Goal: Task Accomplishment & Management: Manage account settings

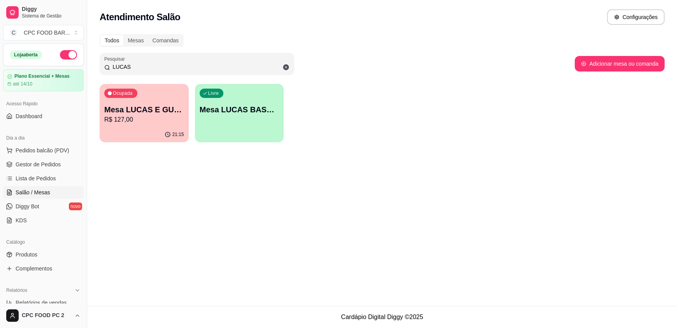
type input "LUCAS"
click at [166, 109] on p "Mesa LUCAS E GUTO" at bounding box center [144, 109] width 80 height 11
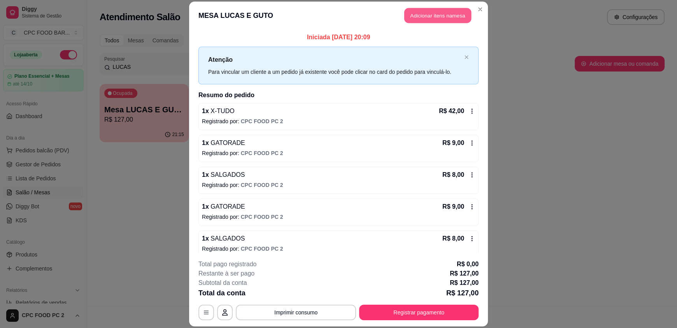
click at [427, 13] on button "Adicionar itens na mesa" at bounding box center [437, 15] width 67 height 15
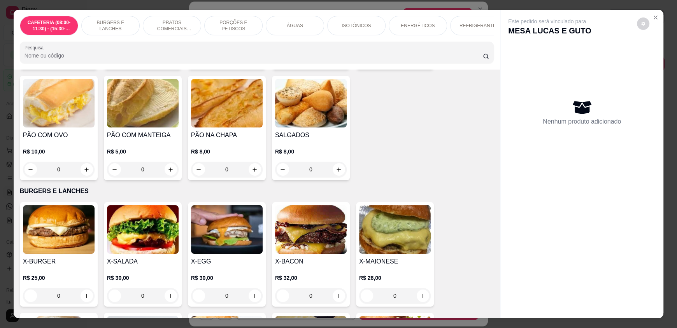
scroll to position [156, 0]
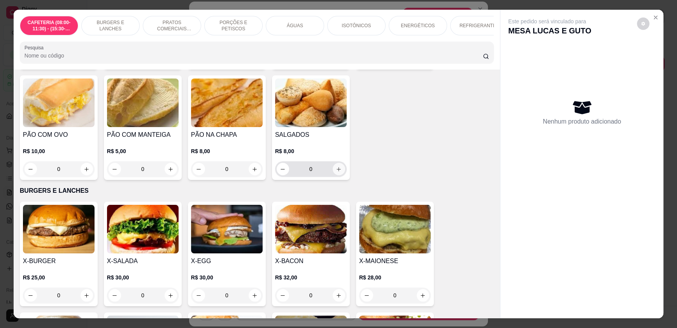
click at [336, 172] on icon "increase-product-quantity" at bounding box center [339, 169] width 6 height 6
type input "1"
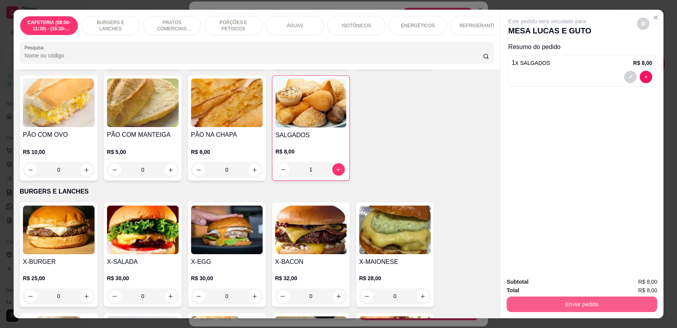
click at [615, 297] on button "Enviar pedido" at bounding box center [581, 305] width 151 height 16
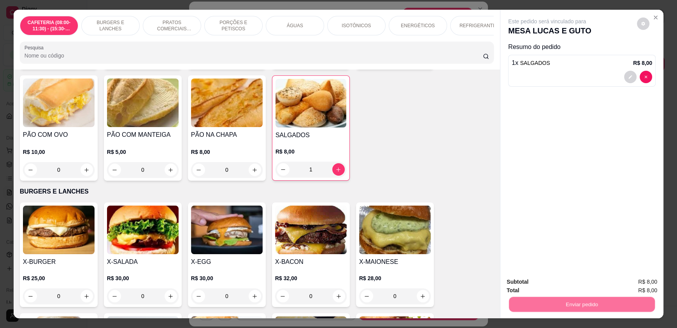
click at [629, 281] on button "Enviar pedido" at bounding box center [637, 285] width 44 height 15
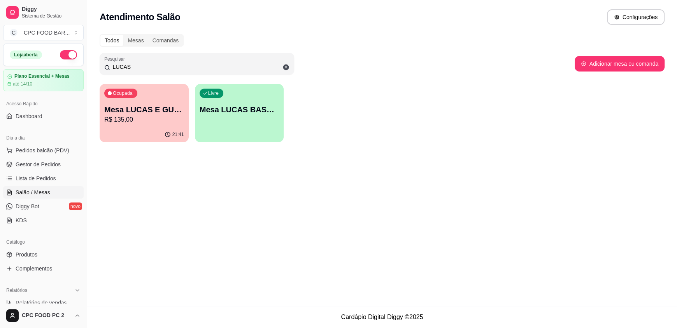
drag, startPoint x: 135, startPoint y: 66, endPoint x: 64, endPoint y: 47, distance: 73.7
click at [46, 60] on div "Diggy Sistema de Gestão C CPC FOOD BAR ... Loja aberta Plano Essencial + Mesas …" at bounding box center [338, 164] width 677 height 328
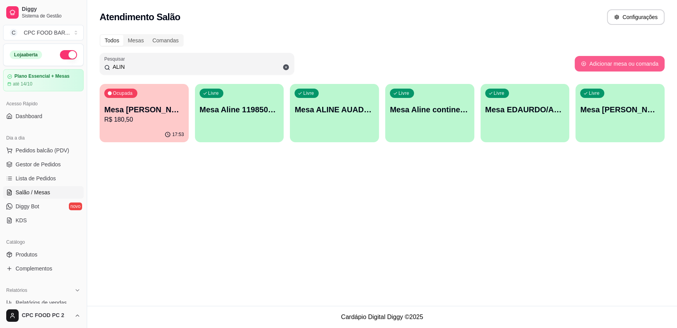
type input "ALIN"
click at [612, 68] on button "Adicionar mesa ou comanda" at bounding box center [619, 63] width 87 height 15
select select "TABLE"
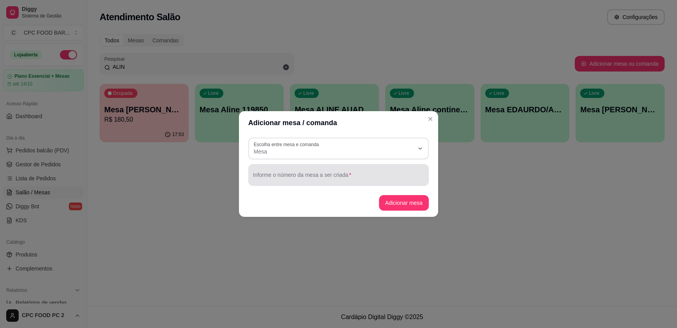
click at [293, 176] on input "Informe o número da mesa a ser criada" at bounding box center [338, 178] width 171 height 8
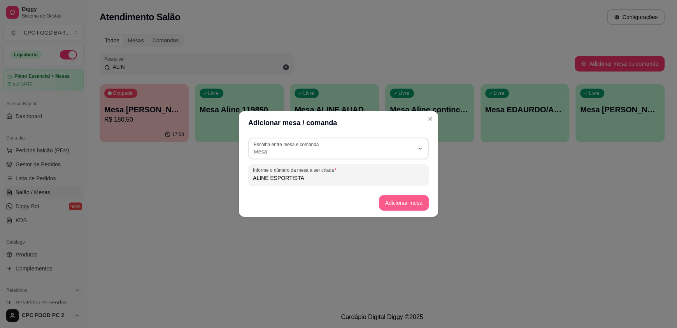
type input "ALINE ESPORTISTA"
click at [395, 200] on button "Adicionar mesa" at bounding box center [404, 203] width 50 height 16
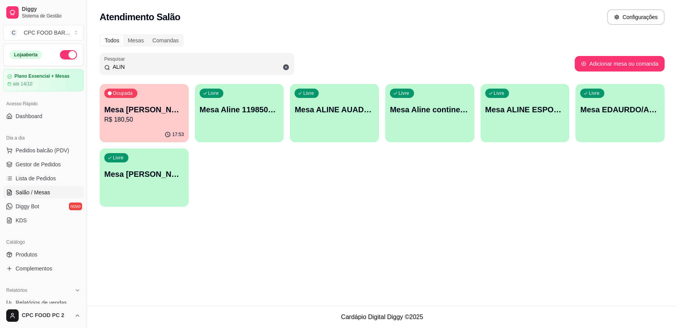
click at [526, 122] on div "Livre Mesa ALINE ESPORTISTA" at bounding box center [524, 108] width 89 height 49
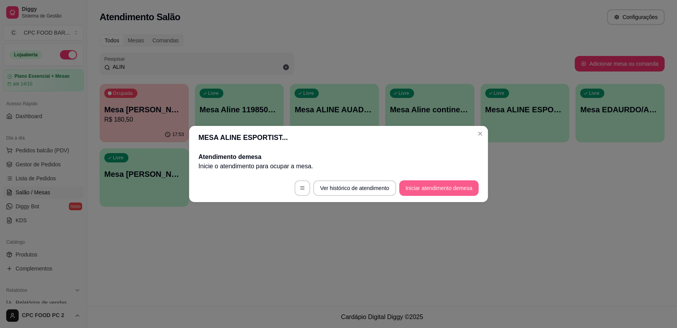
click at [450, 184] on button "Iniciar atendimento de mesa" at bounding box center [438, 188] width 79 height 16
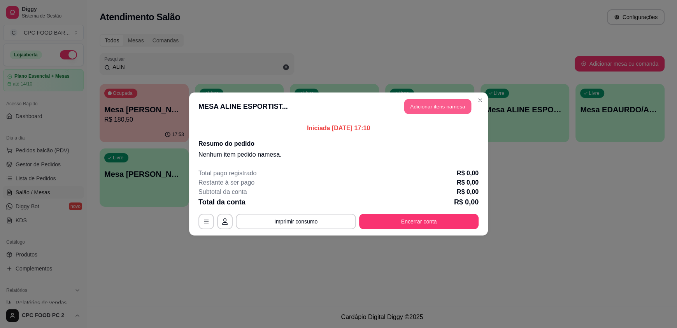
click at [431, 102] on button "Adicionar itens na mesa" at bounding box center [437, 106] width 67 height 15
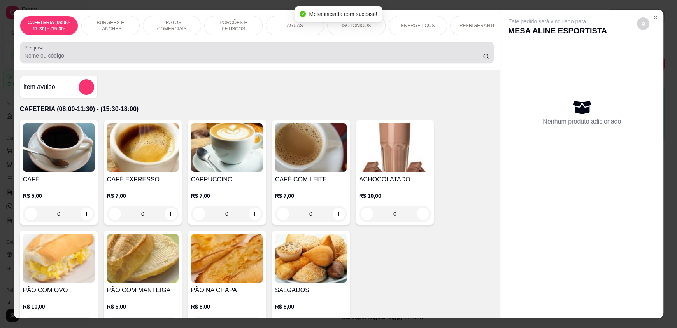
click at [249, 60] on input "Pesquisa" at bounding box center [254, 56] width 459 height 8
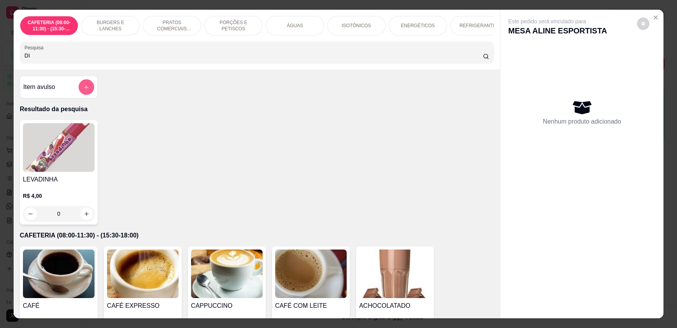
type input "DI"
click at [79, 93] on button "add-separate-item" at bounding box center [87, 87] width 16 height 16
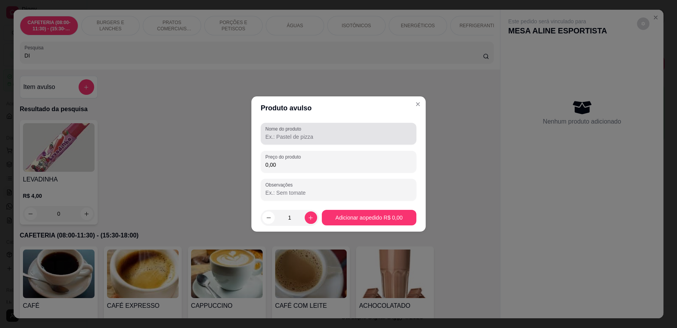
click at [299, 133] on input "Nome do produto" at bounding box center [338, 137] width 146 height 8
type input "DIVERSÃO"
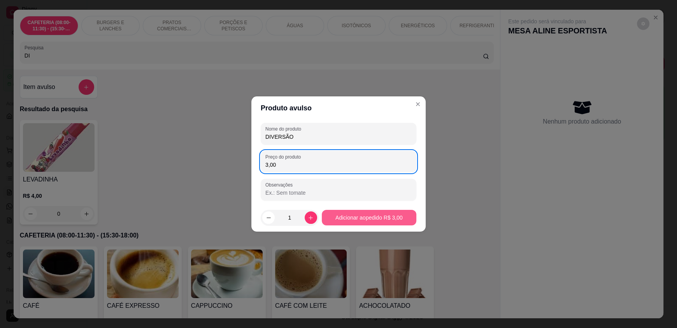
type input "3,00"
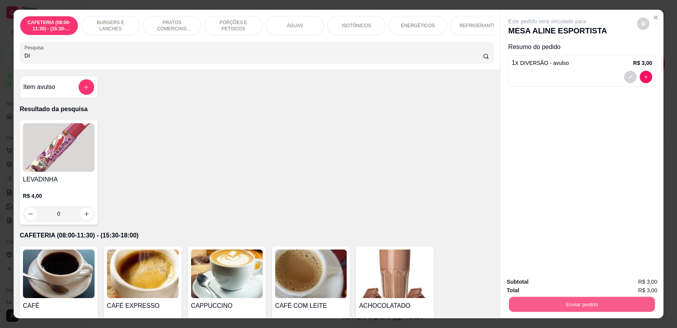
click at [581, 305] on button "Enviar pedido" at bounding box center [582, 304] width 146 height 15
click at [647, 285] on button "Enviar pedido" at bounding box center [636, 285] width 43 height 14
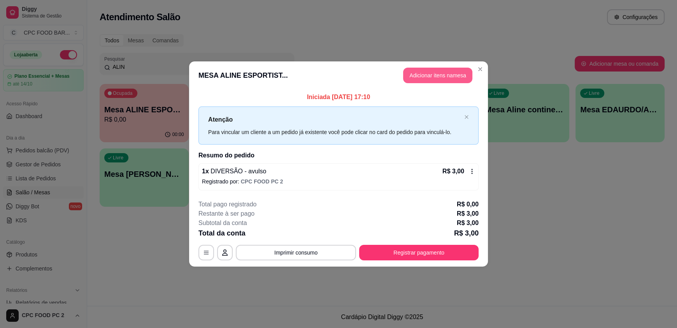
click at [417, 74] on button "Adicionar itens na mesa" at bounding box center [437, 76] width 69 height 16
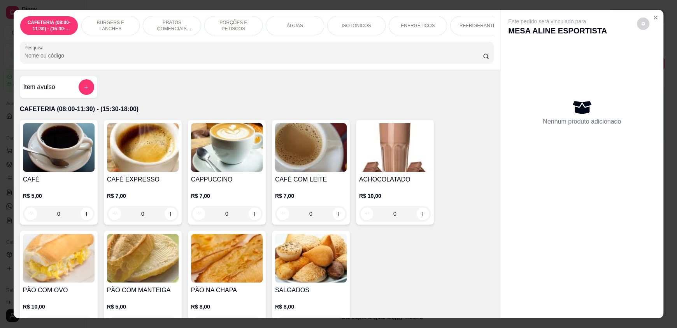
click at [203, 60] on input "Pesquisa" at bounding box center [254, 56] width 459 height 8
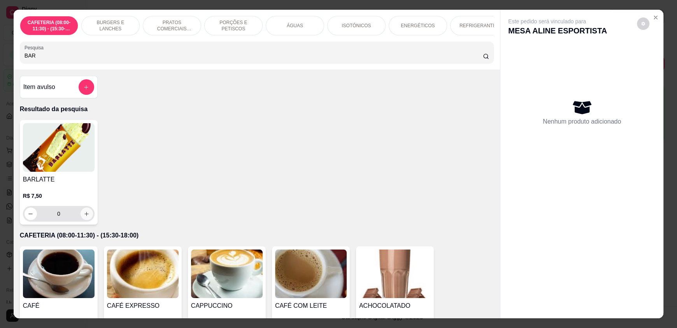
type input "BAR"
click at [84, 217] on icon "increase-product-quantity" at bounding box center [87, 214] width 6 height 6
type input "1"
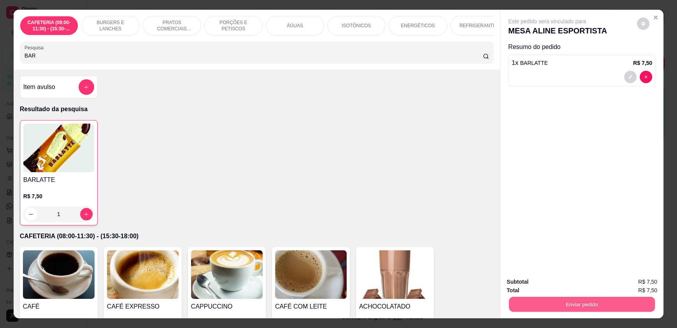
click at [560, 308] on button "Enviar pedido" at bounding box center [582, 304] width 146 height 15
click at [637, 283] on button "Enviar pedido" at bounding box center [637, 285] width 44 height 15
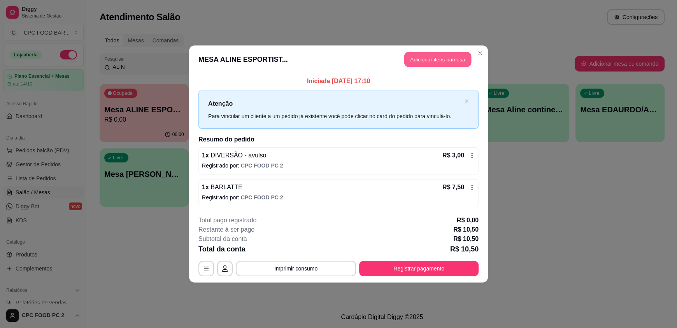
click at [414, 58] on button "Adicionar itens na mesa" at bounding box center [437, 59] width 67 height 15
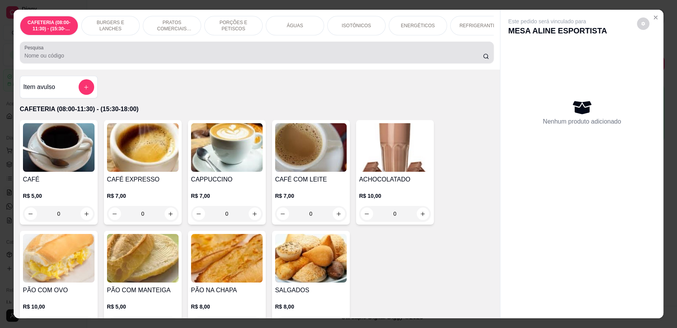
click at [192, 60] on input "Pesquisa" at bounding box center [254, 56] width 459 height 8
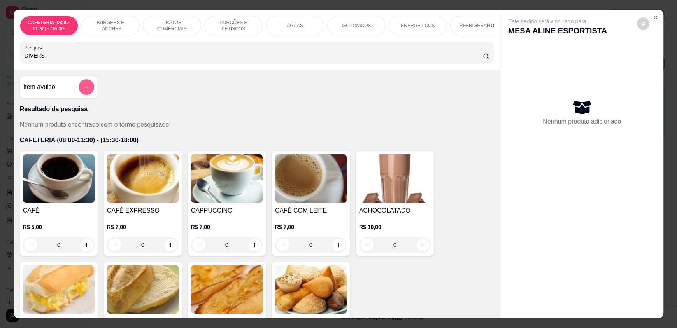
type input "DIVERS"
click at [84, 89] on icon "add-separate-item" at bounding box center [86, 87] width 4 height 4
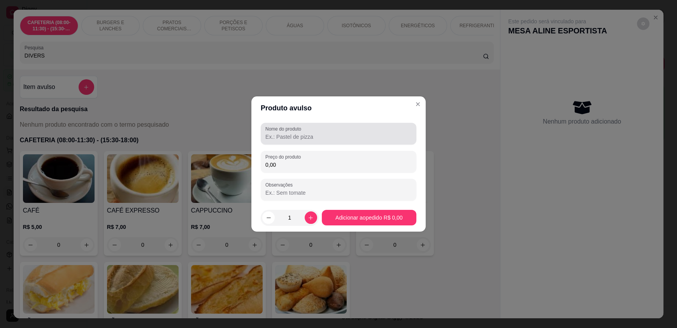
click at [281, 132] on div at bounding box center [338, 134] width 146 height 16
type input "DIVERSÃO"
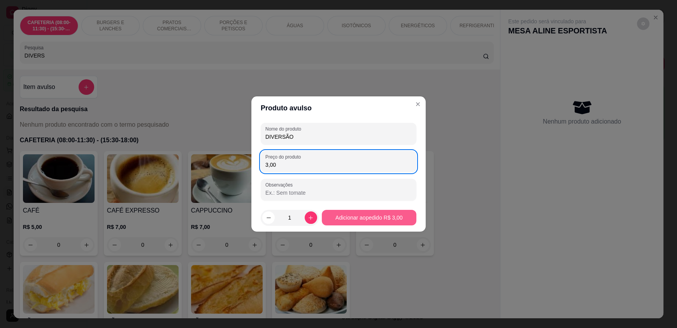
type input "3,00"
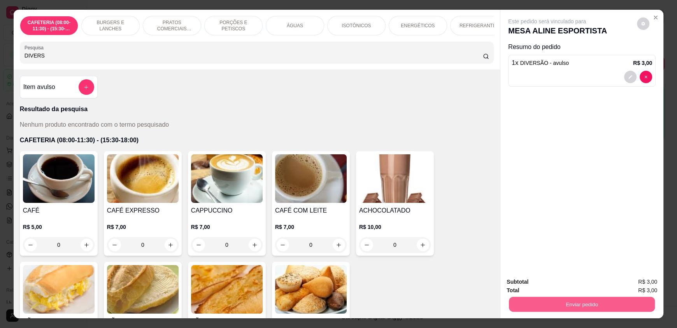
click at [560, 305] on button "Enviar pedido" at bounding box center [582, 304] width 146 height 15
click at [627, 289] on button "Enviar pedido" at bounding box center [637, 285] width 44 height 15
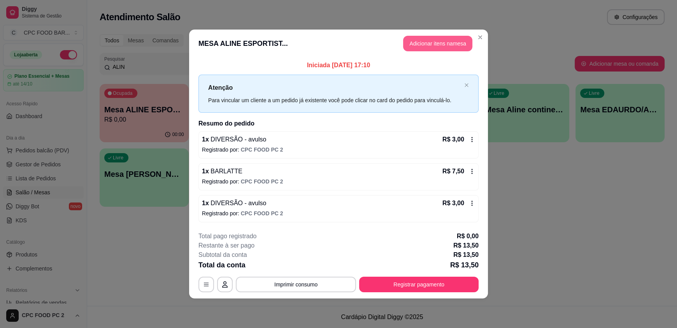
click at [414, 46] on button "Adicionar itens na mesa" at bounding box center [437, 44] width 69 height 16
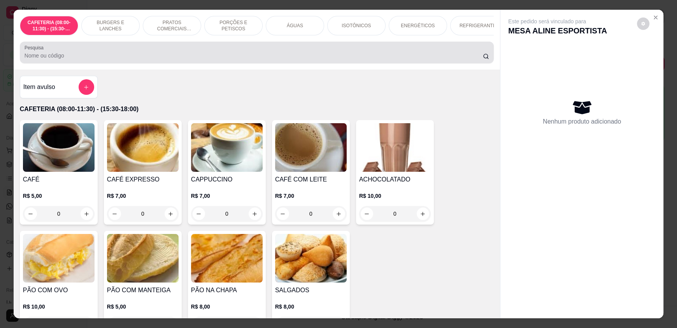
click at [219, 60] on input "Pesquisa" at bounding box center [254, 56] width 459 height 8
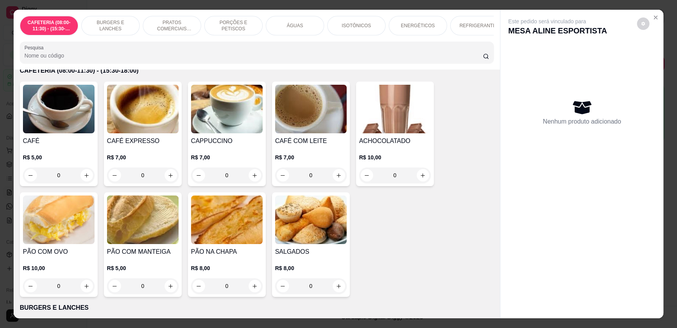
scroll to position [0, 0]
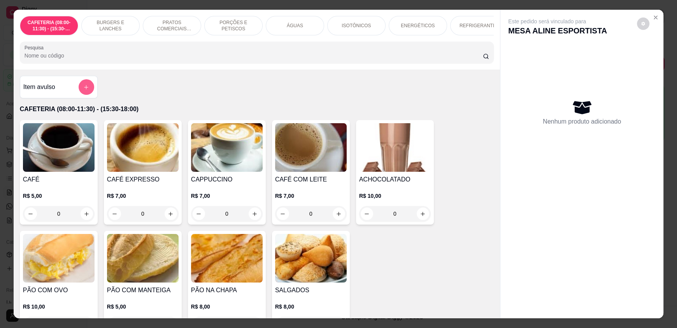
click at [83, 90] on icon "add-separate-item" at bounding box center [86, 87] width 6 height 6
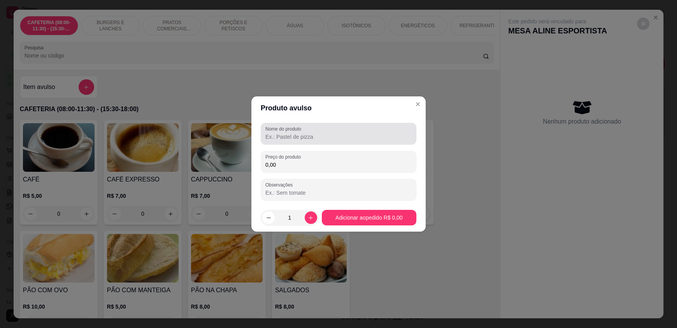
click at [280, 136] on input "Nome do produto" at bounding box center [338, 137] width 146 height 8
type input "DIVERSÃO"
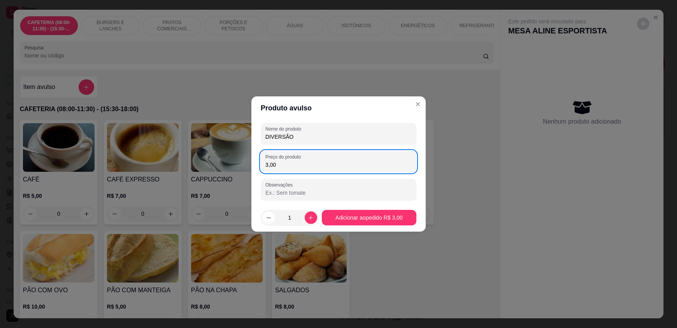
type input "3,00"
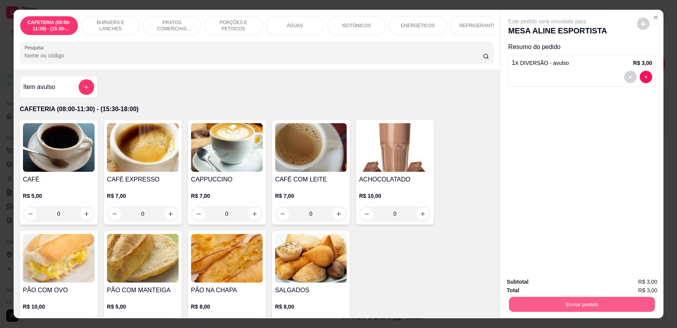
click at [584, 301] on button "Enviar pedido" at bounding box center [582, 304] width 146 height 15
click at [631, 284] on button "Enviar pedido" at bounding box center [637, 285] width 44 height 15
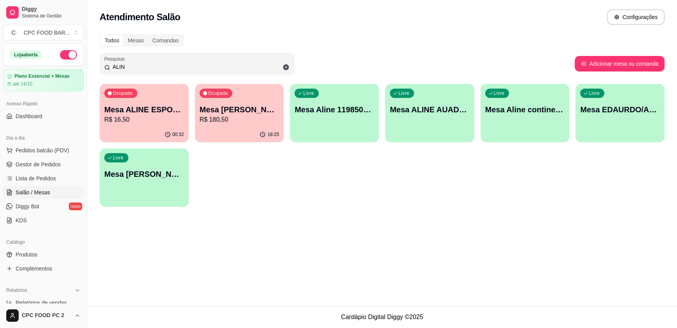
drag, startPoint x: 179, startPoint y: 66, endPoint x: 63, endPoint y: 55, distance: 116.4
click at [63, 55] on div "Diggy Sistema de Gestão C CPC FOOD BAR ... Loja aberta Plano Essencial + Mesas …" at bounding box center [338, 164] width 677 height 328
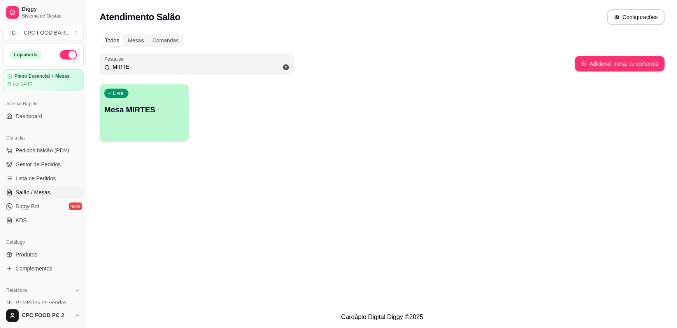
type input "MIRTE"
click at [130, 105] on p "Mesa MIRTES" at bounding box center [144, 109] width 80 height 11
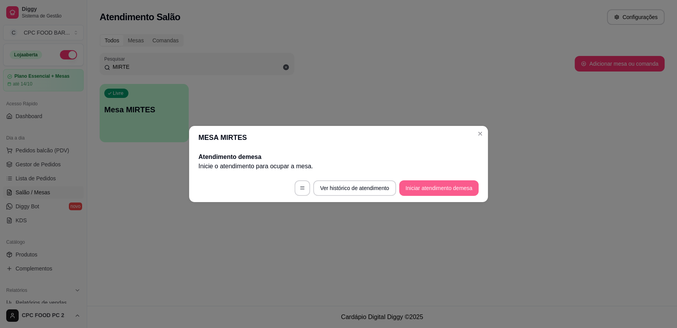
click at [448, 186] on button "Iniciar atendimento de mesa" at bounding box center [438, 188] width 79 height 16
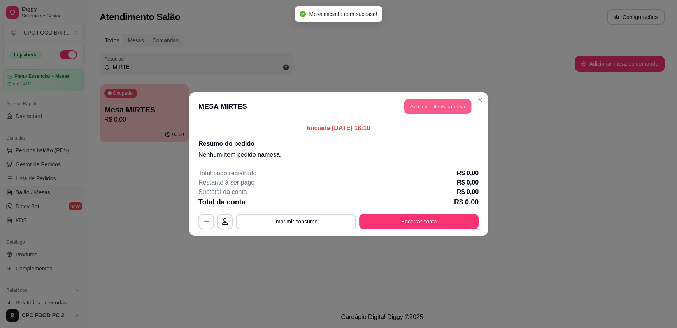
click at [422, 103] on button "Adicionar itens na mesa" at bounding box center [437, 106] width 67 height 15
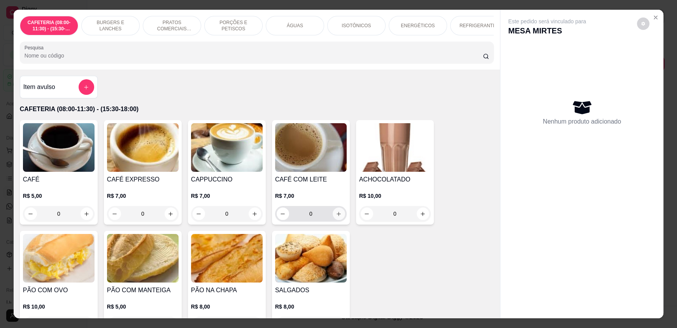
click at [337, 216] on icon "increase-product-quantity" at bounding box center [339, 214] width 4 height 4
type input "1"
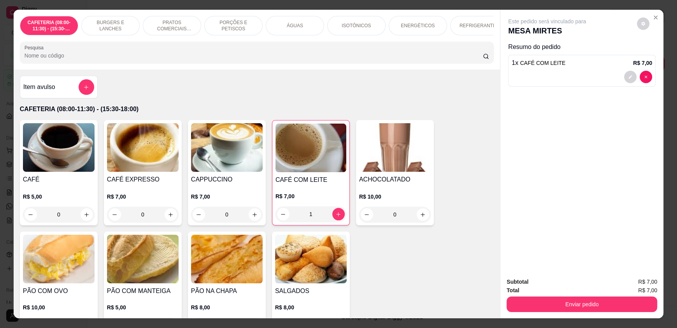
drag, startPoint x: 71, startPoint y: 63, endPoint x: 0, endPoint y: 62, distance: 71.2
click at [0, 62] on div "CAFETERIA (08:00-11:30) - (15:30-18:00) BURGERS E LANCHES PRATOS COMERCIAIS (11…" at bounding box center [338, 164] width 677 height 328
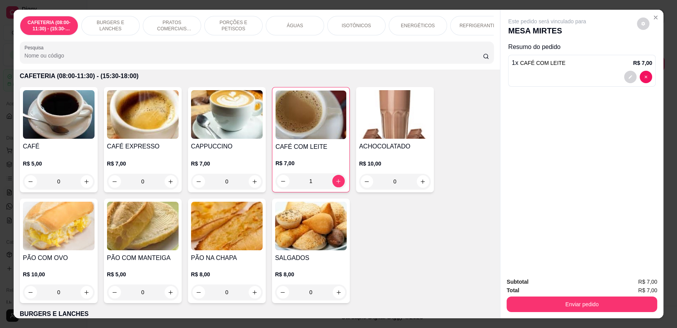
scroll to position [78, 0]
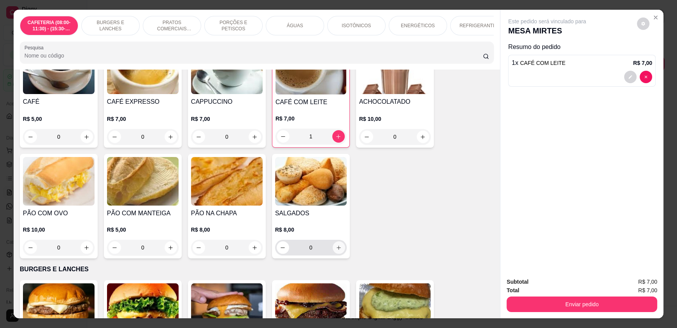
click at [339, 254] on button "increase-product-quantity" at bounding box center [339, 248] width 12 height 12
type input "1"
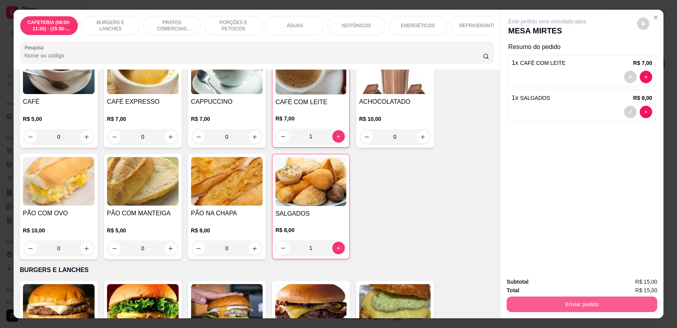
click at [571, 304] on button "Enviar pedido" at bounding box center [581, 305] width 151 height 16
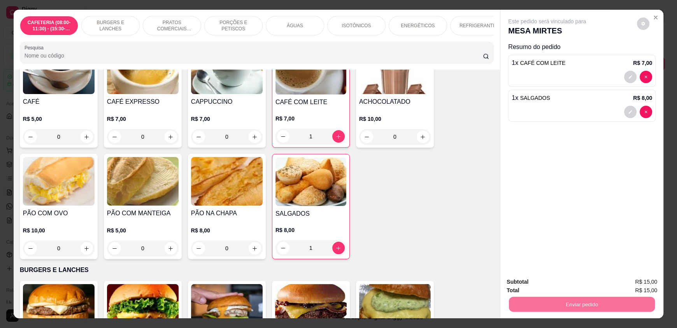
click at [637, 287] on button "Enviar pedido" at bounding box center [637, 285] width 44 height 15
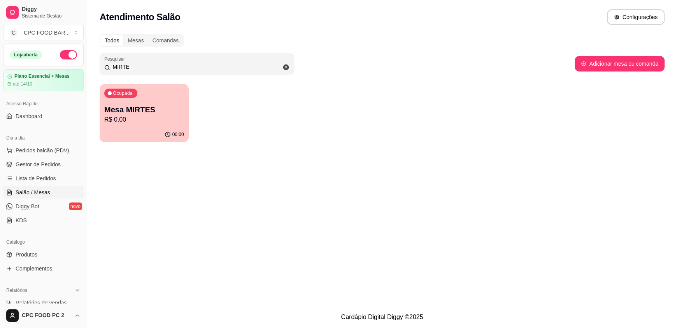
drag, startPoint x: 125, startPoint y: 68, endPoint x: 31, endPoint y: 64, distance: 93.8
click at [31, 64] on div "Diggy Sistema de Gestão C CPC FOOD BAR ... Loja aberta Plano Essencial + Mesas …" at bounding box center [338, 164] width 677 height 328
drag, startPoint x: 134, startPoint y: 65, endPoint x: 63, endPoint y: 64, distance: 71.2
click at [63, 64] on div "Diggy Sistema de Gestão C CPC FOOD BAR ... Loja aberta Plano Essencial + Mesas …" at bounding box center [338, 164] width 677 height 328
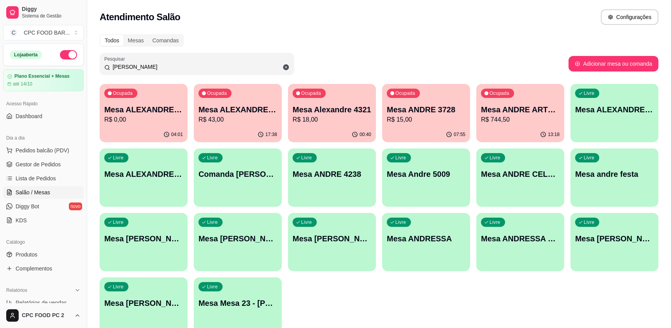
type input "[PERSON_NAME]"
click at [534, 119] on p "R$ 744,50" at bounding box center [520, 119] width 79 height 9
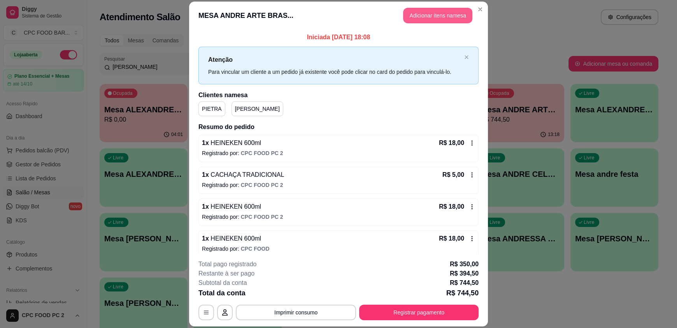
click at [448, 18] on button "Adicionar itens na mesa" at bounding box center [437, 16] width 69 height 16
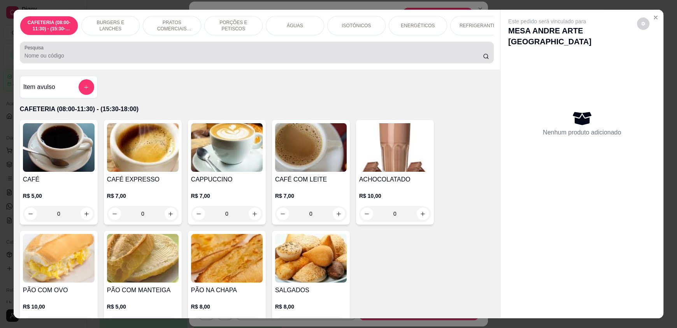
click at [335, 59] on input "Pesquisa" at bounding box center [254, 56] width 459 height 8
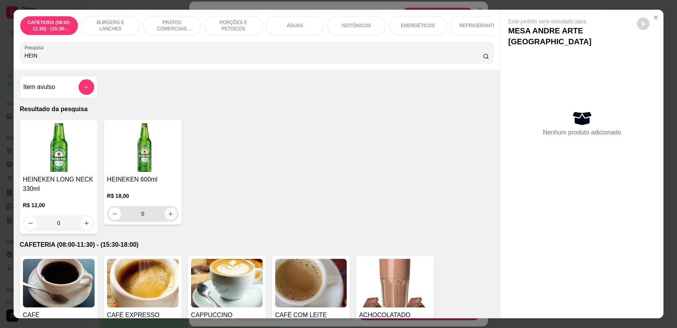
type input "HEIN"
click at [170, 220] on button "increase-product-quantity" at bounding box center [171, 214] width 12 height 12
type input "1"
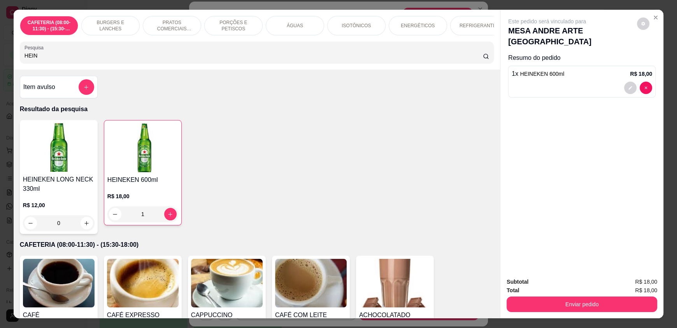
drag, startPoint x: 45, startPoint y: 59, endPoint x: 0, endPoint y: 62, distance: 45.2
click at [0, 61] on div "CAFETERIA (08:00-11:30) - (15:30-18:00) BURGERS E LANCHES PRATOS COMERCIAIS (11…" at bounding box center [338, 164] width 677 height 328
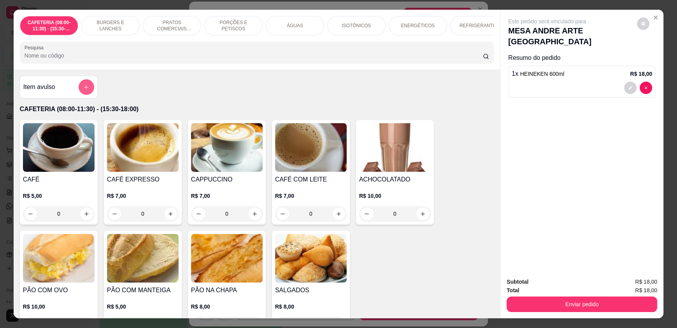
click at [80, 93] on button "add-separate-item" at bounding box center [87, 87] width 16 height 16
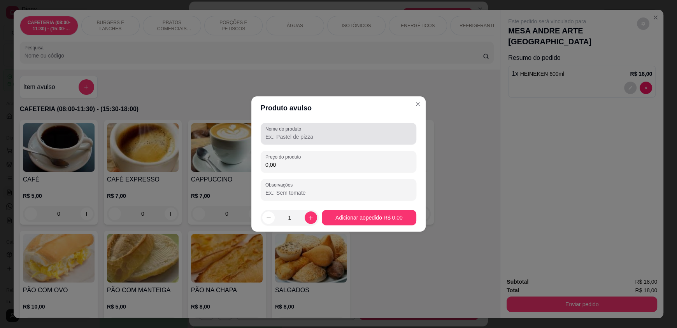
click at [298, 144] on div "Nome do produto" at bounding box center [339, 134] width 156 height 22
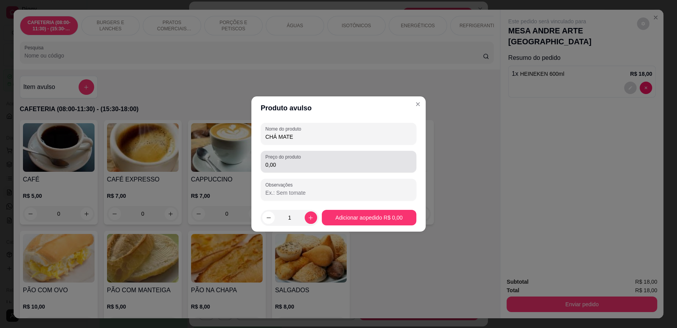
type input "CHÁ MATE"
click at [281, 165] on input "0,00" at bounding box center [338, 165] width 146 height 8
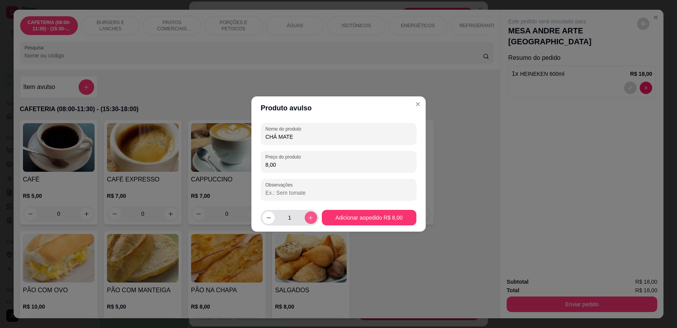
type input "8,00"
click at [308, 216] on icon "increase-product-quantity" at bounding box center [311, 218] width 6 height 6
type input "2"
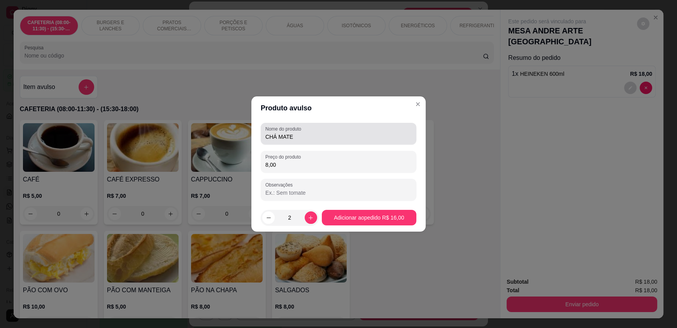
click at [312, 131] on div "CHÁ MATE" at bounding box center [338, 134] width 146 height 16
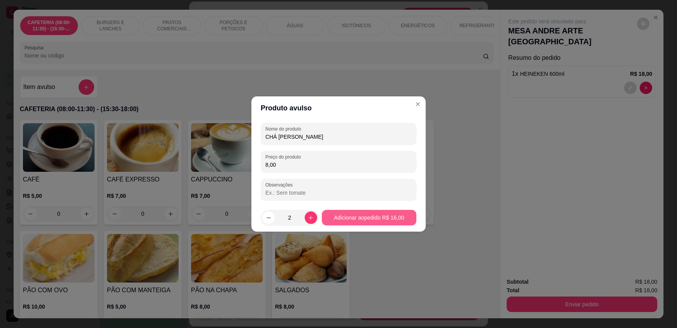
type input "CHÁ [PERSON_NAME]"
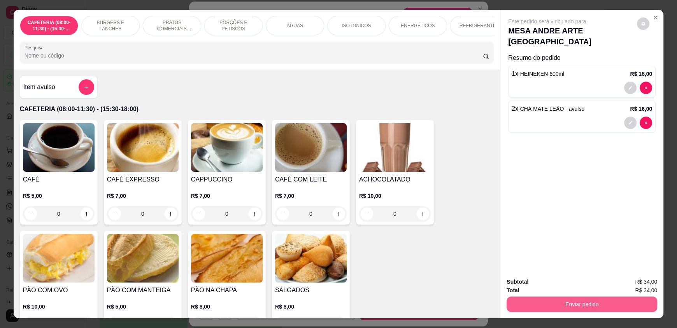
click at [546, 298] on button "Enviar pedido" at bounding box center [581, 305] width 151 height 16
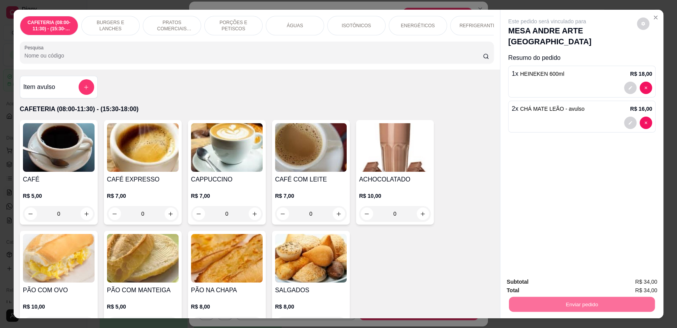
click at [627, 286] on button "Enviar pedido" at bounding box center [637, 285] width 44 height 15
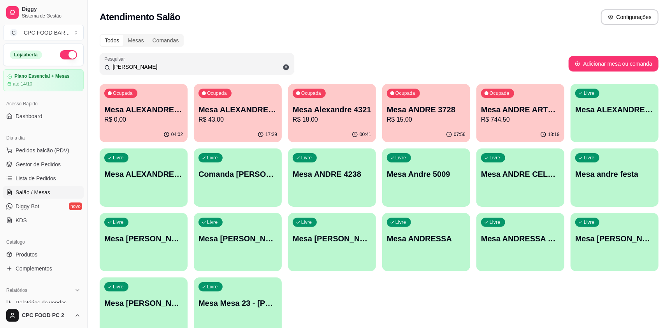
drag, startPoint x: 178, startPoint y: 67, endPoint x: 86, endPoint y: 56, distance: 93.2
click at [86, 56] on div "Diggy Sistema de Gestão C CPC FOOD BAR ... Loja aberta Plano Essencial + Mesas …" at bounding box center [335, 184] width 671 height 368
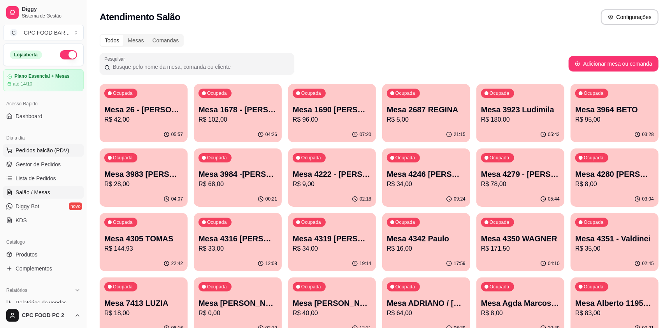
click at [23, 149] on span "Pedidos balcão (PDV)" at bounding box center [43, 151] width 54 height 8
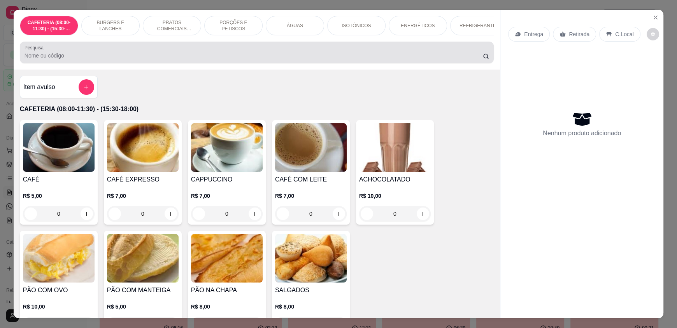
click at [175, 60] on input "Pesquisa" at bounding box center [254, 56] width 459 height 8
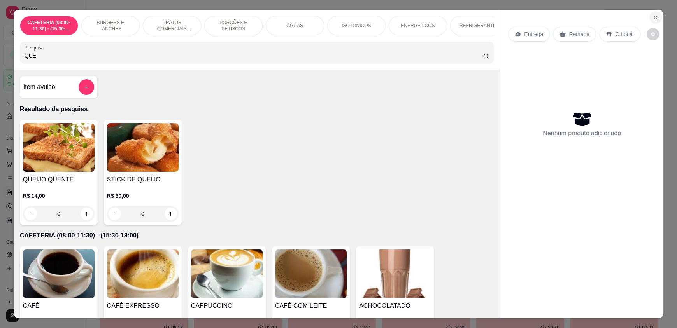
type input "QUEI"
click at [654, 18] on icon "Close" at bounding box center [655, 17] width 6 height 6
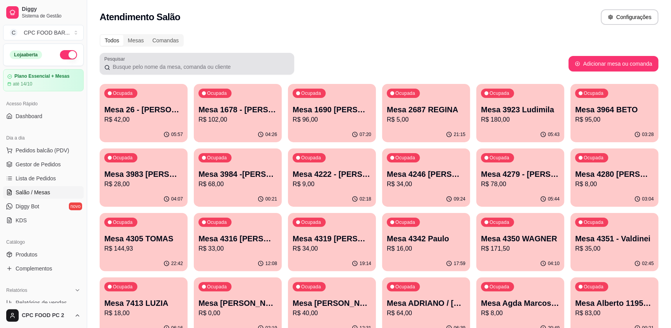
click at [215, 64] on input "Pesquisar" at bounding box center [199, 67] width 179 height 8
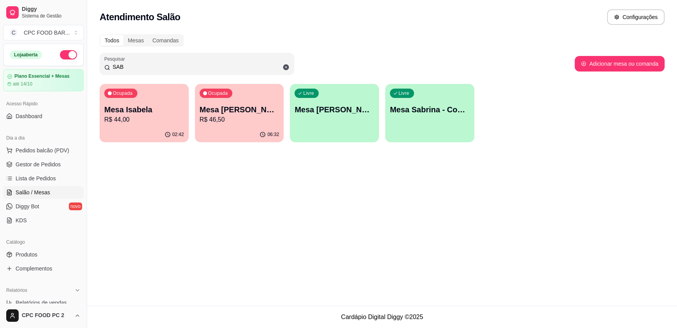
type input "SAB"
click at [235, 105] on p "Mesa [PERSON_NAME]" at bounding box center [239, 110] width 77 height 11
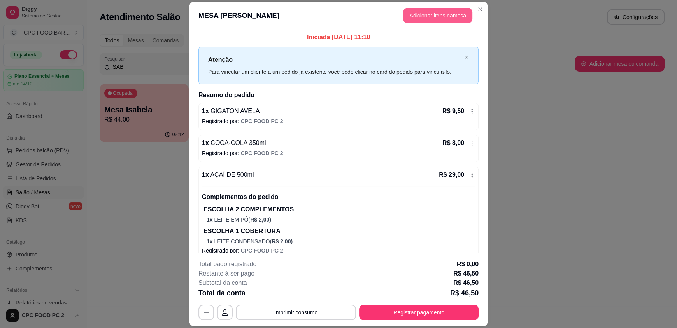
click at [422, 18] on button "Adicionar itens na mesa" at bounding box center [437, 16] width 69 height 16
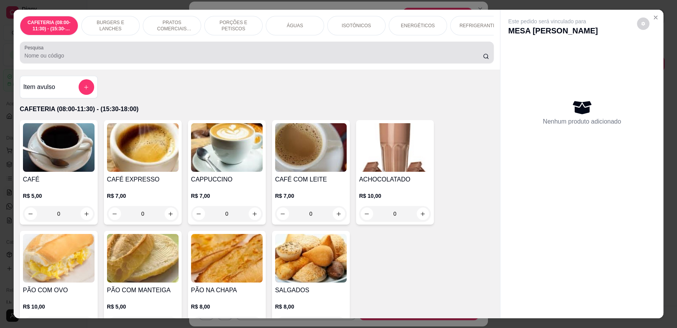
click at [278, 60] on input "Pesquisa" at bounding box center [254, 56] width 459 height 8
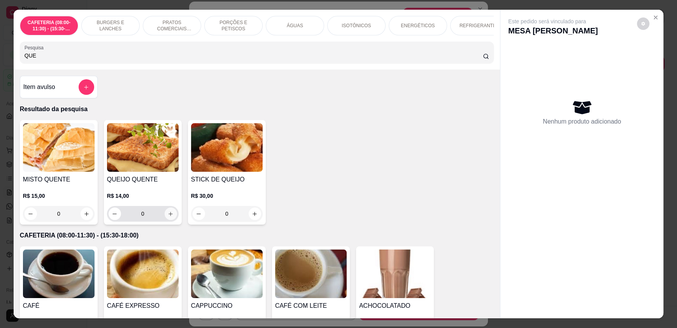
type input "QUE"
click at [168, 217] on icon "increase-product-quantity" at bounding box center [171, 214] width 6 height 6
type input "1"
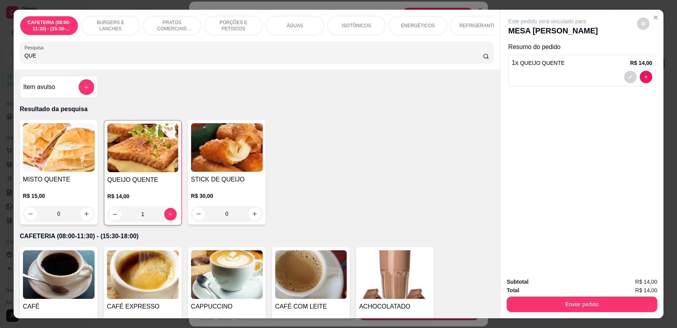
drag, startPoint x: 61, startPoint y: 61, endPoint x: 0, endPoint y: 60, distance: 61.1
click at [0, 60] on div "CAFETERIA (08:00-11:30) - (15:30-18:00) BURGERS E LANCHES PRATOS COMERCIAIS (11…" at bounding box center [338, 164] width 677 height 328
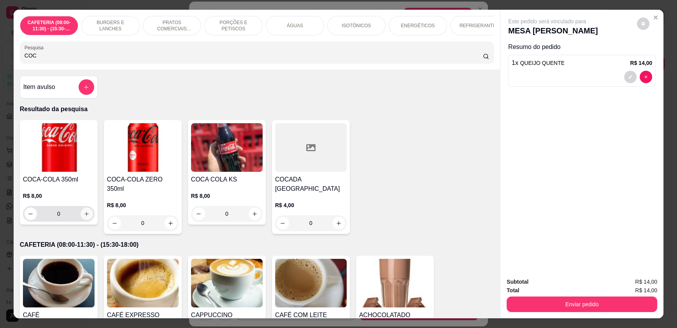
type input "COC"
click at [84, 217] on icon "increase-product-quantity" at bounding box center [87, 214] width 6 height 6
type input "1"
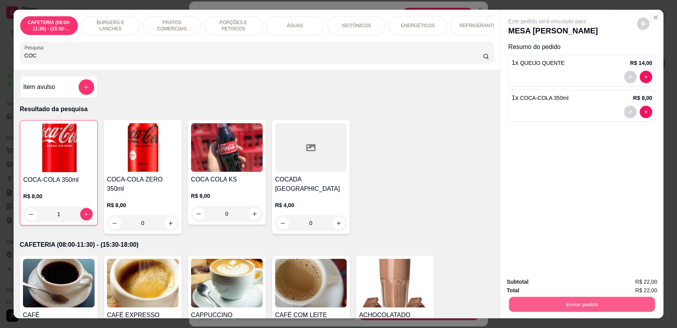
click at [589, 303] on button "Enviar pedido" at bounding box center [582, 304] width 146 height 15
click at [547, 302] on button "Enviar pedido" at bounding box center [582, 304] width 146 height 15
click at [633, 284] on button "Enviar pedido" at bounding box center [637, 285] width 44 height 15
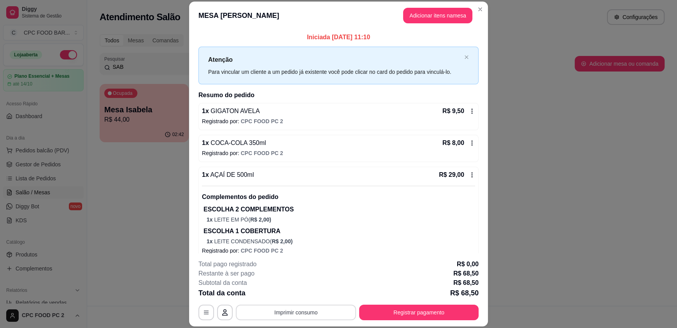
click at [301, 310] on button "Imprimir consumo" at bounding box center [296, 313] width 120 height 16
click at [302, 295] on button "IMPRESSORA" at bounding box center [295, 295] width 54 height 12
click at [442, 314] on button "Registrar pagamento" at bounding box center [419, 312] width 116 height 15
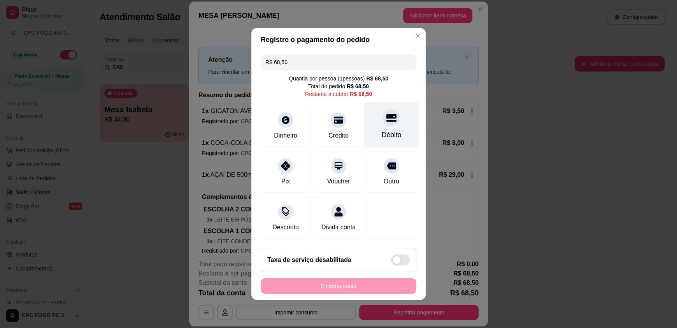
click at [387, 123] on div "Débito" at bounding box center [391, 125] width 55 height 46
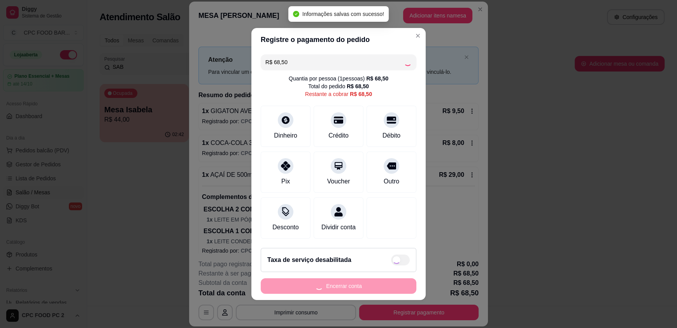
type input "R$ 0,00"
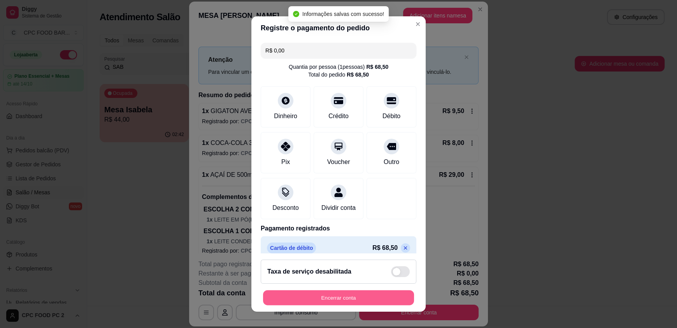
click at [333, 297] on button "Encerrar conta" at bounding box center [338, 297] width 151 height 15
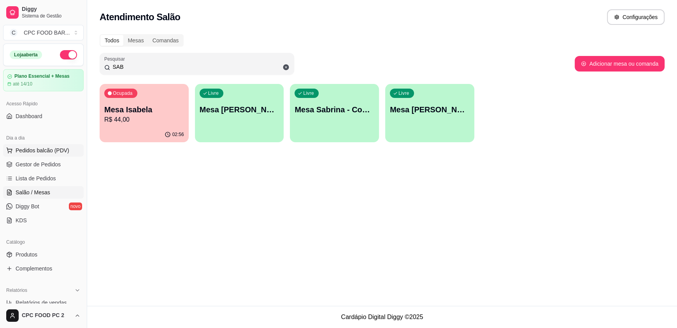
click at [49, 149] on span "Pedidos balcão (PDV)" at bounding box center [43, 151] width 54 height 8
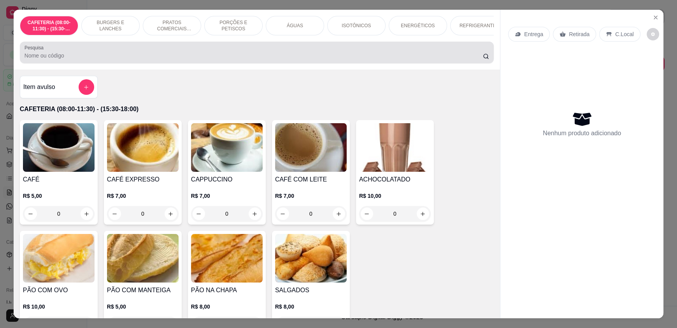
click at [126, 56] on div at bounding box center [257, 53] width 464 height 16
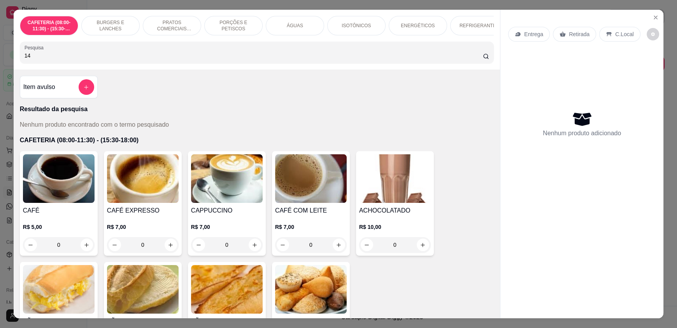
type input "1"
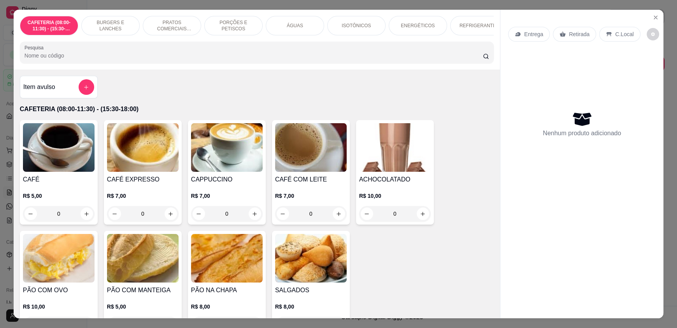
click at [666, 28] on div "CAFETERIA (08:00-11:30) - (15:30-18:00) BURGERS E LANCHES PRATOS COMERCIAIS (11…" at bounding box center [338, 164] width 677 height 328
click at [654, 17] on icon "Close" at bounding box center [655, 17] width 6 height 6
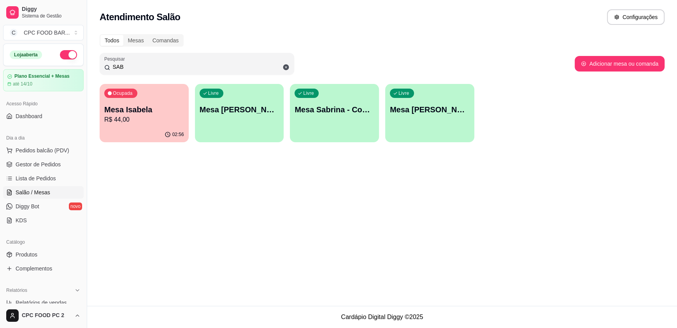
click at [11, 54] on div "Diggy Sistema de Gestão C CPC FOOD BAR ... Loja aberta Plano Essencial + Mesas …" at bounding box center [338, 164] width 677 height 328
drag, startPoint x: 91, startPoint y: 67, endPoint x: 78, endPoint y: 57, distance: 15.8
click at [72, 64] on div "Diggy Sistema de Gestão C CPC FOOD BAR ... Loja aberta Plano Essencial + Mesas …" at bounding box center [338, 164] width 677 height 328
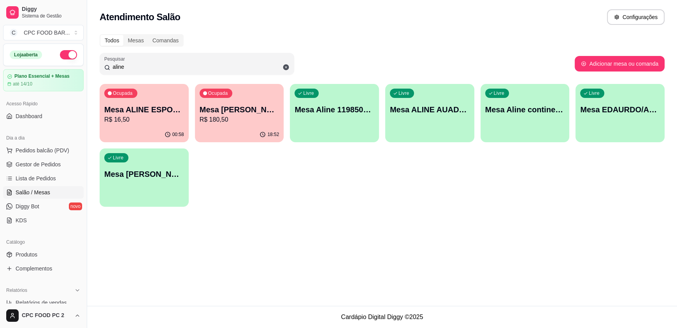
type input "aline"
click at [146, 123] on p "R$ 16,50" at bounding box center [144, 119] width 80 height 9
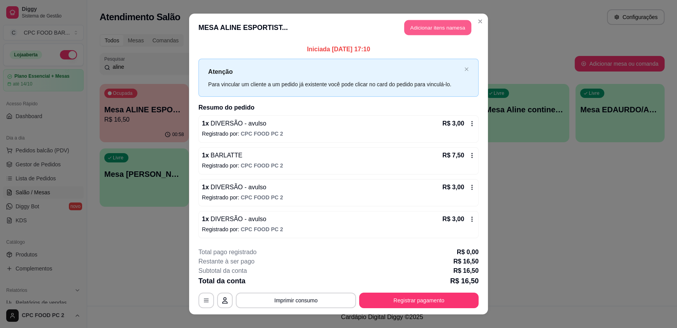
click at [415, 30] on button "Adicionar itens na mesa" at bounding box center [437, 27] width 67 height 15
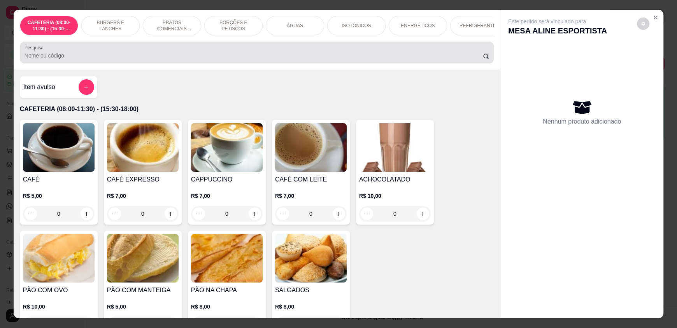
click at [280, 55] on div at bounding box center [257, 53] width 464 height 16
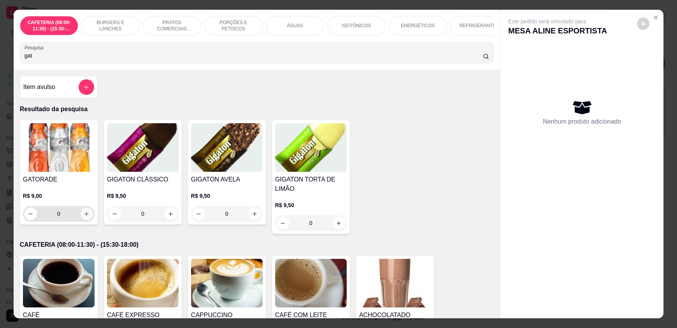
type input "gat"
click at [85, 216] on icon "increase-product-quantity" at bounding box center [87, 214] width 4 height 4
type input "1"
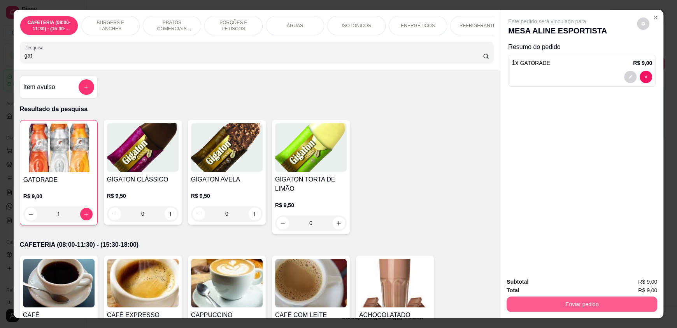
click at [616, 306] on button "Enviar pedido" at bounding box center [581, 305] width 151 height 16
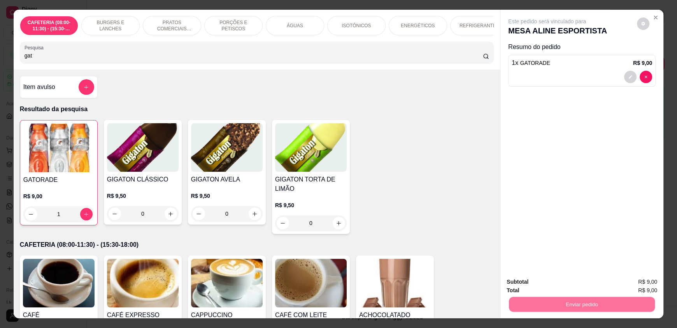
click at [641, 281] on button "Enviar pedido" at bounding box center [637, 285] width 44 height 15
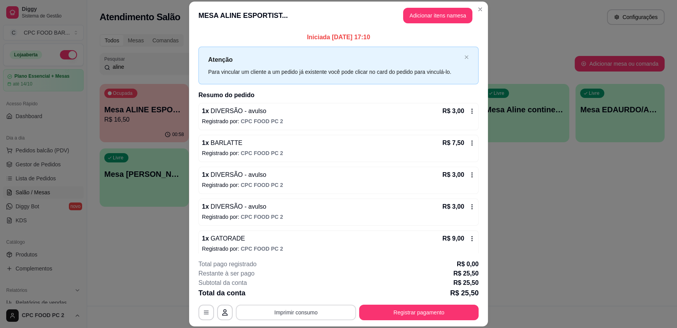
click at [303, 310] on button "Imprimir consumo" at bounding box center [296, 313] width 120 height 16
click at [307, 297] on button "IMPRESSORA" at bounding box center [295, 295] width 56 height 12
click at [438, 311] on button "Registrar pagamento" at bounding box center [419, 312] width 116 height 15
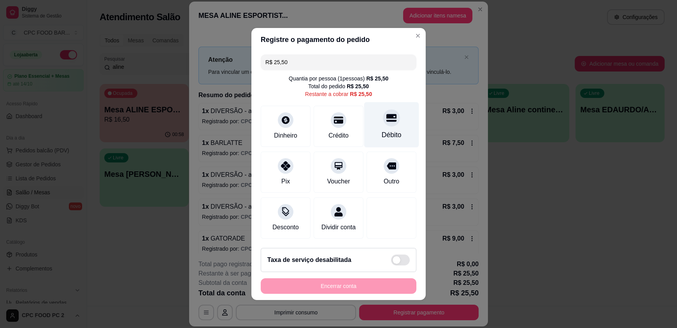
click at [388, 124] on div "Débito" at bounding box center [391, 125] width 55 height 46
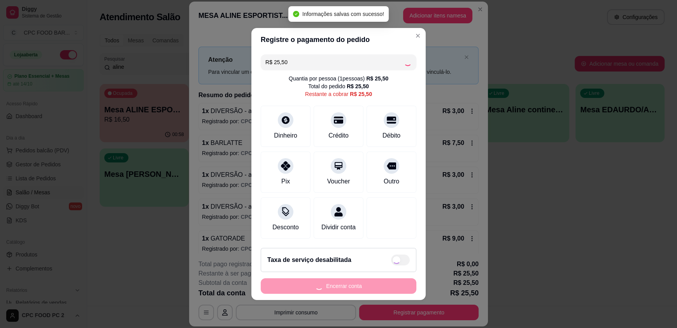
type input "R$ 0,00"
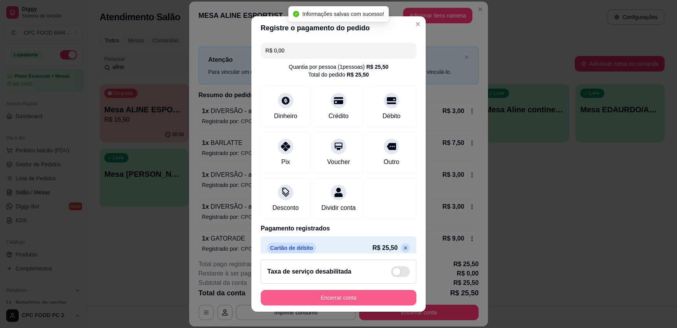
click at [312, 298] on button "Encerrar conta" at bounding box center [339, 298] width 156 height 16
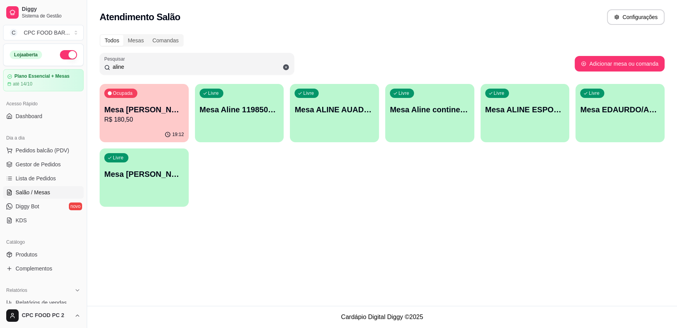
drag, startPoint x: 145, startPoint y: 64, endPoint x: 48, endPoint y: 67, distance: 97.3
click at [48, 66] on div "Diggy Sistema de Gestão C CPC FOOD BAR ... Loja aberta Plano Essencial + Mesas …" at bounding box center [338, 164] width 677 height 328
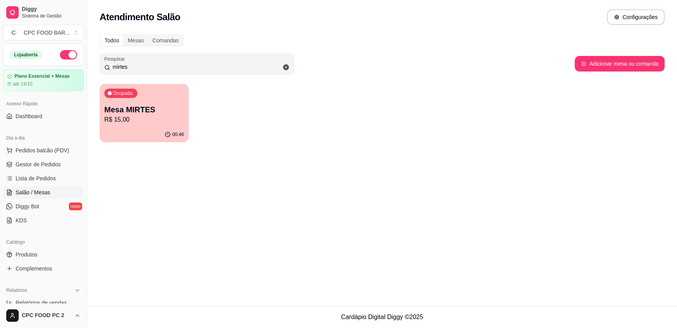
type input "mirtes"
click at [142, 108] on p "Mesa MIRTES" at bounding box center [143, 110] width 77 height 11
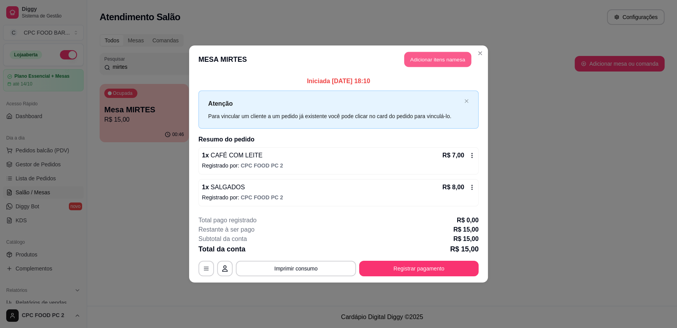
click at [447, 60] on button "Adicionar itens na mesa" at bounding box center [437, 59] width 67 height 15
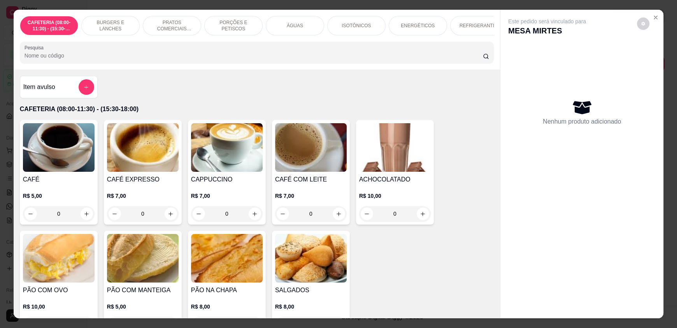
click at [186, 60] on input "Pesquisa" at bounding box center [254, 56] width 459 height 8
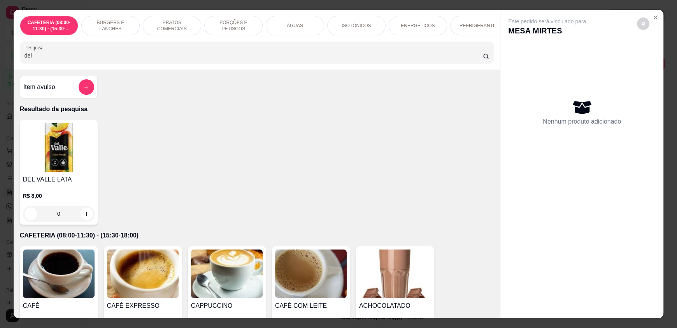
type input "del"
click at [86, 222] on div "0" at bounding box center [59, 214] width 72 height 16
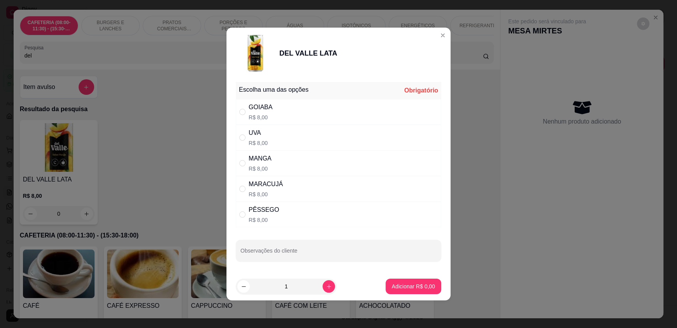
click at [278, 212] on div "PÊSSEGO R$ 8,00" at bounding box center [338, 215] width 205 height 26
radio input "true"
click at [422, 290] on button "Adicionar R$ 8,00" at bounding box center [413, 287] width 56 height 16
type input "1"
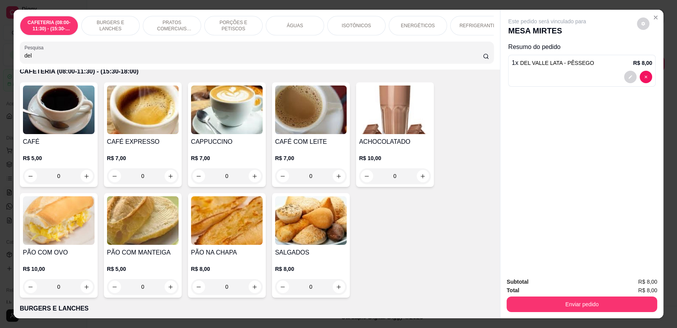
scroll to position [194, 0]
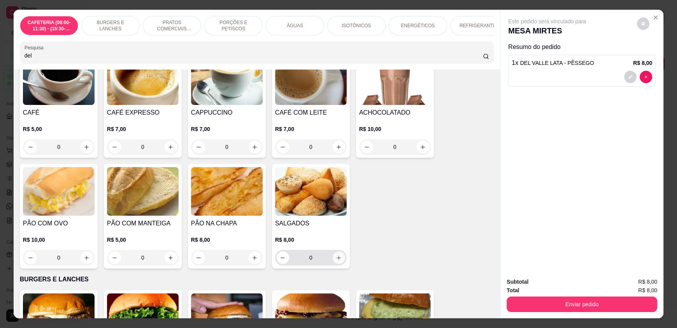
click at [336, 261] on icon "increase-product-quantity" at bounding box center [339, 258] width 6 height 6
type input "1"
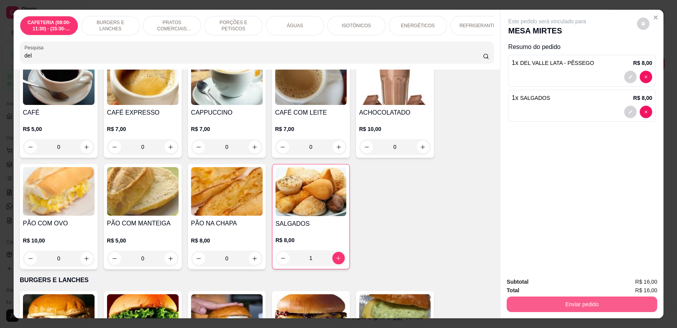
click at [564, 307] on button "Enviar pedido" at bounding box center [581, 305] width 151 height 16
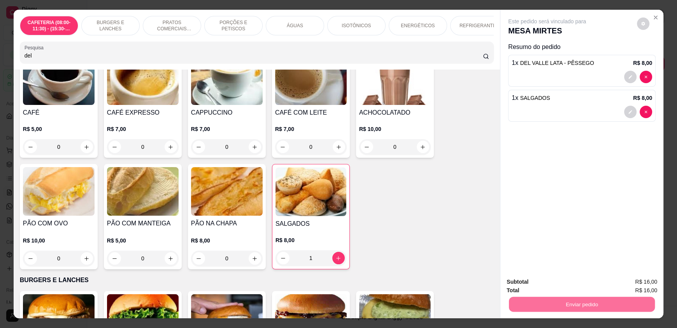
click at [629, 283] on button "Enviar pedido" at bounding box center [636, 285] width 43 height 14
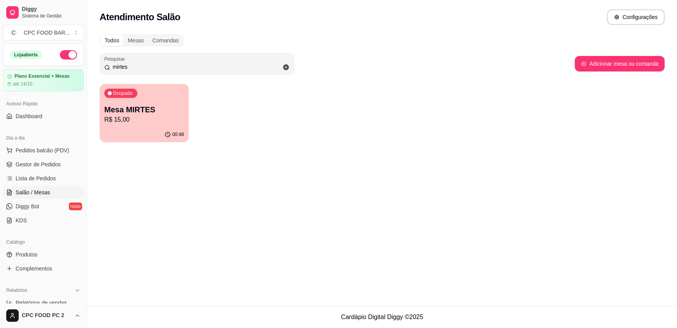
drag, startPoint x: 175, startPoint y: 66, endPoint x: 0, endPoint y: 58, distance: 175.6
click at [0, 58] on div "Diggy Sistema de Gestão C CPC FOOD BAR ... Loja aberta Plano Essencial + Mesas …" at bounding box center [338, 164] width 677 height 328
click at [37, 152] on span "Pedidos balcão (PDV)" at bounding box center [43, 151] width 54 height 8
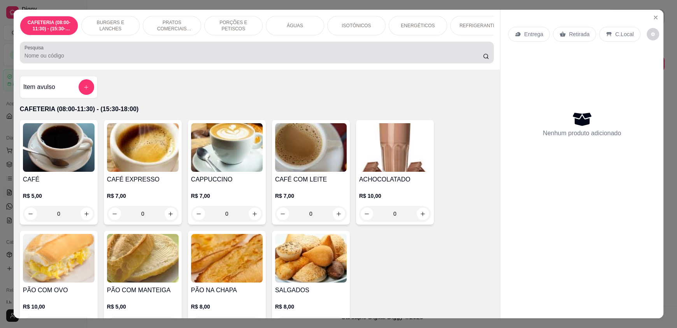
click at [127, 60] on input "Pesquisa" at bounding box center [254, 56] width 459 height 8
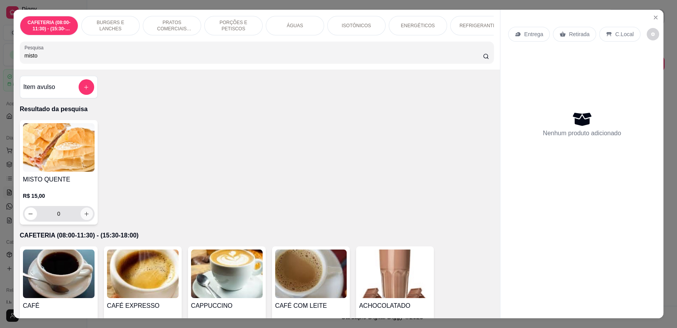
type input "misto"
click at [84, 217] on icon "increase-product-quantity" at bounding box center [87, 214] width 6 height 6
type input "1"
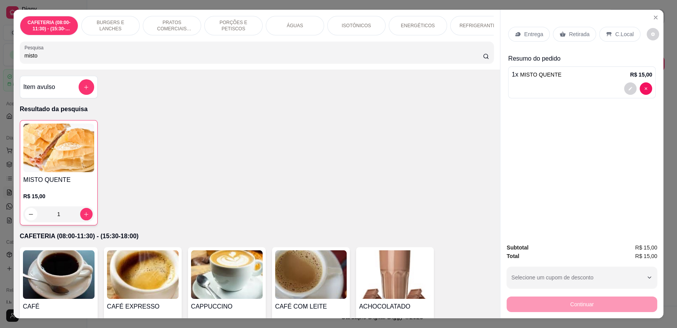
click at [612, 40] on div "C.Local" at bounding box center [619, 34] width 41 height 15
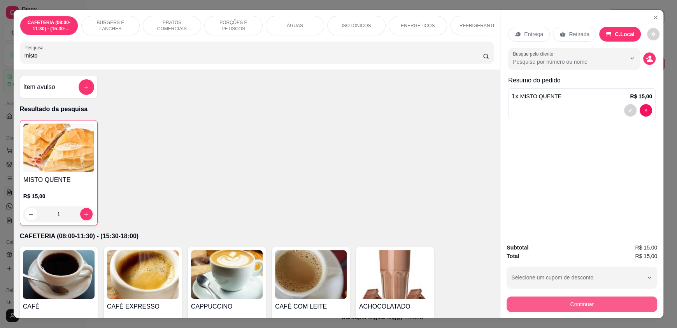
click at [558, 300] on button "Continuar" at bounding box center [581, 305] width 151 height 16
click at [318, 25] on div "ÁGUAS" at bounding box center [295, 25] width 58 height 19
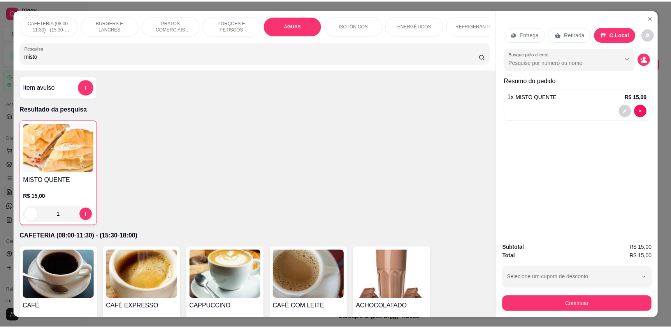
scroll to position [15, 0]
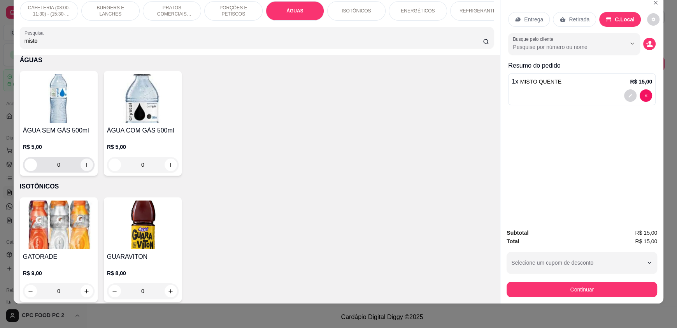
click at [84, 168] on icon "increase-product-quantity" at bounding box center [87, 165] width 6 height 6
type input "1"
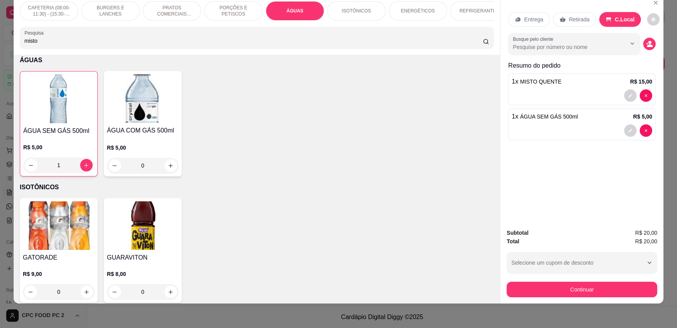
click at [620, 16] on p "C.Local" at bounding box center [625, 20] width 20 height 8
click at [535, 291] on button "Continuar" at bounding box center [581, 290] width 151 height 16
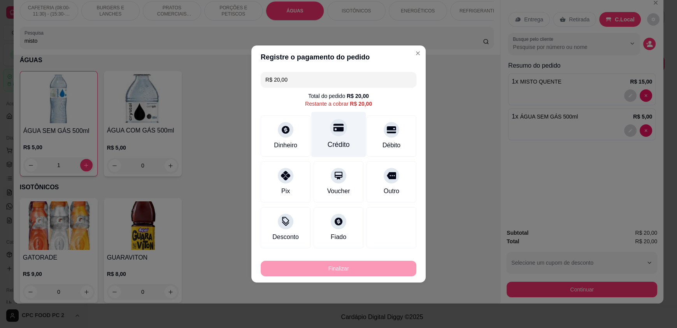
click at [317, 144] on div "Crédito" at bounding box center [338, 135] width 55 height 46
type input "R$ 0,00"
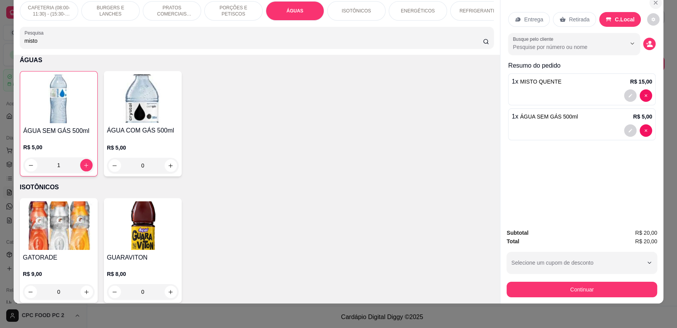
click at [655, 4] on icon "Close" at bounding box center [655, 3] width 6 height 6
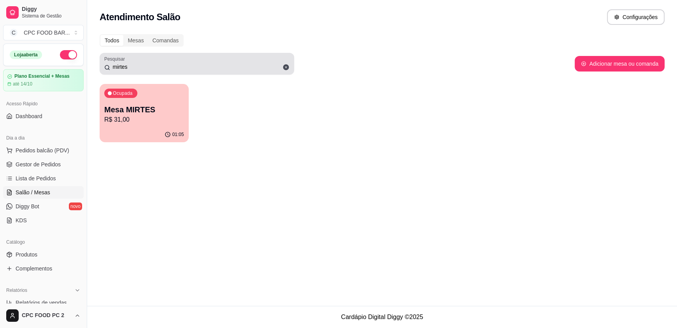
click at [287, 66] on icon at bounding box center [286, 68] width 6 height 6
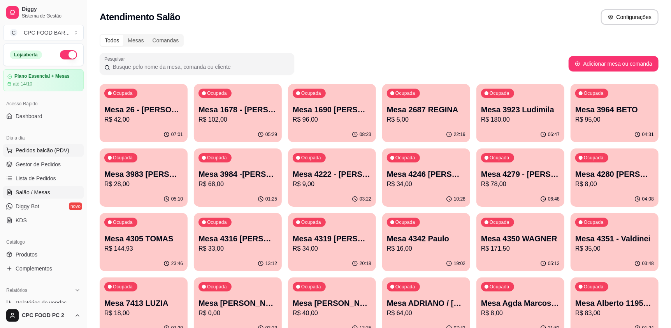
click at [51, 147] on span "Pedidos balcão (PDV)" at bounding box center [43, 151] width 54 height 8
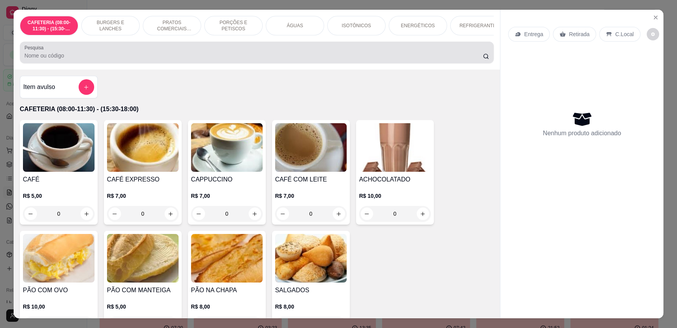
click at [97, 60] on input "Pesquisa" at bounding box center [254, 56] width 459 height 8
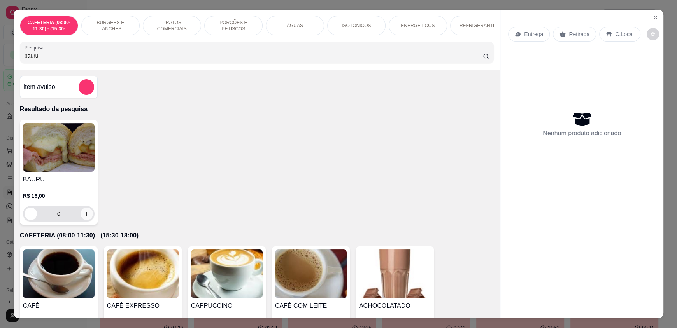
type input "bauru"
click at [85, 216] on button "increase-product-quantity" at bounding box center [87, 214] width 12 height 12
type input "1"
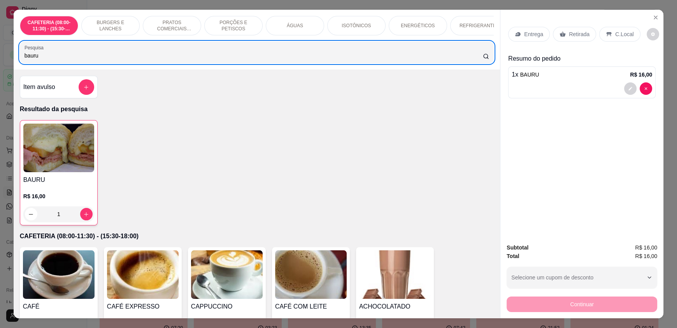
drag, startPoint x: 44, startPoint y: 57, endPoint x: 8, endPoint y: 60, distance: 36.7
click at [8, 60] on div "CAFETERIA (08:00-11:30) - (15:30-18:00) BURGERS E LANCHES PRATOS COMERCIAIS (11…" at bounding box center [338, 164] width 677 height 328
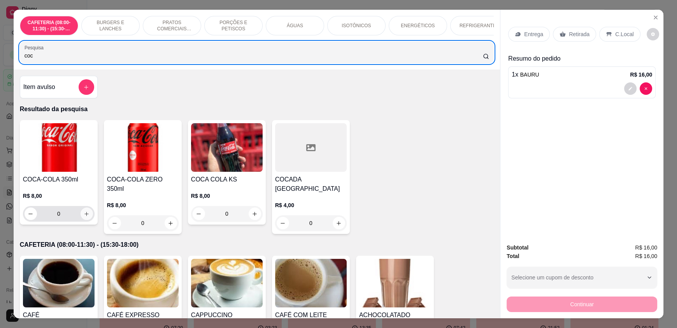
type input "coc"
click at [84, 217] on icon "increase-product-quantity" at bounding box center [87, 214] width 6 height 6
type input "1"
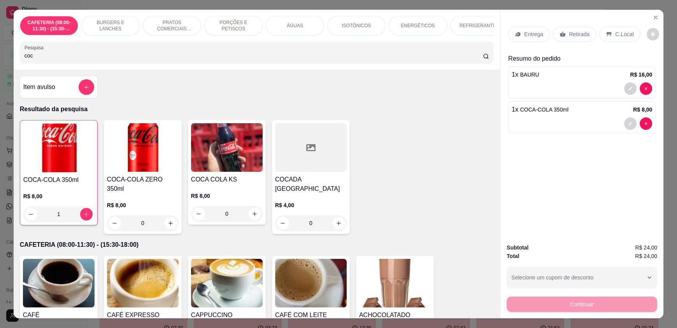
click at [616, 36] on p "C.Local" at bounding box center [624, 34] width 18 height 8
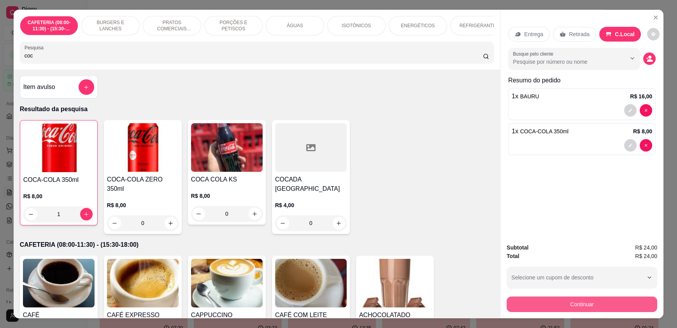
click at [577, 301] on button "Continuar" at bounding box center [581, 305] width 151 height 16
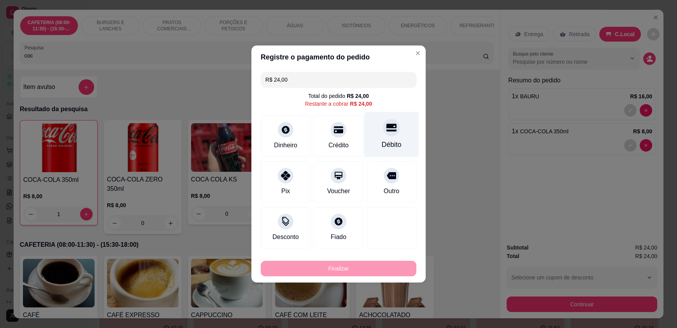
click at [388, 137] on div "Débito" at bounding box center [391, 135] width 55 height 46
type input "R$ 0,00"
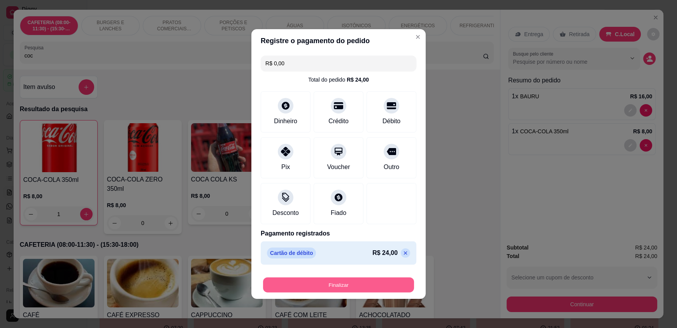
click at [339, 280] on button "Finalizar" at bounding box center [338, 285] width 151 height 15
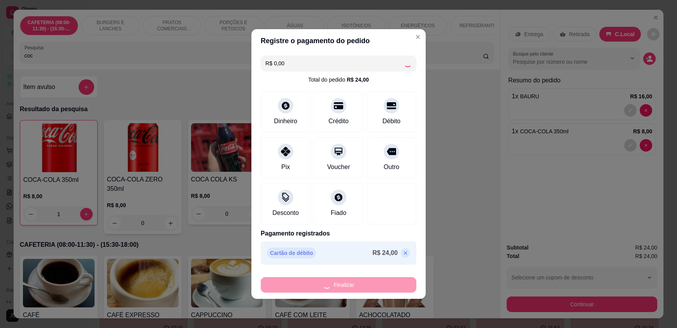
type input "0"
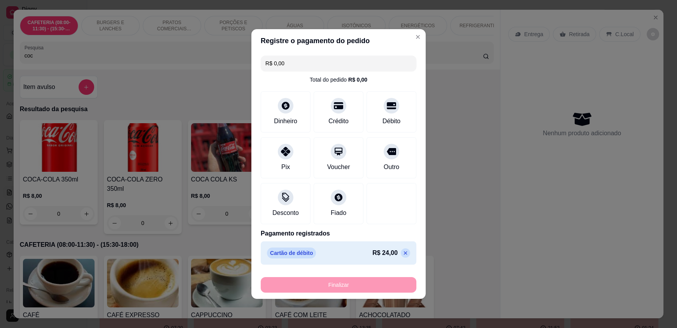
type input "-R$ 24,00"
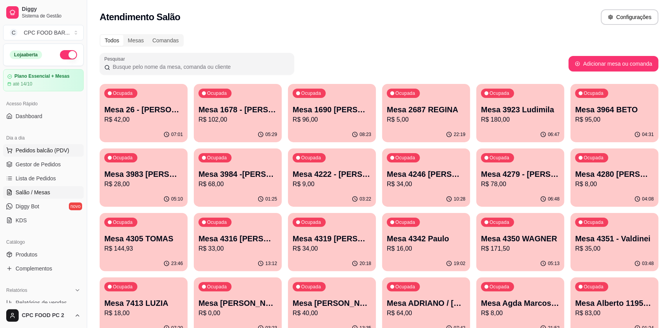
click at [52, 151] on span "Pedidos balcão (PDV)" at bounding box center [43, 151] width 54 height 8
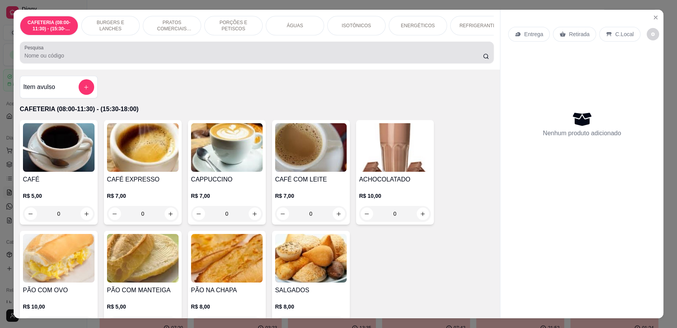
click at [131, 60] on input "Pesquisa" at bounding box center [254, 56] width 459 height 8
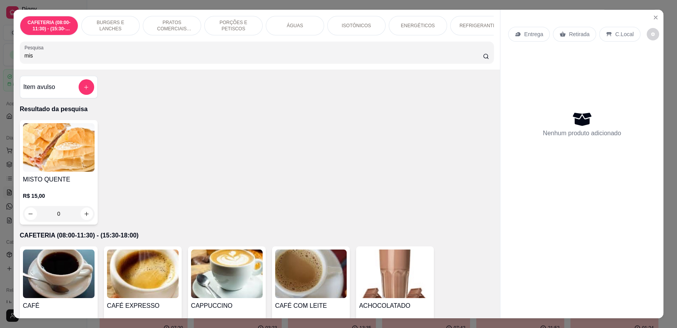
type input "mis"
click at [84, 217] on icon "increase-product-quantity" at bounding box center [87, 214] width 6 height 6
type input "1"
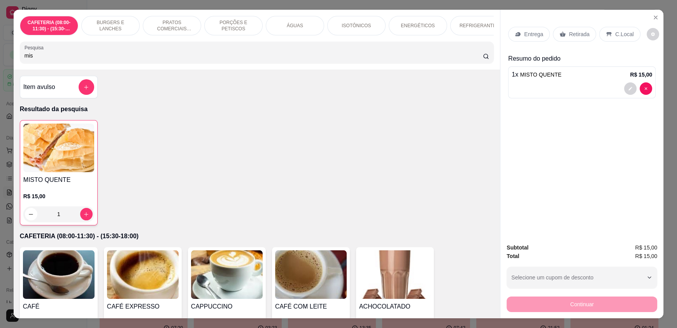
click at [622, 36] on p "C.Local" at bounding box center [624, 34] width 18 height 8
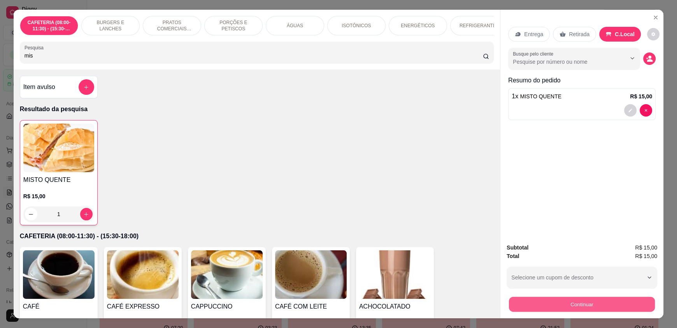
click at [538, 306] on button "Continuar" at bounding box center [582, 304] width 146 height 15
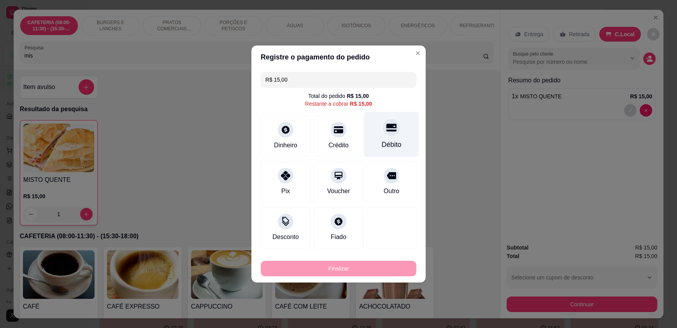
click at [389, 136] on div "Débito" at bounding box center [391, 135] width 55 height 46
type input "R$ 0,00"
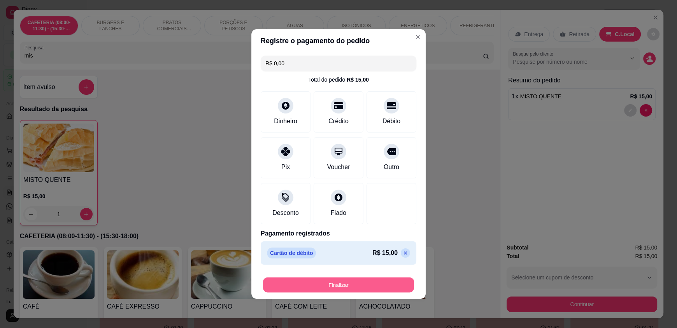
click at [322, 284] on button "Finalizar" at bounding box center [338, 285] width 151 height 15
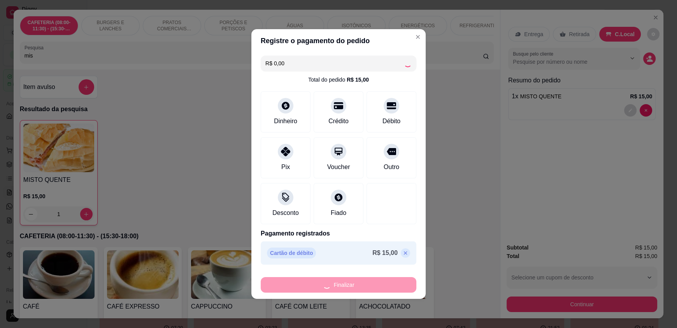
type input "0"
type input "-R$ 15,00"
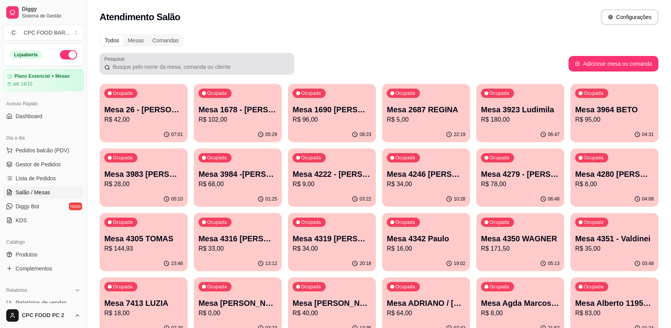
click at [148, 67] on input "Pesquisar" at bounding box center [199, 67] width 179 height 8
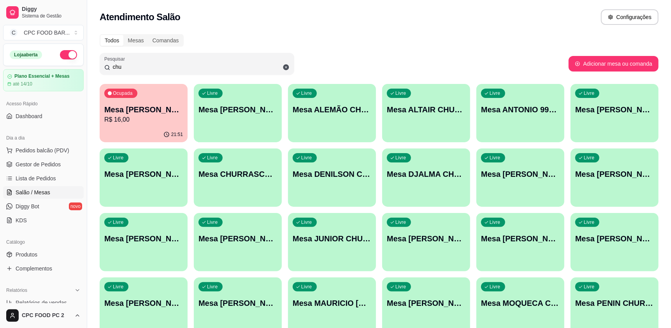
type input "chu"
click at [144, 107] on p "Mesa [PERSON_NAME]" at bounding box center [143, 110] width 76 height 11
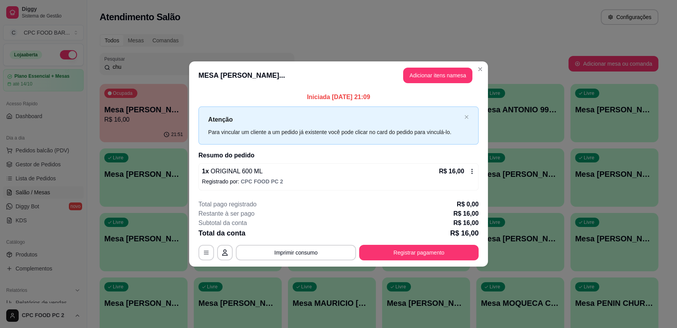
click at [440, 247] on button "Registrar pagamento" at bounding box center [418, 253] width 119 height 16
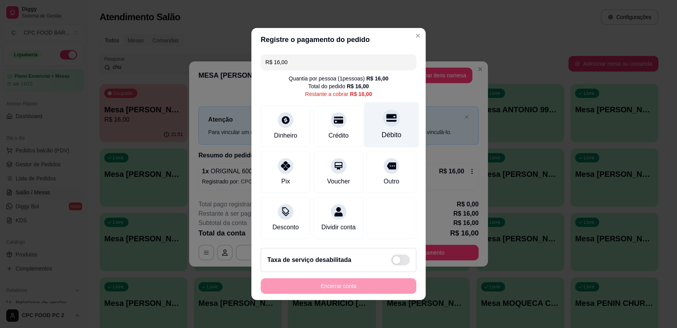
click at [399, 120] on div "Débito" at bounding box center [391, 125] width 55 height 46
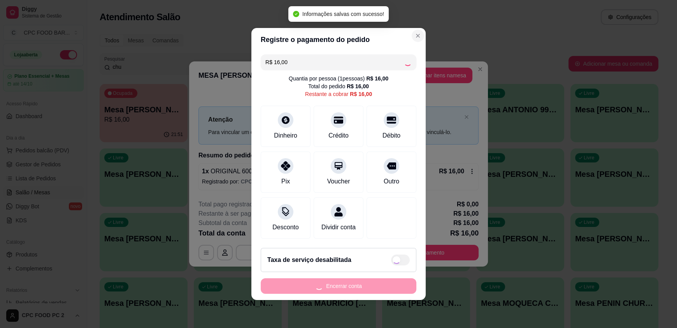
type input "R$ 0,00"
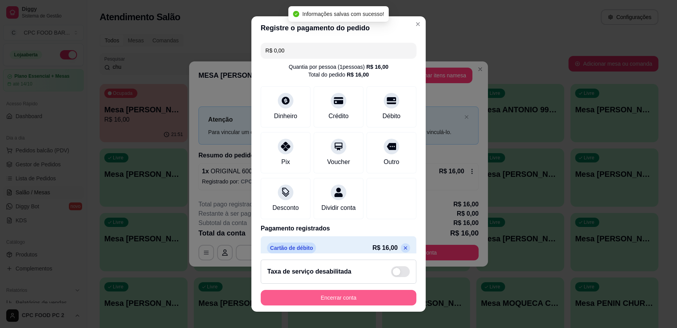
click at [306, 295] on button "Encerrar conta" at bounding box center [339, 298] width 156 height 16
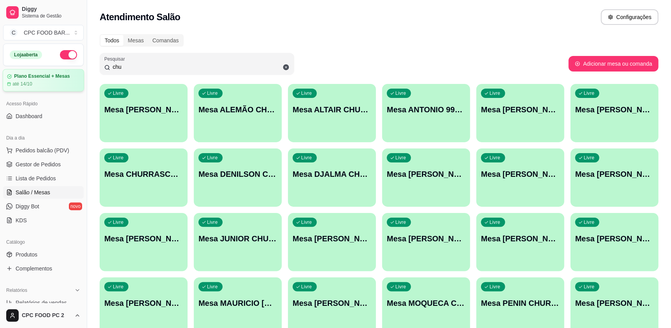
drag, startPoint x: 157, startPoint y: 67, endPoint x: 9, endPoint y: 78, distance: 147.8
click at [9, 78] on div "Diggy Sistema de Gestão C CPC FOOD BAR ... Loja aberta Plano Essencial + Mesas …" at bounding box center [335, 248] width 671 height 497
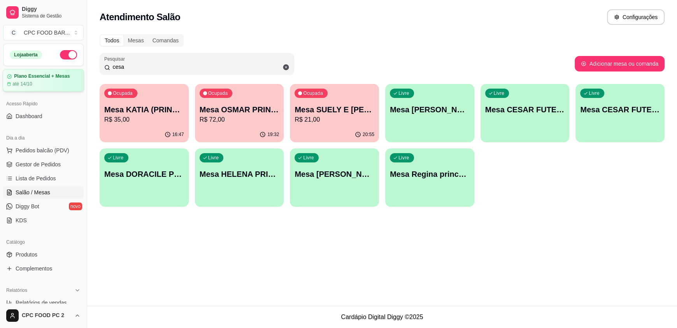
drag, startPoint x: 165, startPoint y: 66, endPoint x: 14, endPoint y: 69, distance: 151.3
click at [14, 69] on div "Diggy Sistema de Gestão C CPC FOOD BAR ... Loja aberta Plano Essencial + Mesas …" at bounding box center [338, 164] width 677 height 328
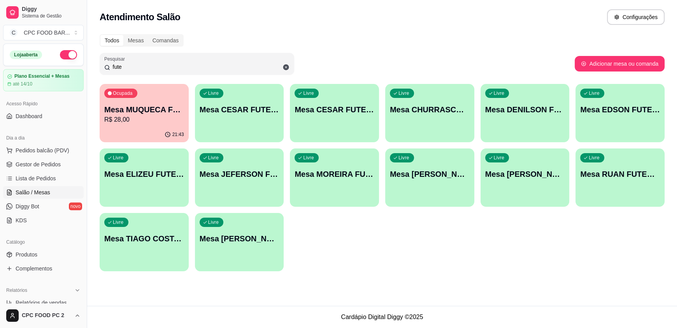
click at [152, 118] on p "R$ 28,00" at bounding box center [144, 119] width 80 height 9
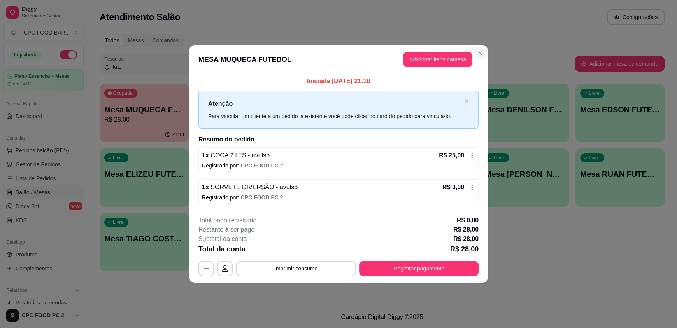
click at [504, 28] on div "**********" at bounding box center [338, 164] width 677 height 328
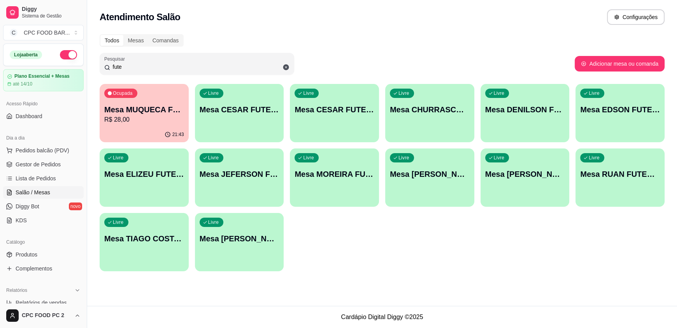
click at [384, 283] on div "Atendimento Salão Configurações Todos Mesas Comandas Pesquisar fute Adicionar m…" at bounding box center [382, 153] width 590 height 306
drag, startPoint x: 93, startPoint y: 67, endPoint x: 81, endPoint y: 65, distance: 12.2
click at [81, 65] on div "Diggy Sistema de Gestão C CPC FOOD BAR ... Loja aberta Plano Essencial + Mesas …" at bounding box center [338, 164] width 677 height 328
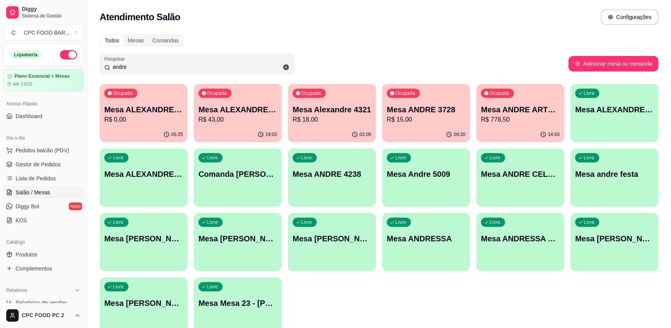
type input "andre"
click at [543, 126] on div "Ocupada Mesa ANDRE ARTE BRASIL R$ 778,50" at bounding box center [519, 106] width 85 height 42
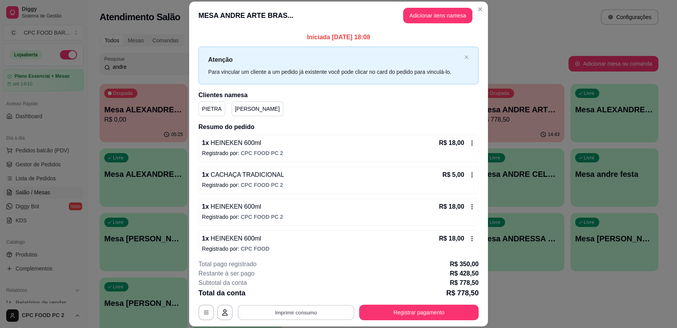
click at [299, 315] on button "Imprimir consumo" at bounding box center [296, 312] width 117 height 15
click at [297, 294] on button "IMPRESSORA" at bounding box center [295, 295] width 54 height 12
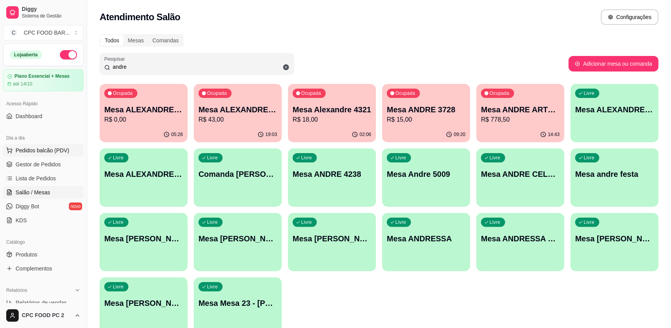
click at [42, 149] on span "Pedidos balcão (PDV)" at bounding box center [43, 151] width 54 height 8
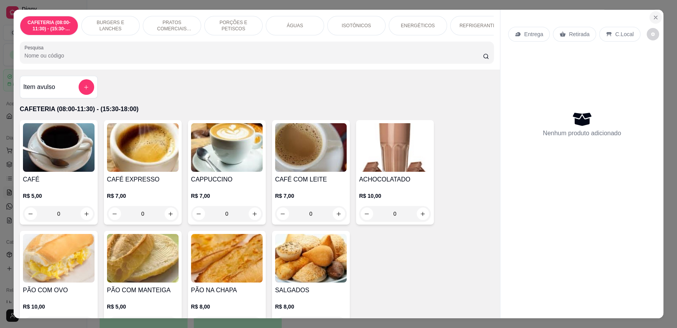
click at [652, 19] on icon "Close" at bounding box center [655, 17] width 6 height 6
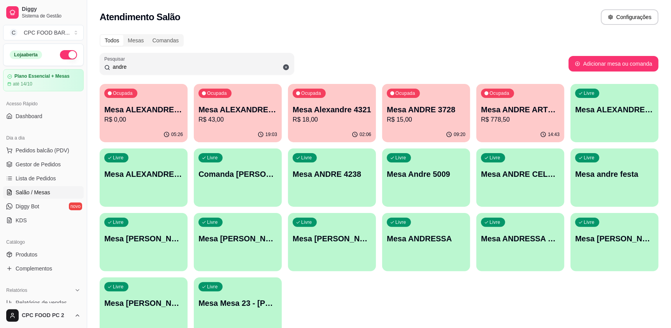
drag, startPoint x: 137, startPoint y: 65, endPoint x: 80, endPoint y: 64, distance: 57.6
click at [80, 64] on div "Diggy Sistema de Gestão C CPC FOOD BAR ... Loja aberta Plano Essencial + Mesas …" at bounding box center [335, 184] width 671 height 368
click at [629, 61] on button "Adicionar mesa ou comanda" at bounding box center [613, 64] width 90 height 16
select select "TABLE"
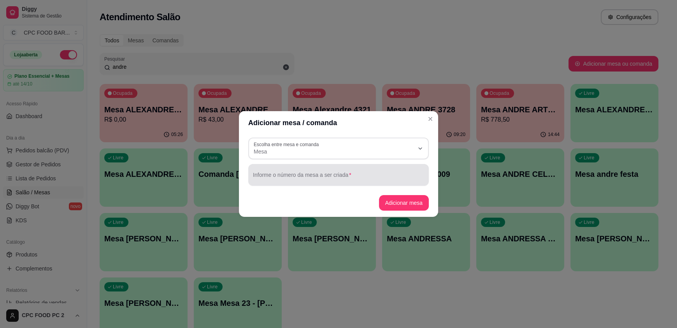
click at [294, 175] on input "Informe o número da mesa a ser criada" at bounding box center [338, 178] width 171 height 8
type input "a"
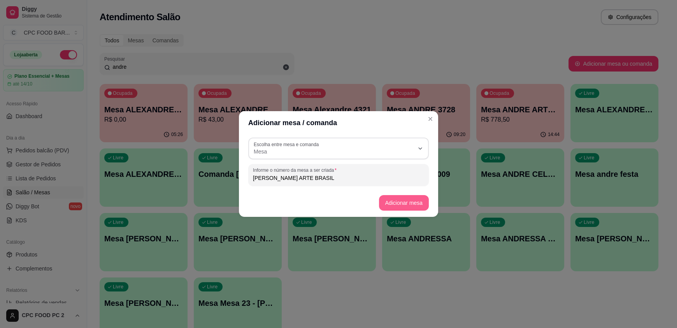
type input "[PERSON_NAME] ARTE BRASIL"
click at [414, 202] on button "Adicionar mesa" at bounding box center [403, 203] width 49 height 15
click at [388, 204] on button "Adicionar mesa" at bounding box center [403, 203] width 49 height 15
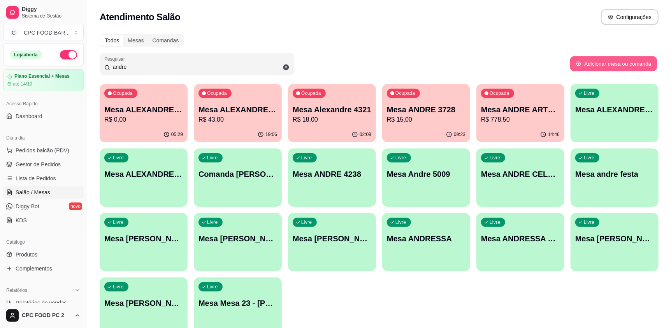
click at [588, 69] on button "Adicionar mesa ou comanda" at bounding box center [612, 63] width 87 height 15
click at [616, 65] on button "Adicionar mesa ou comanda" at bounding box center [613, 64] width 90 height 16
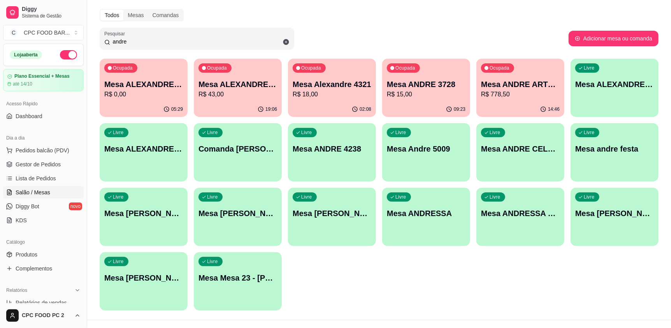
scroll to position [39, 0]
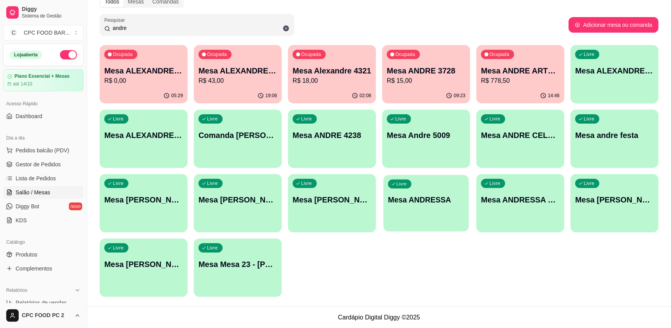
click at [416, 209] on div "Livre Mesa ANDRESSA" at bounding box center [425, 198] width 85 height 47
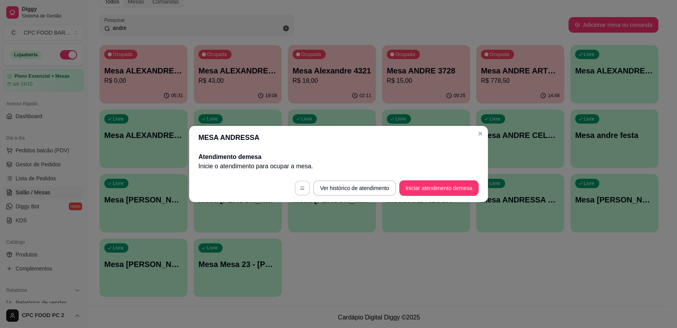
click at [302, 186] on icon "button" at bounding box center [302, 188] width 5 height 5
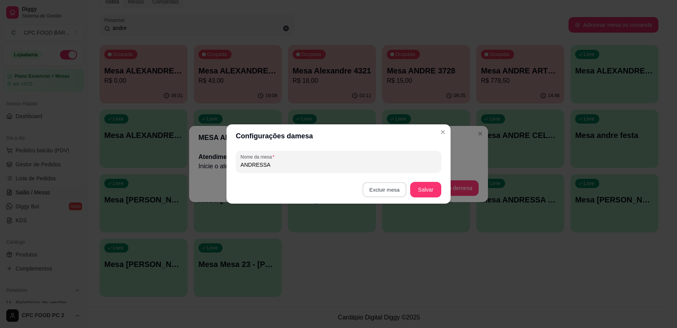
click at [391, 186] on button "Excluir mesa" at bounding box center [385, 189] width 44 height 15
click at [380, 243] on button "Confirmar" at bounding box center [386, 239] width 28 height 12
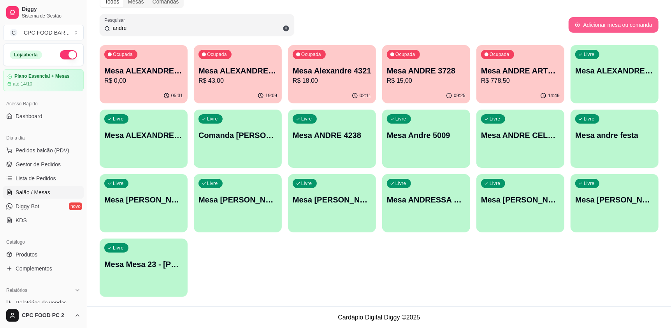
click at [590, 23] on button "Adicionar mesa ou comanda" at bounding box center [613, 25] width 90 height 16
select select "TABLE"
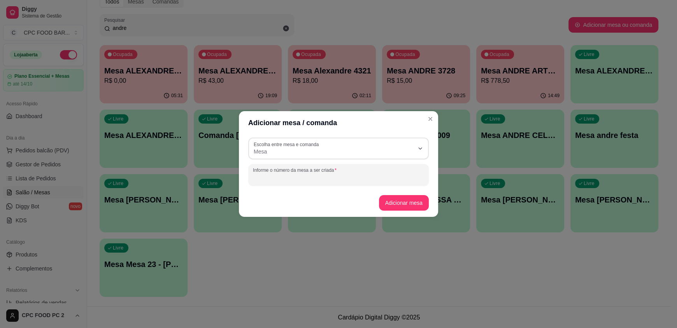
click at [279, 179] on input "Informe o número da mesa a ser criada" at bounding box center [338, 178] width 171 height 8
type input "[PERSON_NAME]"
click at [393, 202] on button "Adicionar mesa" at bounding box center [403, 203] width 49 height 15
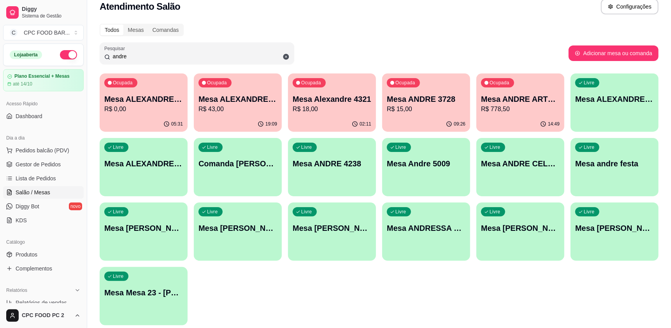
scroll to position [0, 0]
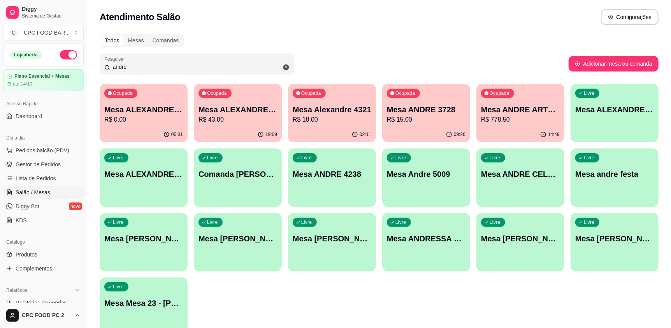
drag, startPoint x: 134, startPoint y: 66, endPoint x: 78, endPoint y: 71, distance: 56.3
click at [78, 71] on div "Diggy Sistema de Gestão C CPC FOOD BAR ... Loja aberta Plano Essencial + Mesas …" at bounding box center [335, 184] width 671 height 368
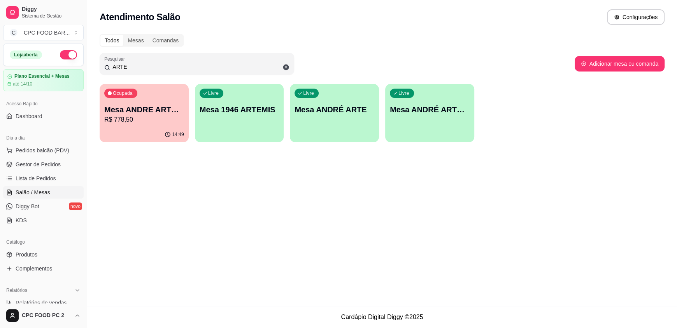
type input "ARTE"
click at [422, 107] on p "Mesa ANDRÉ ARTE [GEOGRAPHIC_DATA]" at bounding box center [429, 110] width 77 height 11
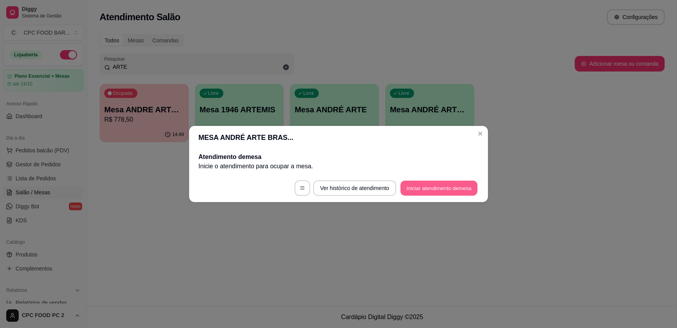
click at [427, 186] on button "Iniciar atendimento de mesa" at bounding box center [438, 188] width 77 height 15
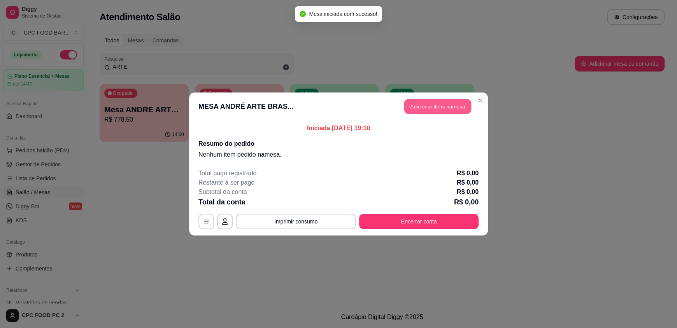
click at [427, 105] on button "Adicionar itens na mesa" at bounding box center [437, 106] width 67 height 15
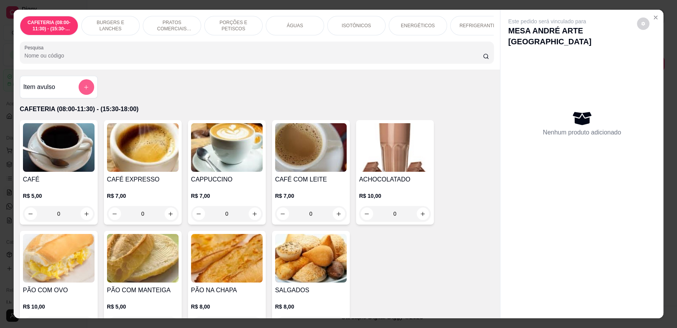
click at [83, 90] on icon "add-separate-item" at bounding box center [86, 87] width 6 height 6
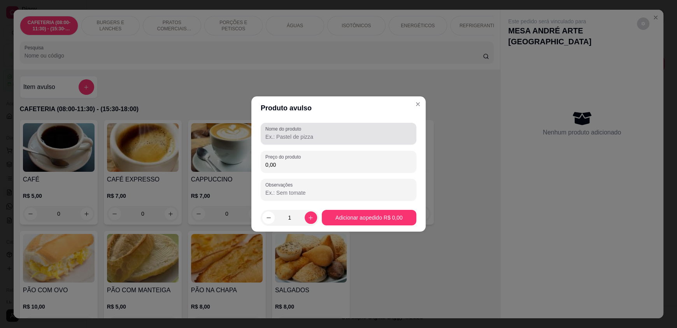
click at [293, 138] on input "Nome do produto" at bounding box center [338, 137] width 146 height 8
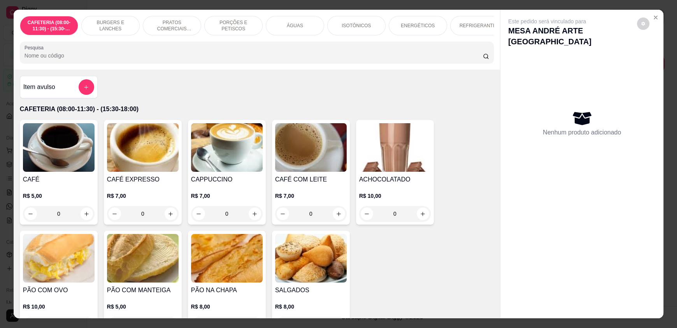
click at [154, 60] on input "Pesquisa" at bounding box center [254, 56] width 459 height 8
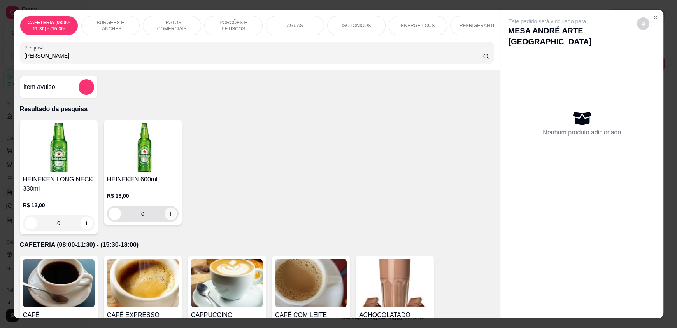
type input "[PERSON_NAME]"
click at [168, 217] on icon "increase-product-quantity" at bounding box center [171, 214] width 6 height 6
type input "1"
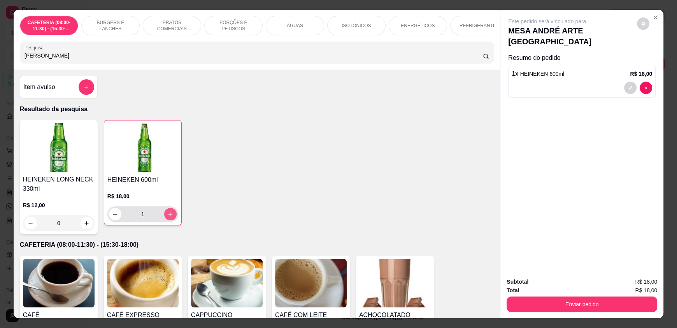
click at [167, 217] on icon "increase-product-quantity" at bounding box center [170, 215] width 6 height 6
type input "2"
click at [167, 217] on icon "increase-product-quantity" at bounding box center [170, 215] width 6 height 6
type input "3"
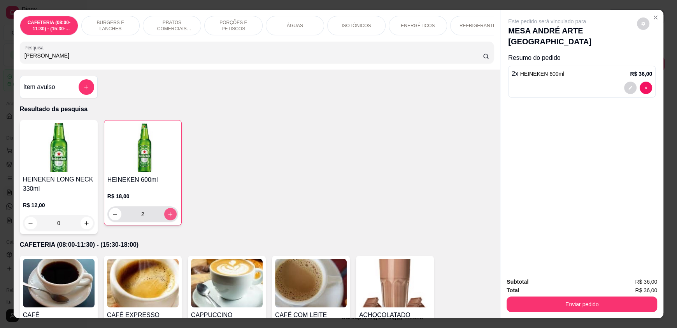
type input "3"
click at [168, 217] on icon "increase-product-quantity" at bounding box center [171, 215] width 6 height 6
type input "4"
click at [168, 217] on icon "increase-product-quantity" at bounding box center [171, 215] width 6 height 6
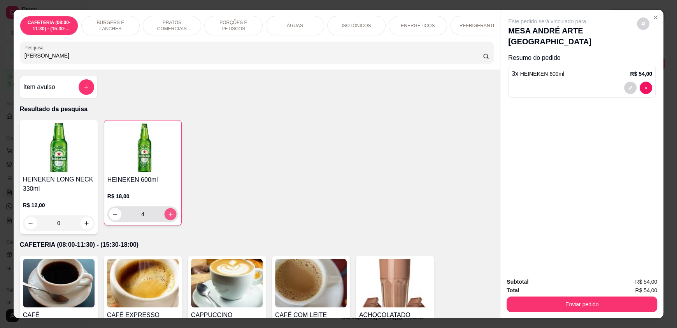
type input "5"
click at [168, 217] on icon "increase-product-quantity" at bounding box center [171, 215] width 6 height 6
type input "6"
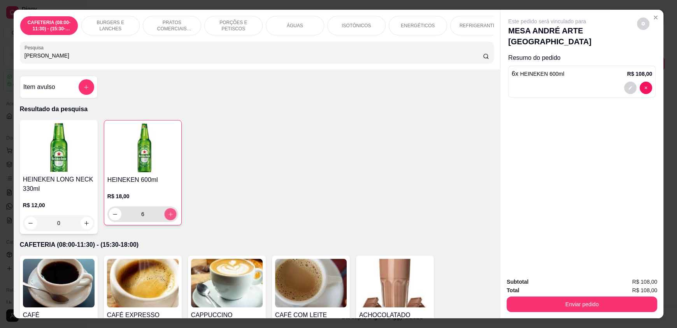
click at [168, 217] on icon "increase-product-quantity" at bounding box center [171, 215] width 6 height 6
type input "7"
click at [168, 217] on icon "increase-product-quantity" at bounding box center [171, 215] width 6 height 6
type input "8"
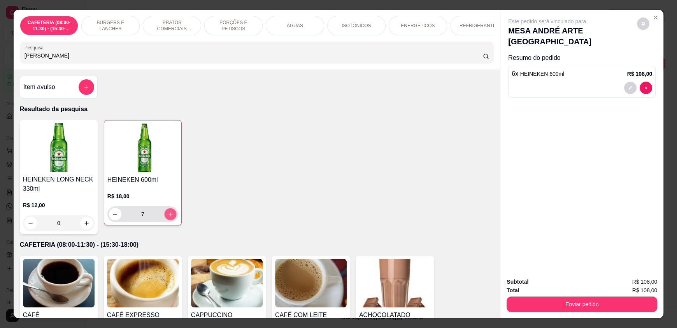
type input "8"
click at [167, 217] on icon "increase-product-quantity" at bounding box center [170, 215] width 6 height 6
type input "9"
click at [167, 217] on icon "increase-product-quantity" at bounding box center [170, 215] width 6 height 6
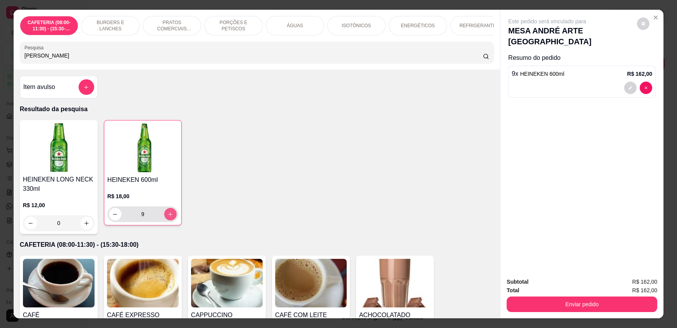
type input "10"
drag, startPoint x: 63, startPoint y: 64, endPoint x: 0, endPoint y: 61, distance: 63.5
click at [0, 61] on div "CAFETERIA (08:00-11:30) - (15:30-18:00) BURGERS E LANCHES PRATOS COMERCIAIS (11…" at bounding box center [338, 164] width 677 height 328
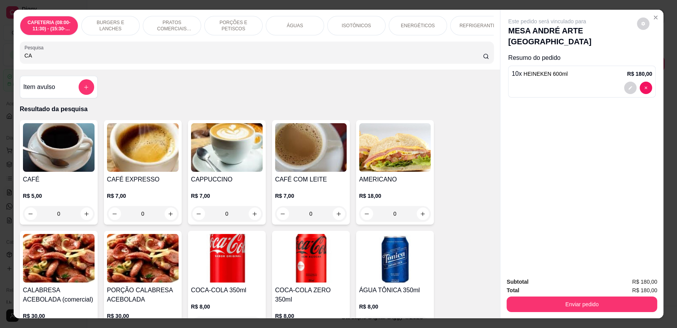
type input "C"
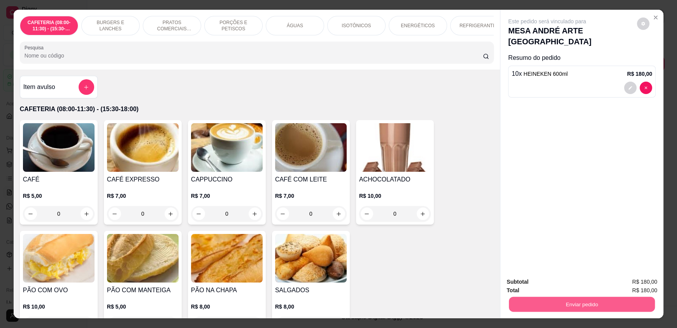
click at [561, 303] on button "Enviar pedido" at bounding box center [582, 304] width 146 height 15
click at [634, 286] on button "Enviar pedido" at bounding box center [639, 285] width 44 height 15
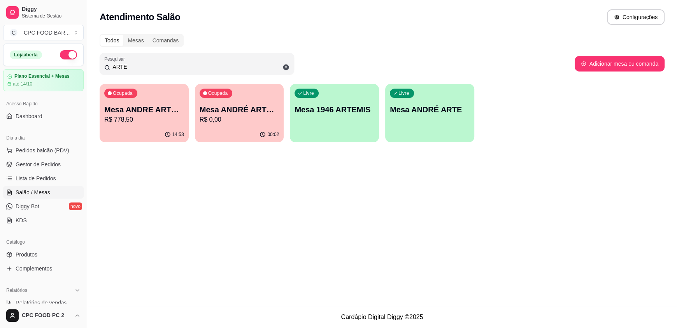
drag, startPoint x: 131, startPoint y: 65, endPoint x: 77, endPoint y: 63, distance: 54.1
click at [77, 63] on div "Diggy Sistema de Gestão C CPC FOOD BAR ... Loja aberta Plano Essencial + Mesas …" at bounding box center [338, 164] width 677 height 328
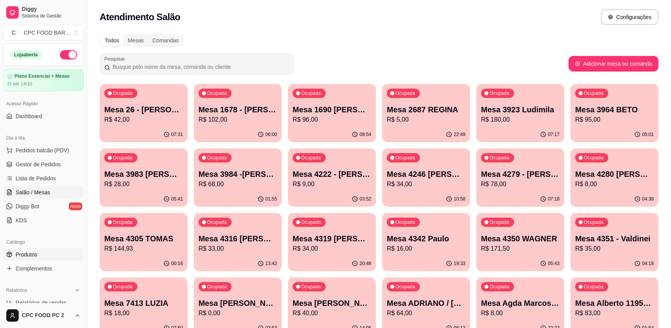
click at [37, 254] on span "Produtos" at bounding box center [27, 255] width 22 height 8
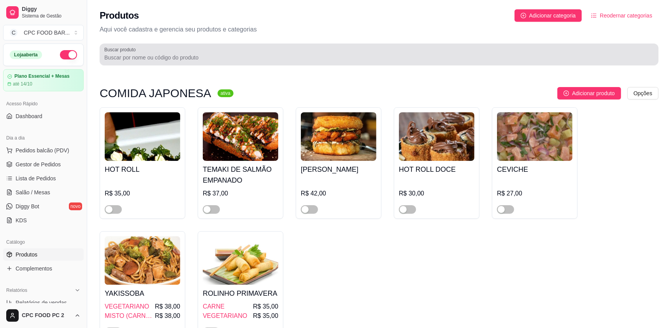
click at [128, 56] on input "Buscar produto" at bounding box center [378, 58] width 549 height 8
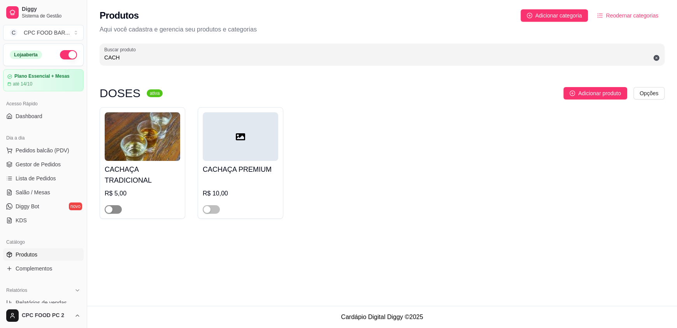
type input "CACH"
click at [107, 210] on div "button" at bounding box center [108, 209] width 7 height 7
click at [32, 191] on span "Salão / Mesas" at bounding box center [33, 193] width 35 height 8
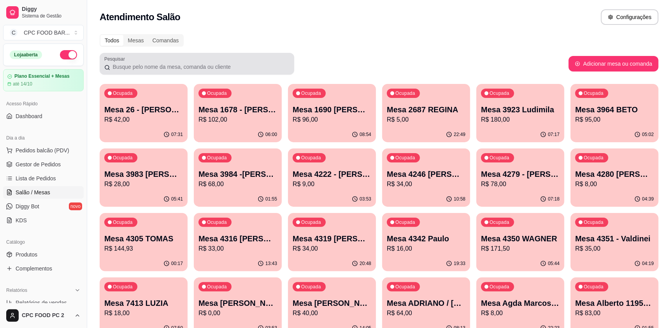
click at [163, 62] on div at bounding box center [196, 64] width 185 height 16
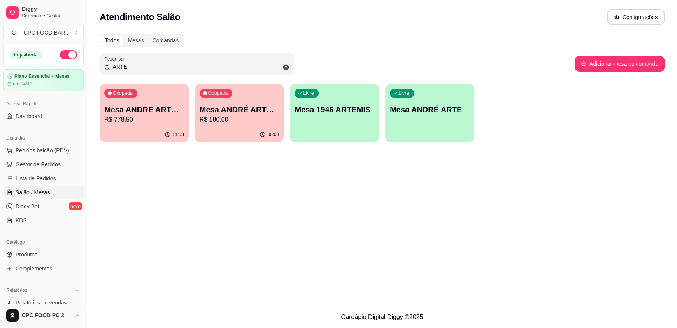
type input "ARTE"
click at [227, 118] on p "R$ 180,00" at bounding box center [240, 119] width 80 height 9
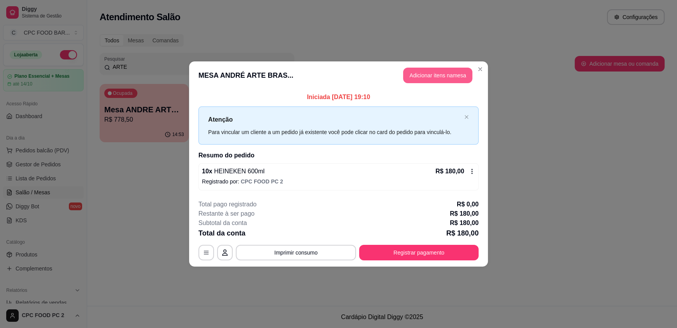
click at [429, 78] on button "Adicionar itens na mesa" at bounding box center [437, 76] width 69 height 16
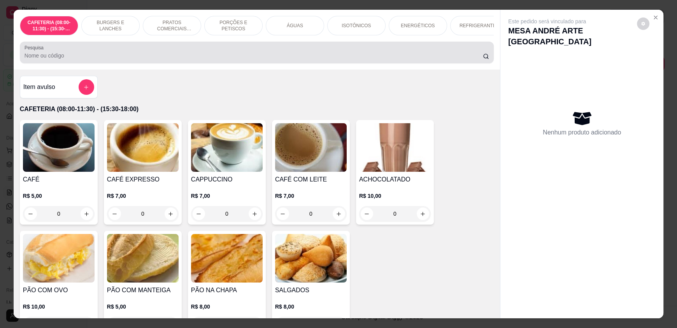
click at [126, 60] on input "Pesquisa" at bounding box center [254, 56] width 459 height 8
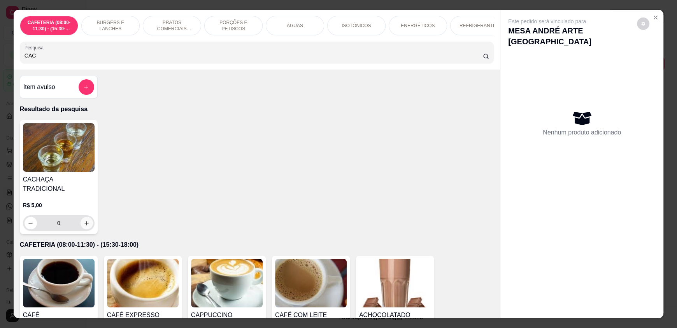
type input "CAC"
click at [84, 223] on button "increase-product-quantity" at bounding box center [87, 223] width 12 height 12
type input "1"
click at [84, 223] on button "increase-product-quantity" at bounding box center [87, 223] width 12 height 12
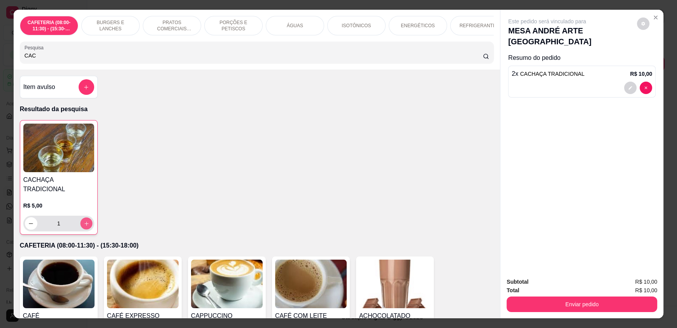
type input "2"
click at [84, 223] on button "increase-product-quantity" at bounding box center [86, 224] width 12 height 12
type input "3"
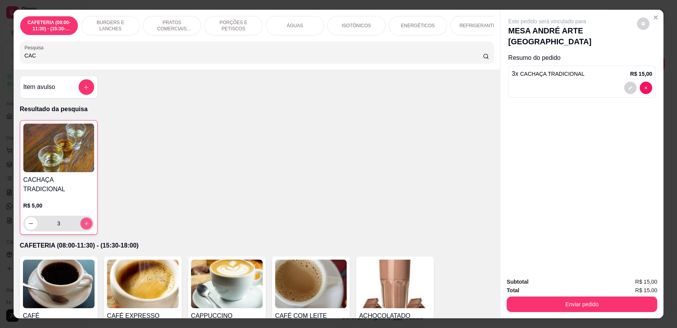
click at [84, 223] on button "increase-product-quantity" at bounding box center [86, 224] width 12 height 12
type input "5"
click at [84, 223] on button "increase-product-quantity" at bounding box center [86, 224] width 12 height 12
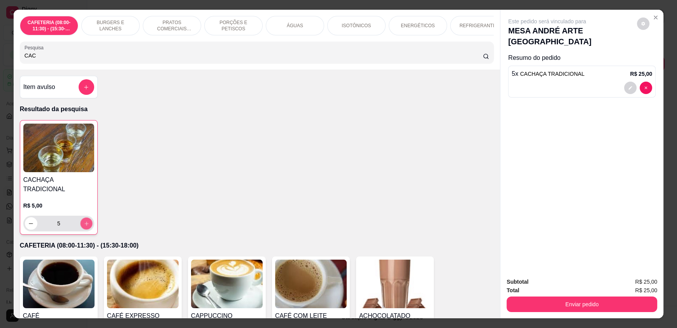
type input "6"
click at [84, 223] on button "increase-product-quantity" at bounding box center [86, 224] width 12 height 12
type input "7"
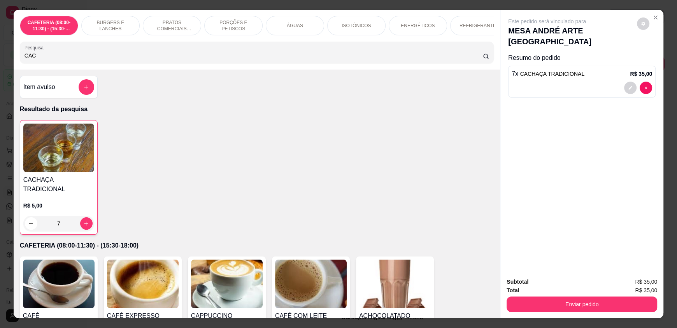
drag, startPoint x: 32, startPoint y: 64, endPoint x: 0, endPoint y: 59, distance: 32.7
click at [0, 59] on div "CAFETERIA (08:00-11:30) - (15:30-18:00) BURGERS E LANCHES PRATOS COMERCIAIS (11…" at bounding box center [338, 164] width 677 height 328
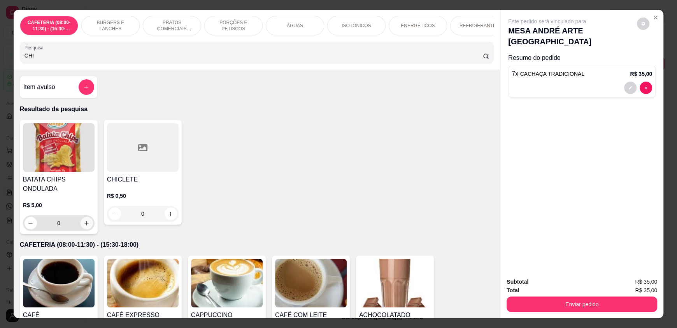
type input "CHI"
click at [84, 226] on icon "increase-product-quantity" at bounding box center [87, 224] width 6 height 6
type input "1"
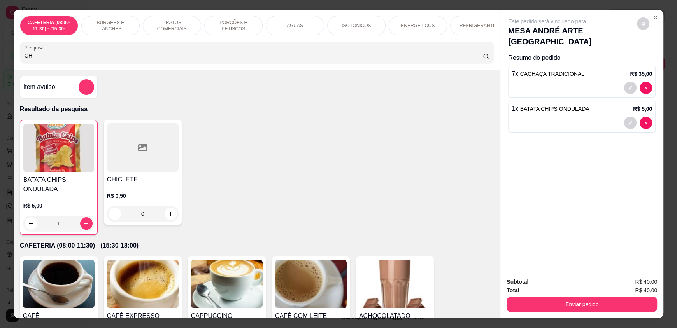
drag, startPoint x: 38, startPoint y: 62, endPoint x: 3, endPoint y: 58, distance: 35.3
click at [3, 58] on div "CAFETERIA (08:00-11:30) - (15:30-18:00) BURGERS E LANCHES PRATOS COMERCIAIS (11…" at bounding box center [338, 164] width 677 height 328
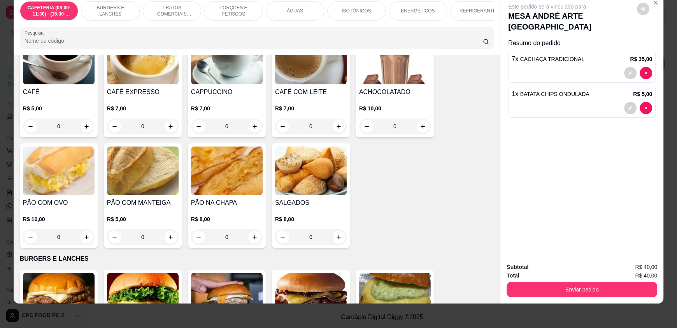
scroll to position [78, 0]
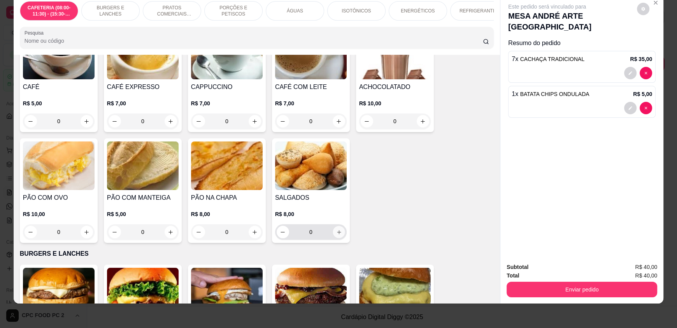
click at [336, 235] on icon "increase-product-quantity" at bounding box center [339, 233] width 6 height 6
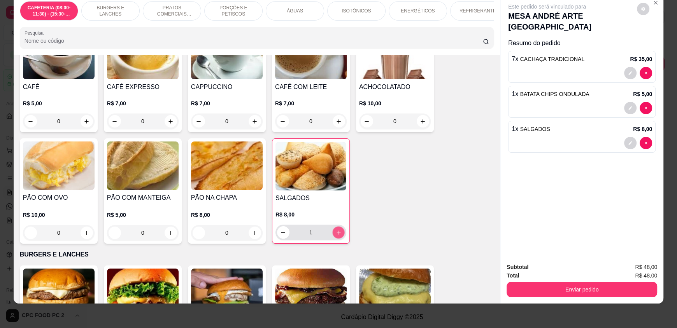
click at [336, 236] on icon "increase-product-quantity" at bounding box center [339, 233] width 6 height 6
type input "2"
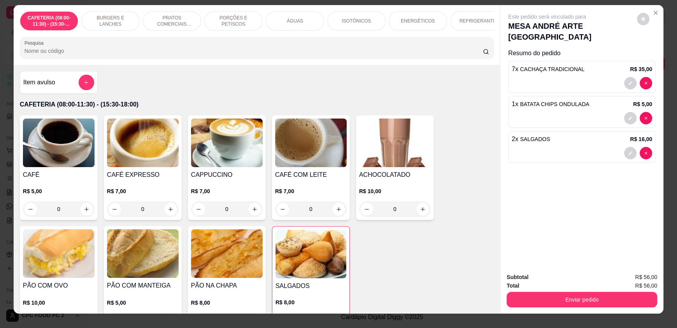
scroll to position [0, 0]
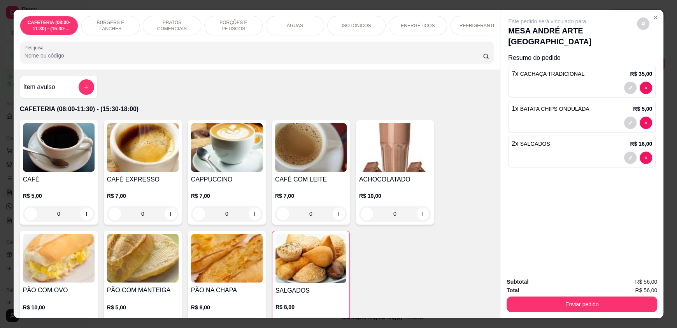
click at [82, 60] on input "Pesquisa" at bounding box center [254, 56] width 459 height 8
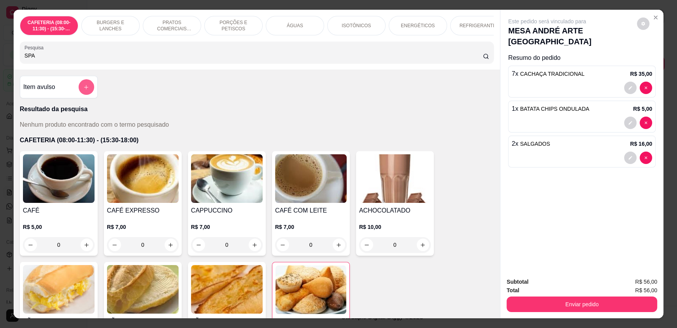
type input "SPA"
click at [83, 90] on icon "add-separate-item" at bounding box center [86, 87] width 6 height 6
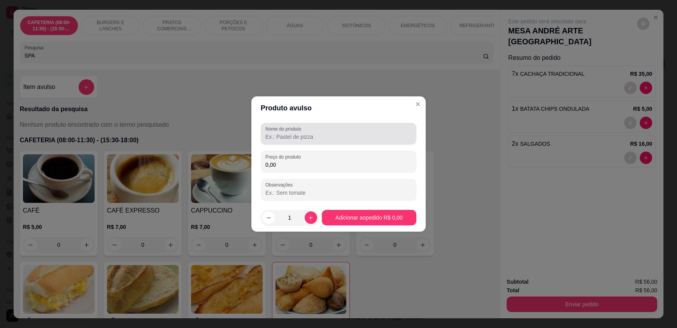
click at [323, 135] on input "Nome do produto" at bounding box center [338, 137] width 146 height 8
type input "S"
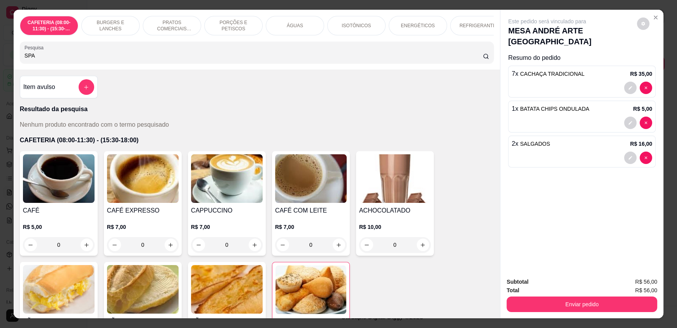
click at [467, 24] on p "REFRIGERANTES" at bounding box center [479, 26] width 40 height 6
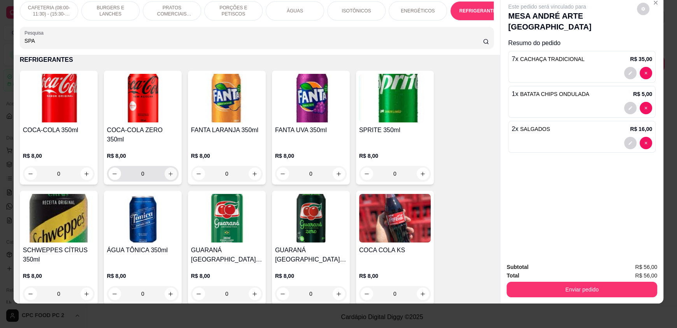
click at [173, 167] on div "0" at bounding box center [143, 174] width 68 height 16
type input "1"
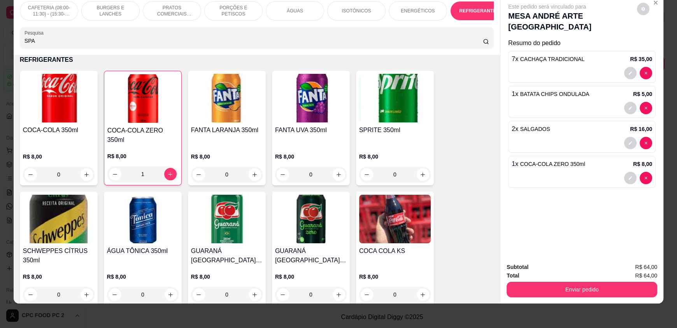
drag, startPoint x: 115, startPoint y: 46, endPoint x: 0, endPoint y: 38, distance: 114.7
click at [0, 38] on div "CAFETERIA (08:00-11:30) - (15:30-18:00) BURGERS E LANCHES PRATOS COMERCIAIS (11…" at bounding box center [338, 164] width 677 height 328
type input "STE"
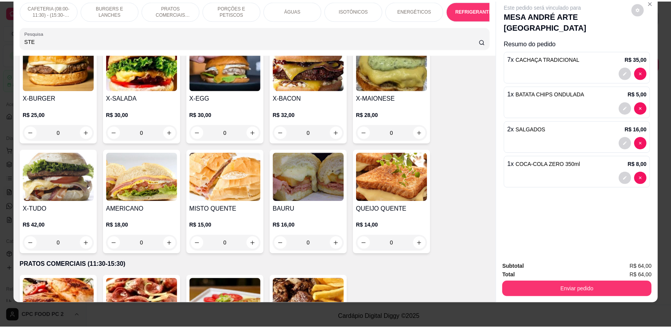
scroll to position [0, 0]
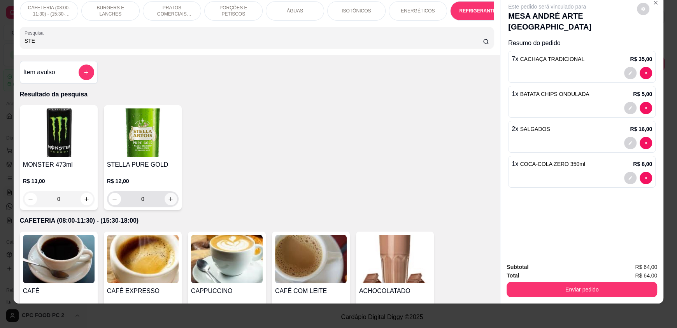
click at [168, 202] on icon "increase-product-quantity" at bounding box center [171, 199] width 6 height 6
type input "1"
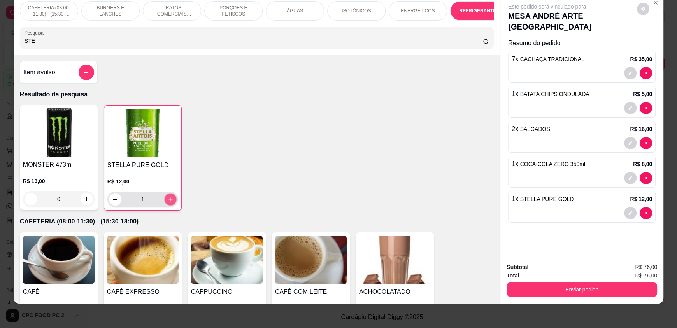
click at [168, 203] on icon "increase-product-quantity" at bounding box center [171, 200] width 6 height 6
type input "2"
drag, startPoint x: 79, startPoint y: 45, endPoint x: 0, endPoint y: 44, distance: 79.0
click at [0, 44] on div "CAFETERIA (08:00-11:30) - (15:30-18:00) BURGERS E LANCHES PRATOS COMERCIAIS (11…" at bounding box center [338, 164] width 677 height 328
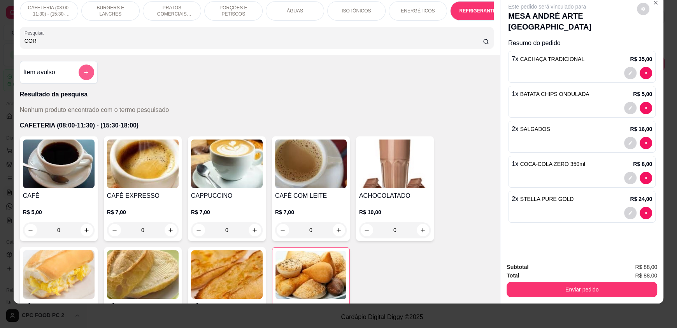
type input "COR"
click at [87, 78] on button "add-separate-item" at bounding box center [87, 73] width 16 height 16
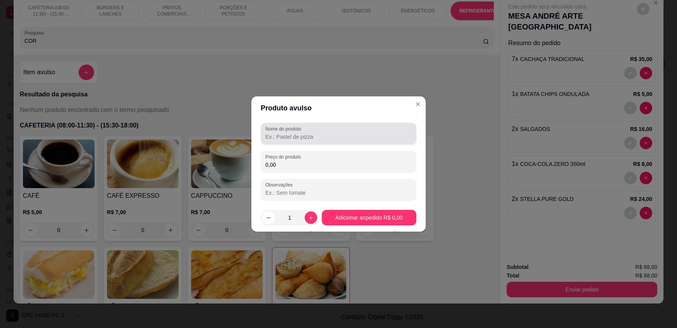
click at [269, 135] on input "Nome do produto" at bounding box center [338, 137] width 146 height 8
type input "CORONA"
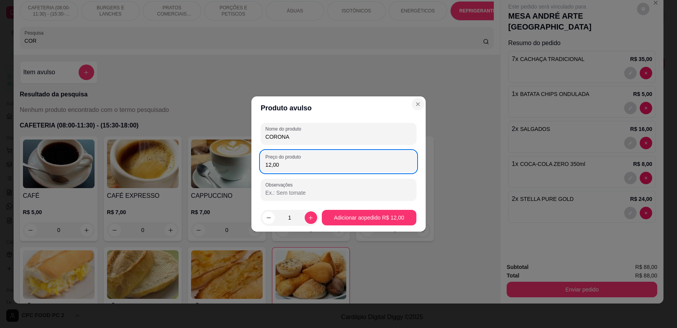
type input "12,00"
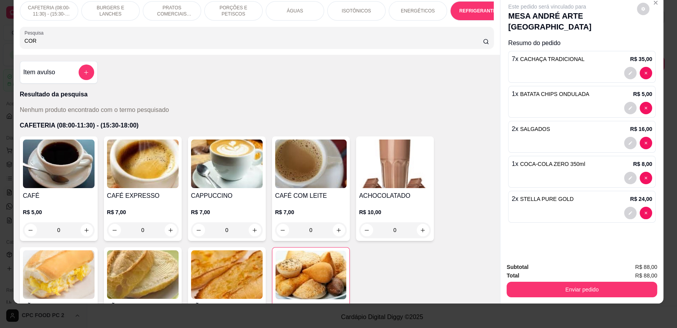
drag, startPoint x: 46, startPoint y: 45, endPoint x: 0, endPoint y: 45, distance: 46.3
click at [0, 45] on div "CAFETERIA (08:00-11:30) - (15:30-18:00) BURGERS E LANCHES PRATOS COMERCIAIS (11…" at bounding box center [338, 164] width 677 height 328
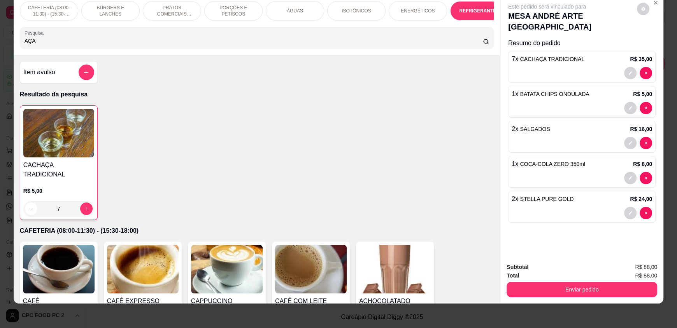
type input "AÇA"
click at [549, 280] on div "Enviar pedido" at bounding box center [581, 289] width 151 height 18
click at [555, 285] on button "Enviar pedido" at bounding box center [581, 290] width 151 height 16
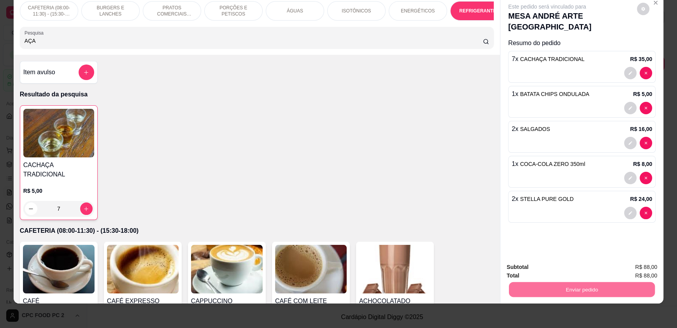
click at [625, 269] on button "Enviar pedido" at bounding box center [636, 270] width 43 height 14
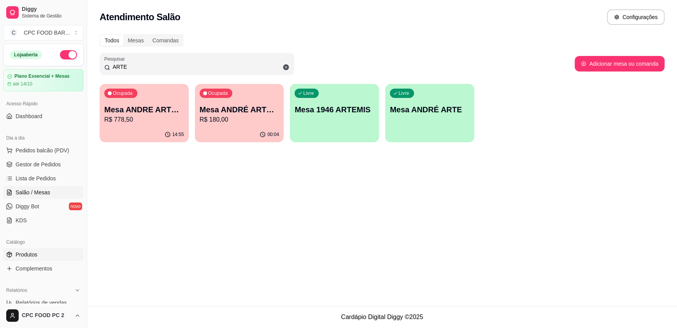
click at [23, 259] on link "Produtos" at bounding box center [43, 255] width 81 height 12
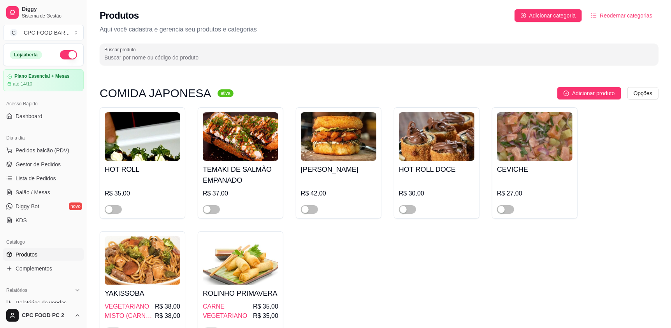
click at [155, 56] on input "Buscar produto" at bounding box center [378, 58] width 549 height 8
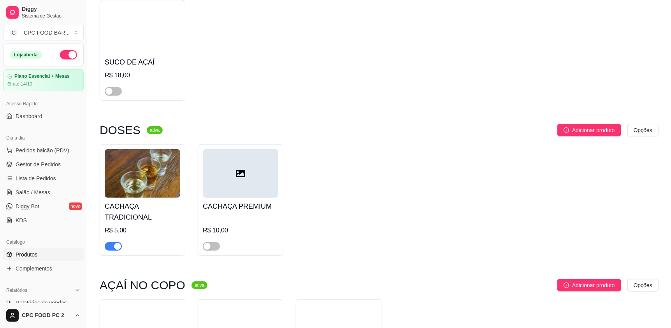
scroll to position [233, 0]
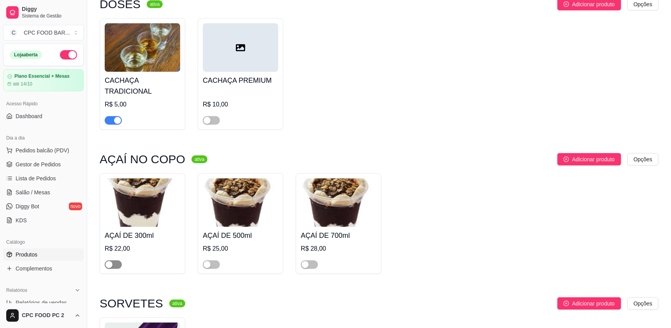
type input "AÇA"
click at [114, 265] on button "button" at bounding box center [113, 265] width 17 height 9
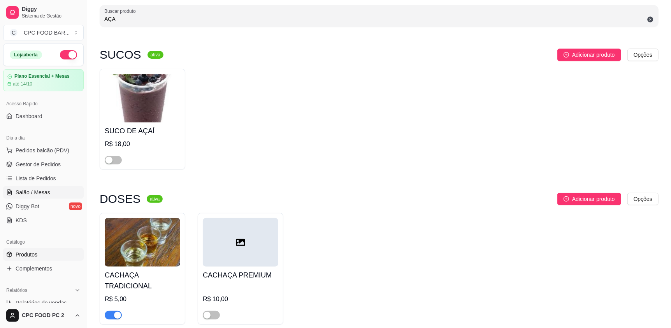
click at [38, 190] on span "Salão / Mesas" at bounding box center [33, 193] width 35 height 8
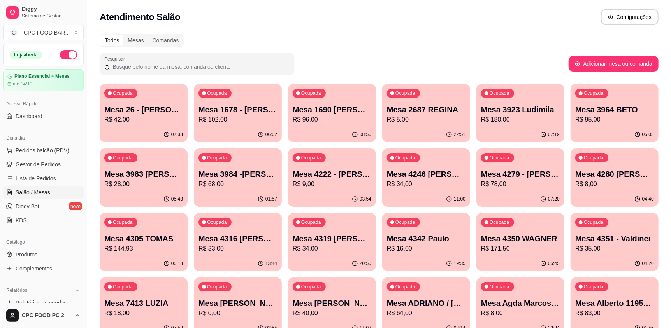
click at [130, 64] on input "Pesquisar" at bounding box center [199, 67] width 179 height 8
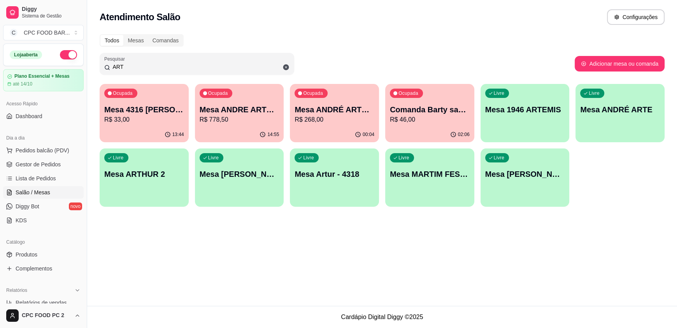
type input "ART"
click at [308, 117] on p "R$ 268,00" at bounding box center [334, 119] width 80 height 9
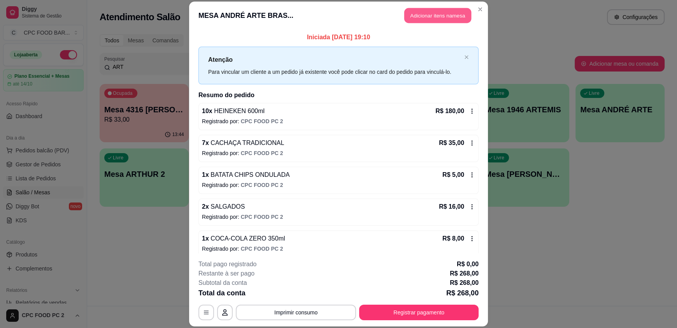
click at [427, 12] on button "Adicionar itens na mesa" at bounding box center [437, 15] width 67 height 15
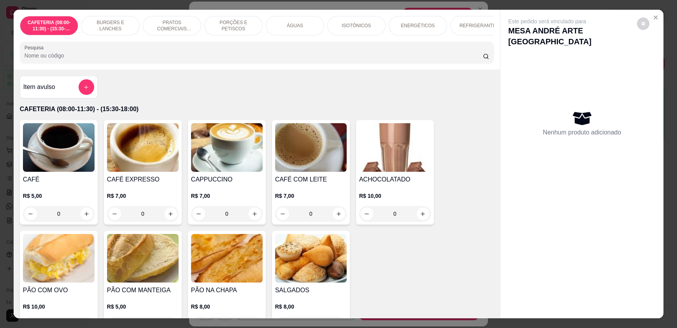
click at [231, 60] on input "Pesquisa" at bounding box center [254, 56] width 459 height 8
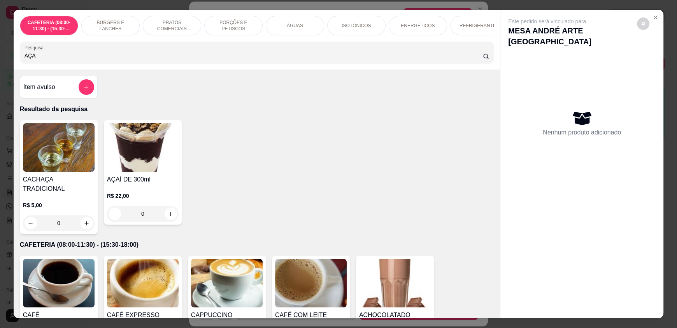
click at [166, 220] on div "0" at bounding box center [143, 214] width 72 height 16
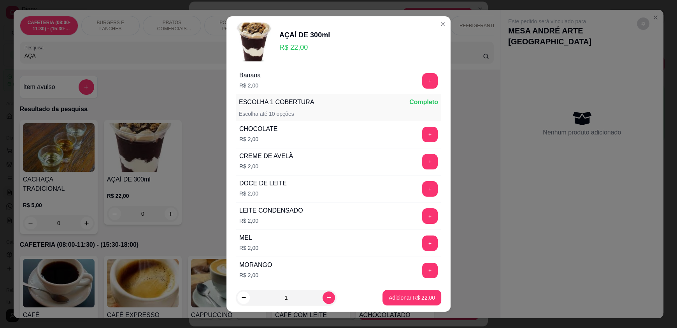
scroll to position [78, 0]
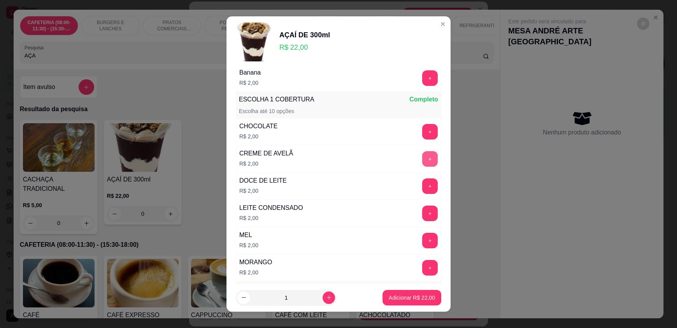
click at [422, 158] on button "+" at bounding box center [430, 159] width 16 height 16
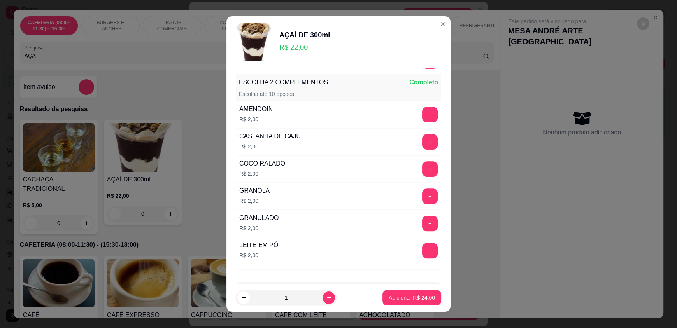
scroll to position [311, 0]
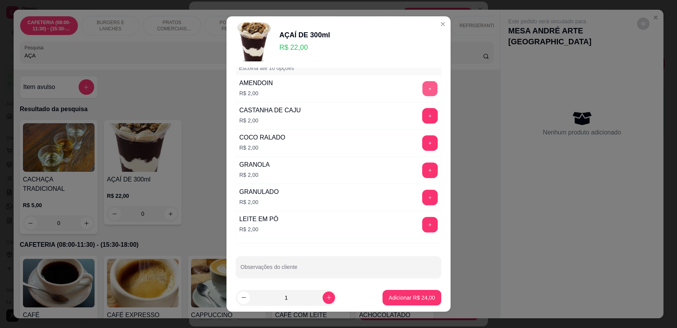
click at [422, 86] on button "+" at bounding box center [429, 88] width 15 height 15
click at [397, 298] on p "Adicionar R$ 26,00" at bounding box center [411, 297] width 45 height 7
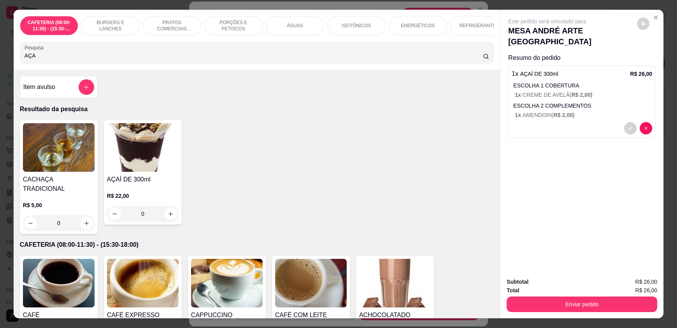
click at [172, 219] on div "0" at bounding box center [143, 214] width 72 height 16
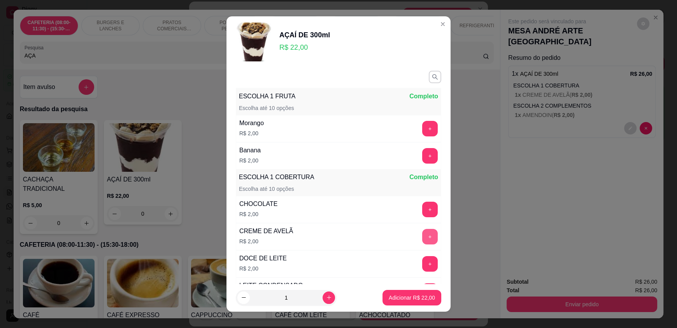
click at [422, 235] on button "+" at bounding box center [430, 237] width 16 height 16
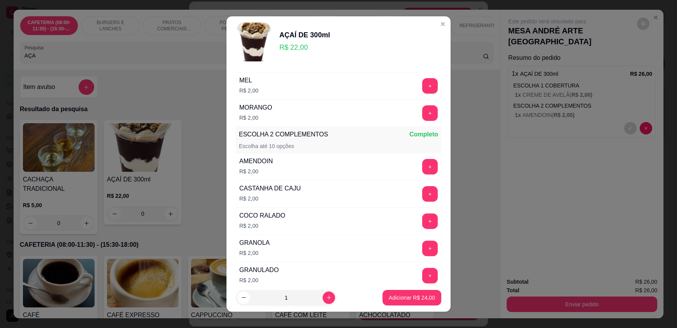
scroll to position [233, 0]
click at [422, 245] on button "+" at bounding box center [430, 248] width 16 height 16
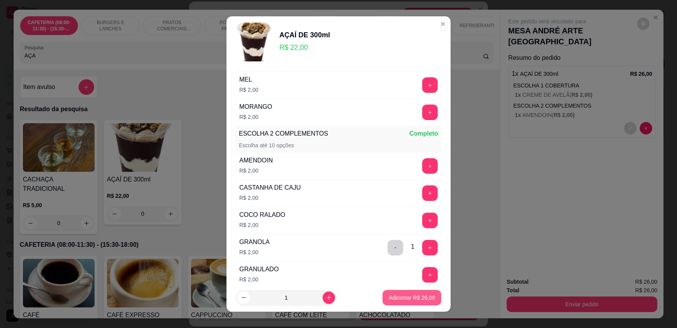
click at [406, 298] on p "Adicionar R$ 26,00" at bounding box center [412, 298] width 46 height 8
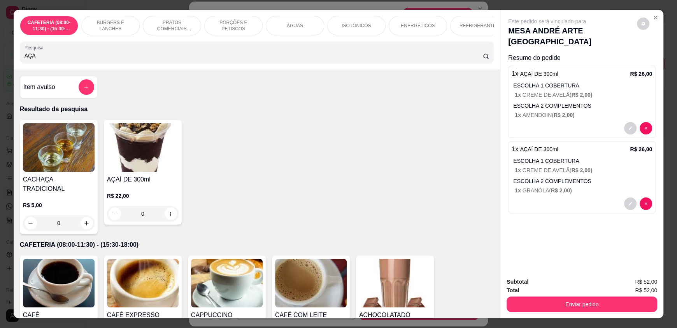
drag, startPoint x: 61, startPoint y: 63, endPoint x: 0, endPoint y: 66, distance: 60.7
click at [0, 66] on div "CAFETERIA (08:00-11:30) - (15:30-18:00) BURGERS E LANCHES PRATOS COMERCIAIS (11…" at bounding box center [338, 164] width 677 height 328
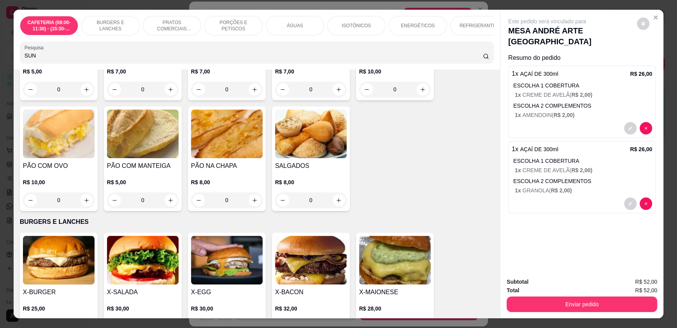
scroll to position [0, 0]
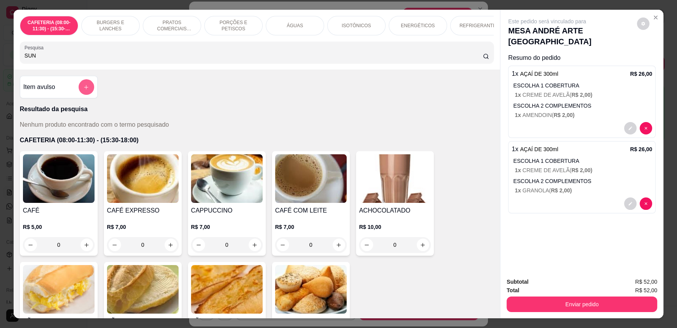
type input "SUN"
click at [79, 91] on button "add-separate-item" at bounding box center [87, 87] width 16 height 16
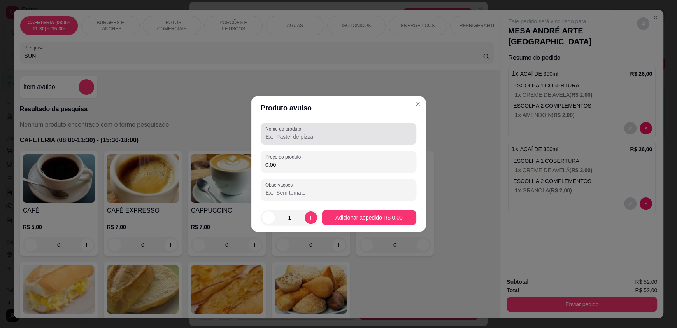
click at [284, 134] on input "Nome do produto" at bounding box center [338, 137] width 146 height 8
type input "[PERSON_NAME]"
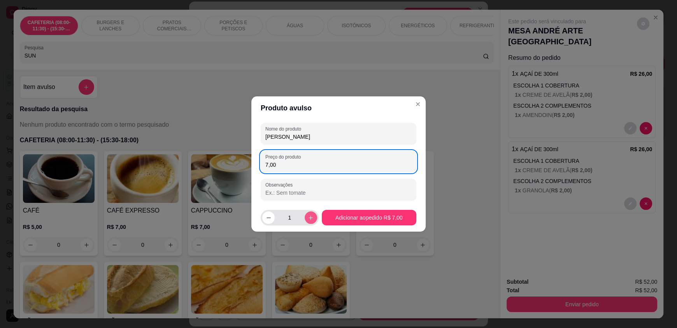
type input "7,00"
click at [308, 220] on icon "increase-product-quantity" at bounding box center [311, 218] width 6 height 6
type input "2"
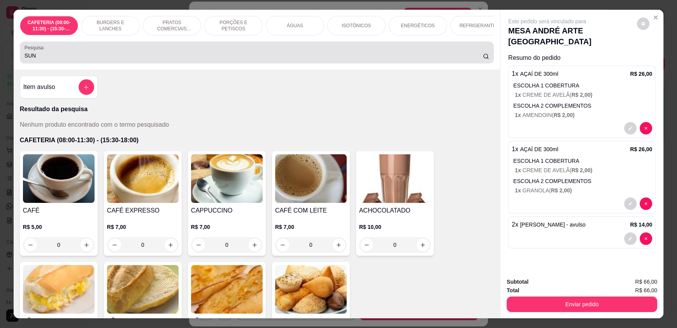
click at [110, 57] on div "SUN" at bounding box center [257, 53] width 464 height 16
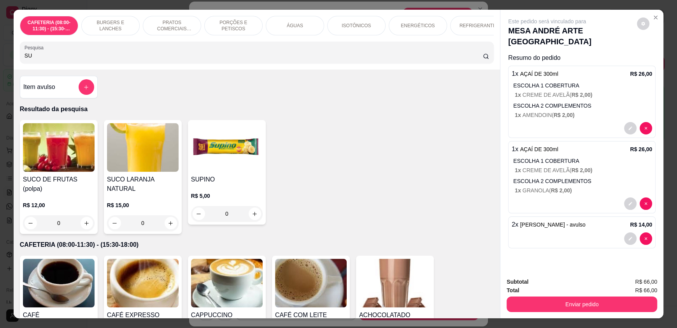
type input "S"
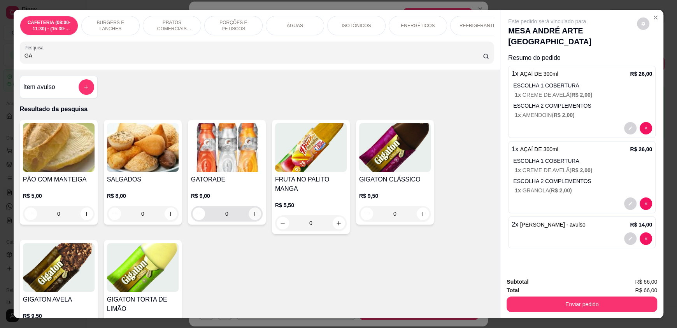
type input "GA"
click at [249, 217] on button "increase-product-quantity" at bounding box center [255, 214] width 12 height 12
type input "1"
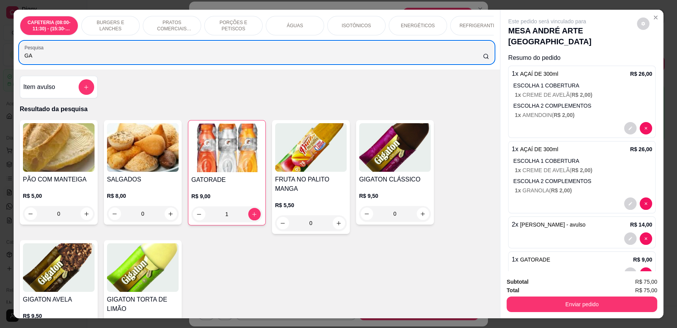
drag, startPoint x: 75, startPoint y: 57, endPoint x: 0, endPoint y: 58, distance: 75.1
click at [0, 58] on div "CAFETERIA (08:00-11:30) - (15:30-18:00) BURGERS E LANCHES PRATOS COMERCIAIS (11…" at bounding box center [338, 164] width 677 height 328
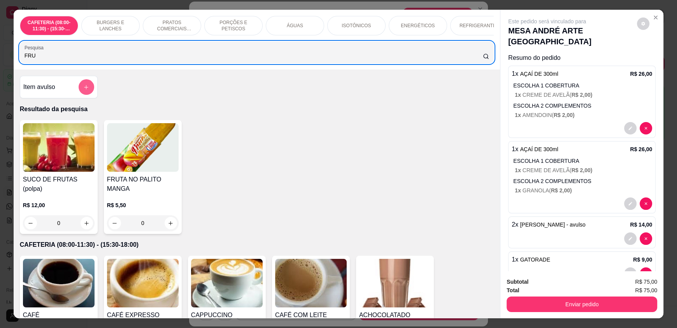
type input "FRU"
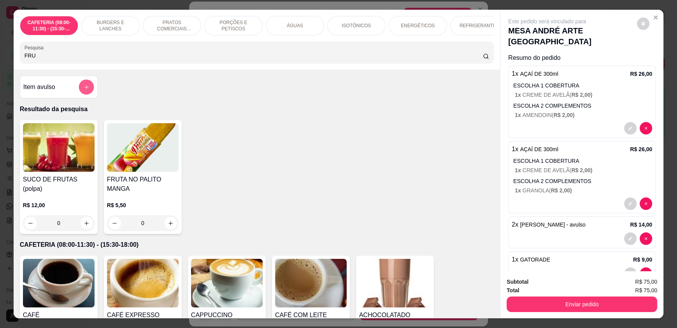
click at [84, 90] on icon "add-separate-item" at bounding box center [87, 87] width 6 height 6
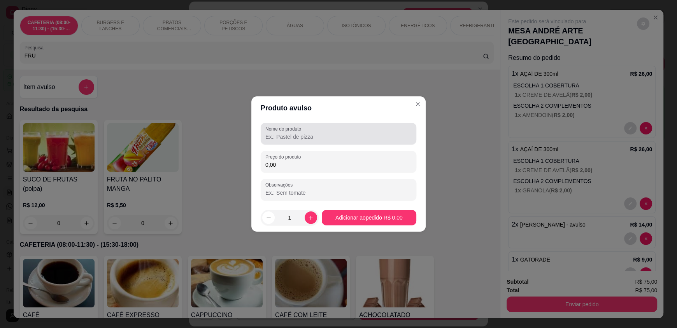
click at [315, 141] on div at bounding box center [338, 134] width 146 height 16
type input "FRUTANDALE"
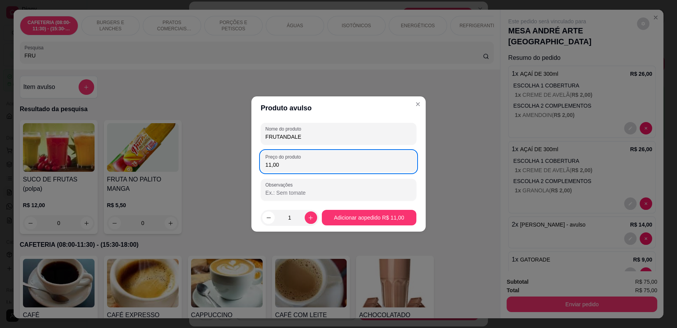
type input "11,00"
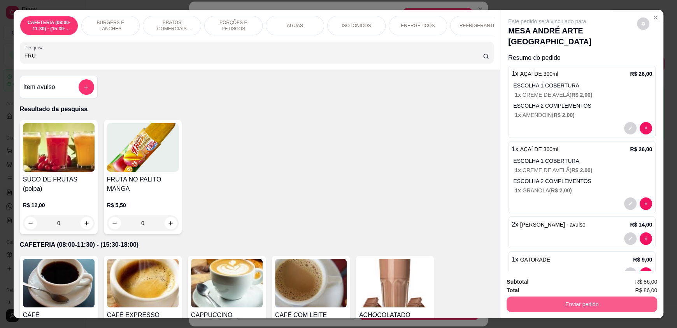
click at [554, 300] on button "Enviar pedido" at bounding box center [581, 305] width 151 height 16
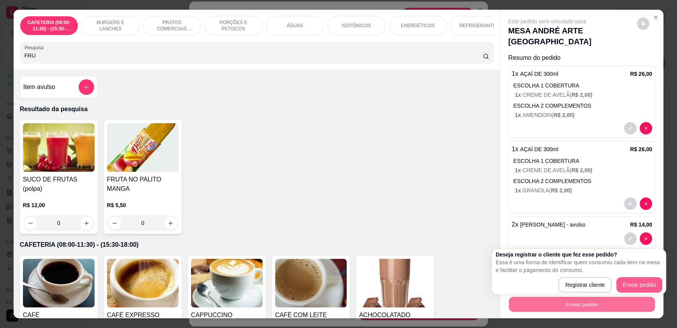
click at [627, 284] on button "Enviar pedido" at bounding box center [639, 285] width 46 height 16
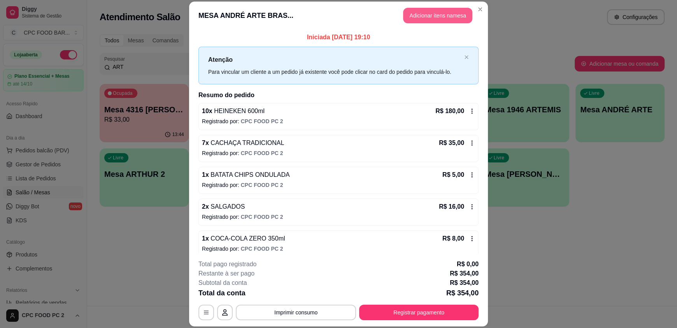
click at [429, 16] on button "Adicionar itens na mesa" at bounding box center [437, 16] width 69 height 16
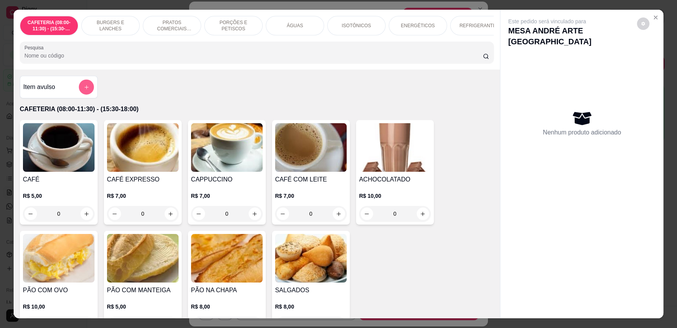
click at [79, 91] on button "add-separate-item" at bounding box center [86, 87] width 15 height 15
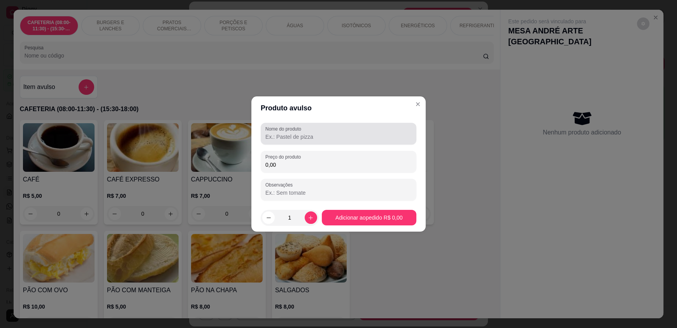
click at [294, 142] on div "Nome do produto" at bounding box center [339, 134] width 156 height 22
click at [294, 142] on div "C" at bounding box center [338, 134] width 146 height 16
type input "CHÁ [PERSON_NAME]"
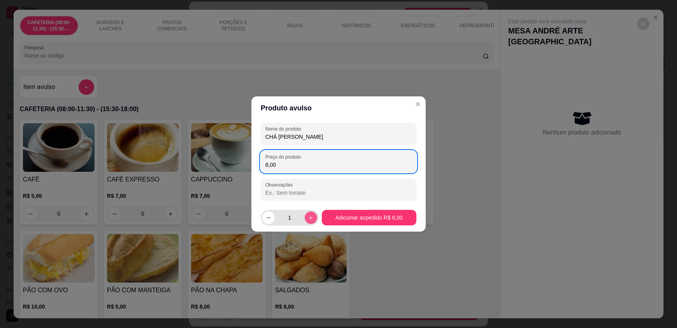
type input "8,00"
click at [305, 218] on button "increase-product-quantity" at bounding box center [311, 218] width 12 height 12
type input "2"
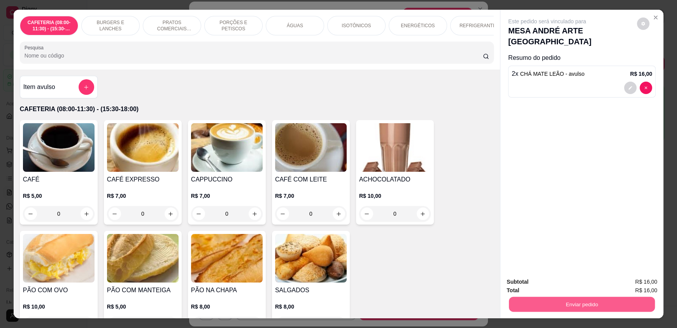
click at [596, 305] on button "Enviar pedido" at bounding box center [582, 304] width 146 height 15
click at [632, 286] on button "Enviar pedido" at bounding box center [636, 285] width 43 height 14
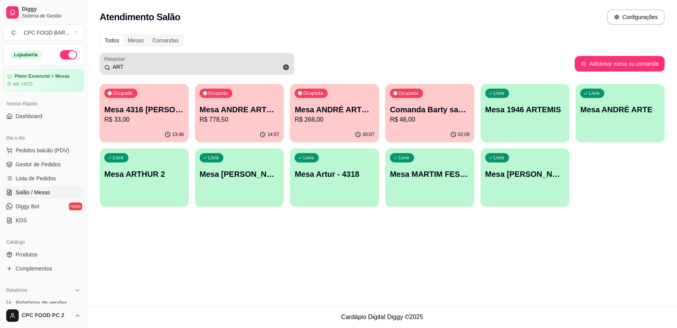
click at [288, 66] on icon at bounding box center [286, 68] width 6 height 6
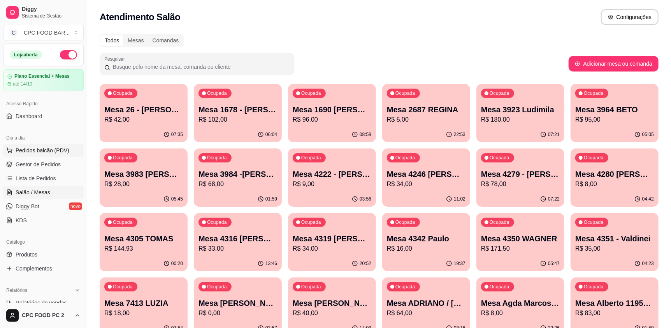
click at [52, 151] on span "Pedidos balcão (PDV)" at bounding box center [43, 151] width 54 height 8
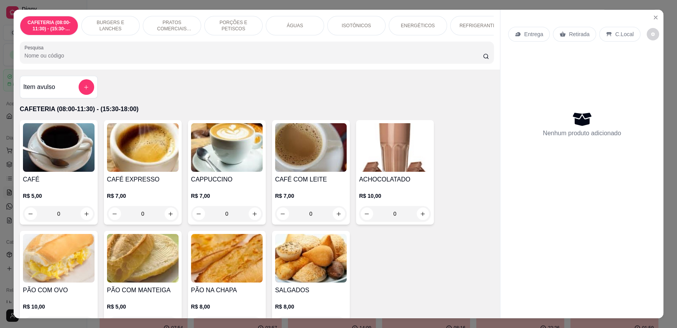
click at [116, 60] on input "Pesquisa" at bounding box center [254, 56] width 459 height 8
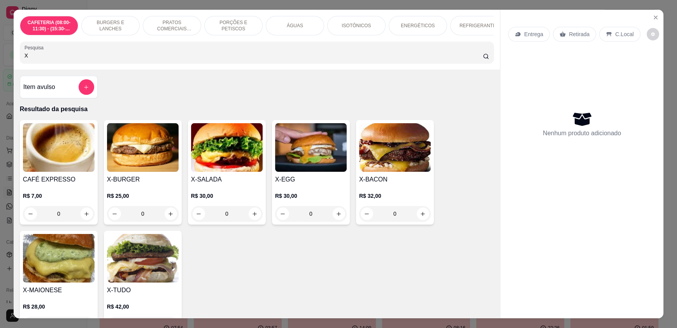
type input "X"
click at [417, 219] on div "0" at bounding box center [395, 214] width 72 height 16
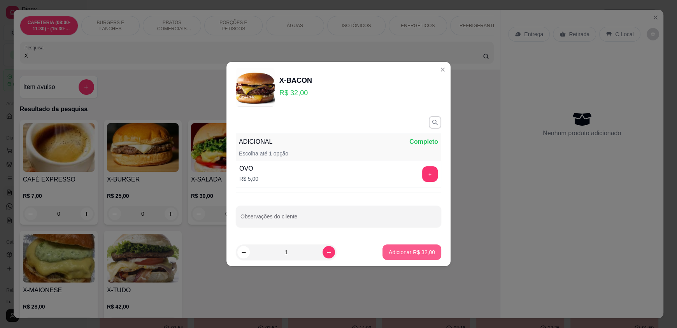
click at [394, 252] on p "Adicionar R$ 32,00" at bounding box center [412, 253] width 46 height 8
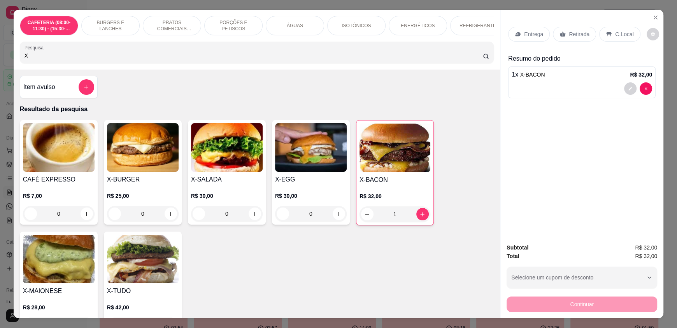
type input "1"
click at [212, 60] on input "X" at bounding box center [254, 56] width 459 height 8
drag, startPoint x: 175, startPoint y: 59, endPoint x: 0, endPoint y: 58, distance: 175.4
click at [0, 58] on div "CAFETERIA (08:00-11:30) - (15:30-18:00) BURGERS E LANCHES PRATOS COMERCIAIS (11…" at bounding box center [338, 164] width 677 height 328
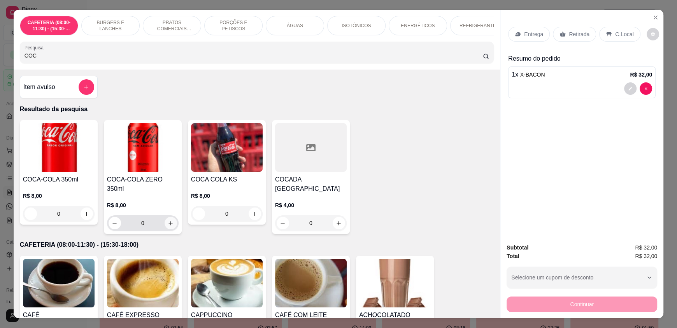
type input "COC"
click at [168, 221] on icon "increase-product-quantity" at bounding box center [171, 224] width 6 height 6
type input "1"
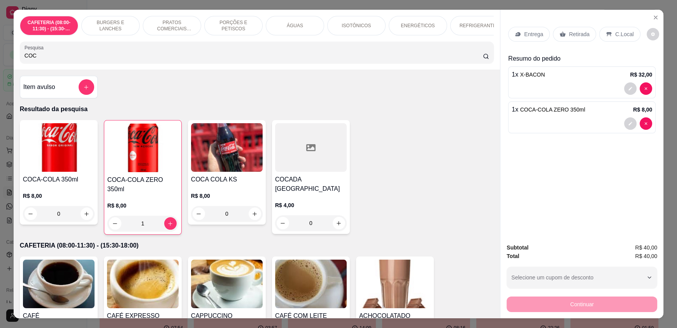
drag, startPoint x: 60, startPoint y: 60, endPoint x: 0, endPoint y: 59, distance: 59.5
click at [0, 59] on div "CAFETERIA (08:00-11:30) - (15:30-18:00) BURGERS E LANCHES PRATOS COMERCIAIS (11…" at bounding box center [338, 164] width 677 height 328
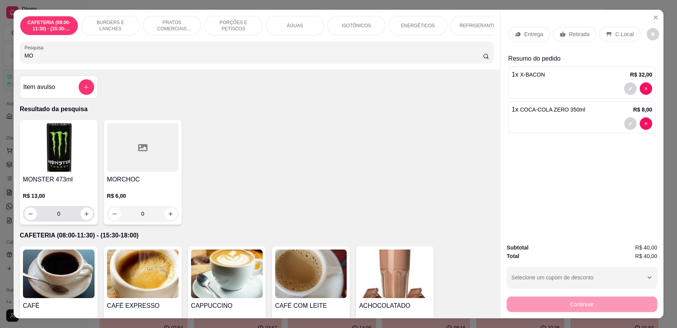
type input "MO"
click at [84, 216] on icon "increase-product-quantity" at bounding box center [87, 214] width 6 height 6
type input "1"
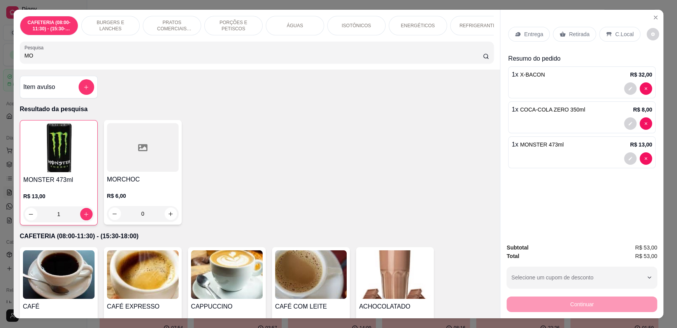
click at [615, 31] on p "C.Local" at bounding box center [624, 34] width 18 height 8
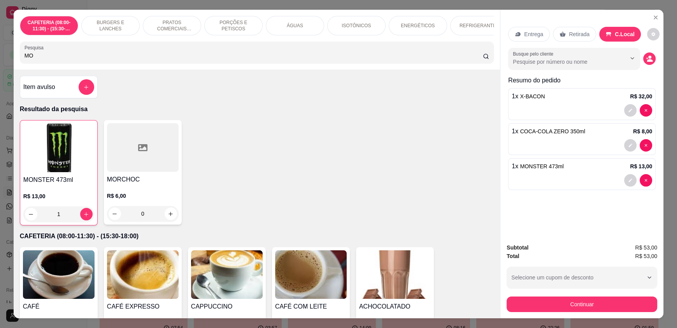
click at [454, 209] on div "CAFETERIA (08:00-11:30) - (15:30-18:00) BURGERS E LANCHES PRATOS COMERCIAIS (11…" at bounding box center [339, 164] width 650 height 308
type input "0"
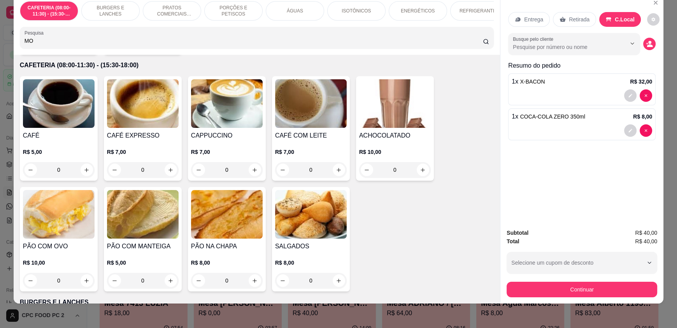
scroll to position [233, 0]
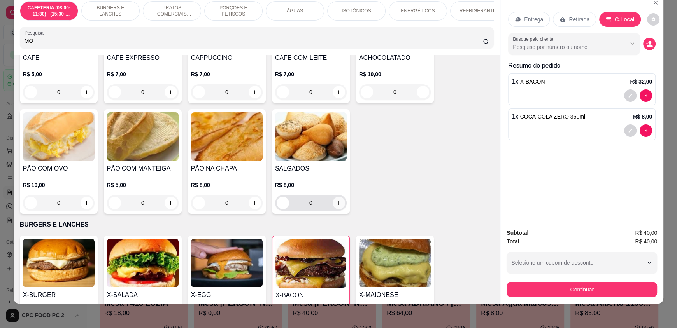
click at [339, 206] on button "increase-product-quantity" at bounding box center [339, 203] width 12 height 12
type input "1"
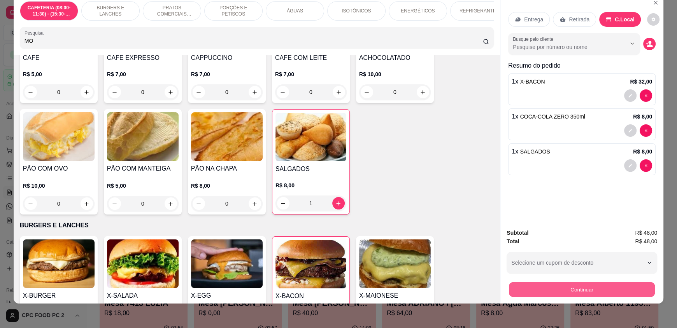
click at [597, 290] on button "Continuar" at bounding box center [582, 289] width 146 height 15
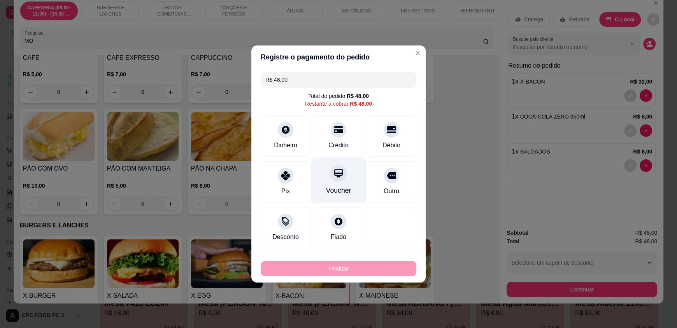
click at [335, 141] on div "Crédito" at bounding box center [338, 145] width 20 height 9
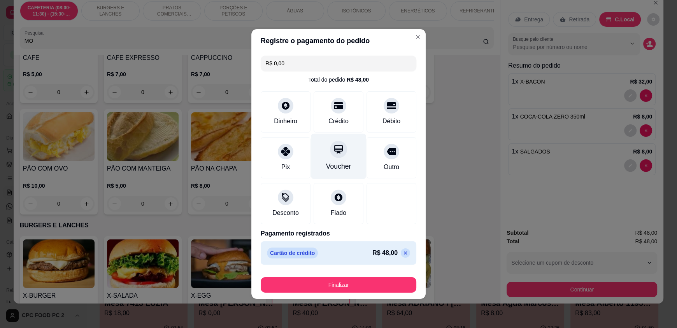
type input "R$ 0,00"
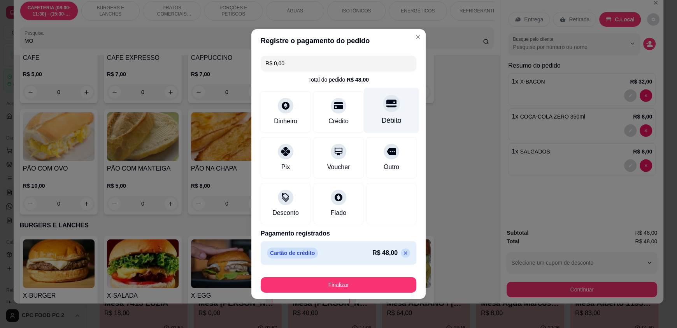
click at [390, 105] on icon at bounding box center [391, 103] width 10 height 10
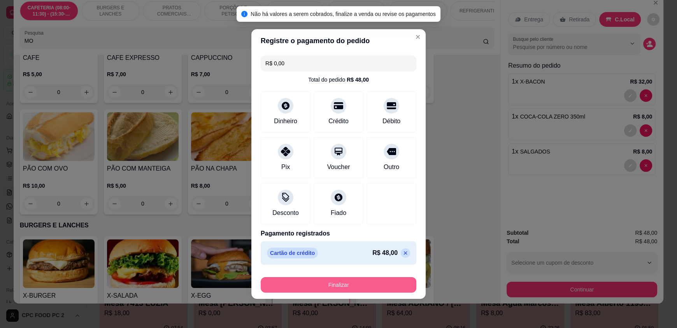
click at [340, 286] on button "Finalizar" at bounding box center [339, 285] width 156 height 16
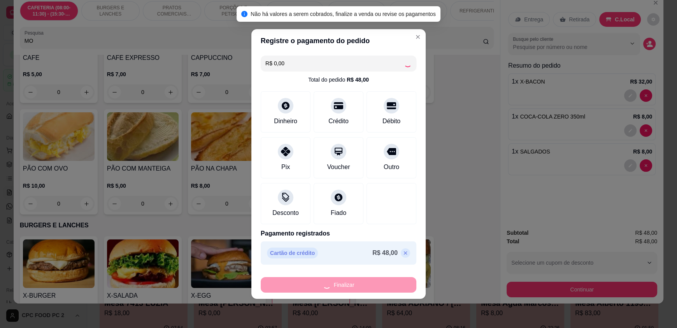
type input "0"
type input "-R$ 48,00"
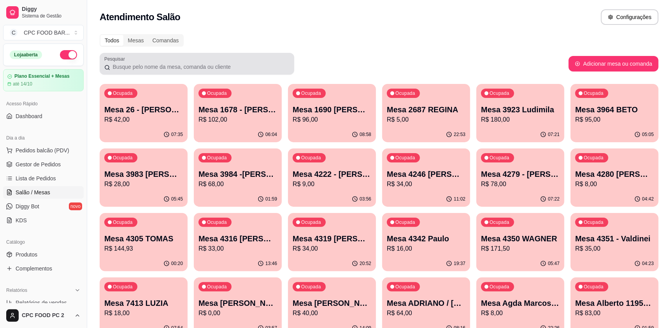
click at [149, 70] on input "Pesquisar" at bounding box center [199, 67] width 179 height 8
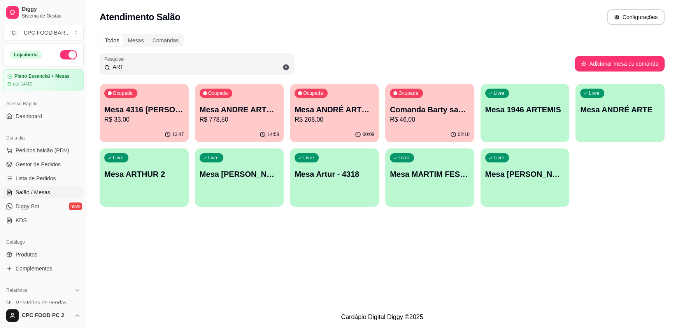
type input "ART"
click at [326, 110] on p "Mesa ANDRÉ ARTE [GEOGRAPHIC_DATA]" at bounding box center [334, 110] width 77 height 11
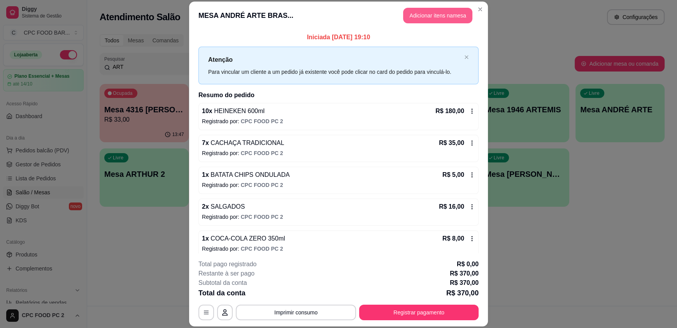
click at [417, 14] on button "Adicionar itens na mesa" at bounding box center [437, 16] width 69 height 16
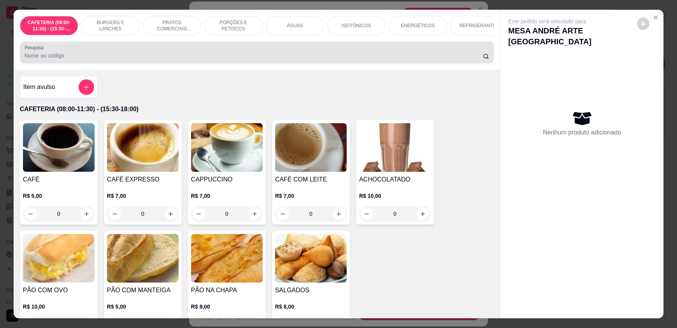
click at [170, 60] on input "Pesquisa" at bounding box center [254, 56] width 459 height 8
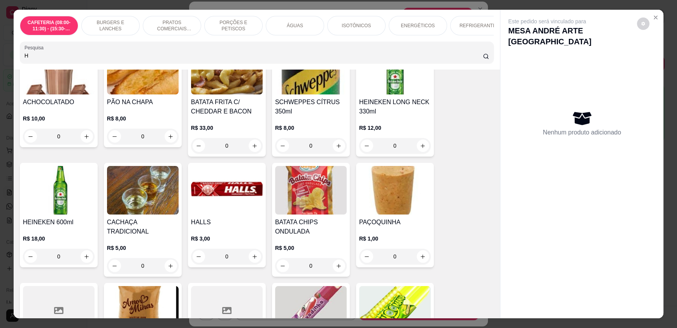
scroll to position [78, 0]
type input "H"
click at [83, 259] on button "increase-product-quantity" at bounding box center [87, 256] width 12 height 12
type input "1"
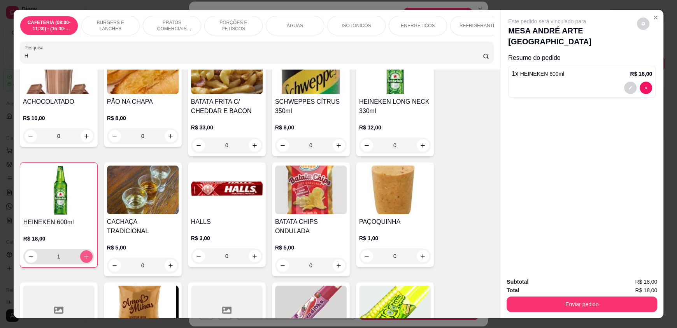
click at [83, 259] on button "increase-product-quantity" at bounding box center [86, 257] width 12 height 12
type input "2"
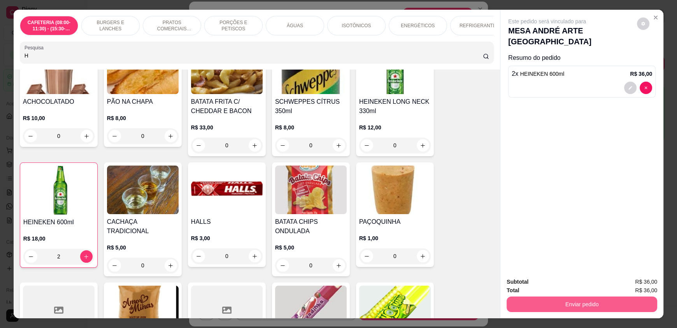
click at [513, 303] on button "Enviar pedido" at bounding box center [581, 305] width 151 height 16
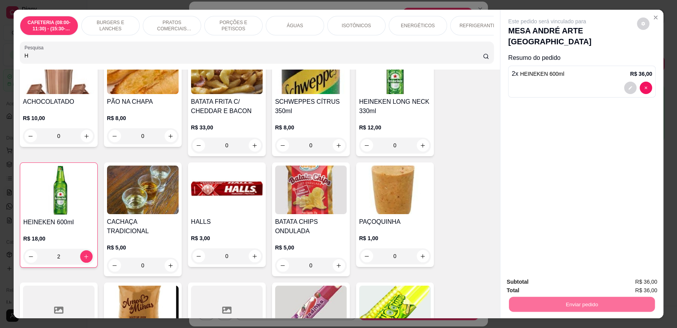
click at [630, 283] on button "Enviar pedido" at bounding box center [637, 285] width 44 height 15
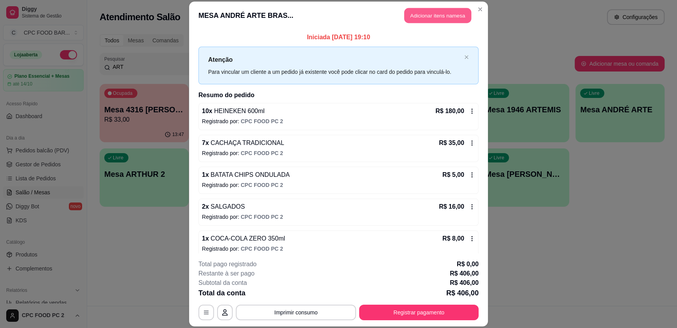
click at [426, 20] on button "Adicionar itens na mesa" at bounding box center [437, 15] width 67 height 15
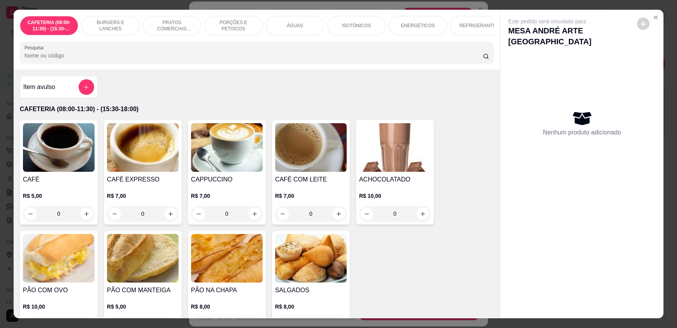
click at [274, 60] on input "Pesquisa" at bounding box center [254, 56] width 459 height 8
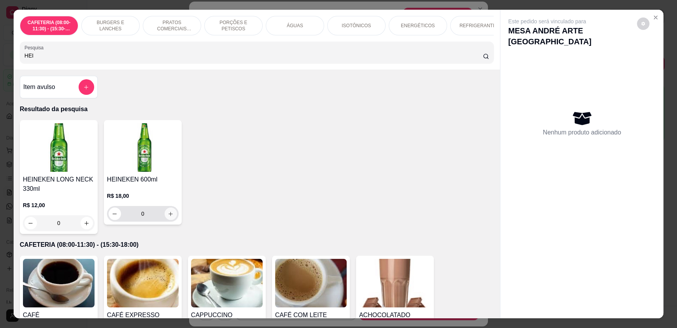
type input "HEI"
click at [169, 216] on icon "increase-product-quantity" at bounding box center [171, 214] width 4 height 4
type input "1"
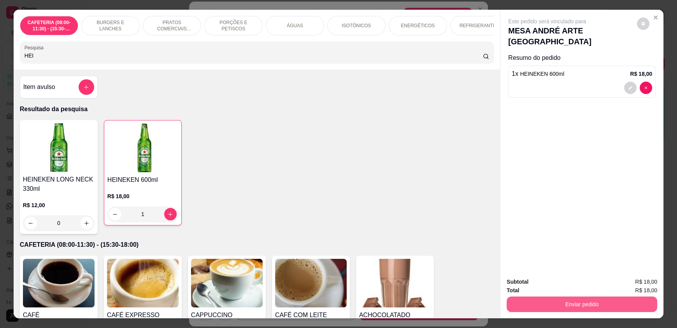
click at [576, 301] on button "Enviar pedido" at bounding box center [581, 305] width 151 height 16
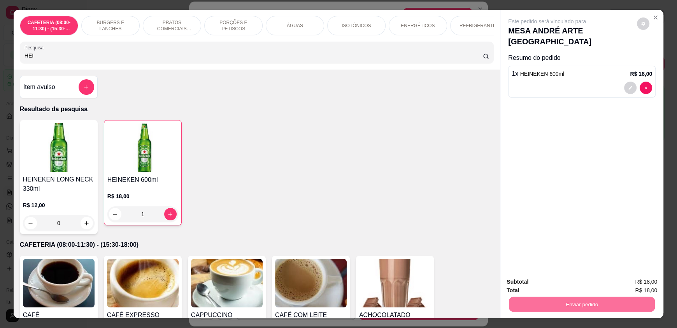
click at [631, 289] on button "Enviar pedido" at bounding box center [636, 285] width 43 height 14
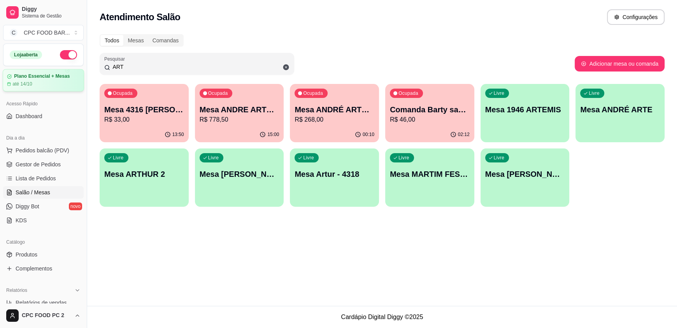
drag, startPoint x: 153, startPoint y: 68, endPoint x: 67, endPoint y: 69, distance: 86.0
click at [67, 69] on div "Diggy Sistema de Gestão C CPC FOOD BAR ... Loja aberta Plano Essencial + Mesas …" at bounding box center [338, 164] width 677 height 328
type input "A"
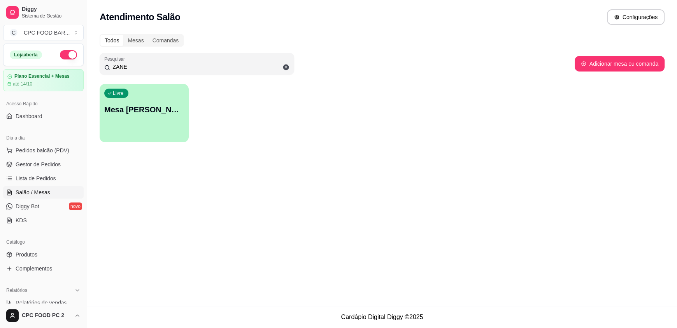
type input "ZANE"
click at [151, 126] on div "Livre Mesa [PERSON_NAME] CHURRASCO" at bounding box center [144, 108] width 89 height 49
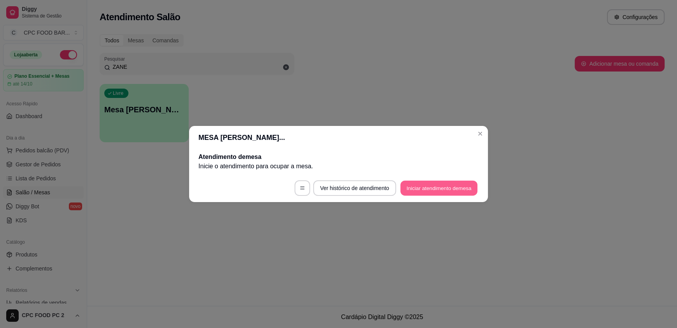
click at [438, 188] on button "Iniciar atendimento de mesa" at bounding box center [438, 188] width 77 height 15
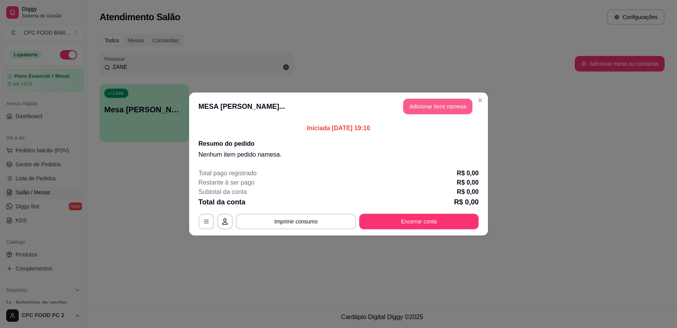
click at [433, 105] on button "Adicionar itens na mesa" at bounding box center [437, 107] width 69 height 16
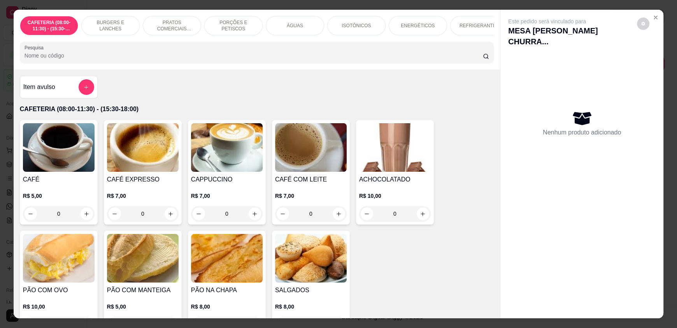
click at [309, 60] on input "Pesquisa" at bounding box center [254, 56] width 459 height 8
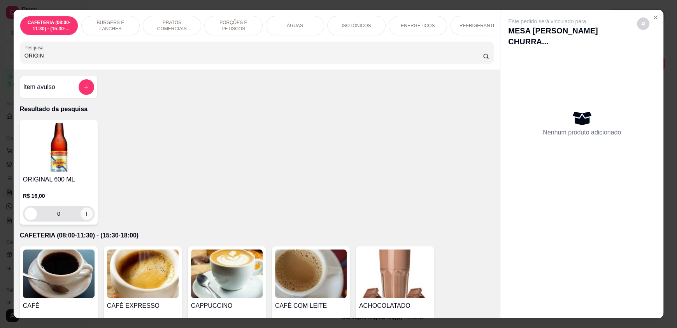
type input "ORIGIN"
click at [85, 216] on icon "increase-product-quantity" at bounding box center [87, 214] width 4 height 4
type input "1"
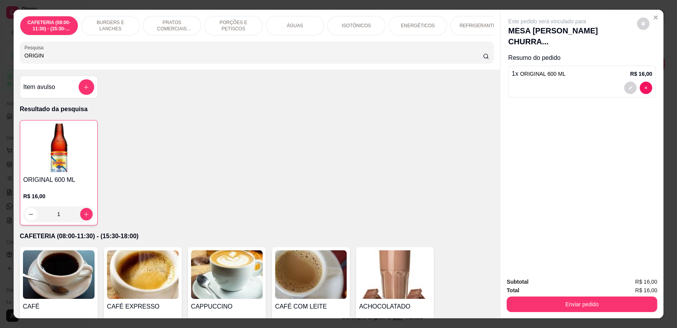
drag, startPoint x: 84, startPoint y: 61, endPoint x: 0, endPoint y: 66, distance: 83.8
click at [0, 66] on div "CAFETERIA (08:00-11:30) - (15:30-18:00) BURGERS E LANCHES PRATOS COMERCIAIS (11…" at bounding box center [338, 164] width 677 height 328
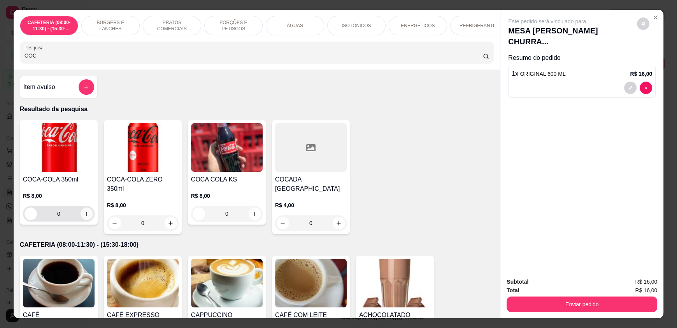
type input "COC"
click at [84, 217] on icon "increase-product-quantity" at bounding box center [87, 214] width 6 height 6
type input "1"
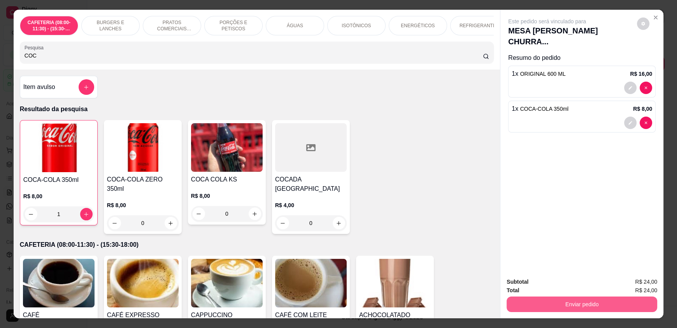
click at [540, 299] on button "Enviar pedido" at bounding box center [581, 305] width 151 height 16
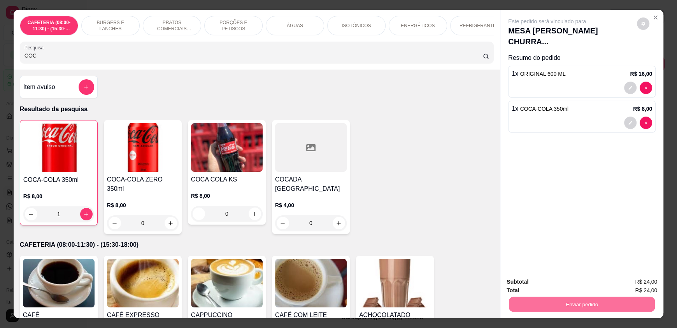
click at [631, 284] on button "Enviar pedido" at bounding box center [637, 285] width 44 height 15
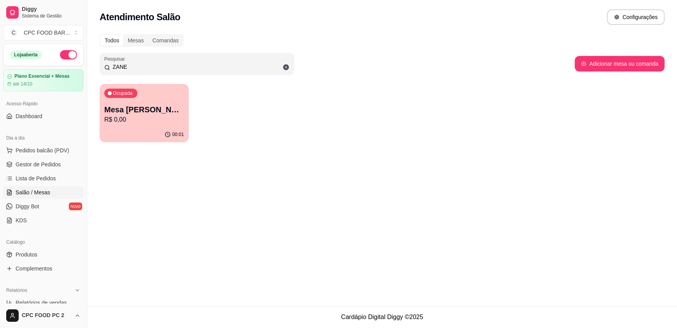
drag, startPoint x: 168, startPoint y: 65, endPoint x: 26, endPoint y: 61, distance: 142.4
click at [26, 61] on div "Diggy Sistema de Gestão C CPC FOOD BAR ... Loja aberta Plano Essencial + Mesas …" at bounding box center [338, 164] width 677 height 328
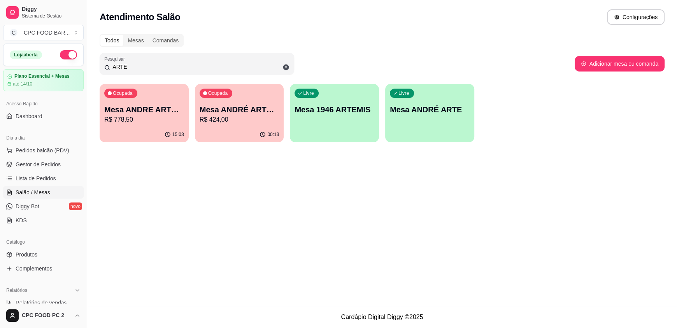
type input "ARTE"
click at [227, 127] on div "00:13" at bounding box center [239, 134] width 86 height 15
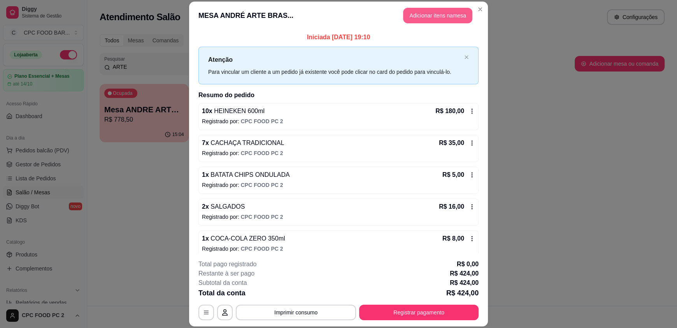
click at [438, 16] on button "Adicionar itens na mesa" at bounding box center [437, 16] width 69 height 16
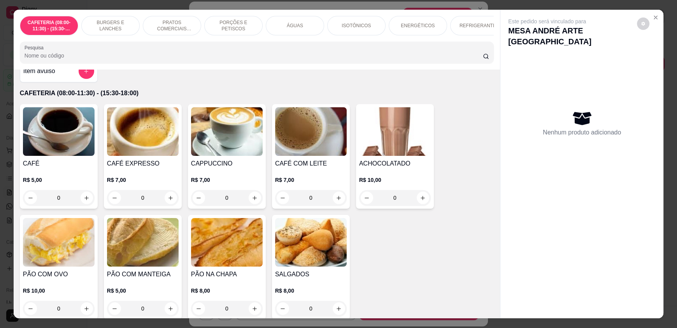
scroll to position [0, 0]
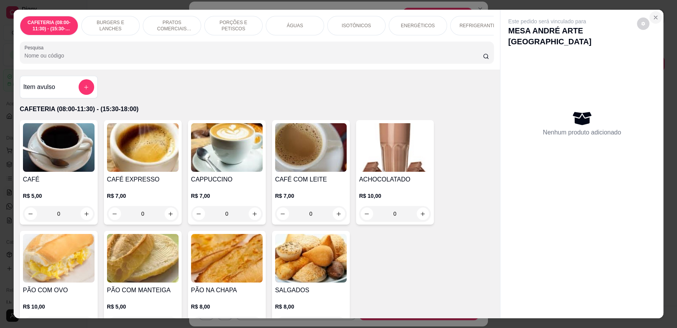
click at [654, 18] on icon "Close" at bounding box center [655, 17] width 3 height 3
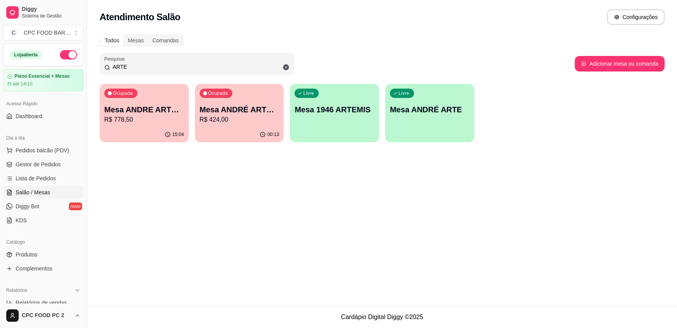
click at [144, 119] on p "R$ 778,50" at bounding box center [144, 119] width 80 height 9
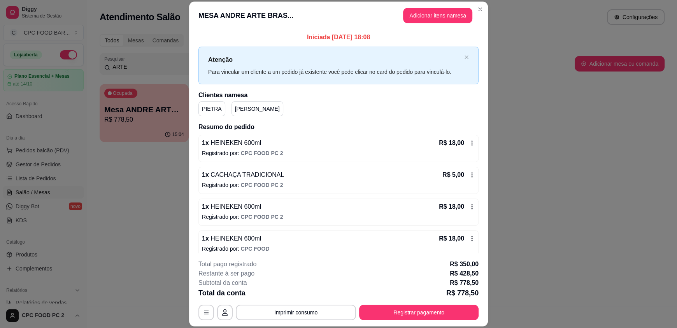
click at [469, 176] on icon at bounding box center [472, 175] width 6 height 6
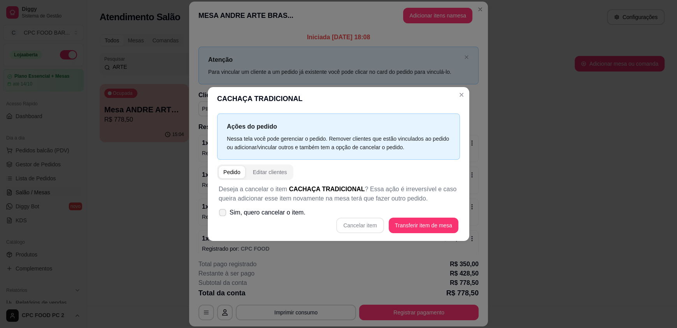
click at [240, 208] on label "Sim, quero cancelar o item." at bounding box center [261, 213] width 93 height 16
click at [223, 214] on input "Sim, quero cancelar o item." at bounding box center [220, 216] width 5 height 5
checkbox input "true"
click at [358, 224] on button "Cancelar item" at bounding box center [360, 225] width 46 height 15
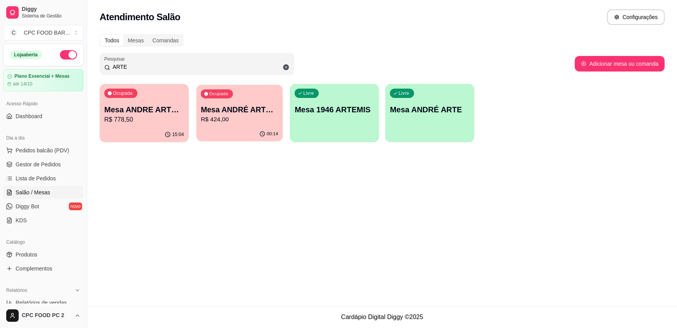
click at [234, 122] on p "R$ 424,00" at bounding box center [239, 119] width 77 height 9
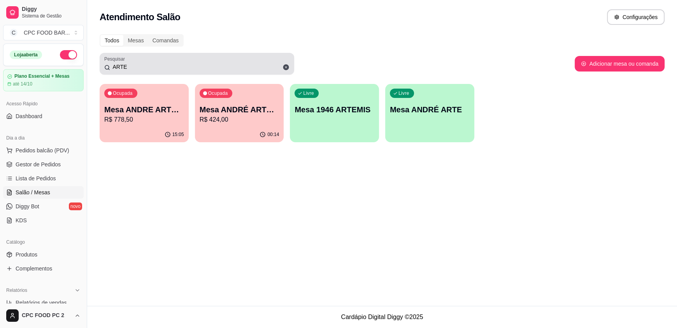
click at [286, 67] on icon at bounding box center [285, 67] width 7 height 7
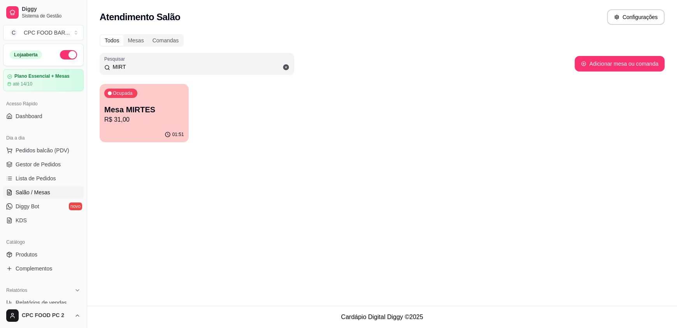
type input "MIRT"
click at [142, 119] on p "R$ 31,00" at bounding box center [143, 119] width 77 height 9
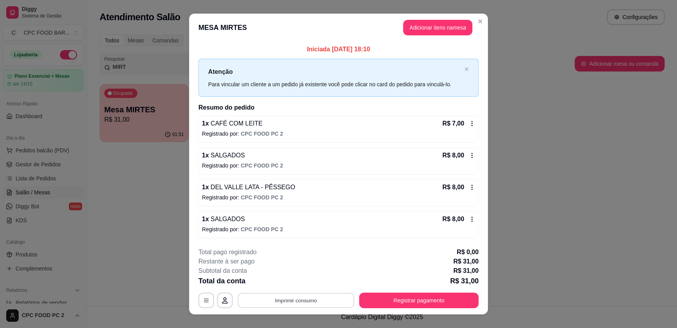
click at [296, 299] on button "Imprimir consumo" at bounding box center [296, 300] width 117 height 15
click at [295, 278] on button "IMPRESSORA" at bounding box center [295, 282] width 54 height 12
click at [414, 294] on button "Registrar pagamento" at bounding box center [418, 301] width 119 height 16
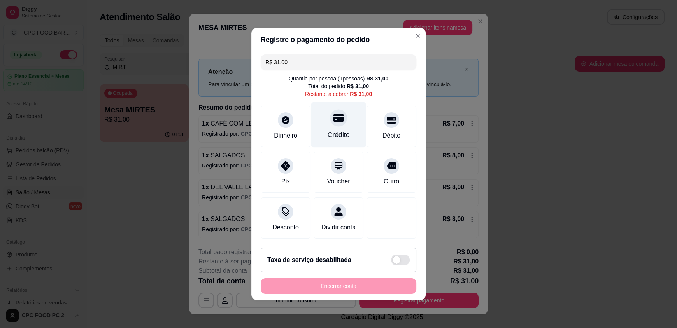
click at [328, 130] on div "Crédito" at bounding box center [339, 135] width 22 height 10
type input "R$ 0,00"
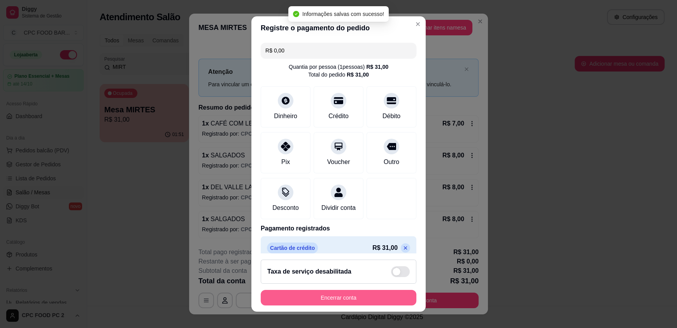
click at [355, 297] on button "Encerrar conta" at bounding box center [339, 298] width 156 height 16
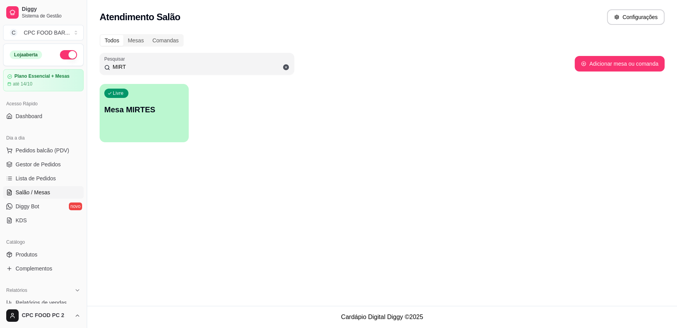
drag, startPoint x: 160, startPoint y: 66, endPoint x: 67, endPoint y: 63, distance: 93.0
click at [67, 63] on div "Diggy Sistema de Gestão C CPC FOOD BAR ... Loja aberta Plano Essencial + Mesas …" at bounding box center [338, 164] width 677 height 328
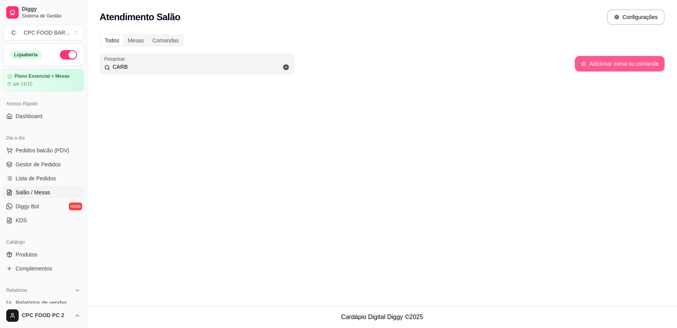
type input "CARB"
click at [607, 63] on button "Adicionar mesa ou comanda" at bounding box center [620, 64] width 90 height 16
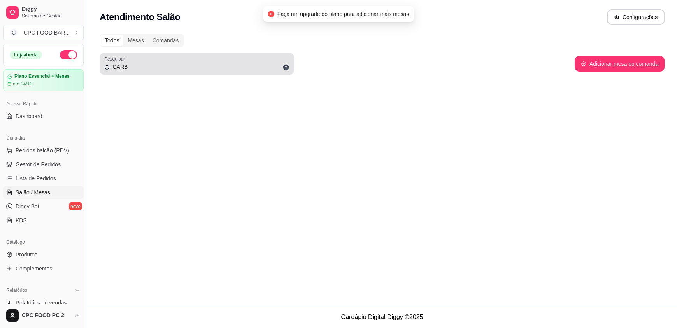
click at [285, 65] on icon at bounding box center [286, 68] width 6 height 6
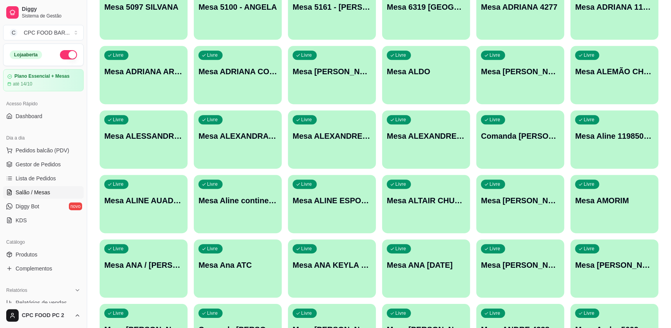
scroll to position [3112, 0]
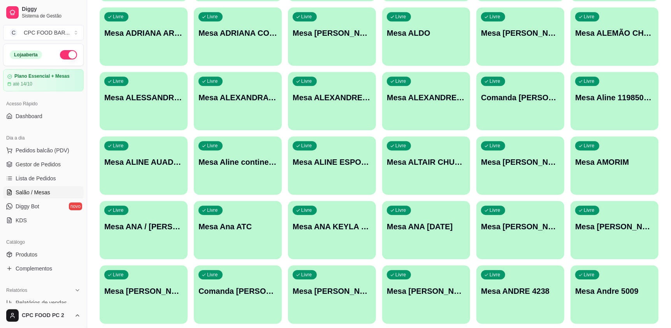
click at [250, 179] on div "Livre Mesa Aline continental" at bounding box center [238, 161] width 88 height 49
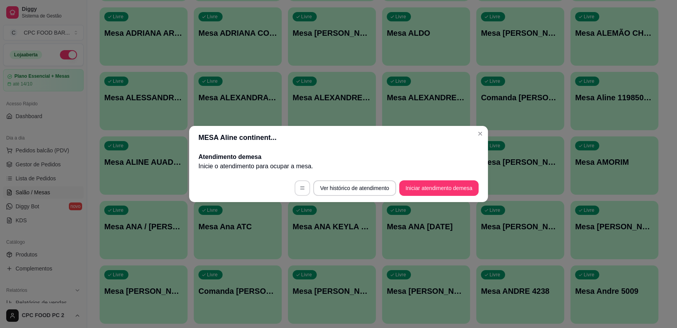
click at [302, 190] on icon "button" at bounding box center [302, 188] width 5 height 5
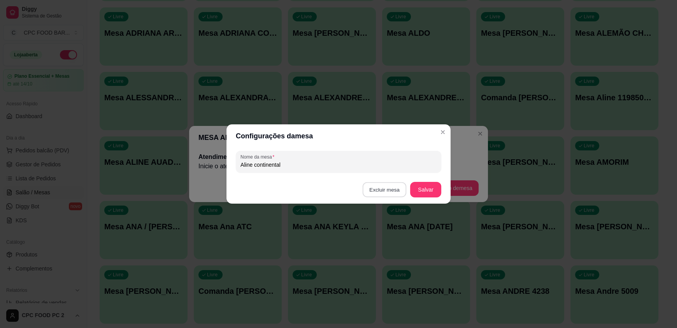
click at [389, 194] on button "Excluir mesa" at bounding box center [385, 189] width 44 height 15
click at [383, 245] on button "Confirmar" at bounding box center [386, 239] width 29 height 12
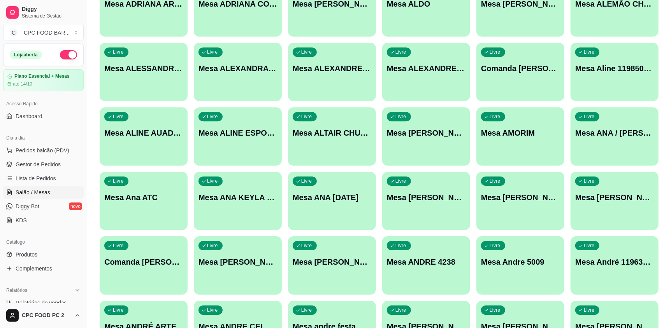
scroll to position [3189, 0]
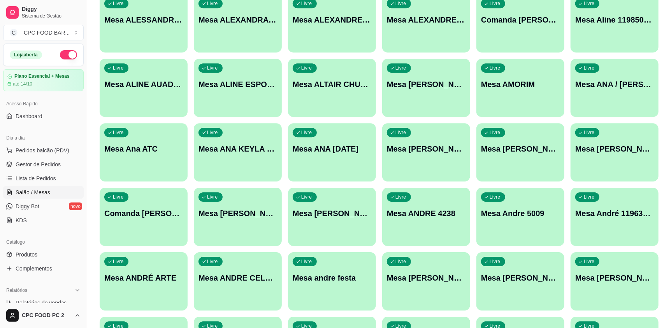
click at [336, 233] on div "Livre Mesa [PERSON_NAME]" at bounding box center [332, 212] width 88 height 49
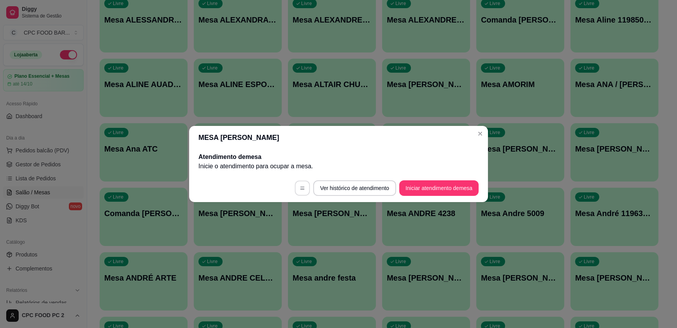
click at [303, 190] on button "button" at bounding box center [301, 188] width 15 height 15
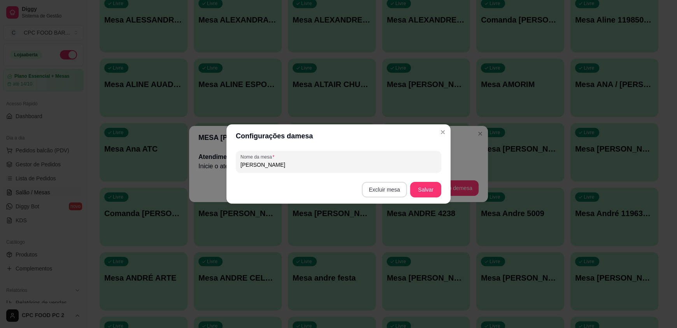
click at [389, 190] on button "Excluir mesa" at bounding box center [384, 190] width 45 height 16
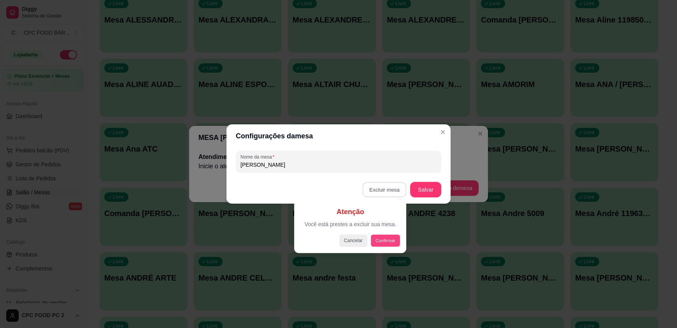
click at [376, 235] on button "Confirmar" at bounding box center [385, 241] width 29 height 12
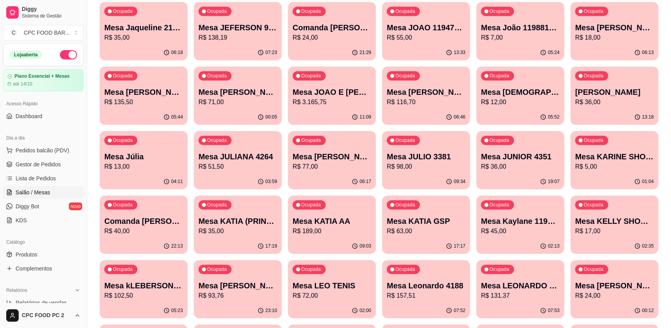
scroll to position [0, 0]
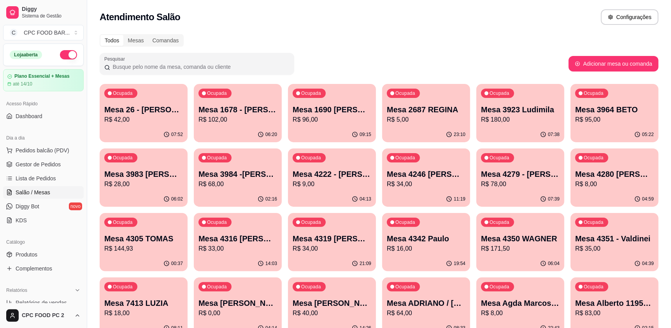
click at [409, 62] on div "Pesquisar Adicionar mesa ou comanda" at bounding box center [379, 64] width 559 height 22
click at [22, 257] on span "Produtos" at bounding box center [27, 255] width 22 height 8
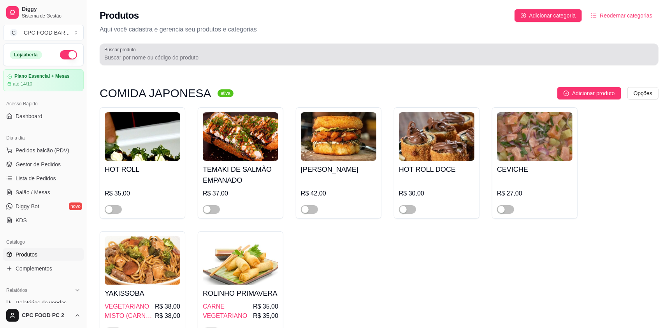
click at [154, 54] on input "Buscar produto" at bounding box center [378, 58] width 549 height 8
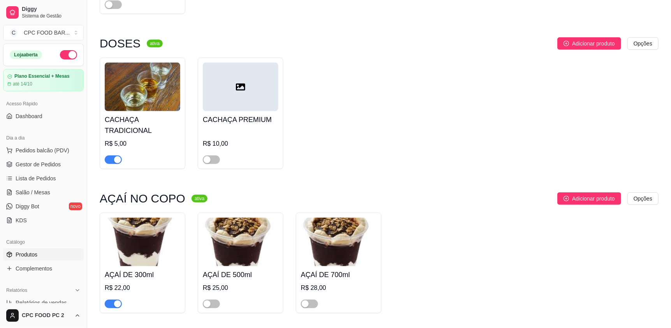
scroll to position [194, 0]
type input "AÇA"
click at [108, 303] on span "button" at bounding box center [113, 304] width 17 height 9
click at [109, 161] on span "button" at bounding box center [113, 160] width 17 height 9
click at [33, 189] on span "Salão / Mesas" at bounding box center [33, 193] width 35 height 8
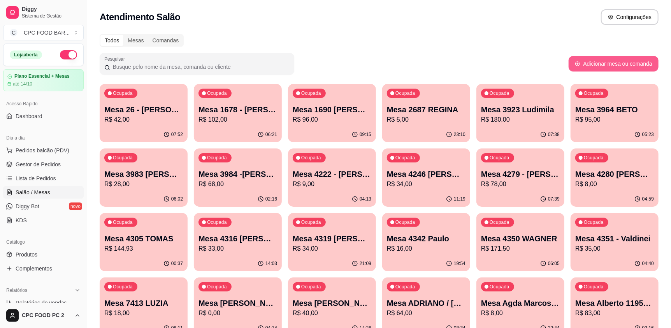
click at [589, 65] on button "Adicionar mesa ou comanda" at bounding box center [613, 64] width 90 height 16
select select "TABLE"
click at [42, 150] on span "Pedidos balcão (PDV)" at bounding box center [43, 151] width 54 height 8
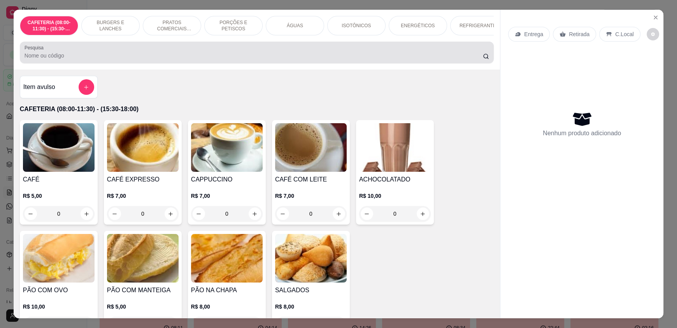
click at [153, 60] on input "Pesquisa" at bounding box center [254, 56] width 459 height 8
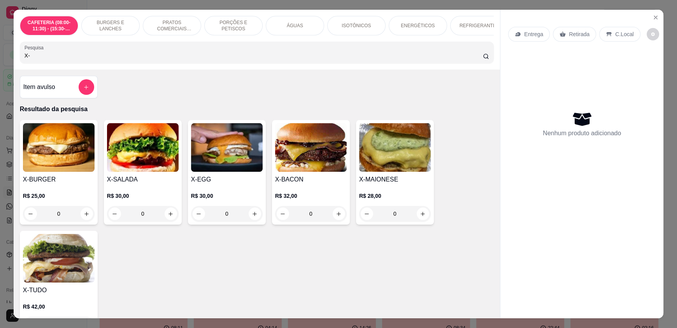
click at [332, 217] on div "0" at bounding box center [311, 214] width 72 height 16
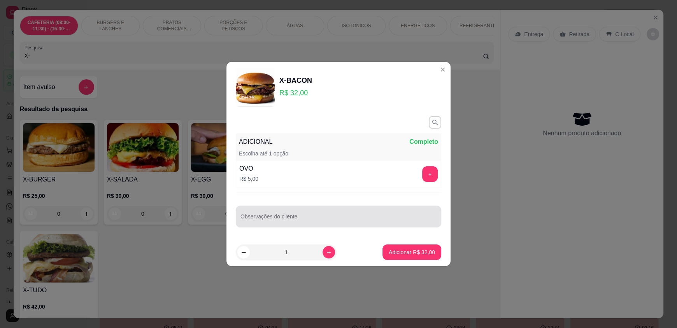
click at [285, 218] on input "Observações do cliente" at bounding box center [338, 220] width 196 height 8
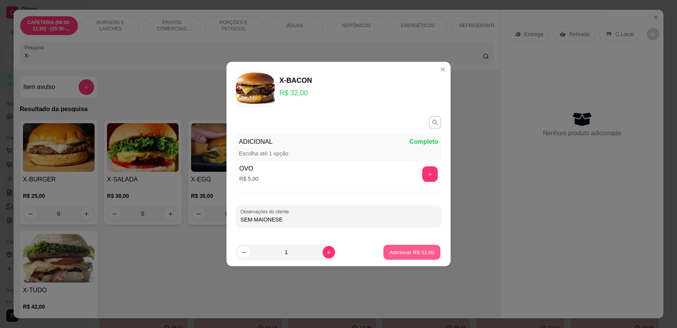
click at [398, 250] on p "Adicionar R$ 32,00" at bounding box center [411, 252] width 45 height 7
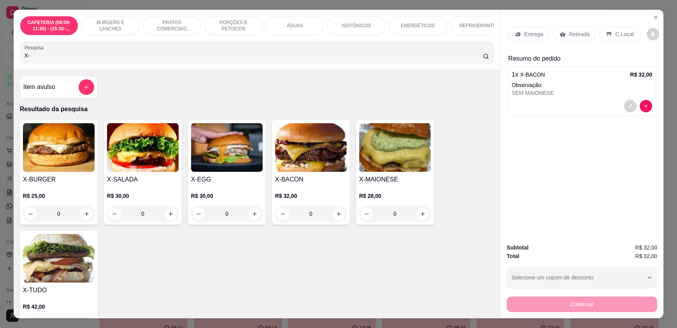
click at [615, 34] on p "C.Local" at bounding box center [624, 34] width 18 height 8
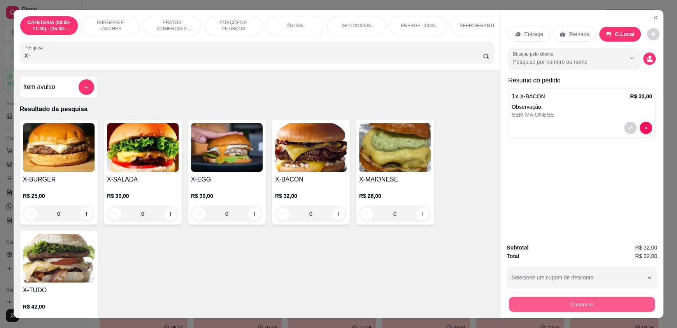
click at [549, 308] on button "Continuar" at bounding box center [582, 304] width 146 height 15
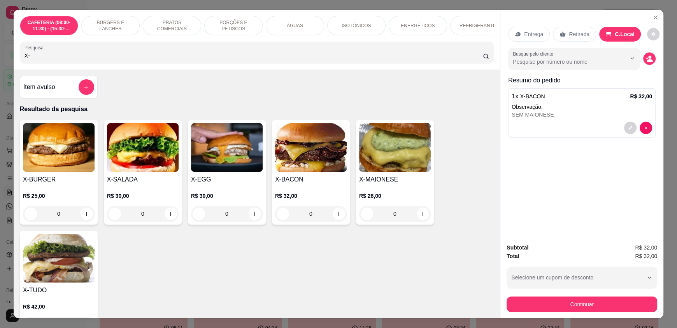
click at [291, 21] on div "ÁGUAS" at bounding box center [295, 25] width 58 height 19
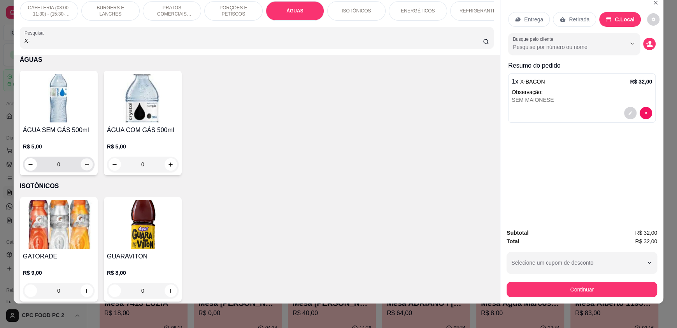
click at [84, 168] on icon "increase-product-quantity" at bounding box center [87, 165] width 6 height 6
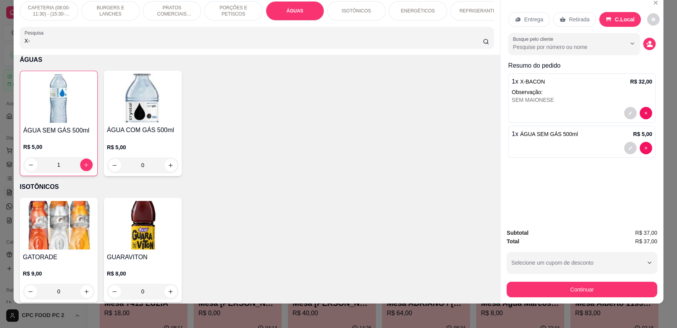
click at [542, 280] on div "Continuar" at bounding box center [581, 289] width 151 height 18
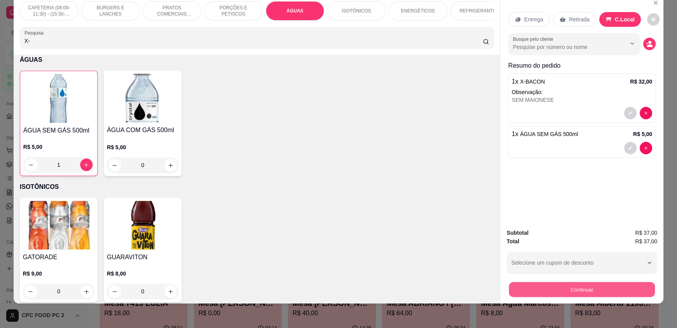
click at [545, 287] on button "Continuar" at bounding box center [582, 289] width 146 height 15
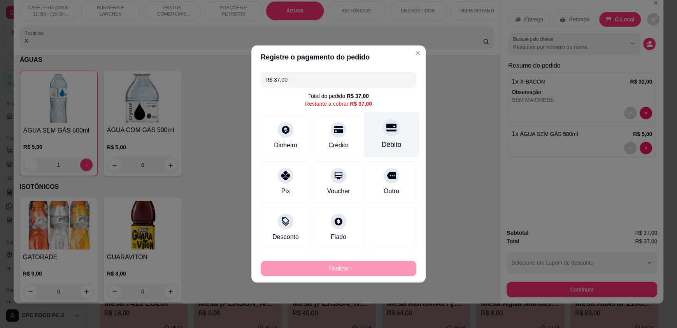
click at [384, 134] on div at bounding box center [391, 127] width 17 height 17
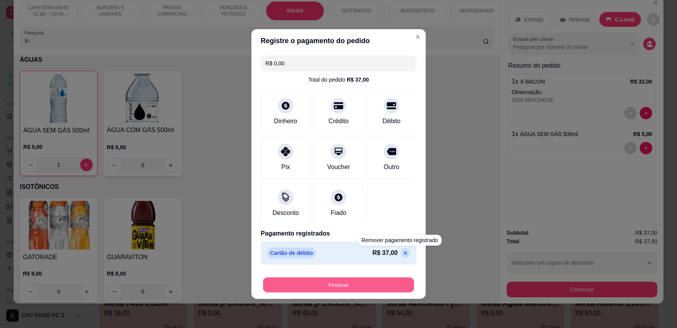
click at [333, 284] on button "Finalizar" at bounding box center [338, 285] width 151 height 15
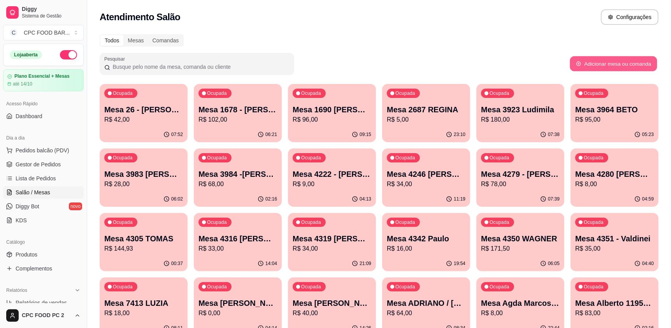
click at [603, 58] on button "Adicionar mesa ou comanda" at bounding box center [612, 63] width 87 height 15
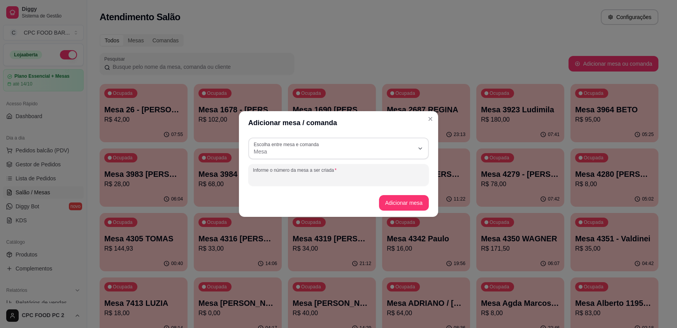
click at [280, 175] on input "Informe o número da mesa a ser criada" at bounding box center [338, 178] width 171 height 8
click at [422, 202] on button "Adicionar mesa" at bounding box center [404, 203] width 50 height 16
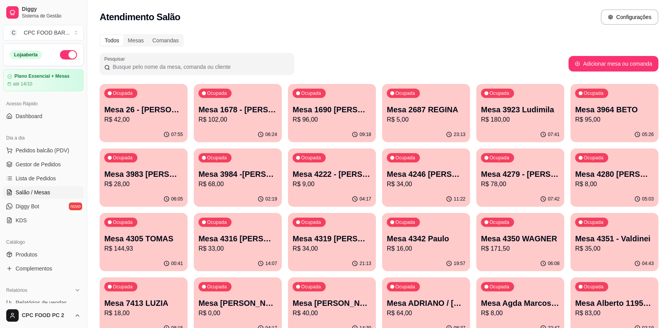
click at [214, 70] on input "Pesquisar" at bounding box center [199, 67] width 179 height 8
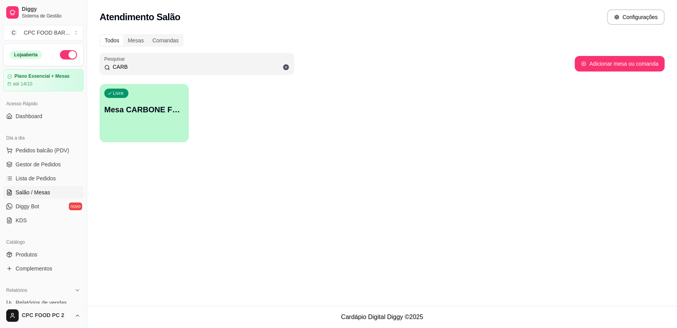
click at [120, 112] on p "Mesa CARBONE FUTEBOL" at bounding box center [144, 109] width 80 height 11
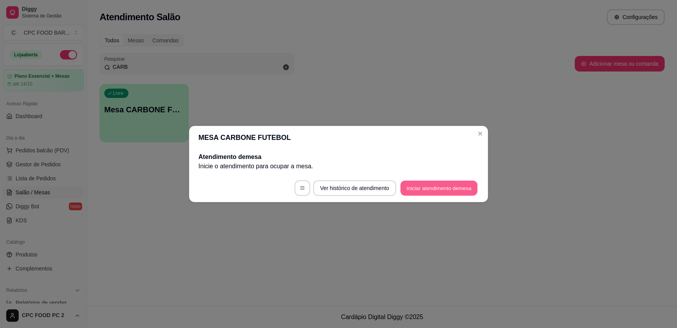
click at [426, 193] on button "Iniciar atendimento de mesa" at bounding box center [438, 188] width 77 height 15
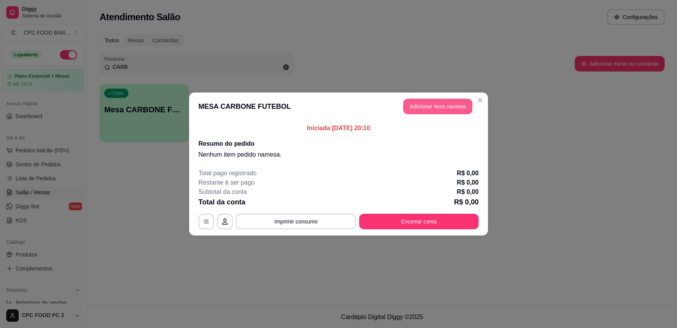
click at [432, 108] on button "Adicionar itens na mesa" at bounding box center [437, 107] width 69 height 16
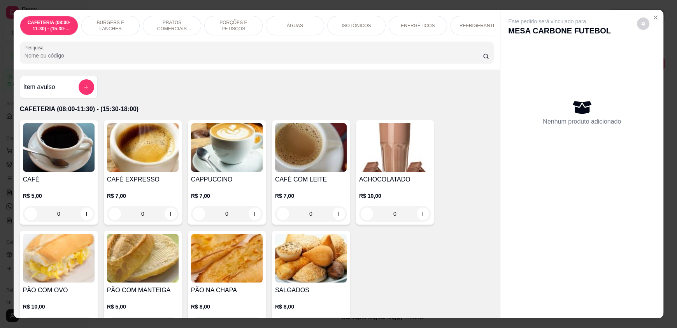
click at [345, 60] on input "Pesquisa" at bounding box center [254, 56] width 459 height 8
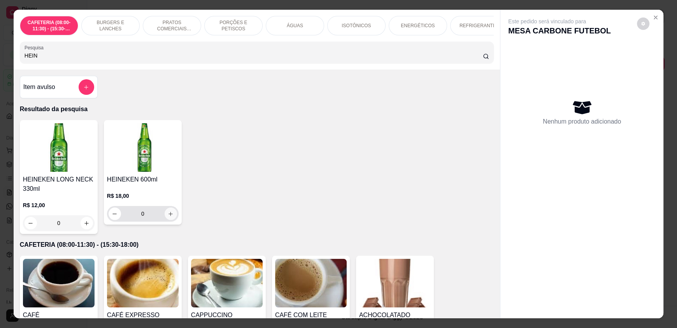
click at [168, 217] on icon "increase-product-quantity" at bounding box center [171, 214] width 6 height 6
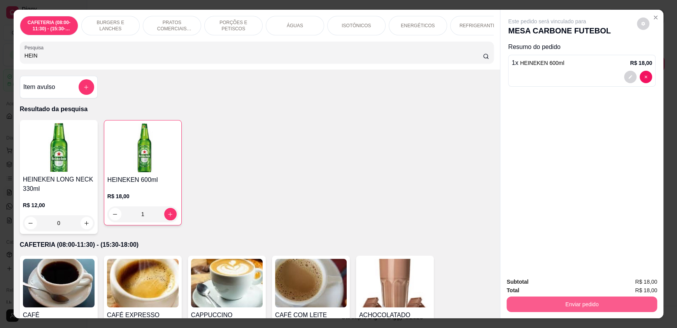
click at [533, 298] on button "Enviar pedido" at bounding box center [581, 305] width 151 height 16
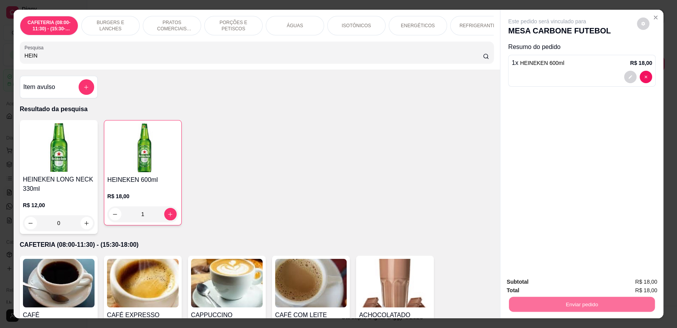
click at [634, 286] on button "Enviar pedido" at bounding box center [636, 285] width 43 height 14
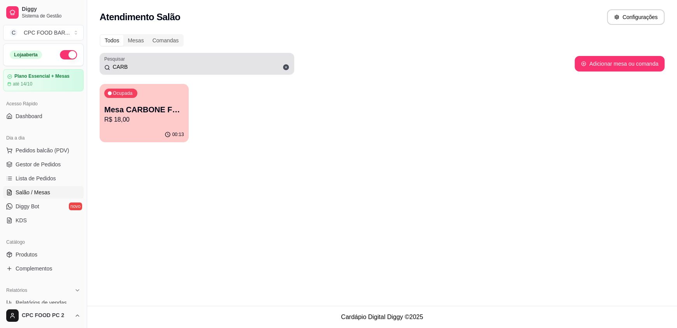
click at [287, 65] on icon at bounding box center [286, 68] width 6 height 6
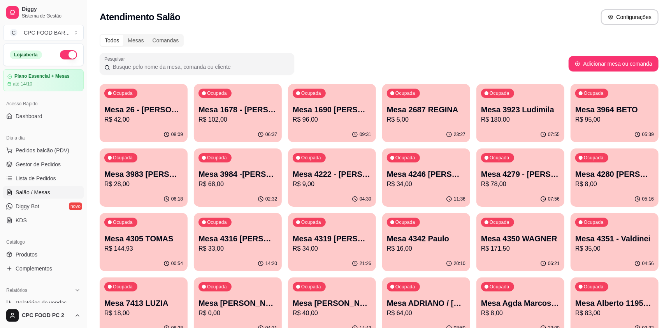
click at [189, 68] on input "Pesquisar" at bounding box center [199, 67] width 179 height 8
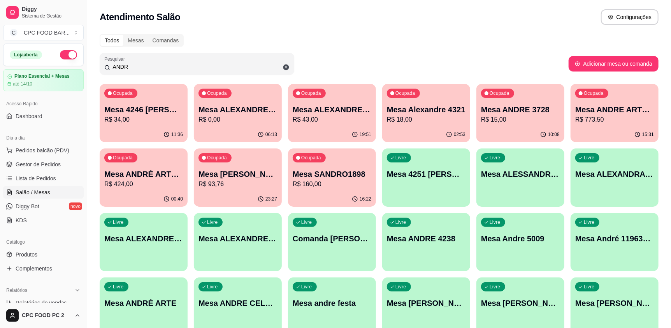
click at [601, 116] on p "R$ 773,50" at bounding box center [614, 119] width 79 height 9
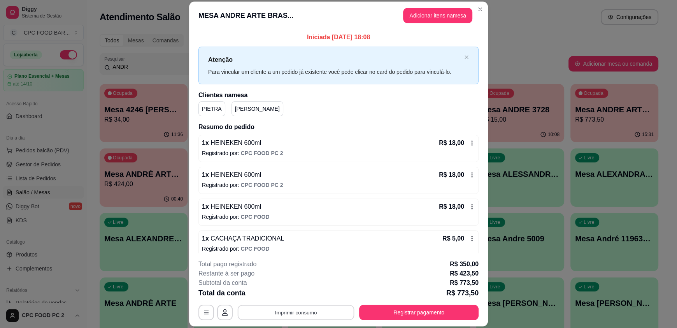
click at [293, 313] on button "Imprimir consumo" at bounding box center [296, 312] width 117 height 15
click at [293, 295] on button "IMPRESSORA" at bounding box center [295, 295] width 54 height 12
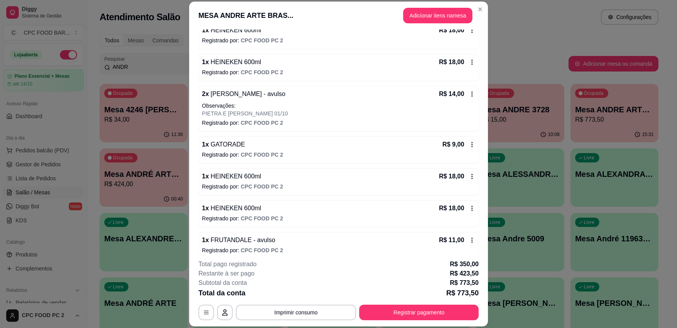
scroll to position [1517, 0]
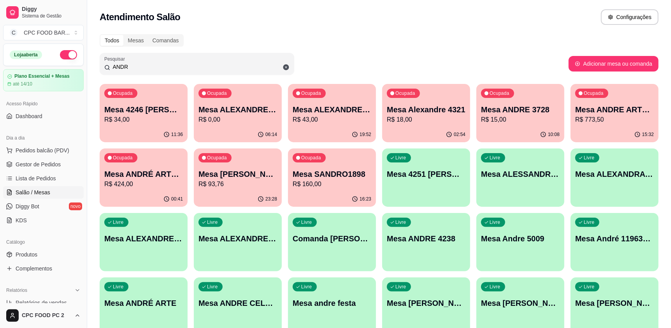
click at [158, 182] on p "R$ 424,00" at bounding box center [143, 184] width 79 height 9
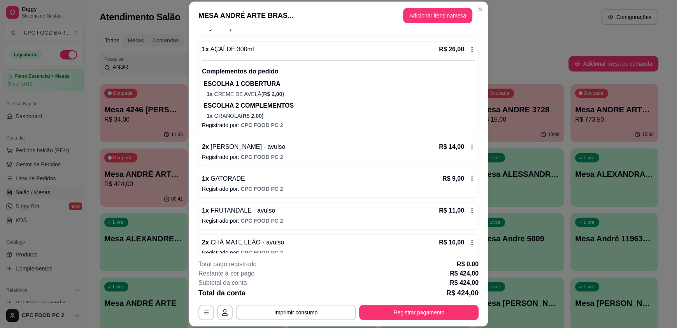
scroll to position [424, 0]
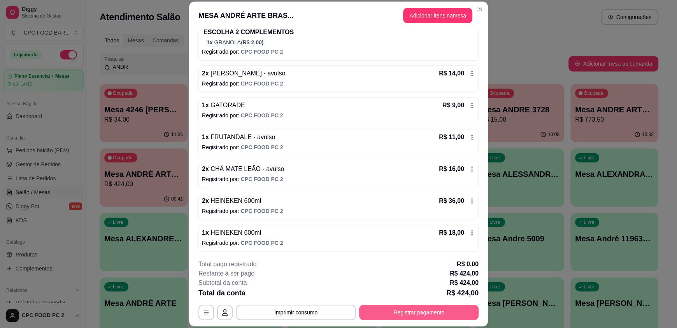
click at [390, 312] on button "Registrar pagamento" at bounding box center [418, 313] width 119 height 16
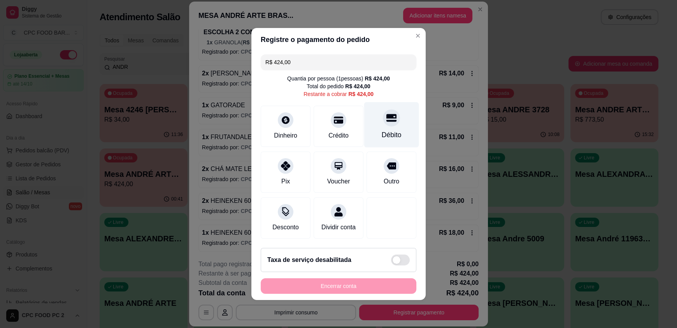
click at [394, 124] on div "Débito" at bounding box center [391, 125] width 55 height 46
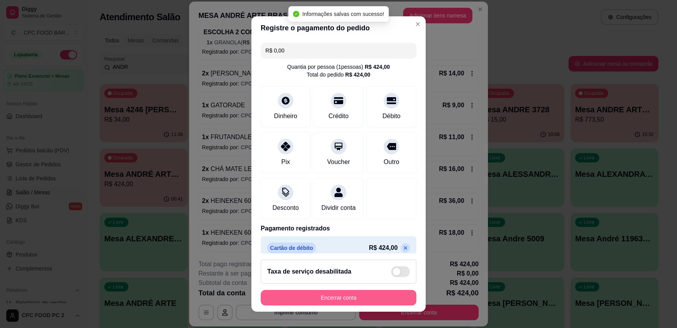
click at [307, 299] on button "Encerrar conta" at bounding box center [339, 298] width 156 height 16
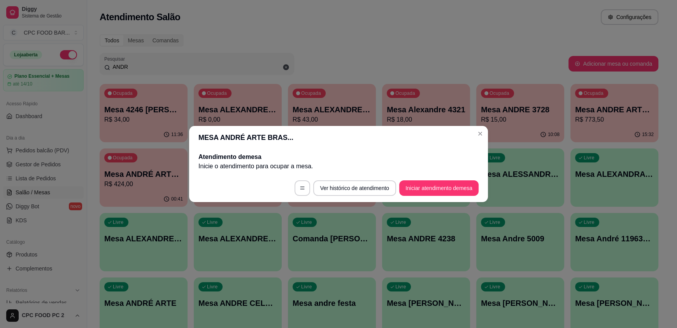
scroll to position [0, 0]
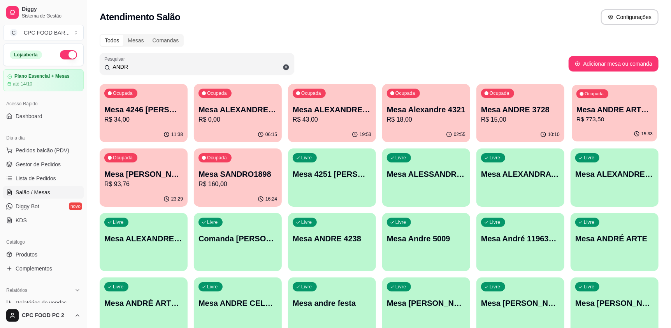
click at [591, 115] on div "Mesa ANDRE ARTE BRASIL R$ 773,50" at bounding box center [614, 114] width 76 height 19
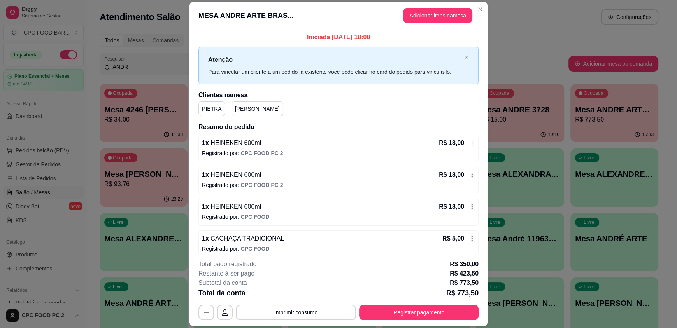
click at [406, 307] on button "Registrar pagamento" at bounding box center [418, 313] width 119 height 16
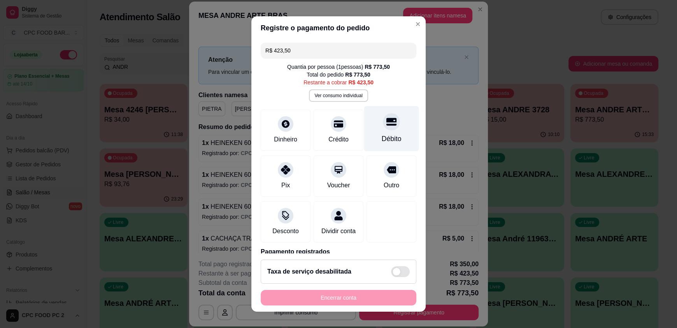
click at [383, 129] on div at bounding box center [391, 122] width 17 height 17
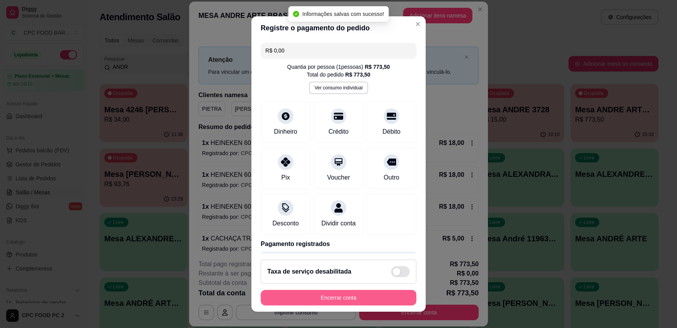
click at [333, 294] on button "Encerrar conta" at bounding box center [339, 298] width 156 height 16
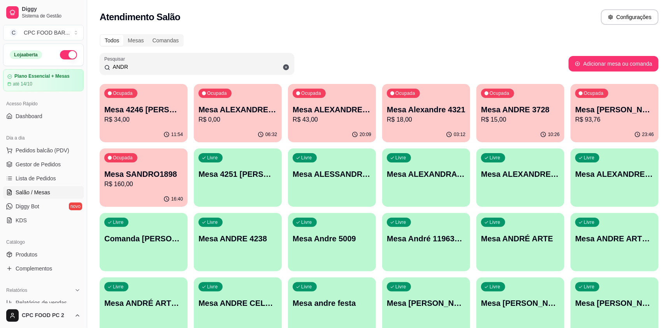
drag, startPoint x: 134, startPoint y: 70, endPoint x: 56, endPoint y: 66, distance: 77.9
click at [56, 66] on div "Diggy Sistema de Gestão C CPC FOOD BAR ... Loja aberta Plano Essencial + Mesas …" at bounding box center [335, 280] width 671 height 561
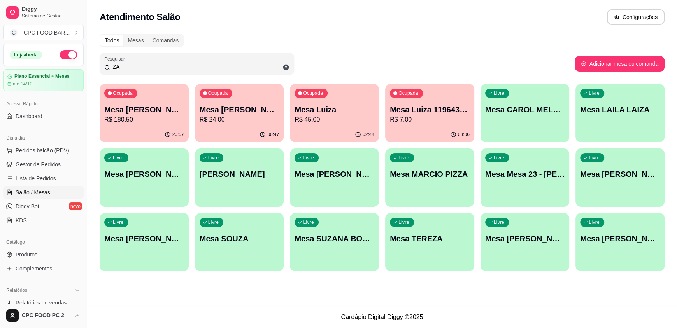
click at [235, 109] on p "Mesa [PERSON_NAME] CHURRASCO" at bounding box center [240, 109] width 80 height 11
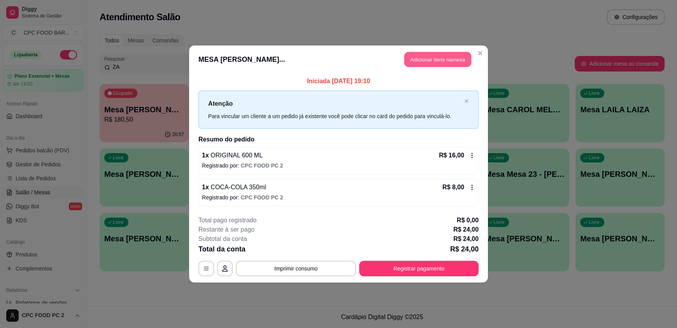
click at [437, 61] on button "Adicionar itens na mesa" at bounding box center [437, 59] width 67 height 15
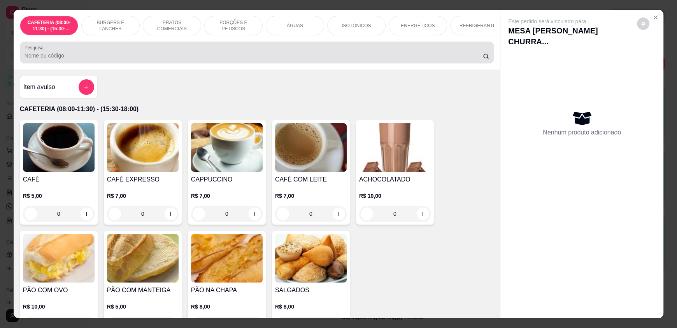
click at [274, 60] on div at bounding box center [257, 53] width 464 height 16
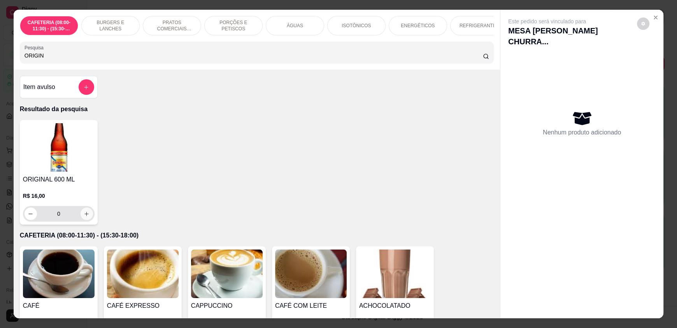
click at [85, 217] on icon "increase-product-quantity" at bounding box center [87, 214] width 6 height 6
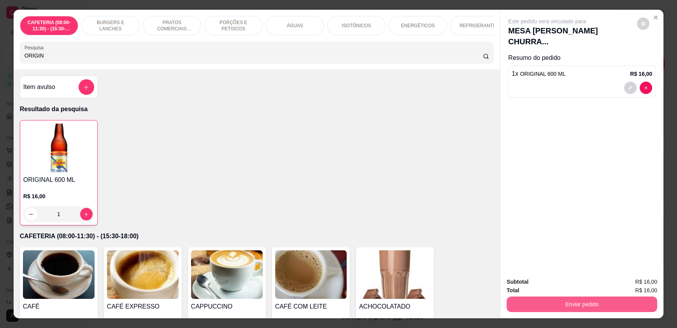
click at [539, 300] on button "Enviar pedido" at bounding box center [581, 305] width 151 height 16
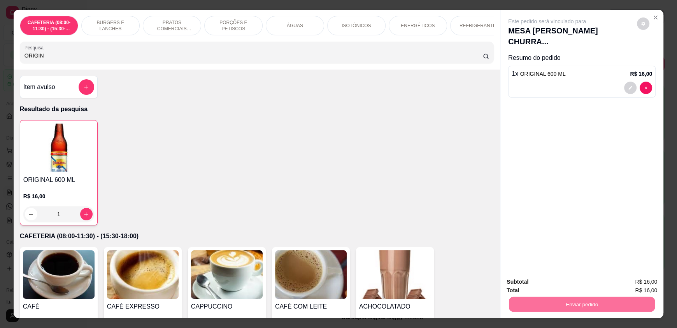
click at [634, 283] on button "Enviar pedido" at bounding box center [636, 285] width 43 height 14
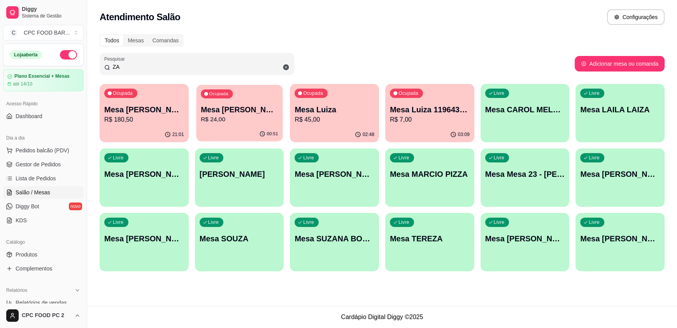
click at [244, 125] on div "Ocupada Mesa [PERSON_NAME] CHURRASCO R$ 24,00" at bounding box center [239, 106] width 86 height 42
click at [621, 120] on div "Livre Mesa LAILA LAIZA" at bounding box center [620, 108] width 86 height 47
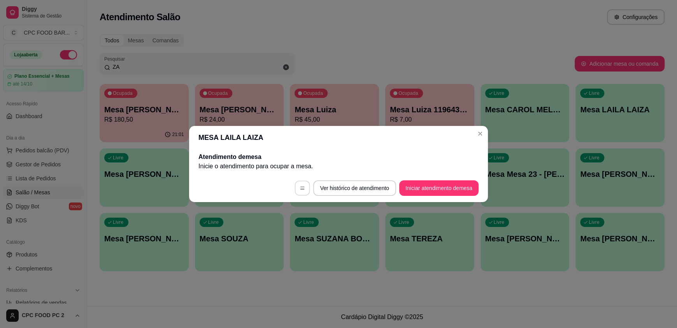
click at [300, 190] on icon "button" at bounding box center [302, 188] width 5 height 5
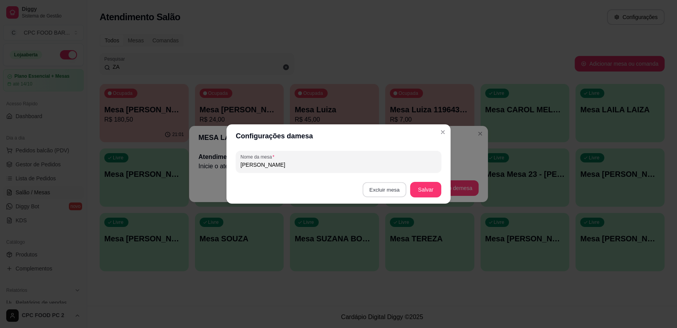
click at [393, 191] on button "Excluir mesa" at bounding box center [385, 189] width 44 height 15
click at [385, 244] on button "Confirmar" at bounding box center [386, 239] width 28 height 12
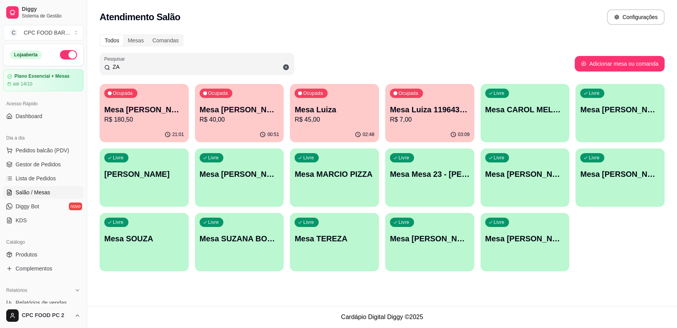
click at [449, 252] on div "Livre Mesa [PERSON_NAME] TENIS" at bounding box center [429, 237] width 89 height 49
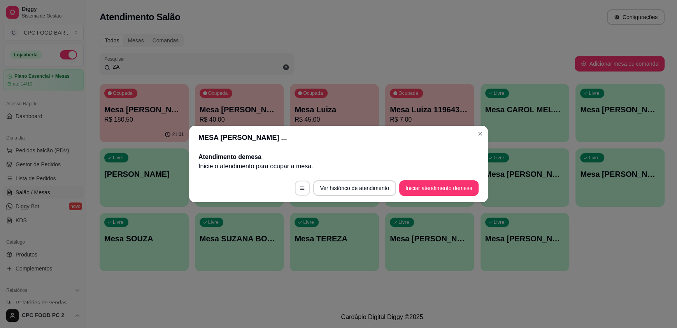
click at [300, 192] on button "button" at bounding box center [301, 188] width 15 height 15
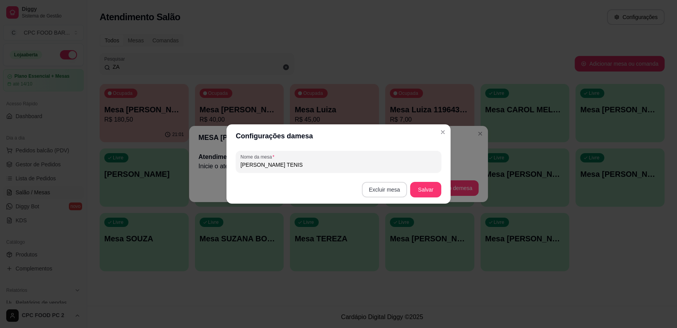
click at [397, 193] on button "Excluir mesa" at bounding box center [384, 190] width 45 height 16
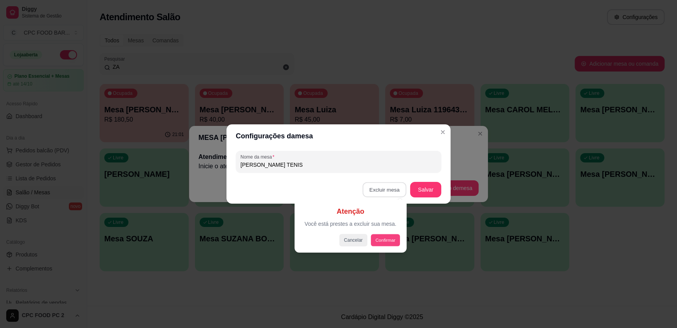
click at [384, 241] on button "Confirmar" at bounding box center [385, 240] width 29 height 12
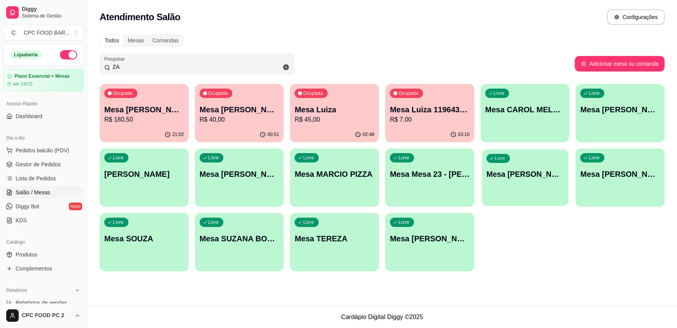
click at [524, 174] on p "Mesa [PERSON_NAME]" at bounding box center [524, 174] width 77 height 11
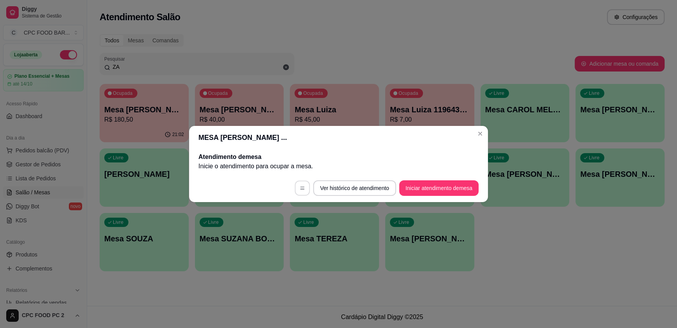
click at [301, 185] on button "button" at bounding box center [301, 188] width 15 height 15
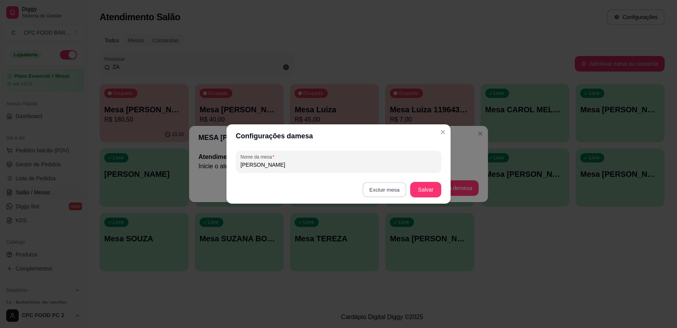
click at [385, 188] on button "Excluir mesa" at bounding box center [385, 189] width 44 height 15
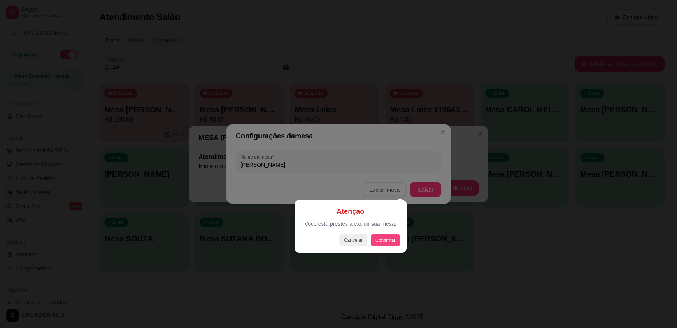
click at [382, 240] on button "Confirmar" at bounding box center [385, 240] width 29 height 12
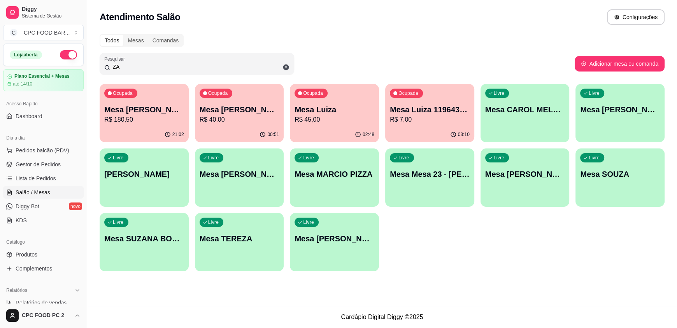
drag, startPoint x: 153, startPoint y: 69, endPoint x: 68, endPoint y: 61, distance: 85.2
click at [68, 61] on div "Diggy Sistema de Gestão C CPC FOOD BAR ... Loja aberta Plano Essencial + Mesas …" at bounding box center [338, 164] width 677 height 328
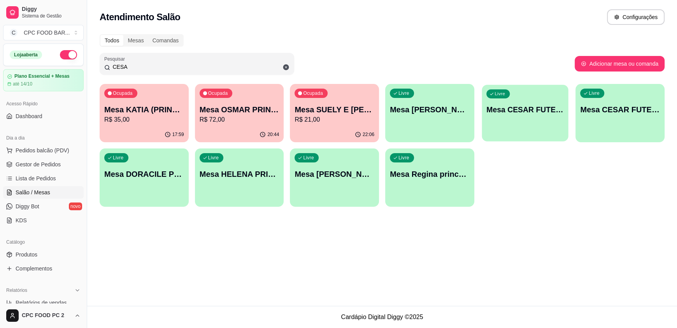
click at [550, 118] on div "Livre Mesa CESAR FUTEBOL" at bounding box center [525, 108] width 86 height 47
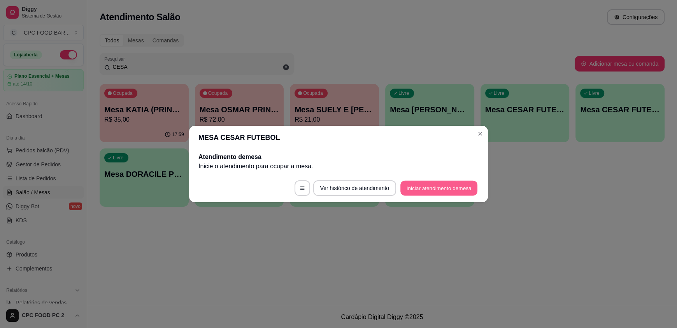
click at [429, 187] on button "Iniciar atendimento de mesa" at bounding box center [438, 188] width 77 height 15
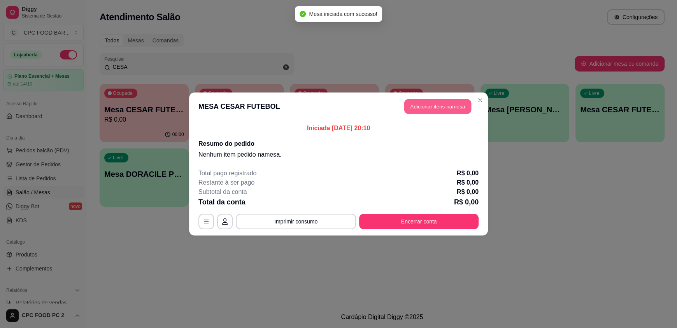
click at [433, 109] on button "Adicionar itens na mesa" at bounding box center [437, 106] width 67 height 15
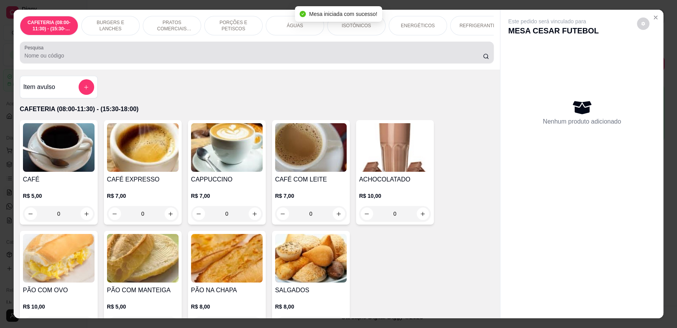
click at [247, 60] on input "Pesquisa" at bounding box center [254, 56] width 459 height 8
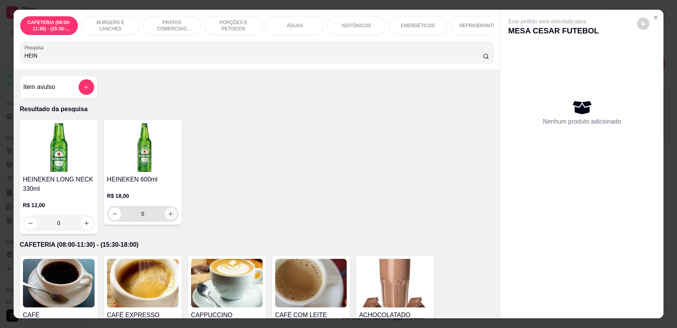
click at [169, 217] on icon "increase-product-quantity" at bounding box center [171, 214] width 6 height 6
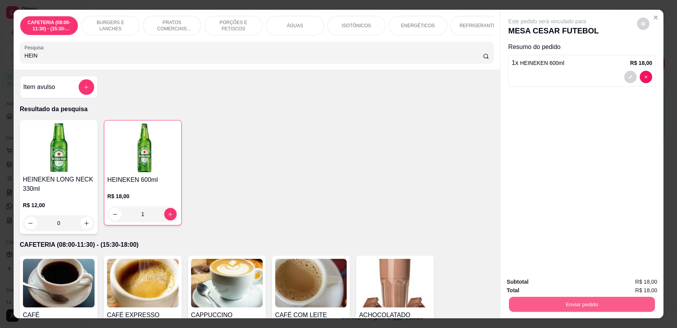
click at [568, 303] on button "Enviar pedido" at bounding box center [582, 304] width 146 height 15
click at [635, 286] on button "Enviar pedido" at bounding box center [637, 285] width 44 height 15
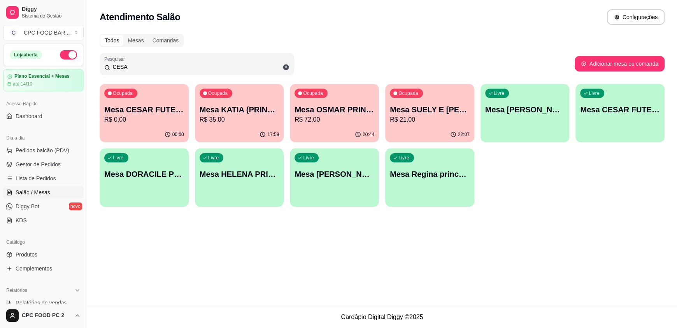
drag, startPoint x: 100, startPoint y: 65, endPoint x: 78, endPoint y: 65, distance: 21.8
click at [78, 65] on div "Diggy Sistema de Gestão C CPC FOOD BAR ... Loja aberta Plano Essencial + Mesas …" at bounding box center [338, 164] width 677 height 328
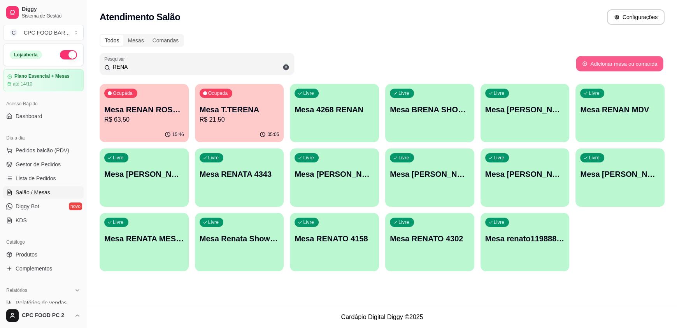
click at [622, 65] on button "Adicionar mesa ou comanda" at bounding box center [619, 63] width 87 height 15
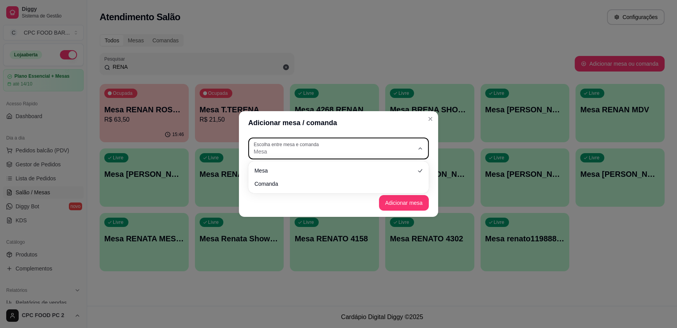
click at [287, 151] on span "Mesa" at bounding box center [334, 152] width 160 height 8
click at [272, 185] on span "Comanda" at bounding box center [335, 182] width 154 height 7
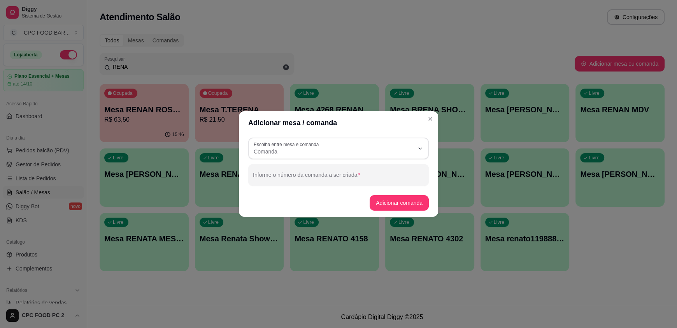
scroll to position [7, 0]
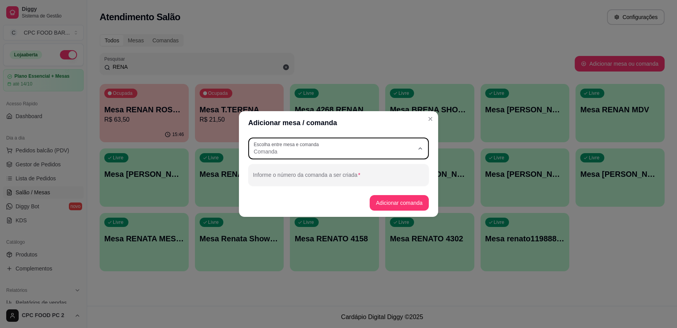
click at [277, 171] on span "Mesa" at bounding box center [335, 169] width 154 height 7
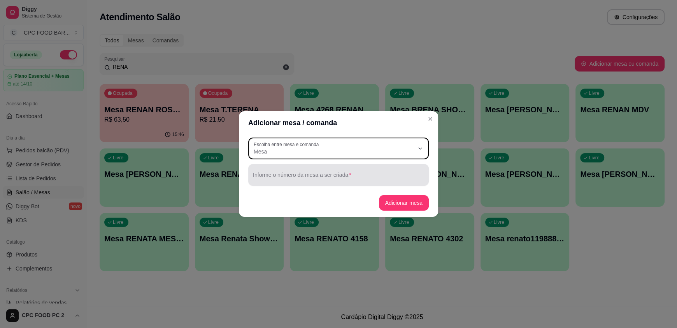
click at [276, 172] on div at bounding box center [338, 175] width 171 height 16
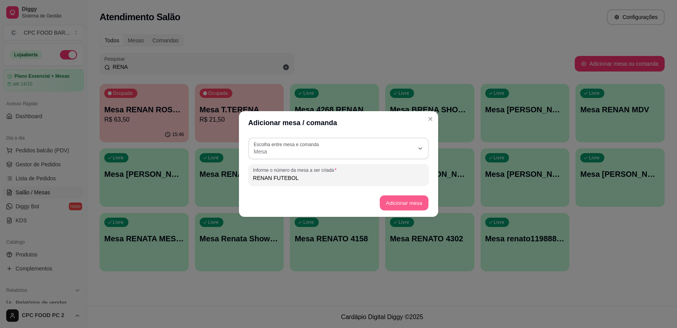
click at [396, 196] on button "Adicionar mesa" at bounding box center [403, 203] width 49 height 15
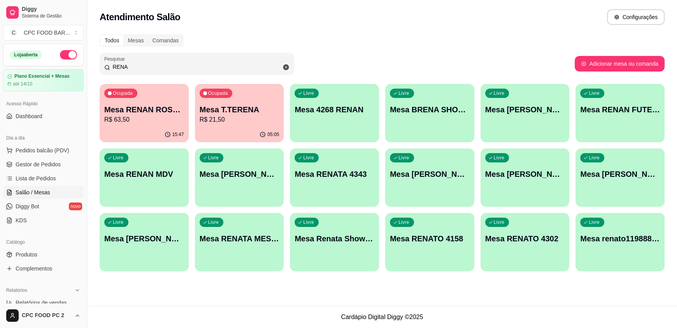
click at [177, 67] on input "RENA" at bounding box center [199, 67] width 179 height 8
click at [142, 70] on input "RENA" at bounding box center [199, 67] width 179 height 8
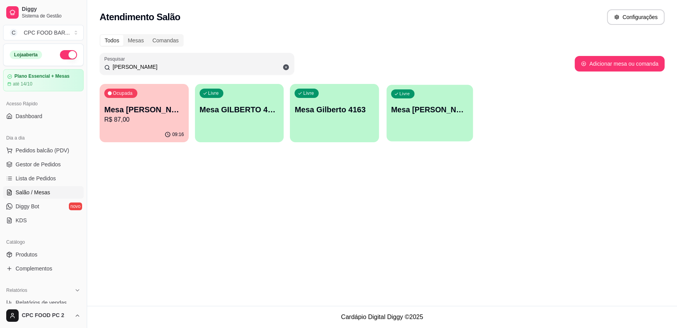
click at [440, 124] on div "Livre Mesa [PERSON_NAME]" at bounding box center [429, 108] width 86 height 47
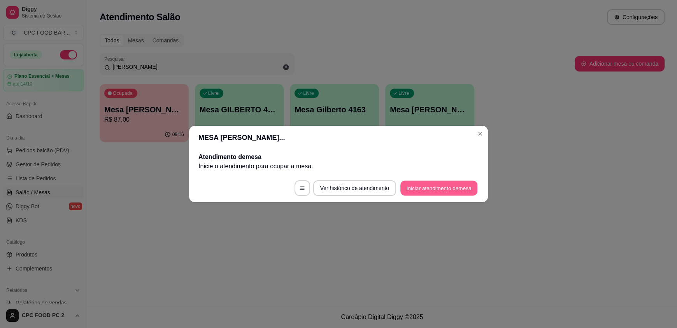
click at [441, 184] on button "Iniciar atendimento de mesa" at bounding box center [438, 188] width 77 height 15
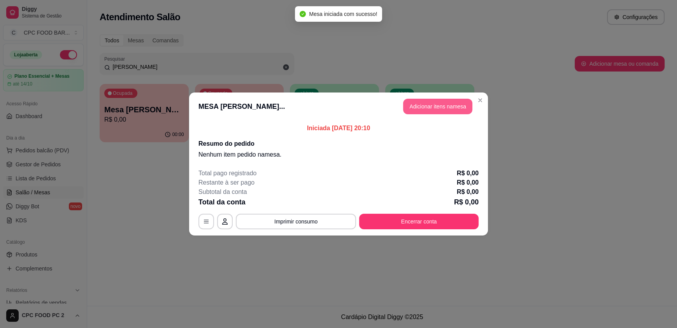
click at [431, 107] on button "Adicionar itens na mesa" at bounding box center [437, 107] width 69 height 16
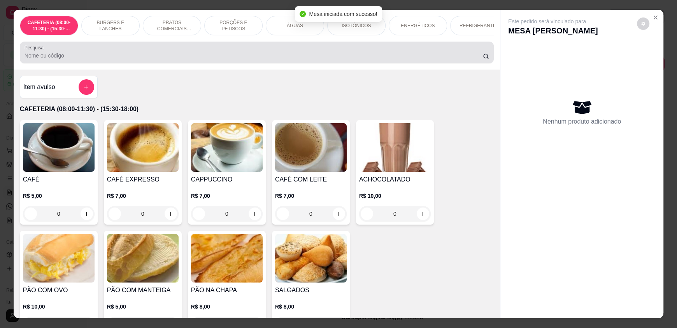
click at [230, 52] on div at bounding box center [257, 53] width 464 height 16
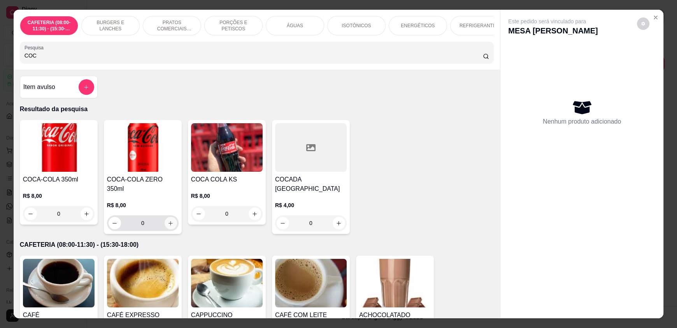
click at [168, 221] on icon "increase-product-quantity" at bounding box center [171, 224] width 6 height 6
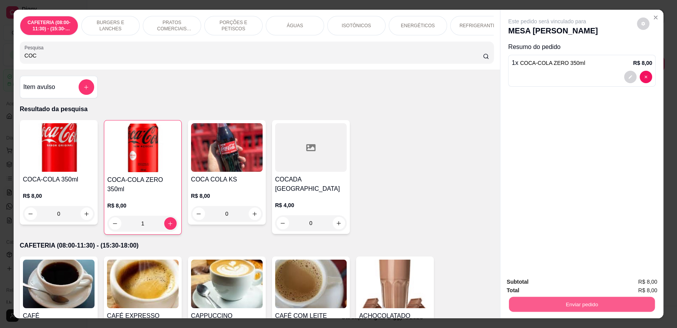
click at [588, 300] on button "Enviar pedido" at bounding box center [582, 304] width 146 height 15
click at [648, 284] on button "Enviar pedido" at bounding box center [637, 285] width 44 height 15
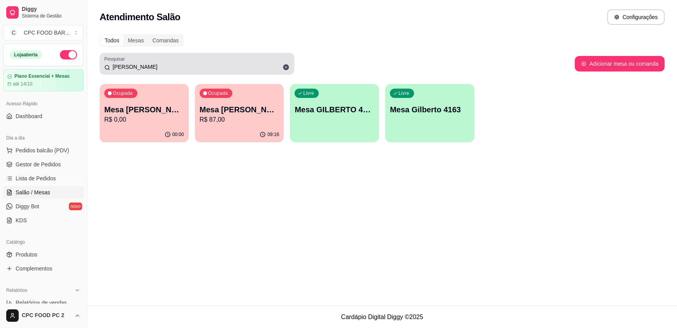
click at [149, 66] on input "[PERSON_NAME]" at bounding box center [199, 67] width 179 height 8
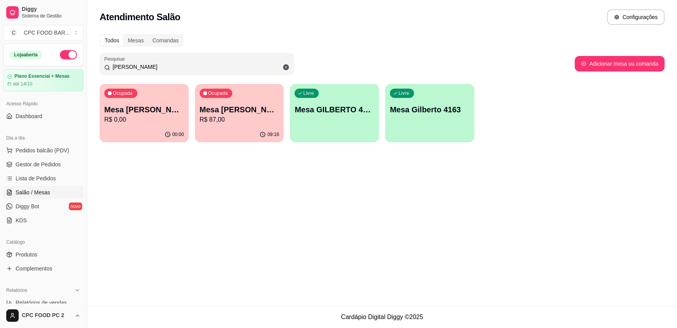
click at [149, 66] on input "[PERSON_NAME]" at bounding box center [199, 67] width 179 height 8
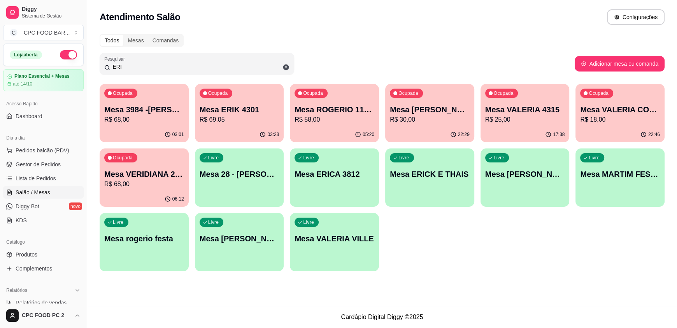
click at [142, 126] on button "Ocupada Mesa 3984 -[PERSON_NAME] R$ 68,00 03:01" at bounding box center [144, 113] width 89 height 58
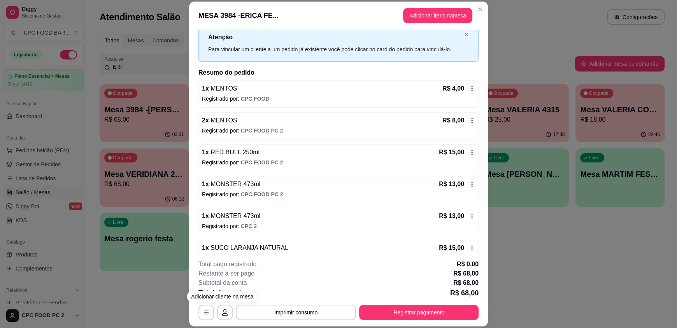
scroll to position [116, 0]
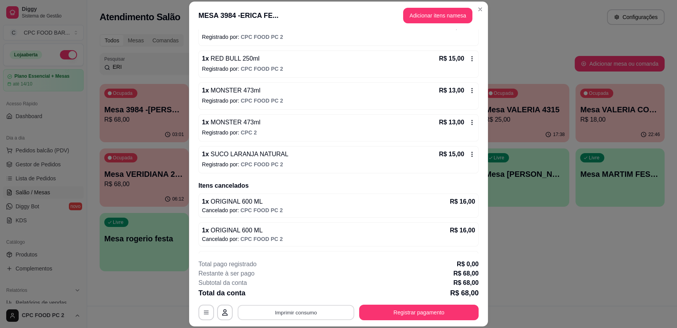
click at [280, 310] on button "Imprimir consumo" at bounding box center [296, 312] width 117 height 15
click at [298, 293] on button "IMPRESSORA" at bounding box center [295, 295] width 56 height 12
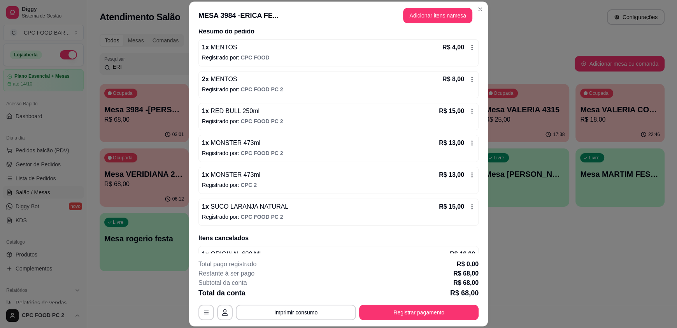
scroll to position [78, 0]
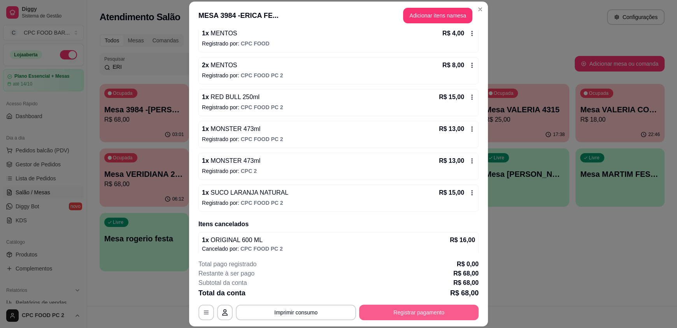
click at [395, 317] on button "Registrar pagamento" at bounding box center [418, 313] width 119 height 16
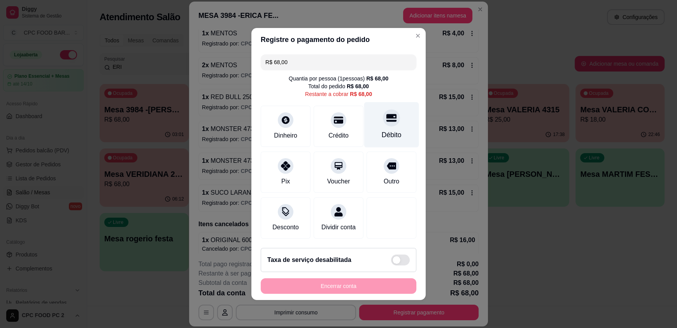
click at [384, 122] on div "Débito" at bounding box center [391, 125] width 55 height 46
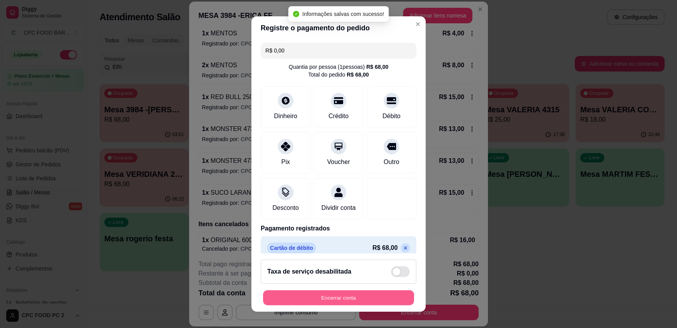
click at [321, 291] on button "Encerrar conta" at bounding box center [338, 297] width 151 height 15
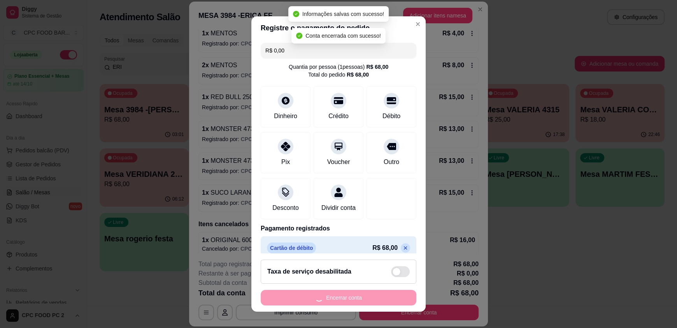
scroll to position [0, 0]
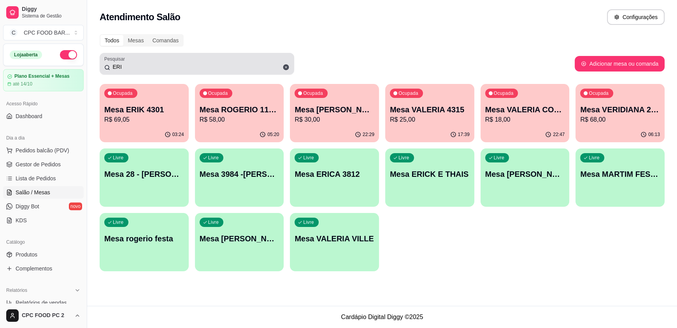
click at [173, 57] on div "ERI" at bounding box center [196, 64] width 185 height 16
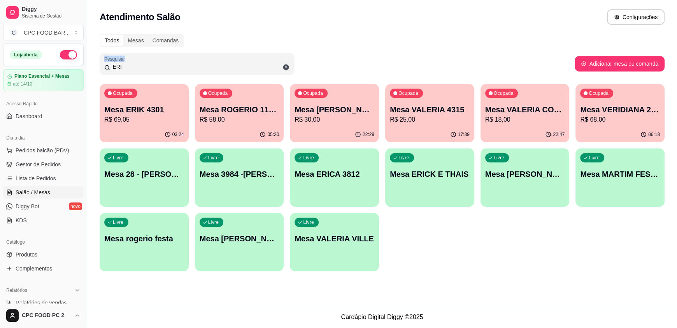
click at [173, 57] on div "ERI" at bounding box center [196, 64] width 185 height 16
click at [171, 63] on input "ERI" at bounding box center [199, 67] width 179 height 8
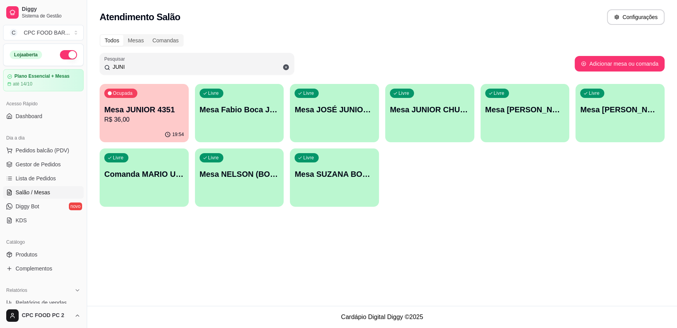
click at [427, 125] on div "Livre Mesa JUNIOR CHURRASCO" at bounding box center [429, 108] width 89 height 49
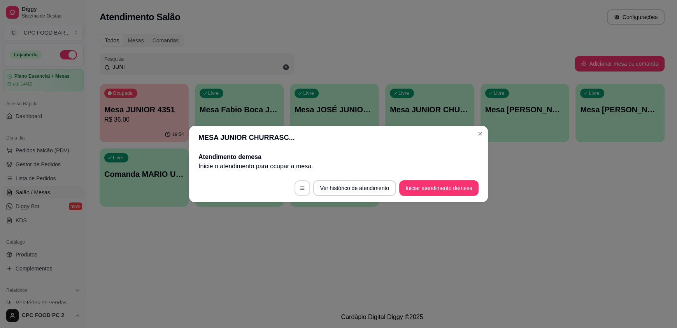
click at [300, 190] on icon "button" at bounding box center [302, 188] width 5 height 5
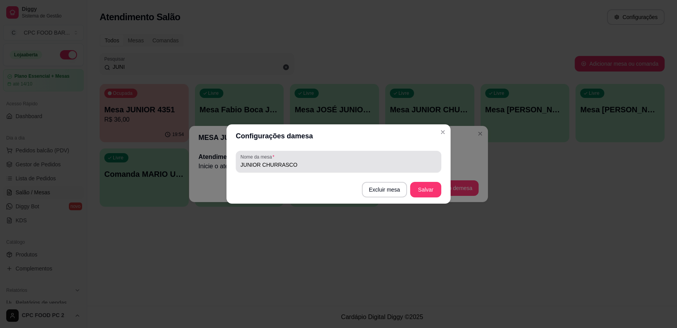
click at [312, 163] on input "JUNIOR CHURRASCO" at bounding box center [338, 165] width 196 height 8
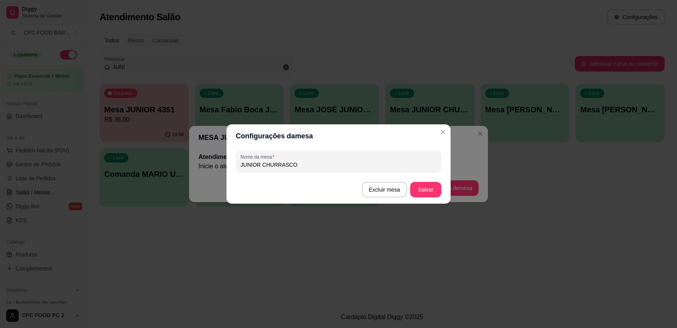
click at [312, 163] on input "JUNIOR CHURRASCO" at bounding box center [338, 165] width 196 height 8
click at [426, 190] on button "Salvar" at bounding box center [425, 190] width 31 height 16
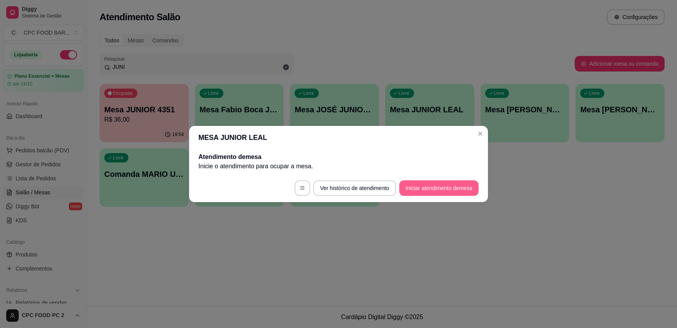
click at [414, 189] on button "Iniciar atendimento de mesa" at bounding box center [438, 188] width 79 height 16
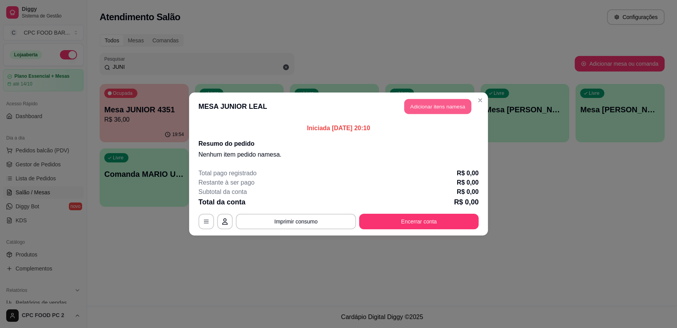
click at [448, 112] on button "Adicionar itens na mesa" at bounding box center [437, 106] width 67 height 15
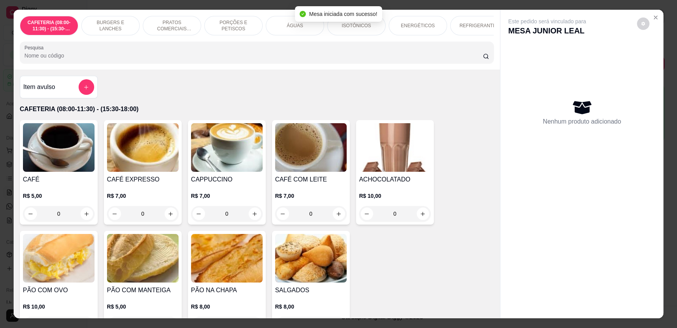
click at [266, 59] on input "Pesquisa" at bounding box center [254, 56] width 459 height 8
click at [251, 54] on div at bounding box center [257, 53] width 464 height 16
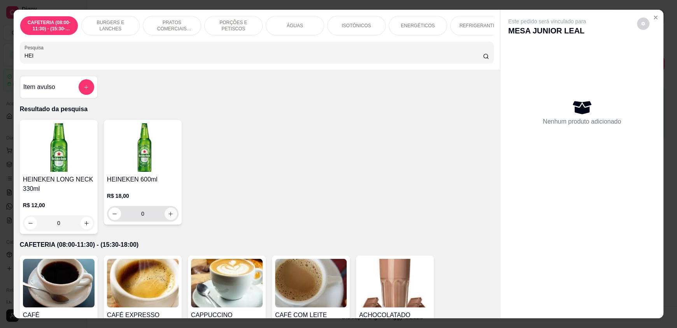
click at [166, 220] on button "increase-product-quantity" at bounding box center [171, 214] width 12 height 12
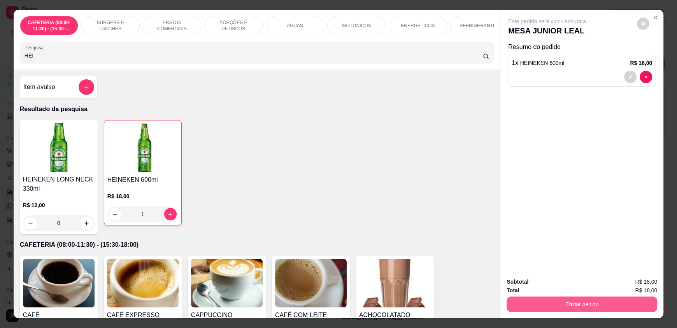
click at [562, 308] on button "Enviar pedido" at bounding box center [581, 305] width 151 height 16
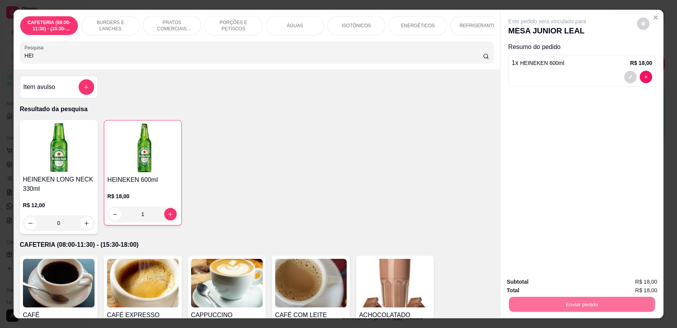
click at [652, 287] on button "Enviar pedido" at bounding box center [637, 285] width 44 height 15
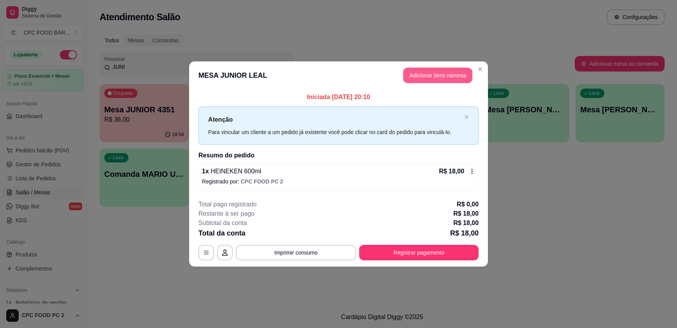
click at [436, 78] on button "Adicionar itens na mesa" at bounding box center [437, 76] width 69 height 16
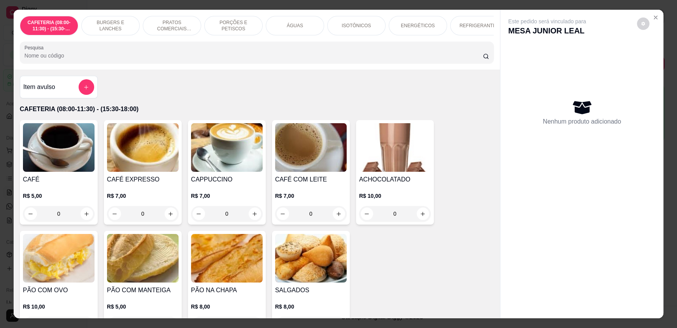
click at [655, 16] on button "Close" at bounding box center [655, 17] width 12 height 12
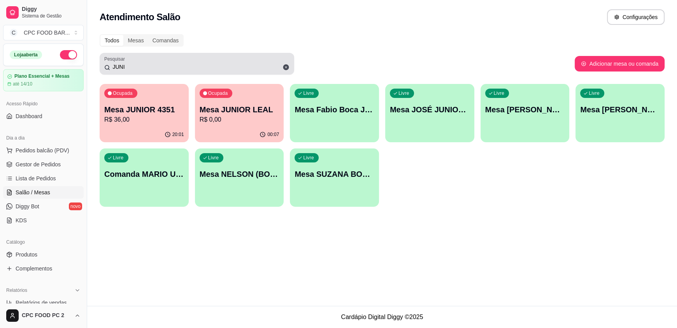
click at [177, 70] on input "JUNI" at bounding box center [199, 67] width 179 height 8
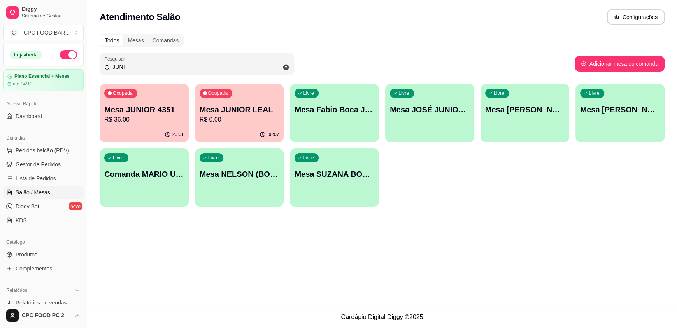
click at [177, 70] on input "JUNI" at bounding box center [199, 67] width 179 height 8
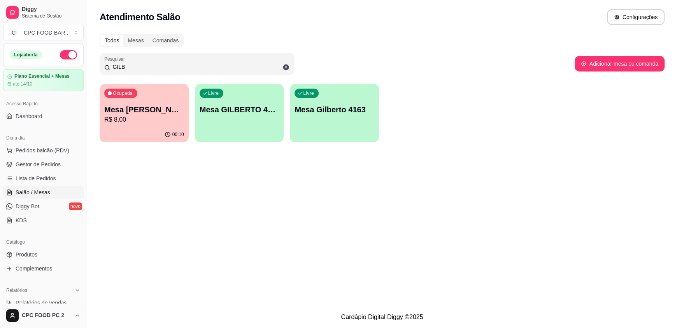
click at [117, 126] on div "Ocupada Mesa [PERSON_NAME] R$ 8,00" at bounding box center [144, 105] width 89 height 43
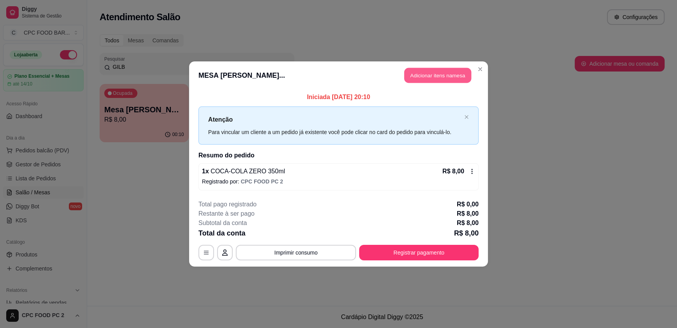
click at [447, 73] on button "Adicionar itens na mesa" at bounding box center [437, 75] width 67 height 15
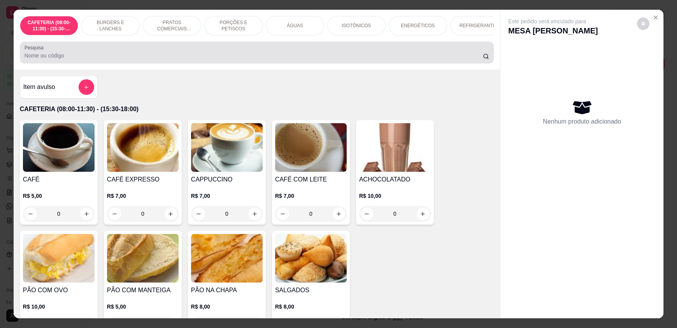
click at [217, 55] on div at bounding box center [257, 53] width 464 height 16
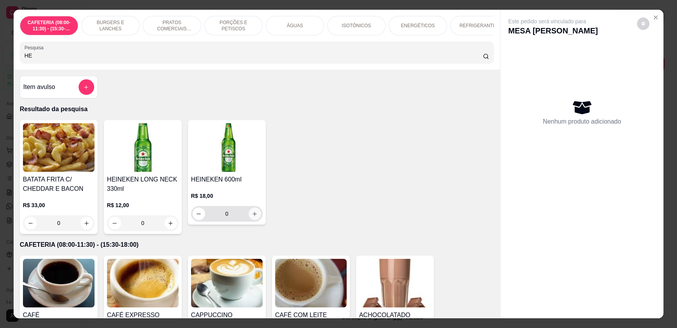
click at [256, 219] on button "increase-product-quantity" at bounding box center [255, 214] width 12 height 12
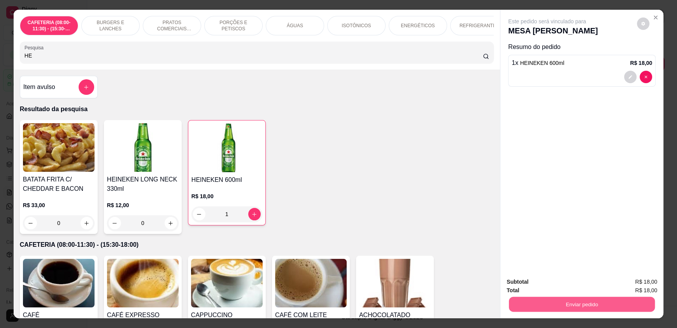
click at [613, 305] on button "Enviar pedido" at bounding box center [582, 304] width 146 height 15
click at [632, 285] on button "Enviar pedido" at bounding box center [636, 285] width 43 height 14
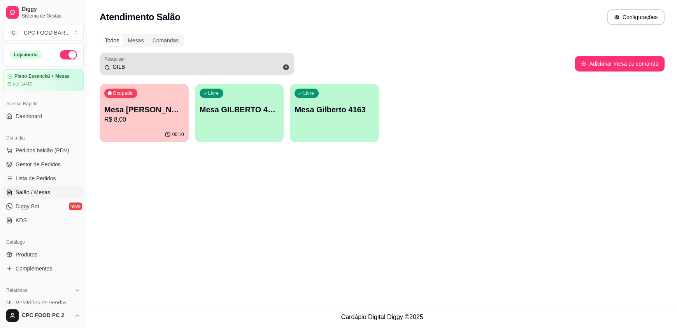
click at [136, 63] on input "GILB" at bounding box center [199, 67] width 179 height 8
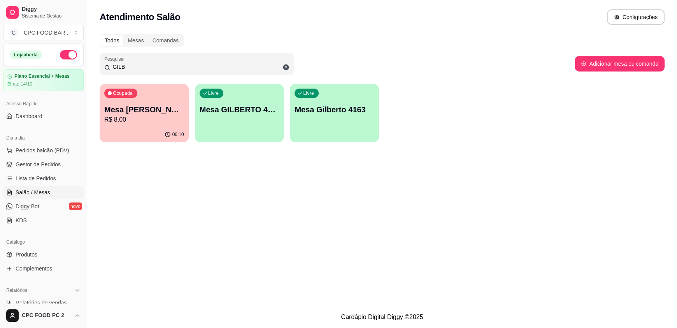
click at [136, 63] on input "GILB" at bounding box center [199, 67] width 179 height 8
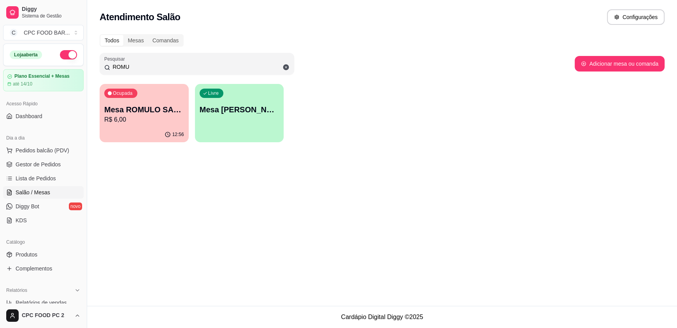
click at [131, 123] on p "R$ 6,00" at bounding box center [144, 119] width 80 height 9
click at [269, 135] on div "button" at bounding box center [239, 136] width 86 height 9
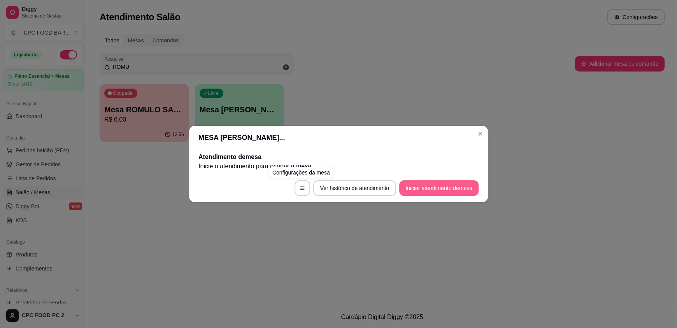
click at [433, 188] on button "Iniciar atendimento de mesa" at bounding box center [438, 188] width 79 height 16
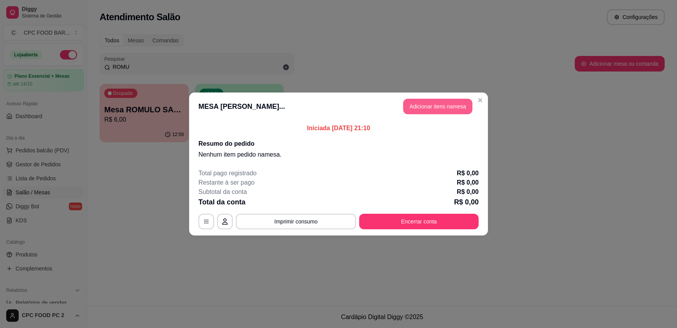
click at [450, 109] on button "Adicionar itens na mesa" at bounding box center [437, 107] width 69 height 16
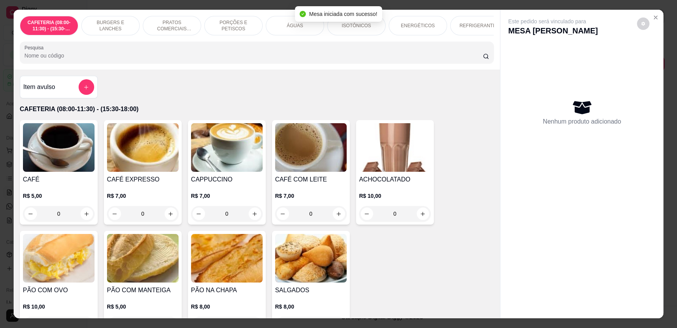
click at [199, 60] on input "Pesquisa" at bounding box center [254, 56] width 459 height 8
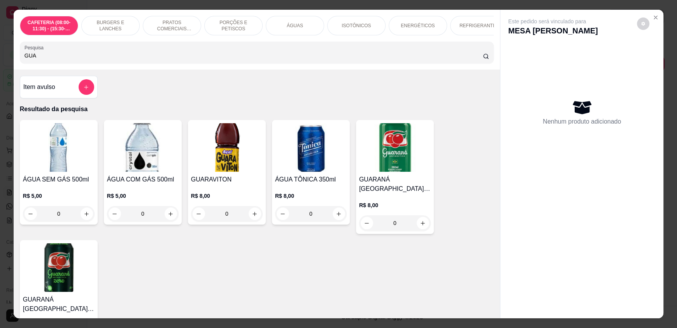
scroll to position [156, 0]
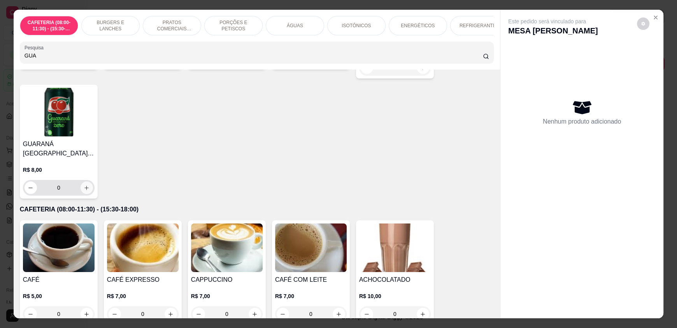
click at [85, 191] on icon "increase-product-quantity" at bounding box center [87, 188] width 6 height 6
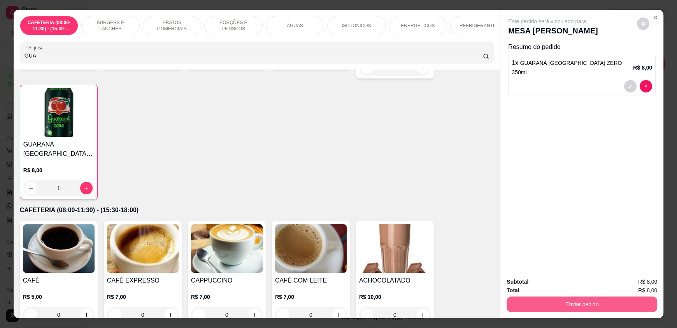
click at [608, 302] on button "Enviar pedido" at bounding box center [581, 305] width 151 height 16
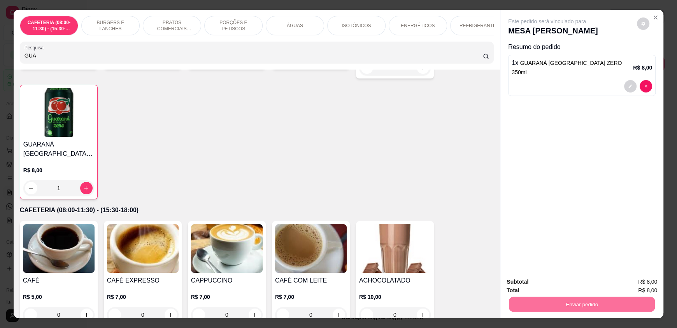
click at [627, 282] on button "Enviar pedido" at bounding box center [637, 285] width 44 height 15
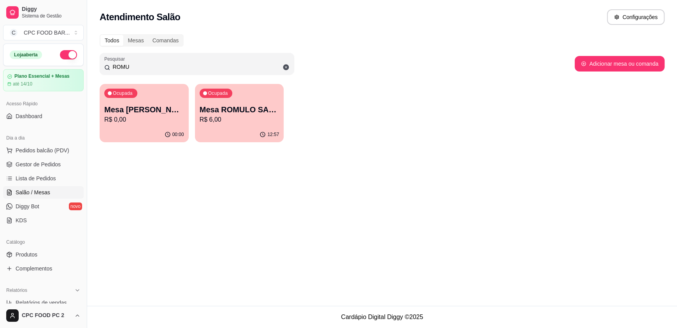
click at [191, 63] on input "ROMU" at bounding box center [199, 67] width 179 height 8
click at [190, 63] on input "ROMU" at bounding box center [199, 67] width 179 height 8
click at [186, 66] on input "ROMU" at bounding box center [199, 67] width 179 height 8
click at [185, 66] on input "ROMU" at bounding box center [199, 67] width 179 height 8
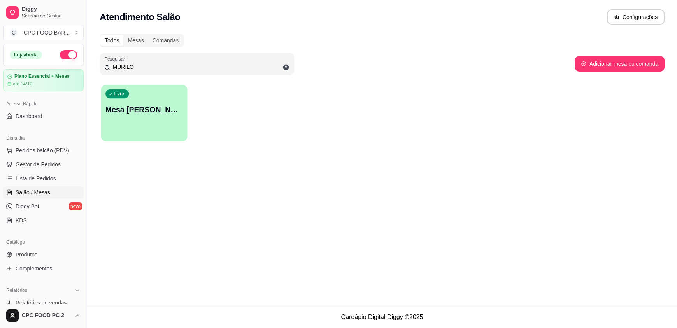
click at [151, 122] on div "Livre Mesa MURILO SILVA 4348" at bounding box center [144, 108] width 86 height 47
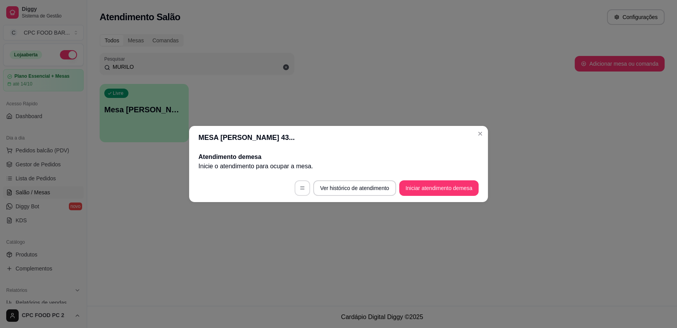
click at [299, 182] on button "button" at bounding box center [302, 188] width 16 height 16
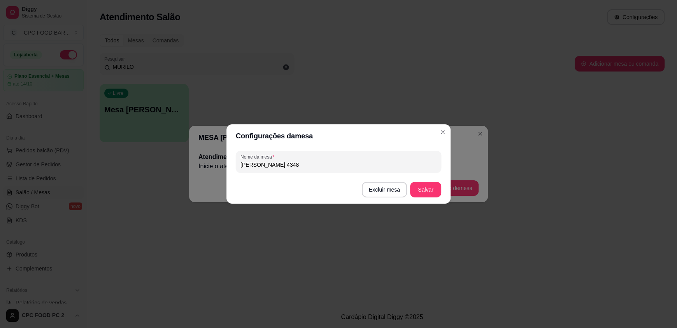
drag, startPoint x: 300, startPoint y: 163, endPoint x: 294, endPoint y: 169, distance: 8.0
click at [295, 169] on div "[PERSON_NAME] 4348" at bounding box center [338, 162] width 196 height 16
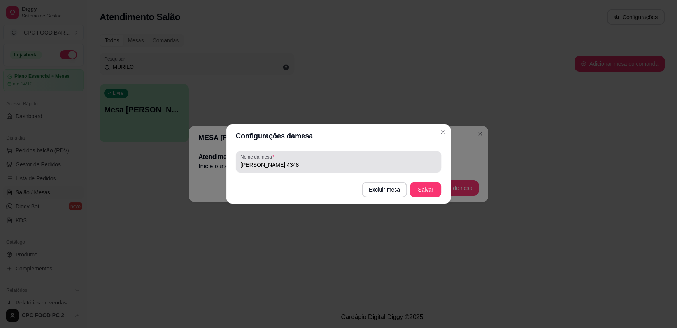
click at [294, 169] on div "[PERSON_NAME] 4348" at bounding box center [338, 162] width 196 height 16
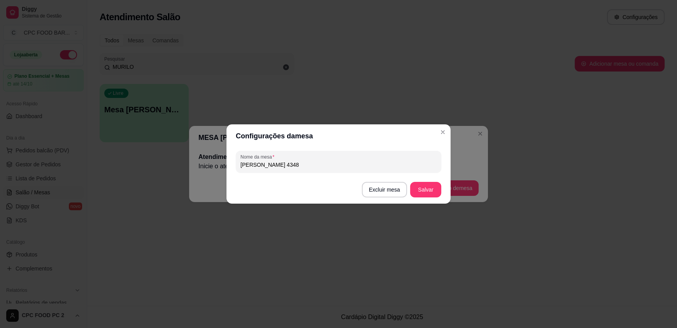
click at [294, 166] on input "[PERSON_NAME] 4348" at bounding box center [338, 165] width 196 height 8
click at [434, 191] on button "Salvar" at bounding box center [425, 190] width 31 height 16
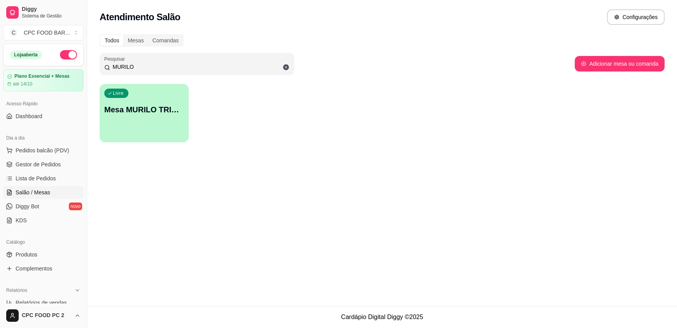
click at [150, 126] on div "Livre Mesa MURILO TRINDADE" at bounding box center [144, 108] width 89 height 49
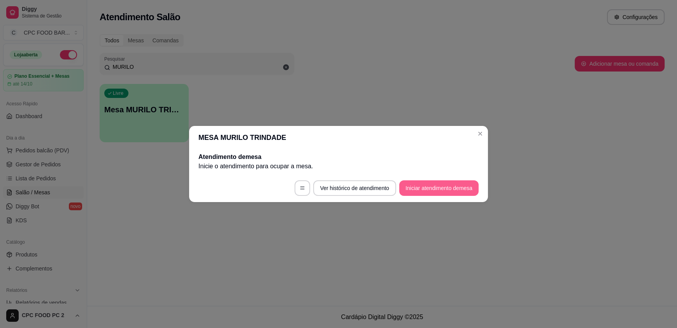
click at [450, 184] on button "Iniciar atendimento de mesa" at bounding box center [438, 188] width 79 height 16
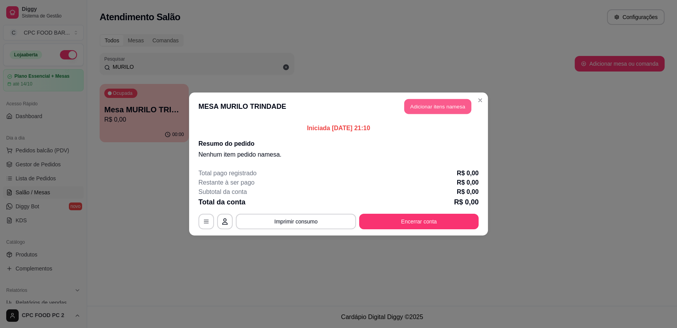
click at [433, 109] on button "Adicionar itens na mesa" at bounding box center [437, 106] width 67 height 15
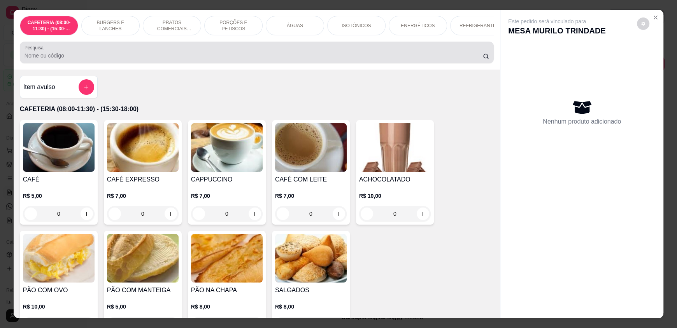
click at [111, 59] on input "Pesquisa" at bounding box center [254, 56] width 459 height 8
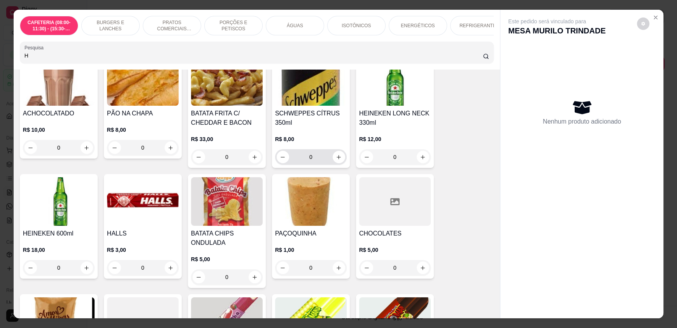
scroll to position [116, 0]
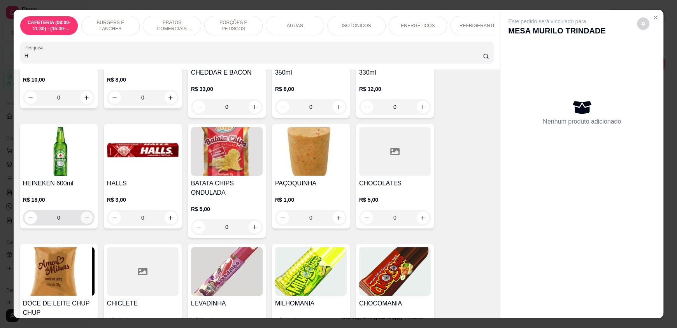
click at [81, 223] on button "increase-product-quantity" at bounding box center [87, 218] width 12 height 12
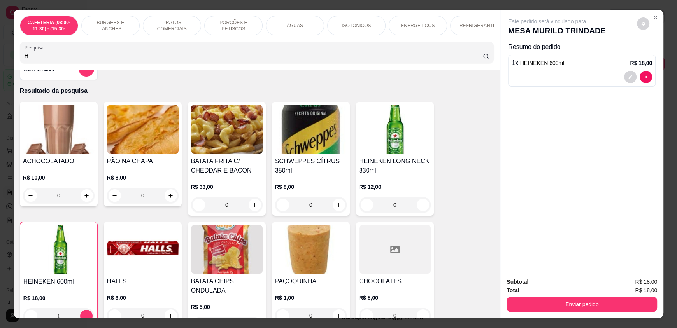
scroll to position [0, 0]
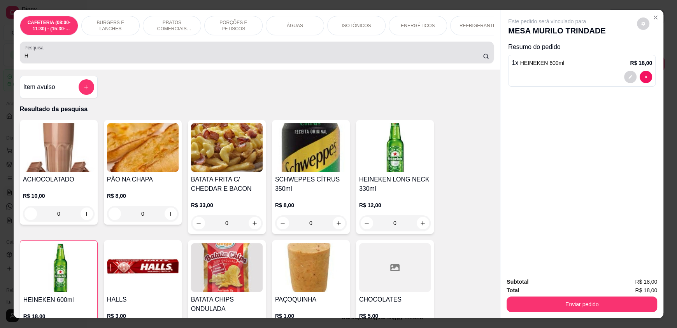
click at [159, 56] on div "H" at bounding box center [257, 53] width 464 height 16
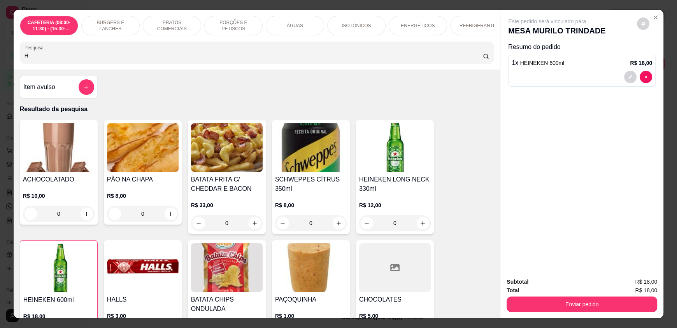
click at [156, 58] on input "H" at bounding box center [254, 56] width 459 height 8
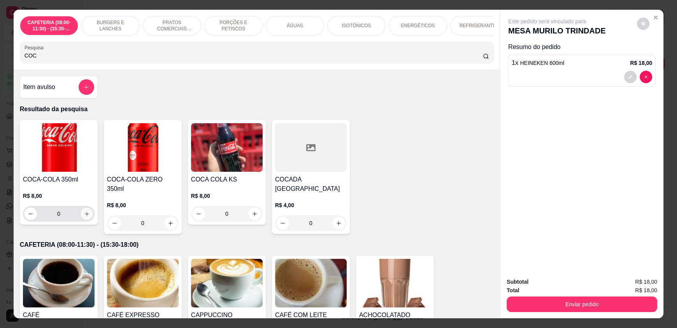
click at [81, 220] on button "increase-product-quantity" at bounding box center [87, 214] width 12 height 12
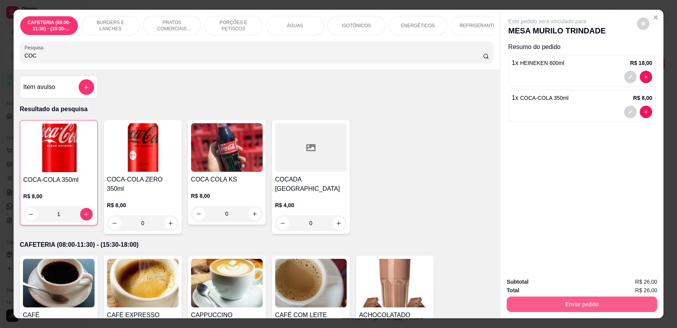
click at [553, 304] on button "Enviar pedido" at bounding box center [581, 305] width 151 height 16
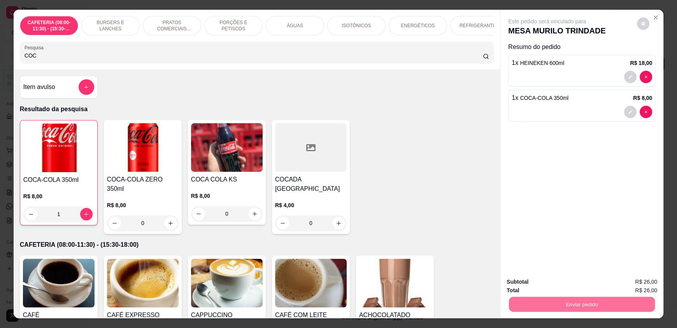
click at [631, 281] on button "Enviar pedido" at bounding box center [637, 285] width 44 height 15
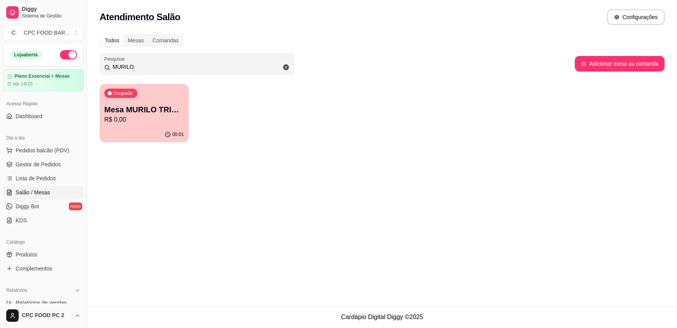
click at [137, 65] on input "MURILO" at bounding box center [199, 67] width 179 height 8
click at [136, 67] on input "MURILO" at bounding box center [199, 67] width 179 height 8
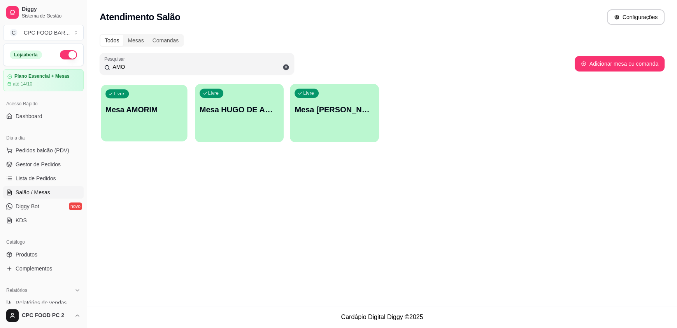
click at [128, 119] on div "Livre Mesa AMORIM" at bounding box center [144, 108] width 86 height 47
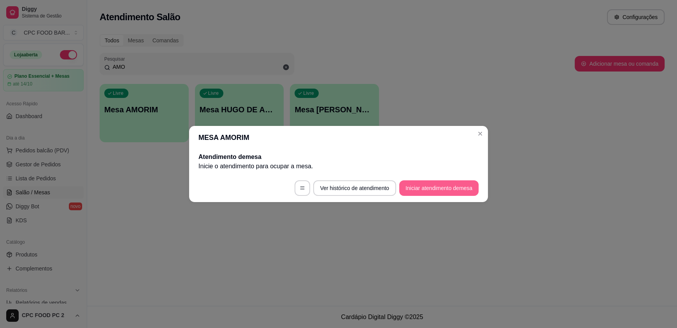
click at [414, 183] on button "Iniciar atendimento de mesa" at bounding box center [438, 188] width 79 height 16
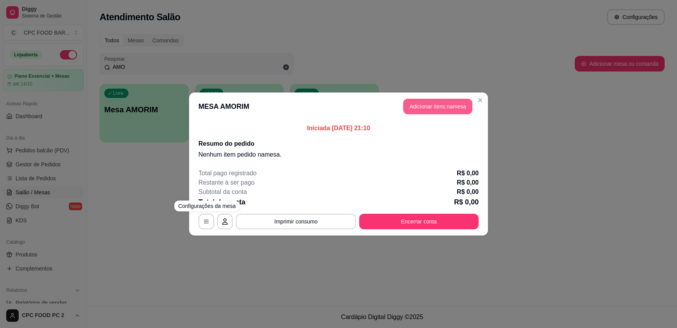
click at [424, 105] on button "Adicionar itens na mesa" at bounding box center [437, 107] width 69 height 16
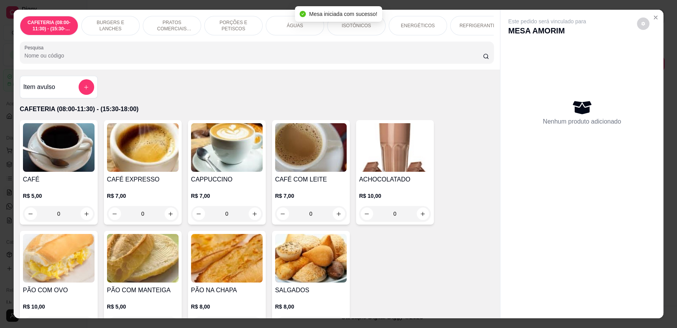
click at [203, 59] on input "Pesquisa" at bounding box center [254, 56] width 459 height 8
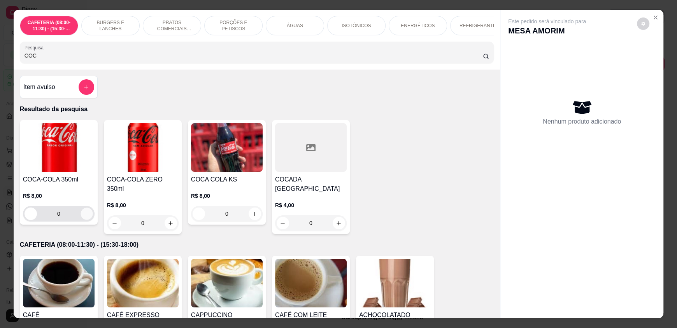
click at [85, 216] on icon "increase-product-quantity" at bounding box center [87, 214] width 4 height 4
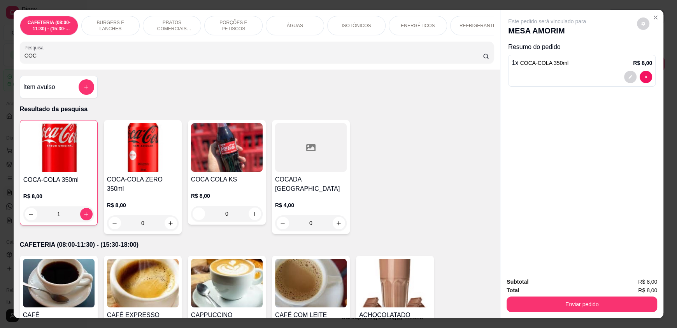
click at [563, 314] on div "Subtotal R$ 8,00 Total R$ 8,00 Enviar pedido" at bounding box center [581, 295] width 163 height 47
click at [559, 310] on button "Enviar pedido" at bounding box center [581, 305] width 151 height 16
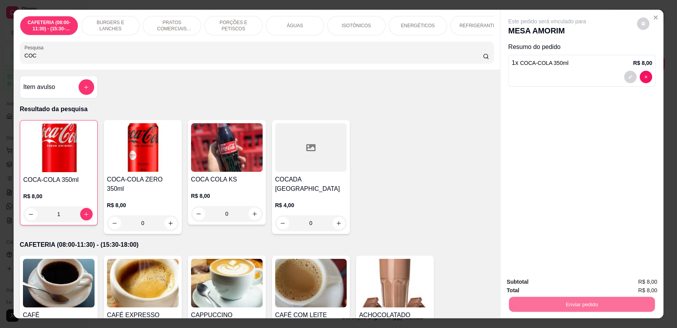
click at [627, 283] on button "Enviar pedido" at bounding box center [636, 285] width 43 height 14
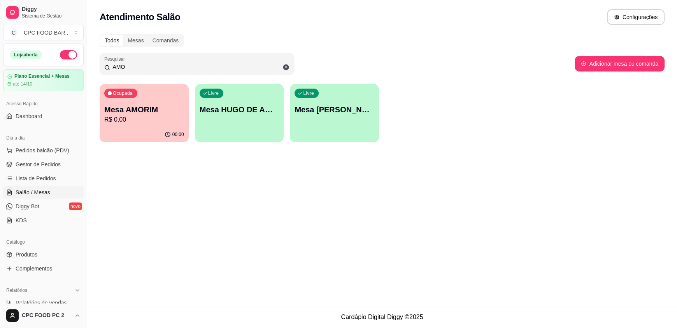
drag, startPoint x: 129, startPoint y: 67, endPoint x: 78, endPoint y: 67, distance: 51.3
click at [78, 67] on div "Diggy Sistema de Gestão C CPC FOOD BAR ... Loja aberta Plano Essencial + Mesas …" at bounding box center [338, 164] width 677 height 328
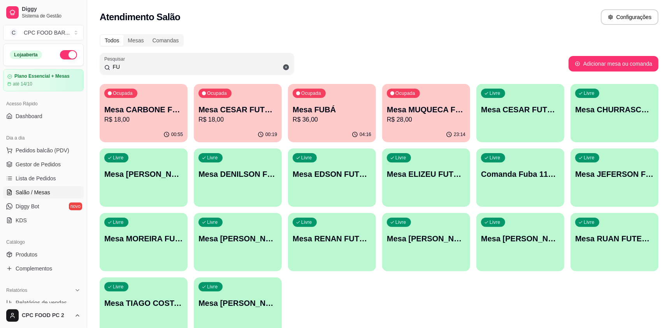
click at [464, 49] on div "Todos Mesas Comandas Pesquisar FU Adicionar mesa ou comanda Ocupada Mesa CARBON…" at bounding box center [378, 188] width 583 height 316
drag, startPoint x: 175, startPoint y: 67, endPoint x: 59, endPoint y: 61, distance: 116.1
click at [59, 61] on div "Diggy Sistema de Gestão C CPC FOOD BAR ... Loja aberta Plano Essencial + Mesas …" at bounding box center [335, 184] width 671 height 368
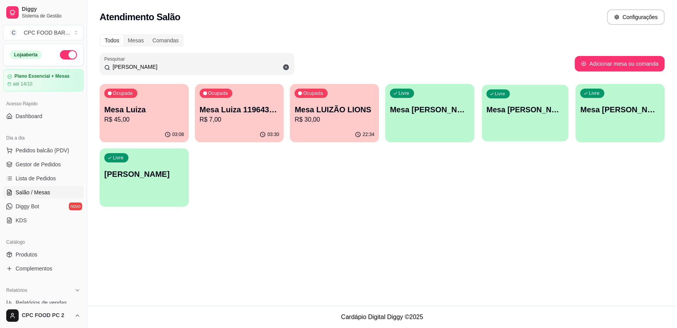
click at [529, 115] on p "Mesa [PERSON_NAME]" at bounding box center [524, 110] width 77 height 11
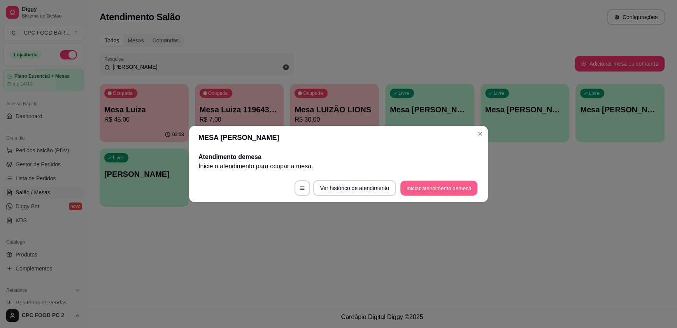
click at [454, 185] on button "Iniciar atendimento de mesa" at bounding box center [438, 188] width 77 height 15
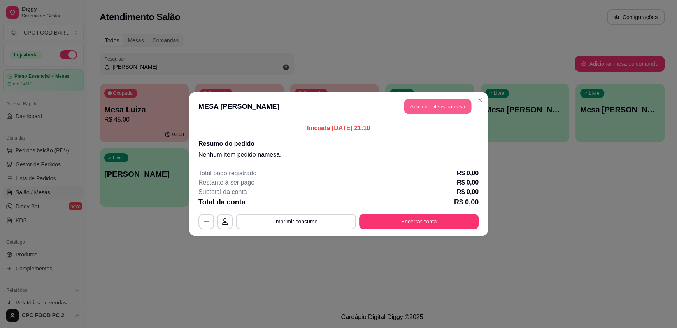
click at [417, 105] on button "Adicionar itens na mesa" at bounding box center [437, 106] width 67 height 15
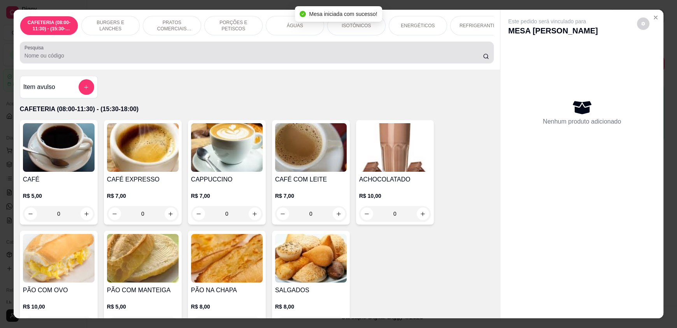
click at [175, 60] on input "Pesquisa" at bounding box center [254, 56] width 459 height 8
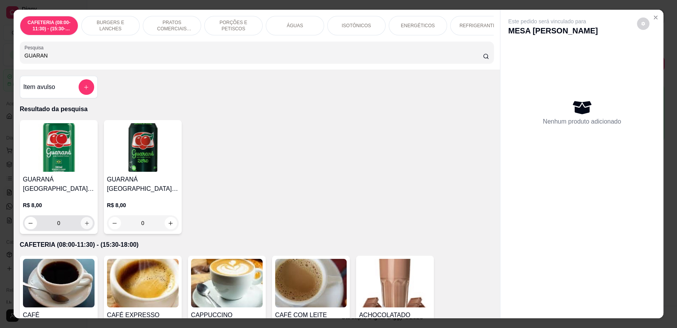
click at [84, 226] on icon "increase-product-quantity" at bounding box center [87, 224] width 6 height 6
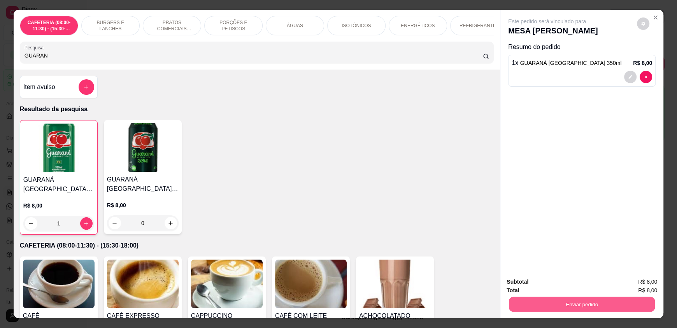
click at [568, 300] on button "Enviar pedido" at bounding box center [582, 304] width 146 height 15
click at [627, 284] on button "Enviar pedido" at bounding box center [636, 285] width 43 height 14
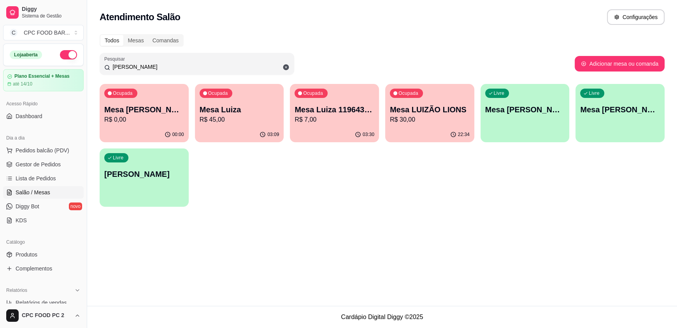
drag, startPoint x: 135, startPoint y: 66, endPoint x: 51, endPoint y: 66, distance: 84.8
click at [51, 66] on div "Diggy Sistema de Gestão C CPC FOOD BAR ... Loja aberta Plano Essencial + Mesas …" at bounding box center [338, 164] width 677 height 328
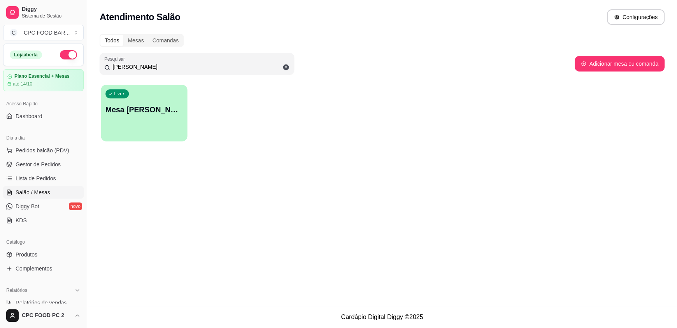
click at [146, 113] on p "Mesa [PERSON_NAME]" at bounding box center [143, 110] width 77 height 11
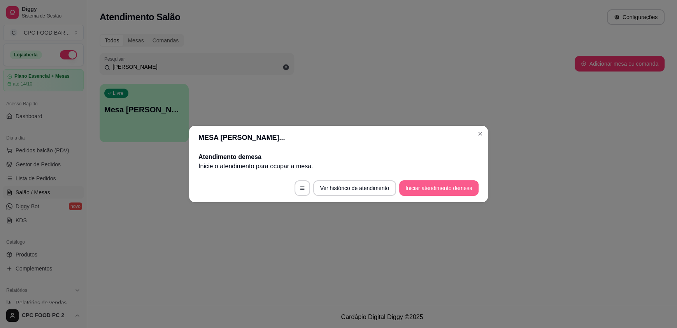
click at [434, 187] on button "Iniciar atendimento de mesa" at bounding box center [438, 188] width 79 height 16
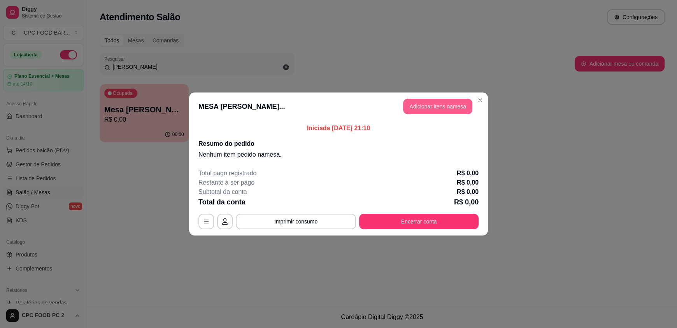
click at [445, 107] on button "Adicionar itens na mesa" at bounding box center [437, 107] width 69 height 16
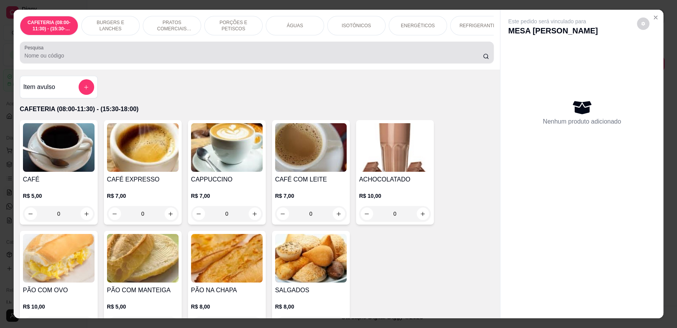
click at [145, 60] on div at bounding box center [257, 53] width 464 height 16
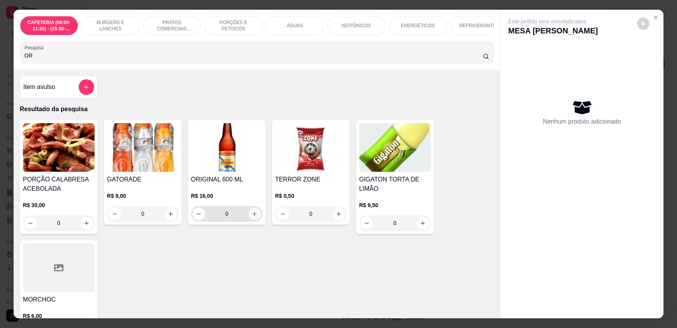
click at [252, 217] on icon "increase-product-quantity" at bounding box center [255, 214] width 6 height 6
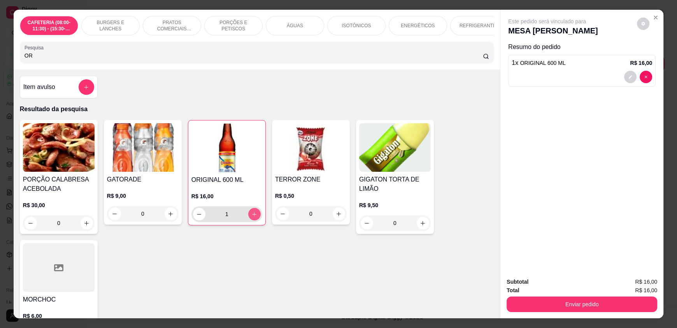
click at [251, 217] on icon "increase-product-quantity" at bounding box center [254, 215] width 6 height 6
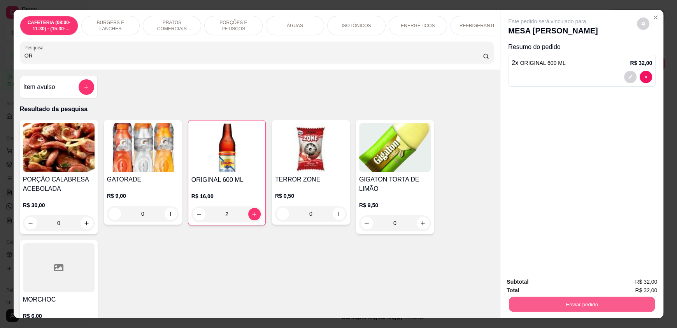
click at [534, 296] on div "Enviar pedido" at bounding box center [581, 304] width 151 height 18
click at [573, 303] on button "Enviar pedido" at bounding box center [582, 304] width 146 height 15
click at [643, 286] on button "Enviar pedido" at bounding box center [637, 285] width 44 height 15
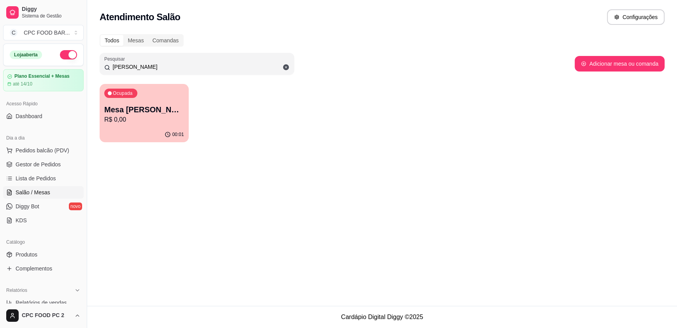
click at [128, 67] on input "[PERSON_NAME]" at bounding box center [199, 67] width 179 height 8
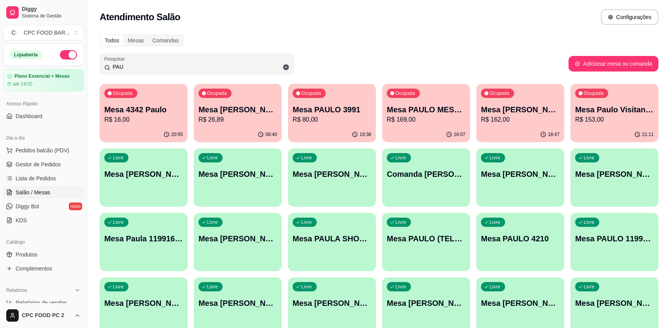
click at [247, 122] on p "R$ 26,89" at bounding box center [237, 119] width 79 height 9
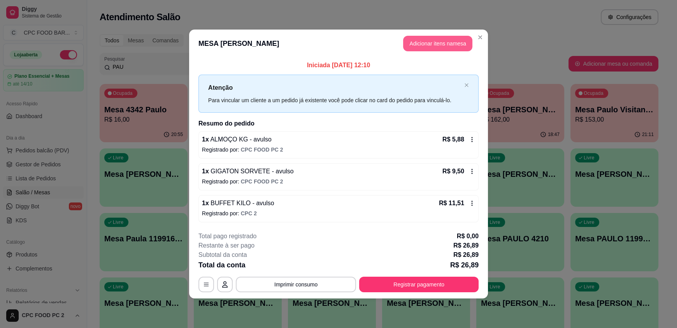
click at [432, 47] on button "Adicionar itens na mesa" at bounding box center [437, 44] width 69 height 16
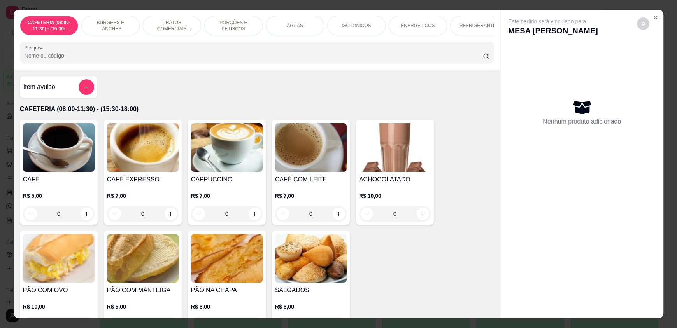
click at [173, 60] on input "Pesquisa" at bounding box center [254, 56] width 459 height 8
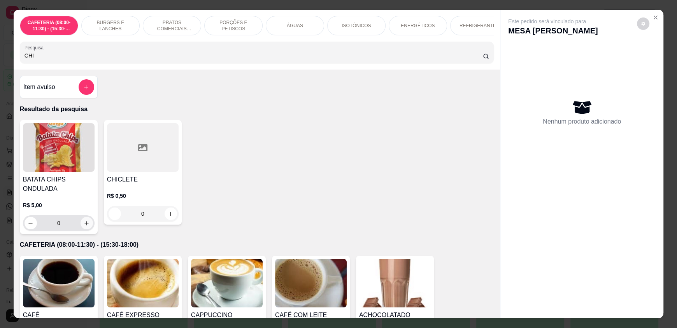
click at [90, 228] on div "0" at bounding box center [59, 223] width 72 height 16
click at [84, 226] on icon "increase-product-quantity" at bounding box center [87, 224] width 6 height 6
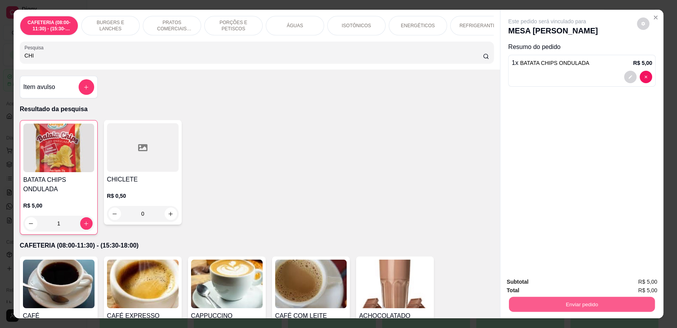
click at [560, 310] on button "Enviar pedido" at bounding box center [582, 304] width 146 height 15
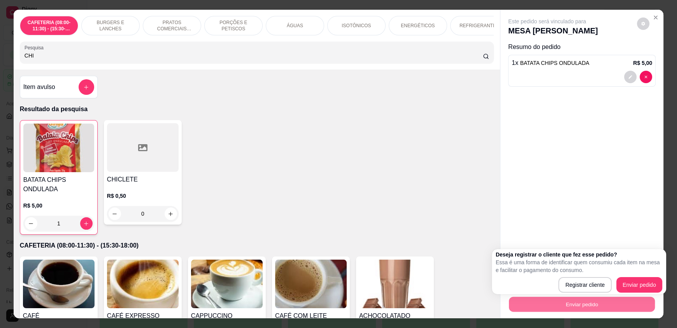
click at [645, 293] on div "Deseja registrar o cliente que fez esse pedido? Essa é uma forma de identificar…" at bounding box center [579, 271] width 174 height 45
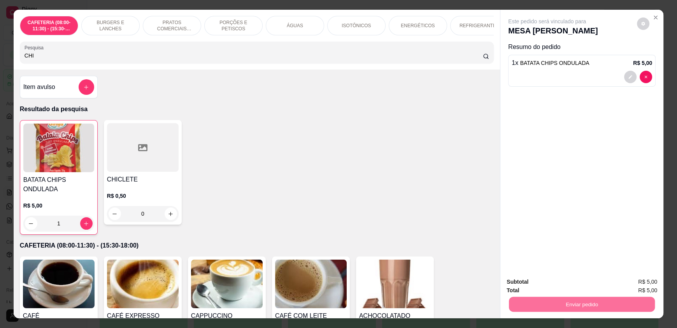
click at [646, 289] on button "Enviar pedido" at bounding box center [636, 285] width 43 height 14
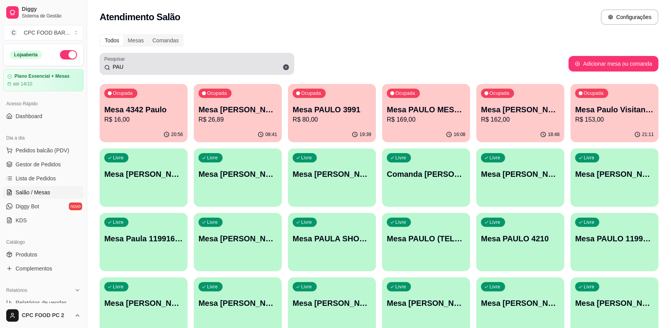
click at [127, 64] on input "PAU" at bounding box center [199, 67] width 179 height 8
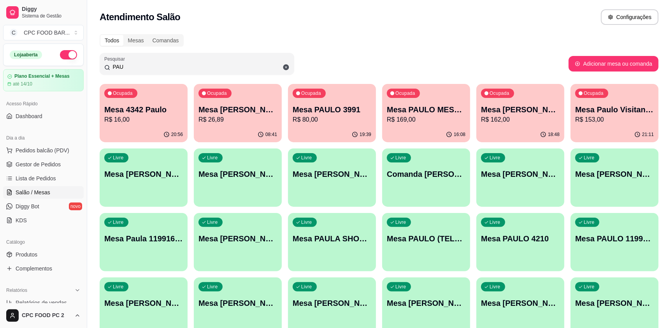
click at [127, 64] on input "PAU" at bounding box center [199, 67] width 179 height 8
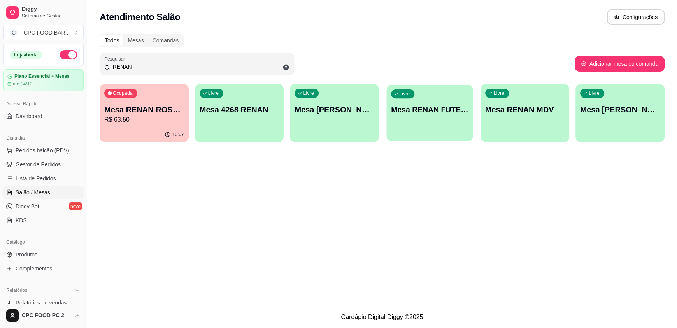
click at [433, 122] on div "Livre Mesa RENAN FUTEBOL" at bounding box center [429, 108] width 86 height 47
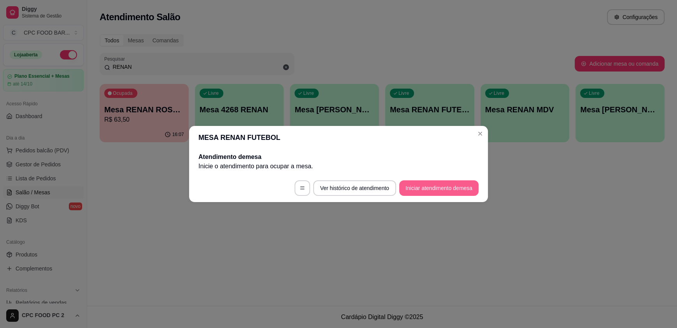
click at [433, 186] on button "Iniciar atendimento de mesa" at bounding box center [438, 188] width 79 height 16
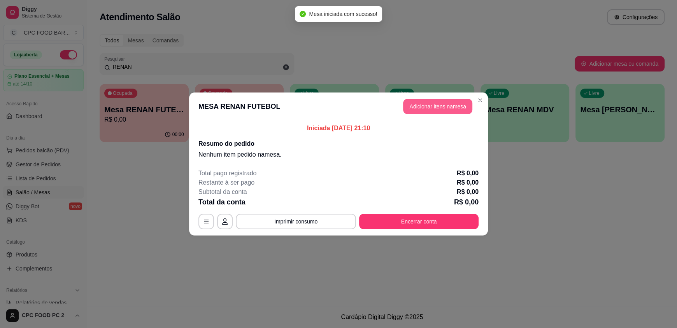
click at [442, 108] on button "Adicionar itens na mesa" at bounding box center [437, 107] width 69 height 16
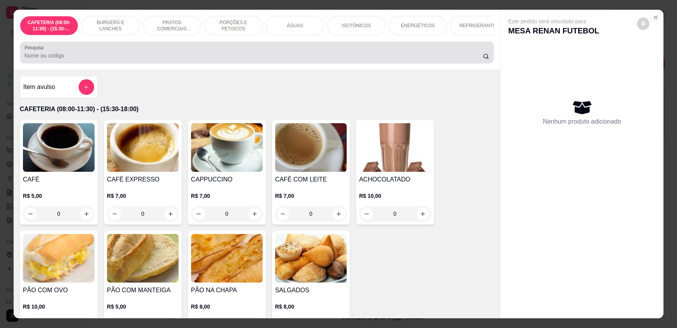
click at [196, 60] on input "Pesquisa" at bounding box center [254, 56] width 459 height 8
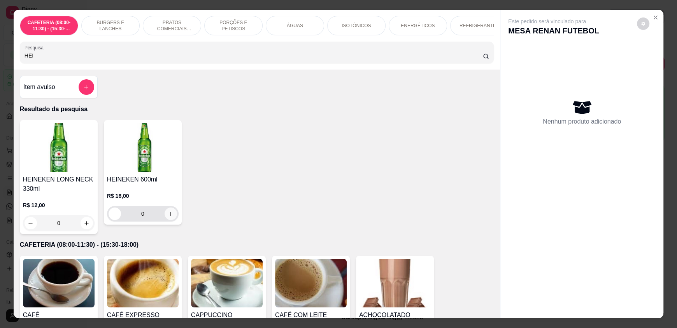
type input "HEI"
click at [170, 217] on icon "increase-product-quantity" at bounding box center [171, 214] width 6 height 6
type input "1"
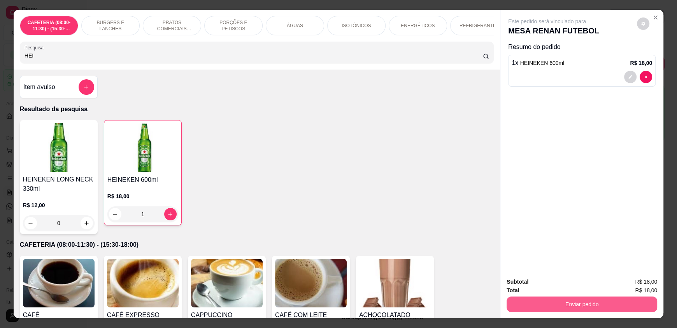
click at [562, 302] on button "Enviar pedido" at bounding box center [581, 305] width 151 height 16
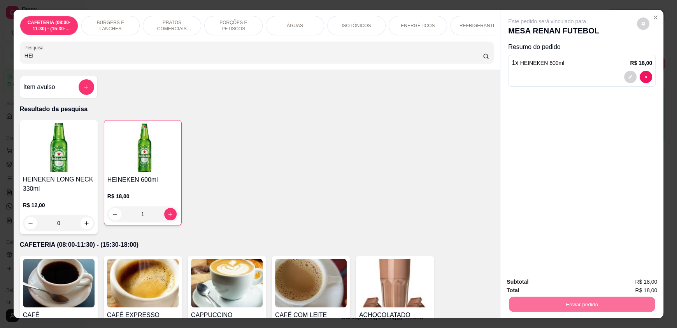
click at [637, 283] on button "Enviar pedido" at bounding box center [637, 285] width 44 height 15
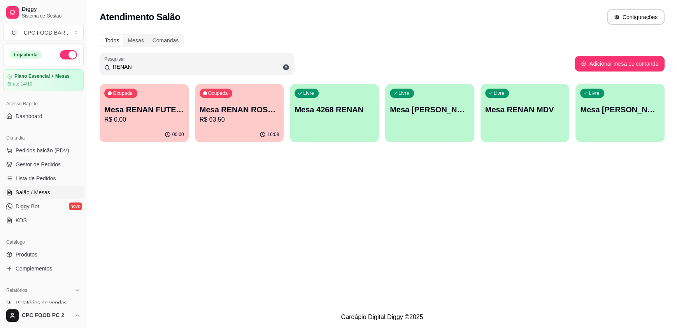
click at [148, 111] on p "Mesa RENAN FUTEBOL" at bounding box center [144, 109] width 80 height 11
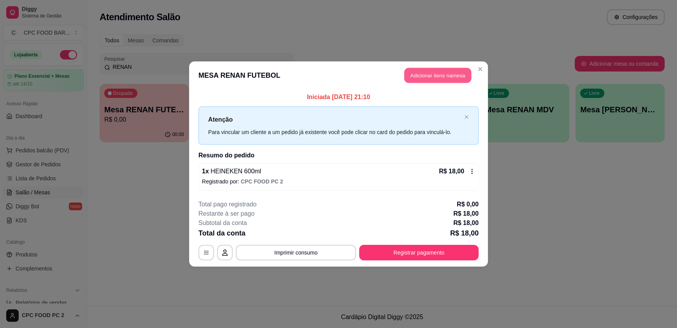
click at [426, 74] on button "Adicionar itens na mesa" at bounding box center [437, 75] width 67 height 15
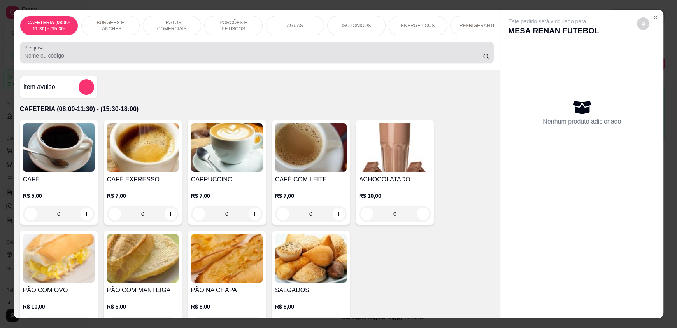
click at [168, 63] on div "Pesquisa" at bounding box center [257, 53] width 474 height 22
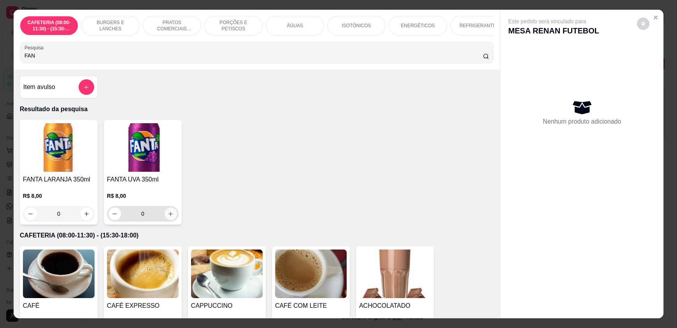
type input "FAN"
click at [172, 220] on button "increase-product-quantity" at bounding box center [171, 214] width 12 height 12
type input "1"
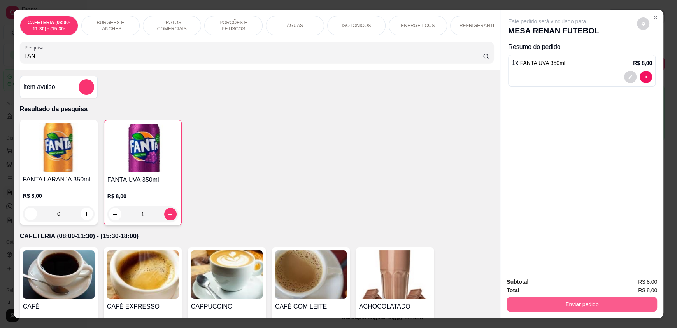
click at [600, 306] on button "Enviar pedido" at bounding box center [581, 305] width 151 height 16
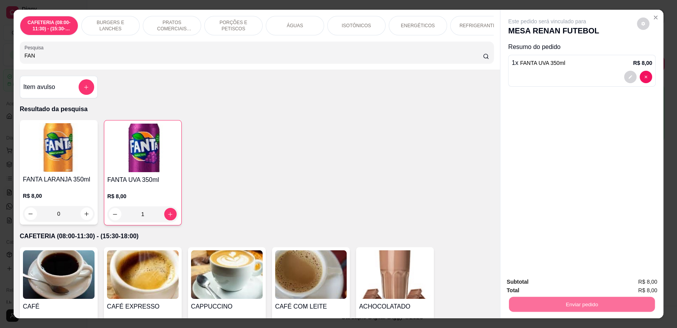
click at [631, 283] on button "Enviar pedido" at bounding box center [637, 285] width 44 height 15
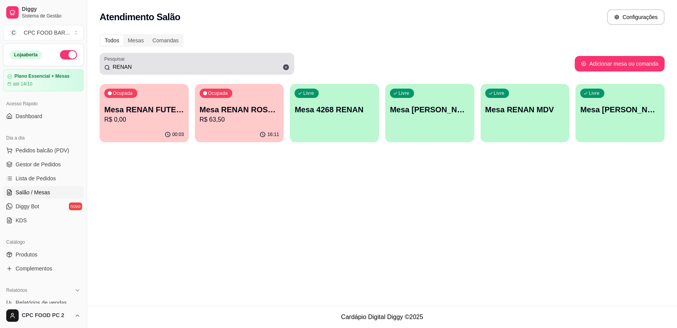
click at [194, 70] on input "RENAN" at bounding box center [199, 67] width 179 height 8
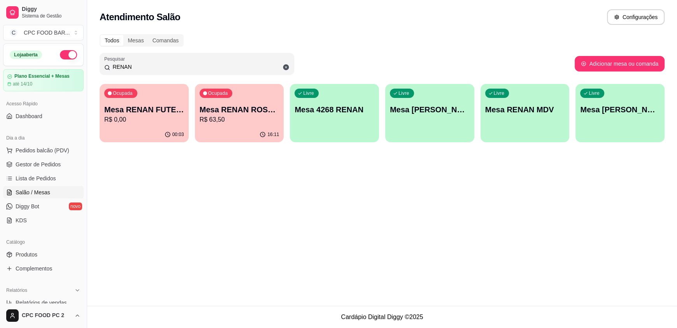
click at [194, 70] on input "RENAN" at bounding box center [199, 67] width 179 height 8
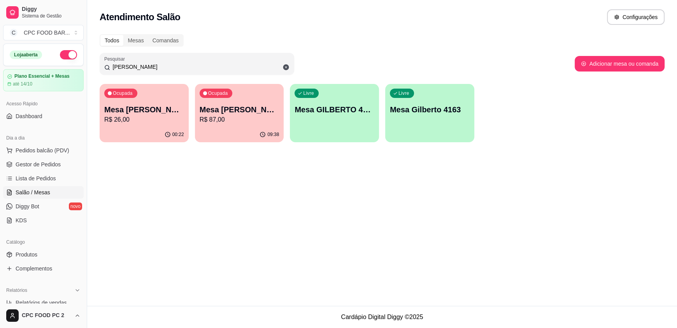
type input "[PERSON_NAME]"
click at [138, 126] on div "Ocupada Mesa GILBERTO CHURRASCO R$ 26,00" at bounding box center [144, 105] width 89 height 43
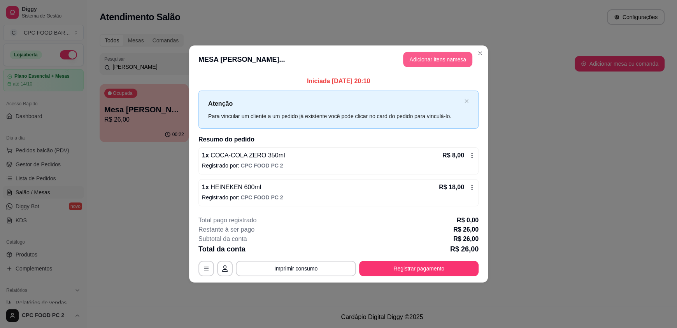
click at [416, 58] on button "Adicionar itens na mesa" at bounding box center [437, 60] width 69 height 16
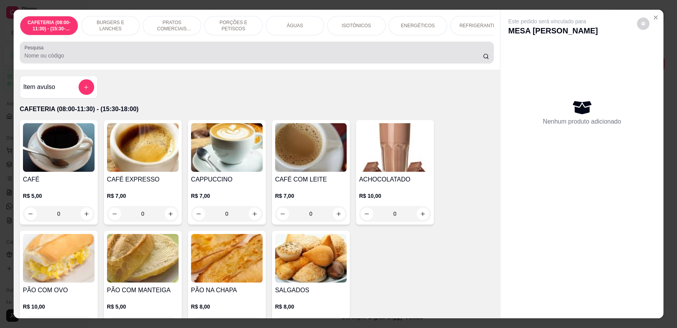
click at [222, 58] on input "Pesquisa" at bounding box center [254, 56] width 459 height 8
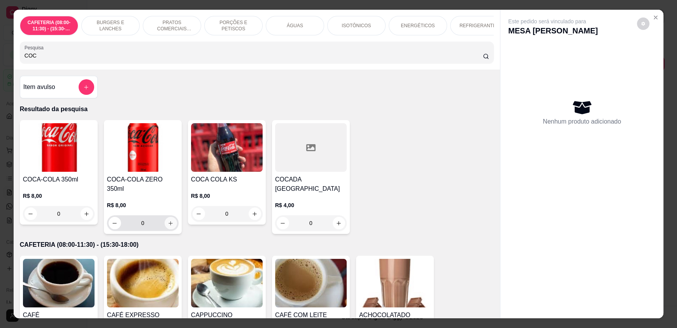
type input "COC"
click at [165, 220] on button "increase-product-quantity" at bounding box center [171, 223] width 12 height 12
type input "1"
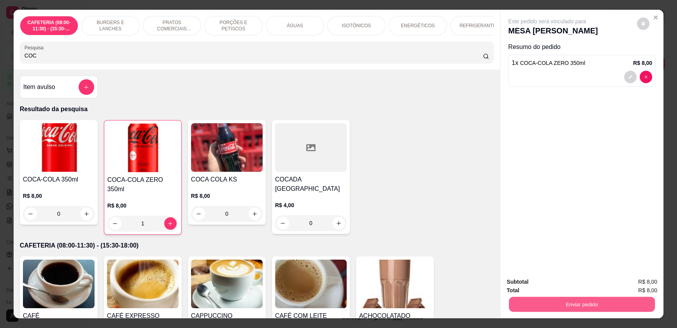
click at [536, 302] on button "Enviar pedido" at bounding box center [582, 304] width 146 height 15
click at [639, 285] on button "Enviar pedido" at bounding box center [637, 285] width 44 height 15
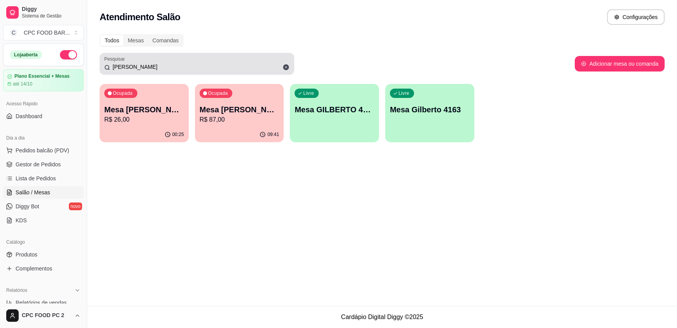
click at [162, 70] on div "[PERSON_NAME]" at bounding box center [196, 64] width 185 height 16
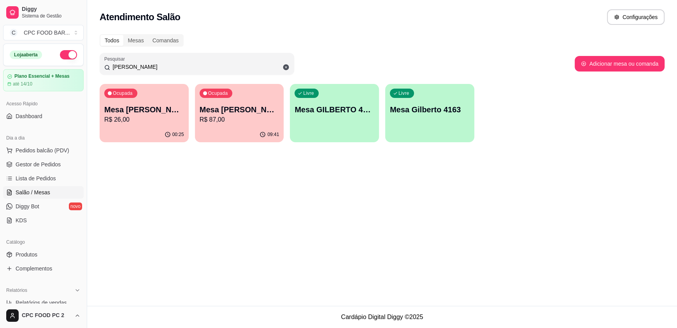
click at [162, 69] on input "[PERSON_NAME]" at bounding box center [199, 67] width 179 height 8
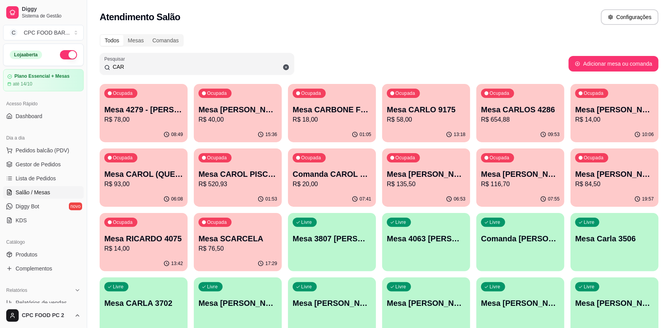
type input "CAR"
click at [345, 128] on div "01:05" at bounding box center [331, 134] width 85 height 15
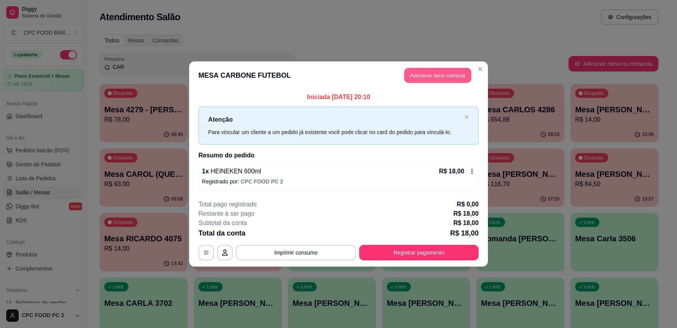
click at [432, 74] on button "Adicionar itens na mesa" at bounding box center [437, 75] width 67 height 15
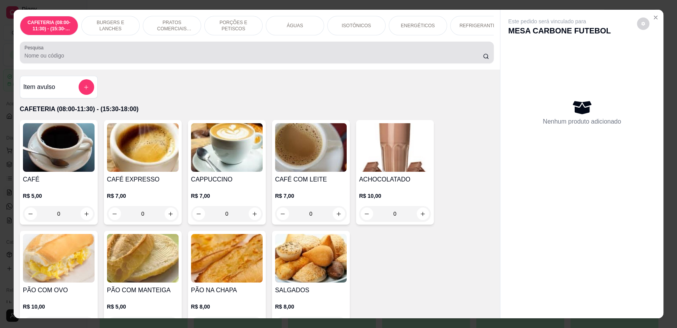
click at [264, 54] on div at bounding box center [257, 53] width 464 height 16
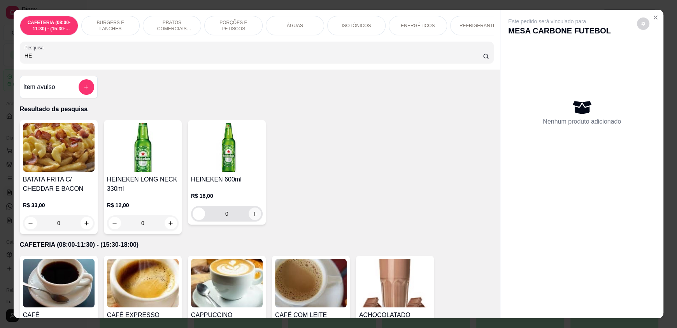
type input "HE"
click at [249, 216] on button "increase-product-quantity" at bounding box center [255, 214] width 12 height 12
type input "1"
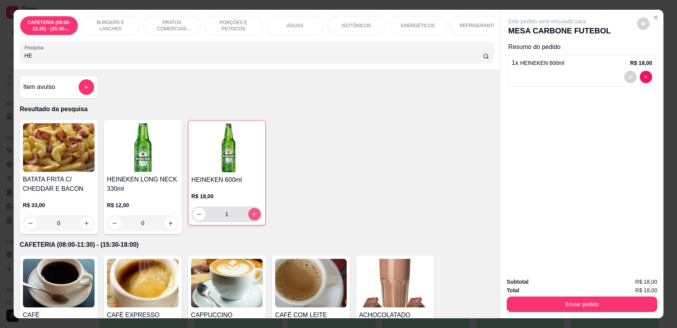
click at [248, 216] on button "increase-product-quantity" at bounding box center [254, 214] width 12 height 12
type input "2"
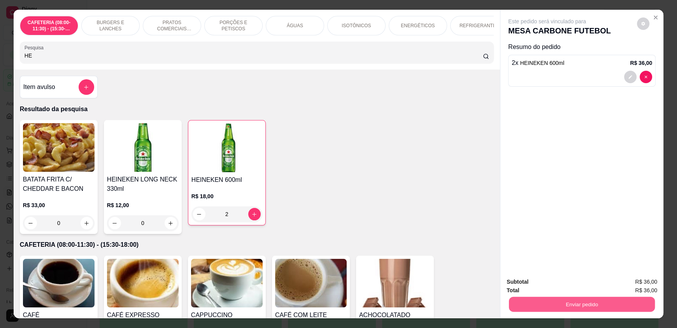
click at [527, 302] on button "Enviar pedido" at bounding box center [582, 304] width 146 height 15
click at [645, 284] on button "Enviar pedido" at bounding box center [636, 285] width 43 height 14
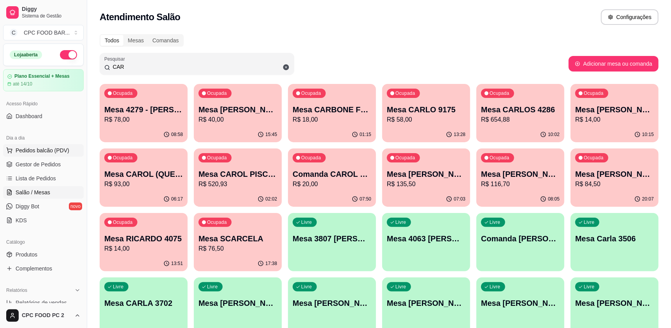
click at [63, 148] on span "Pedidos balcão (PDV)" at bounding box center [43, 151] width 54 height 8
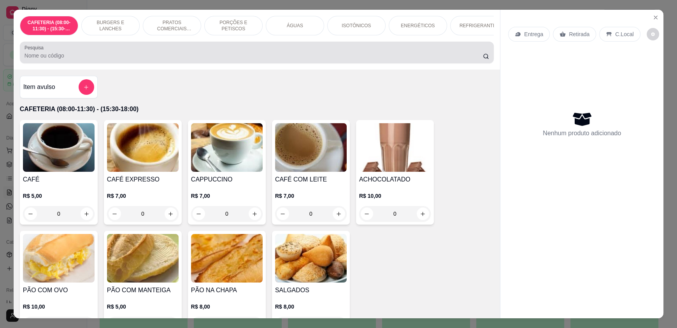
click at [230, 59] on input "Pesquisa" at bounding box center [254, 56] width 459 height 8
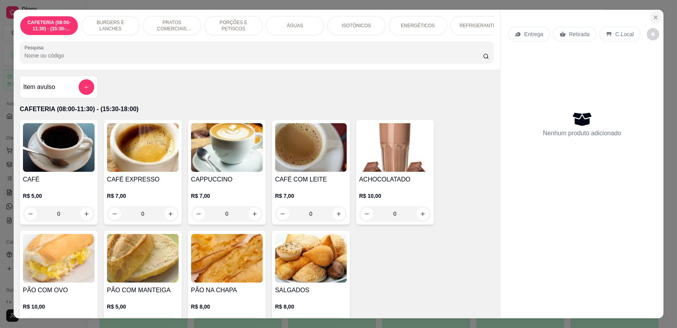
click at [652, 16] on icon "Close" at bounding box center [655, 17] width 6 height 6
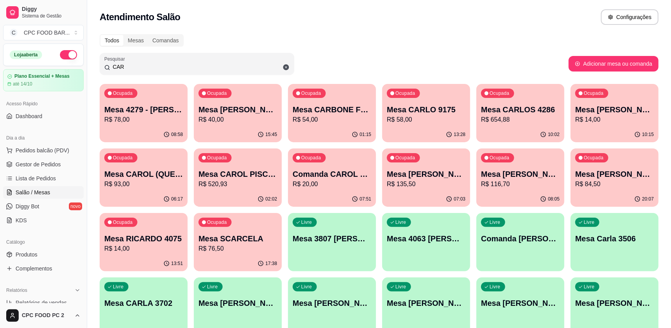
drag, startPoint x: 133, startPoint y: 63, endPoint x: 98, endPoint y: 56, distance: 35.6
click at [100, 63] on div "Pesquisar CAR" at bounding box center [197, 64] width 194 height 22
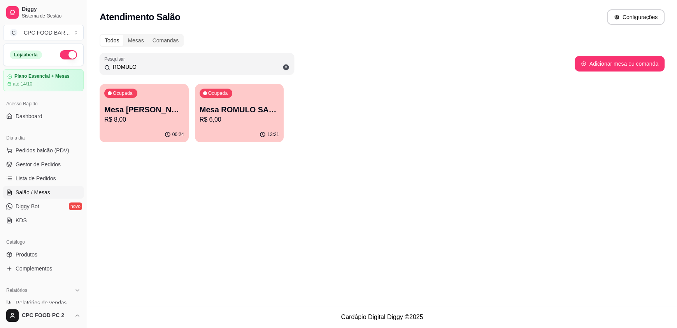
type input "ROMULO"
click at [156, 133] on div "00:24" at bounding box center [144, 134] width 86 height 15
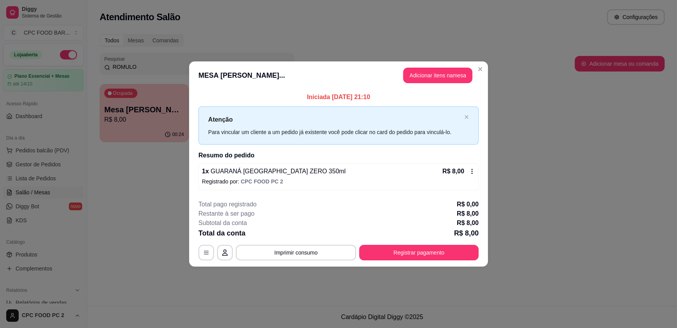
click at [314, 171] on div "1 x GUARANÁ ANTARCTICA ZERO 350ml R$ 8,00" at bounding box center [338, 171] width 273 height 9
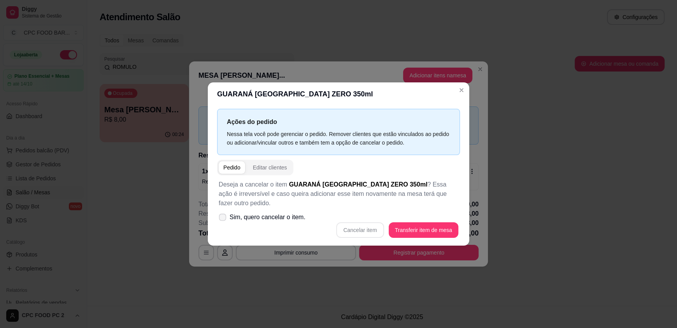
click at [294, 220] on span "Sim, quero cancelar o item." at bounding box center [268, 217] width 76 height 9
click at [223, 220] on input "Sim, quero cancelar o item." at bounding box center [220, 221] width 5 height 5
checkbox input "true"
click at [366, 228] on button "Cancelar item" at bounding box center [360, 230] width 46 height 15
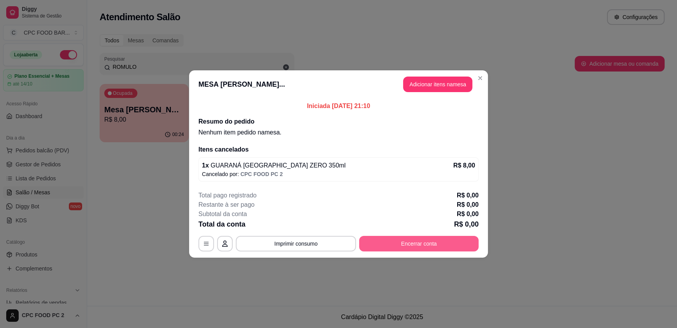
click at [405, 247] on button "Encerrar conta" at bounding box center [418, 244] width 119 height 16
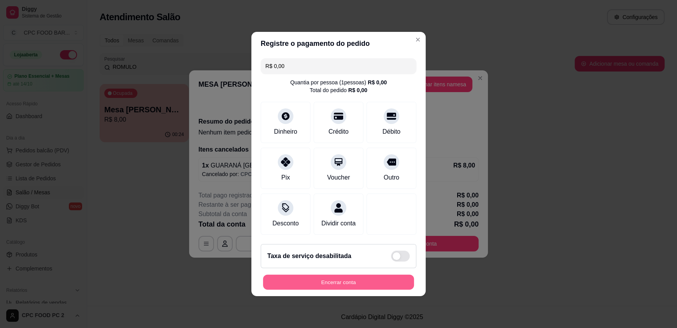
click at [353, 286] on button "Encerrar conta" at bounding box center [338, 282] width 151 height 15
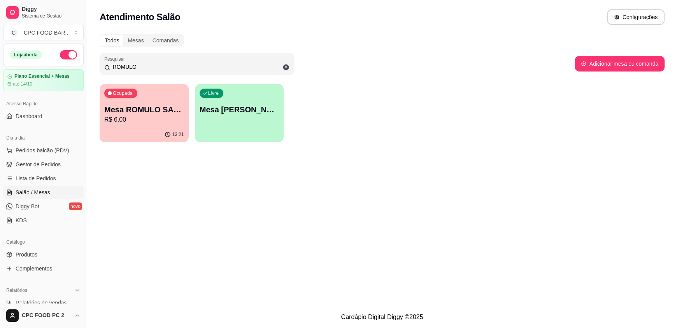
click at [140, 118] on p "R$ 6,00" at bounding box center [144, 119] width 80 height 9
click at [274, 139] on div "button" at bounding box center [239, 136] width 86 height 9
click at [142, 64] on input "ROMULO" at bounding box center [199, 67] width 179 height 8
click at [141, 65] on input "ROMULO" at bounding box center [199, 67] width 179 height 8
click at [140, 65] on input "ROMULO" at bounding box center [199, 67] width 179 height 8
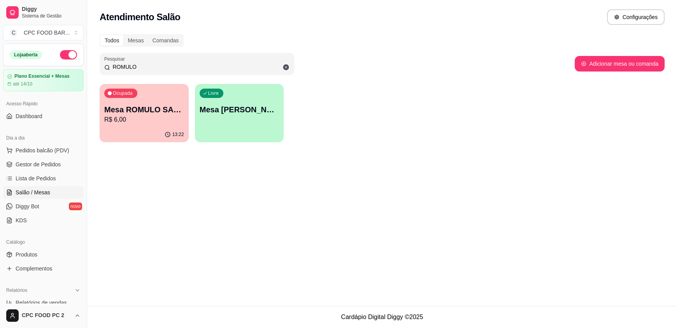
click at [139, 65] on input "ROMULO" at bounding box center [199, 67] width 179 height 8
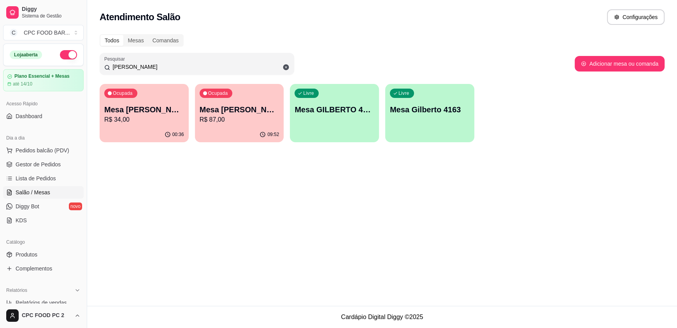
type input "[PERSON_NAME]"
click at [143, 126] on div "Ocupada Mesa GILBERTO CHURRASCO R$ 34,00" at bounding box center [144, 105] width 89 height 43
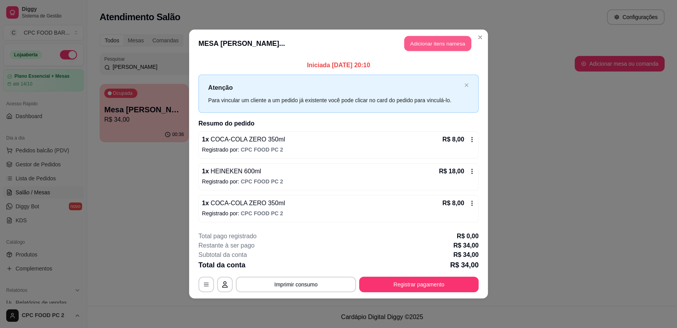
click at [419, 44] on button "Adicionar itens na mesa" at bounding box center [437, 43] width 67 height 15
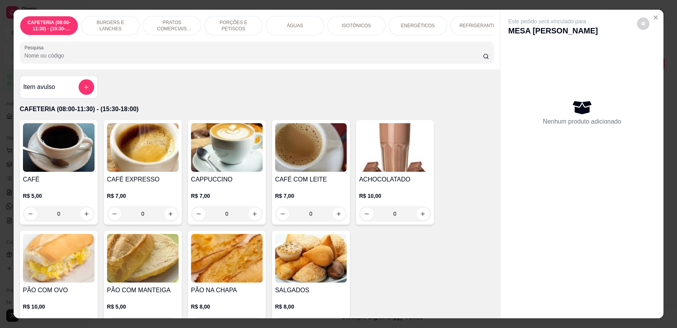
click at [265, 60] on input "Pesquisa" at bounding box center [254, 56] width 459 height 8
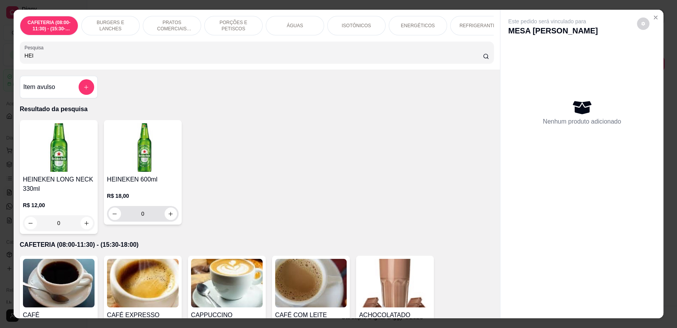
type input "HEI"
click at [168, 217] on icon "increase-product-quantity" at bounding box center [171, 214] width 6 height 6
type input "1"
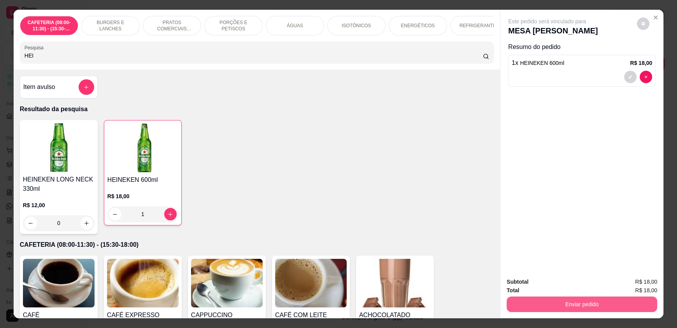
click at [616, 304] on button "Enviar pedido" at bounding box center [581, 305] width 151 height 16
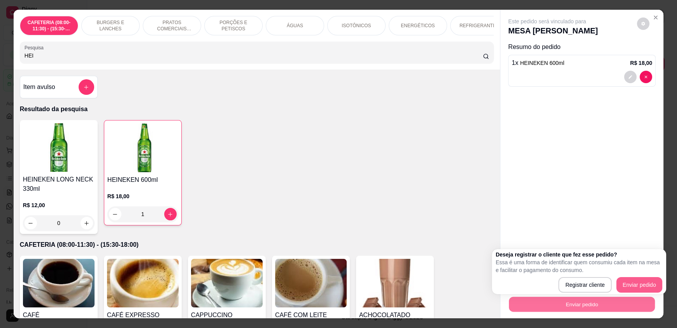
click at [641, 282] on button "Enviar pedido" at bounding box center [639, 285] width 46 height 16
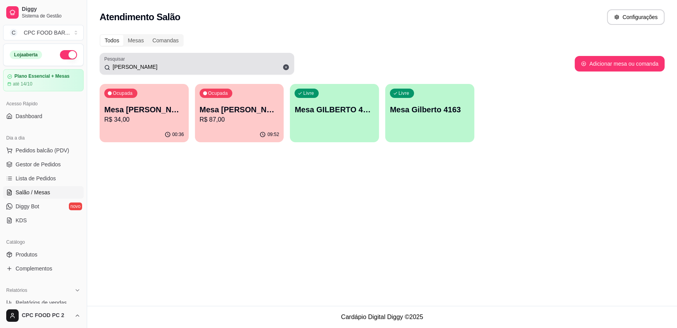
click at [144, 74] on div "Pesquisar GIL" at bounding box center [197, 64] width 194 height 22
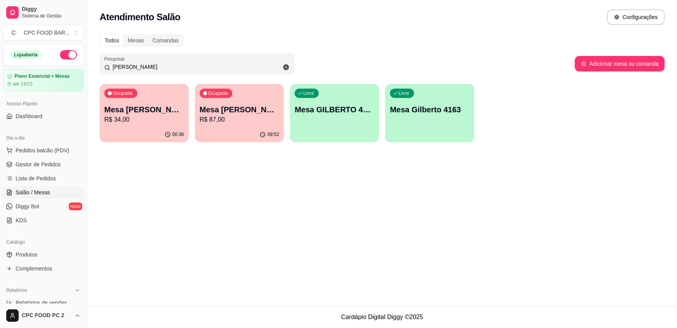
click at [144, 69] on input "[PERSON_NAME]" at bounding box center [199, 67] width 179 height 8
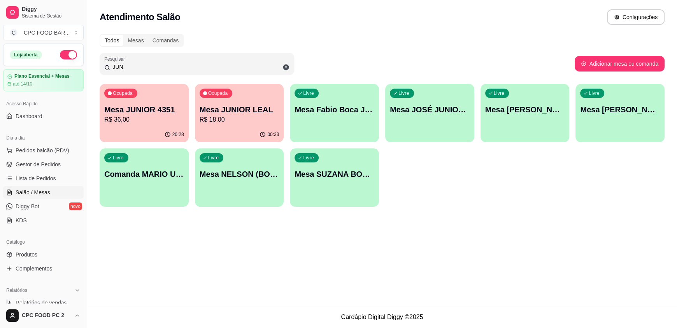
type input "JUN"
click at [216, 117] on p "R$ 18,00" at bounding box center [240, 119] width 80 height 9
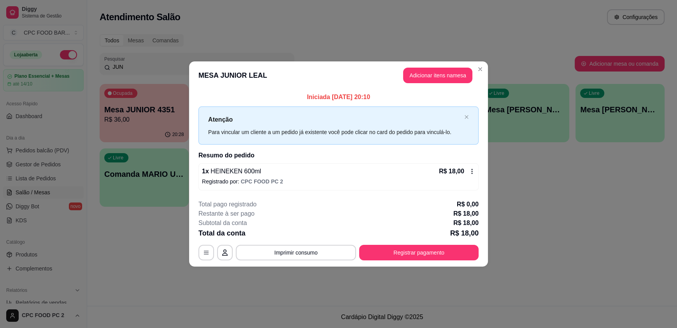
drag, startPoint x: 423, startPoint y: 67, endPoint x: 421, endPoint y: 72, distance: 5.8
click at [423, 67] on header "MESA JUNIOR LEAL Adicionar itens na mesa" at bounding box center [338, 75] width 299 height 28
click at [421, 73] on button "Adicionar itens na mesa" at bounding box center [437, 76] width 69 height 16
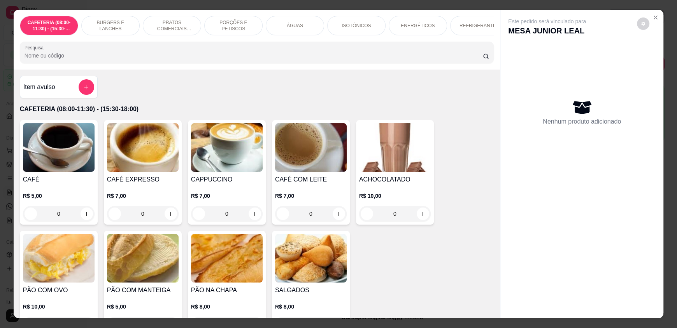
click at [168, 56] on div at bounding box center [257, 53] width 464 height 16
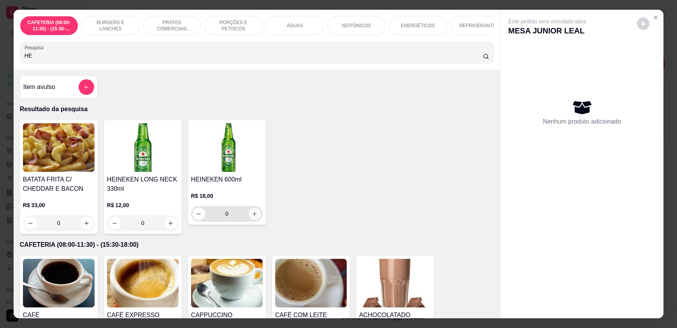
type input "HE"
click at [254, 217] on icon "increase-product-quantity" at bounding box center [255, 214] width 6 height 6
type input "1"
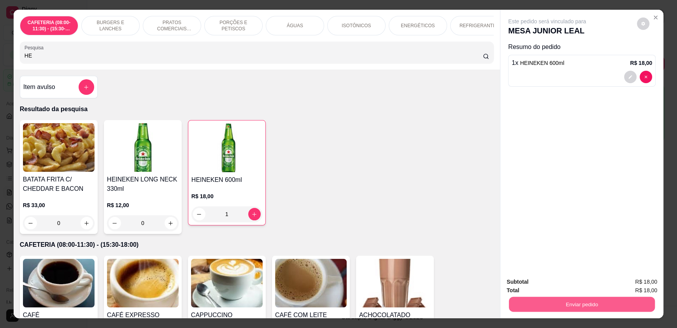
click at [516, 302] on button "Enviar pedido" at bounding box center [582, 304] width 146 height 15
click at [632, 284] on button "Enviar pedido" at bounding box center [636, 285] width 43 height 14
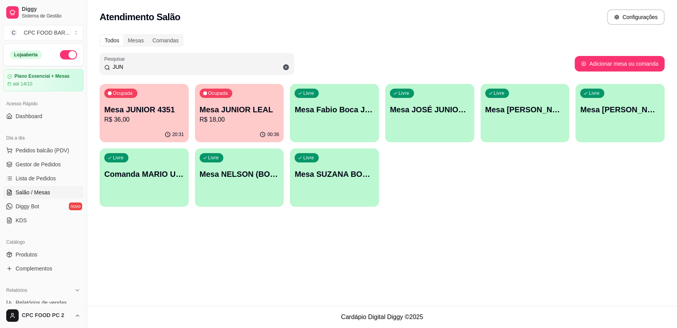
drag, startPoint x: 127, startPoint y: 70, endPoint x: 105, endPoint y: 71, distance: 21.4
click at [105, 71] on div "JUN" at bounding box center [196, 64] width 185 height 16
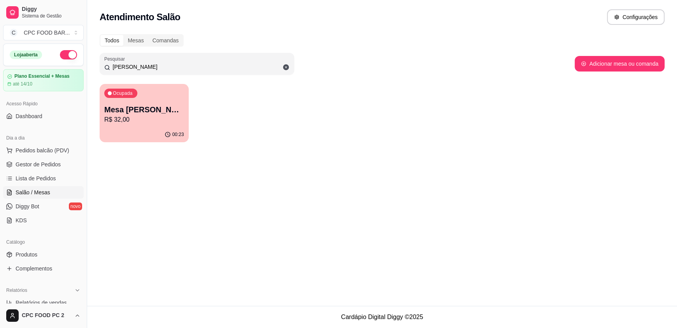
type input "[PERSON_NAME]"
click at [153, 116] on p "R$ 32,00" at bounding box center [144, 119] width 80 height 9
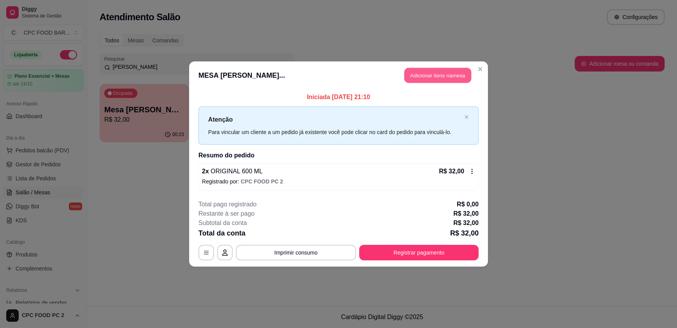
click at [426, 75] on button "Adicionar itens na mesa" at bounding box center [437, 75] width 67 height 15
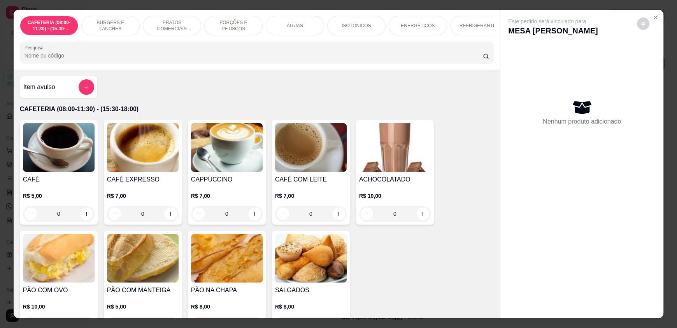
click at [82, 59] on input "Pesquisa" at bounding box center [254, 56] width 459 height 8
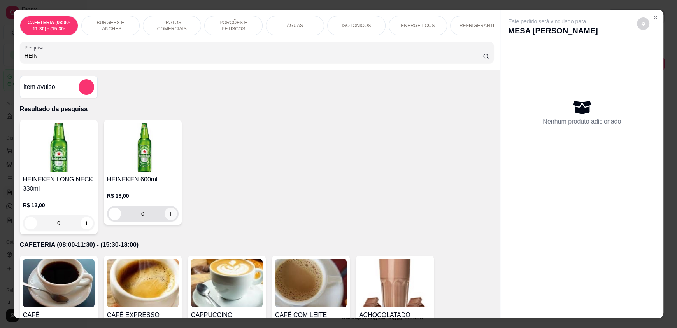
type input "HEIN"
click at [168, 217] on icon "increase-product-quantity" at bounding box center [171, 214] width 6 height 6
type input "1"
click at [168, 217] on icon "increase-product-quantity" at bounding box center [171, 214] width 6 height 6
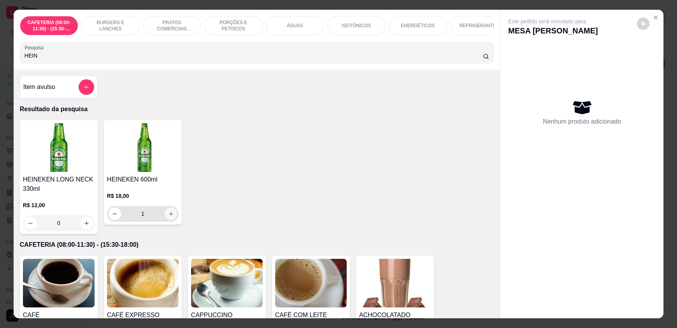
type input "2"
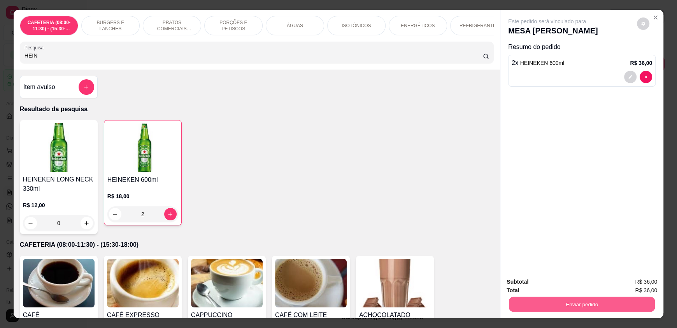
click at [550, 305] on button "Enviar pedido" at bounding box center [582, 304] width 146 height 15
click at [642, 281] on button "Enviar pedido" at bounding box center [636, 285] width 43 height 14
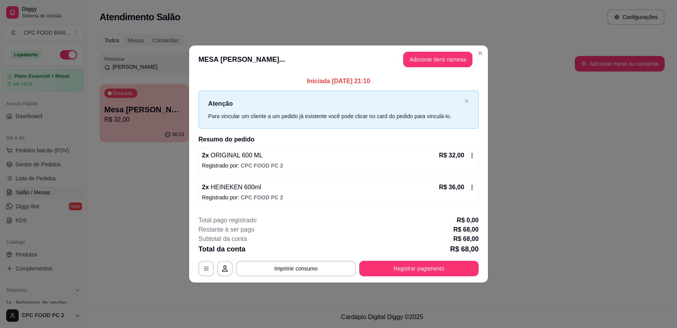
click at [429, 152] on div "2 x ORIGINAL 600 ML R$ 32,00" at bounding box center [338, 155] width 273 height 9
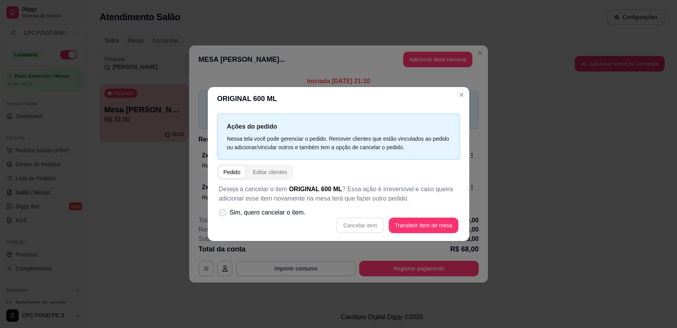
click at [244, 211] on span "Sim, quero cancelar o item." at bounding box center [268, 212] width 76 height 9
click at [223, 214] on input "Sim, quero cancelar o item." at bounding box center [220, 216] width 5 height 5
checkbox input "true"
click at [365, 226] on button "Cancelar item" at bounding box center [359, 226] width 47 height 16
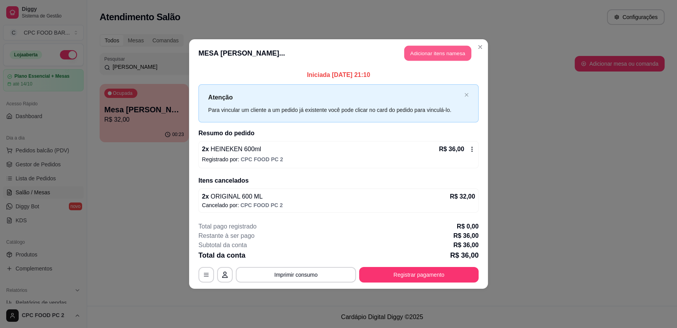
click at [431, 52] on button "Adicionar itens na mesa" at bounding box center [437, 53] width 67 height 15
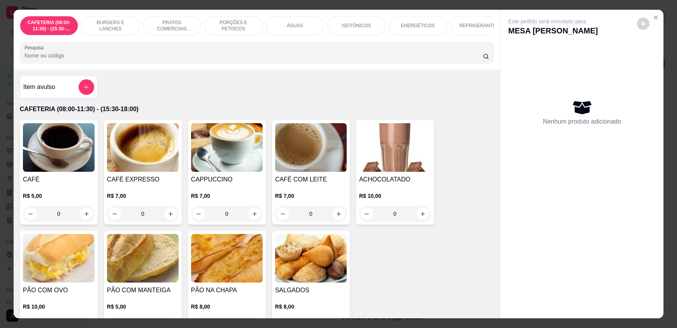
click at [279, 60] on input "Pesquisa" at bounding box center [254, 56] width 459 height 8
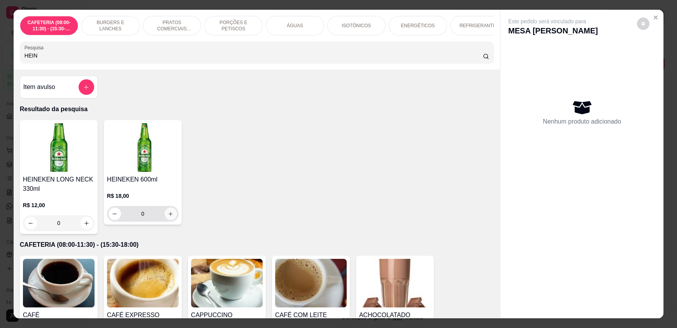
type input "HEIN"
click at [168, 217] on icon "increase-product-quantity" at bounding box center [171, 214] width 6 height 6
type input "1"
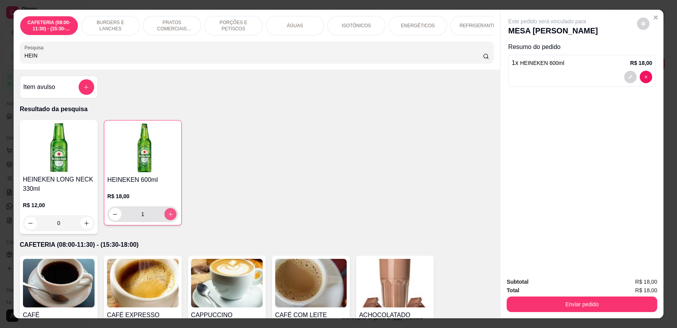
click at [168, 217] on icon "increase-product-quantity" at bounding box center [171, 215] width 6 height 6
type input "2"
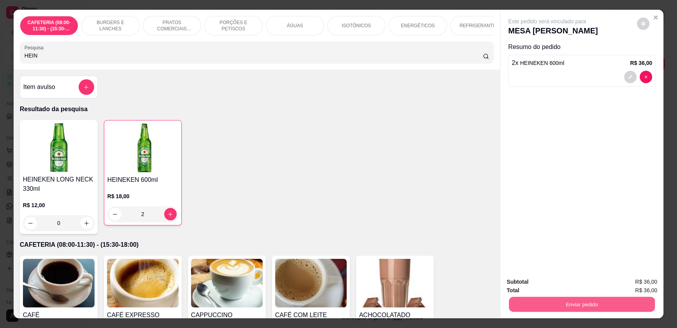
click at [526, 303] on button "Enviar pedido" at bounding box center [582, 304] width 146 height 15
click at [637, 282] on button "Enviar pedido" at bounding box center [637, 285] width 44 height 15
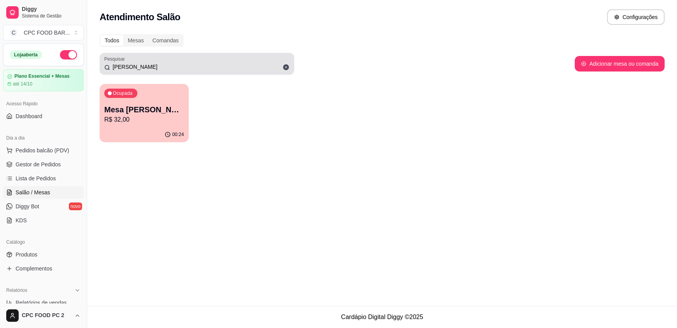
click at [139, 68] on input "[PERSON_NAME]" at bounding box center [199, 67] width 179 height 8
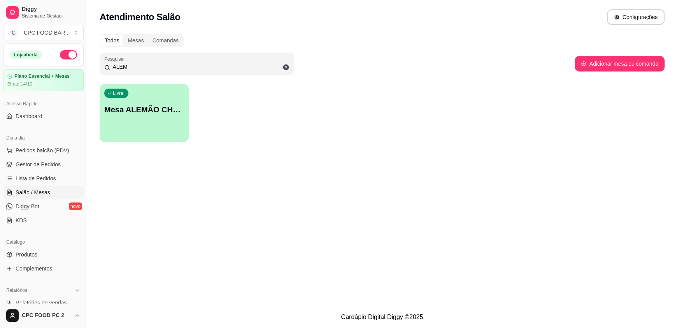
type input "ALEM"
click at [149, 126] on div "Livre Mesa ALEMÃO CHURRASCO" at bounding box center [144, 108] width 89 height 49
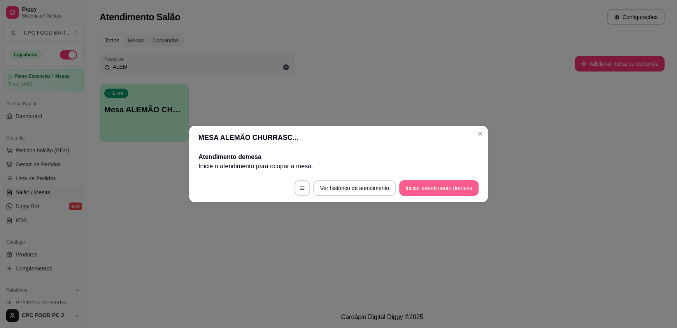
click at [436, 186] on button "Iniciar atendimento de mesa" at bounding box center [438, 188] width 79 height 16
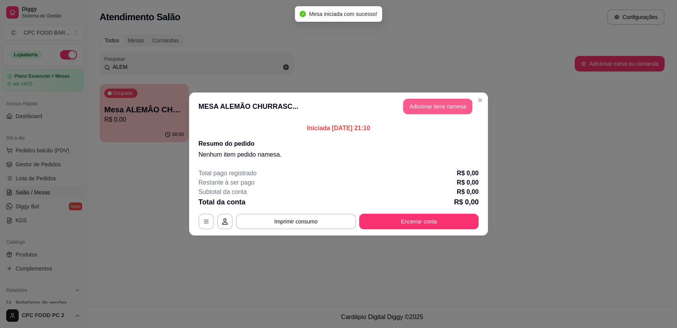
click at [427, 106] on button "Adicionar itens na mesa" at bounding box center [437, 107] width 69 height 16
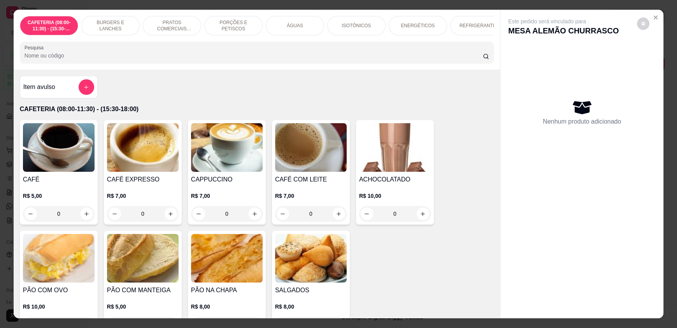
click at [209, 60] on input "Pesquisa" at bounding box center [254, 56] width 459 height 8
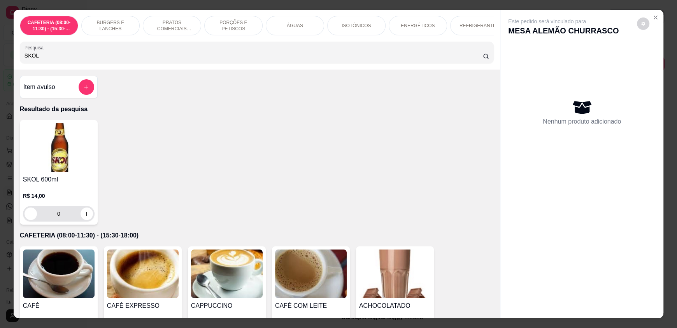
type input "SKOL"
click at [86, 217] on icon "increase-product-quantity" at bounding box center [87, 214] width 6 height 6
type input "1"
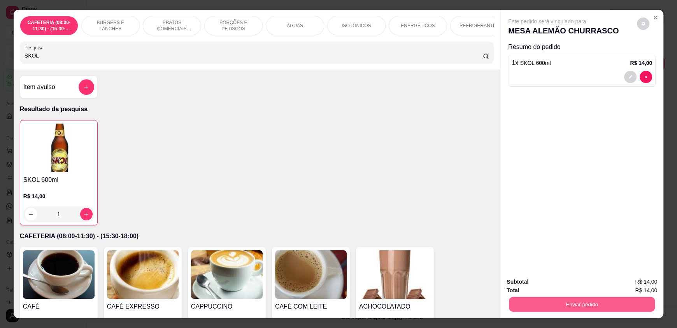
click at [608, 306] on button "Enviar pedido" at bounding box center [582, 304] width 146 height 15
click at [641, 288] on button "Enviar pedido" at bounding box center [639, 285] width 44 height 15
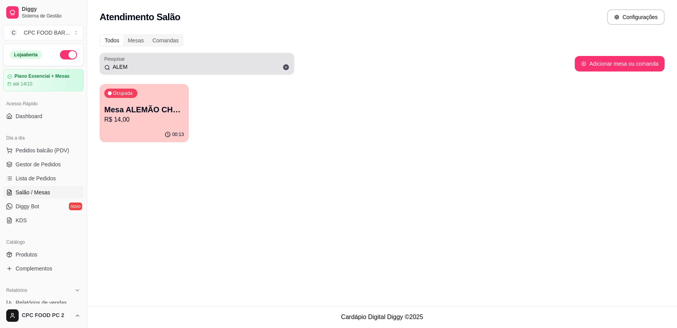
click at [135, 68] on input "ALEM" at bounding box center [199, 67] width 179 height 8
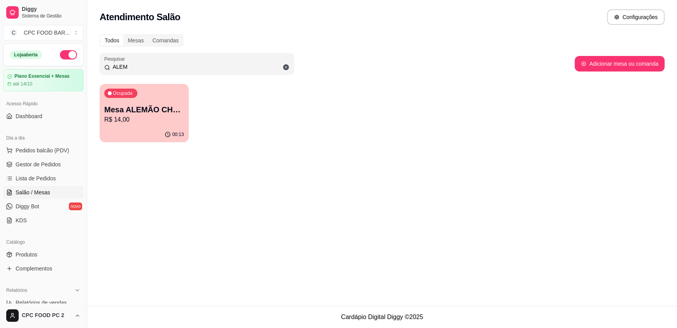
click at [135, 68] on input "ALEM" at bounding box center [199, 67] width 179 height 8
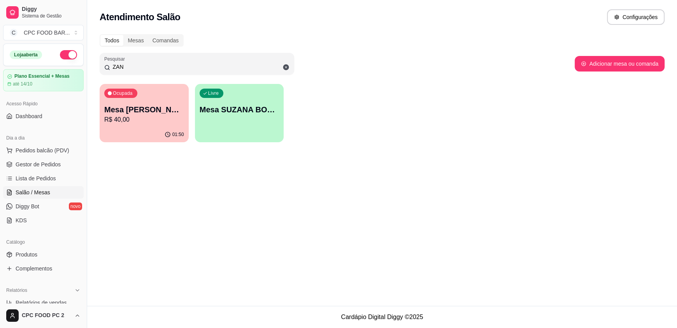
type input "ZAN"
click at [130, 122] on p "R$ 40,00" at bounding box center [144, 119] width 80 height 9
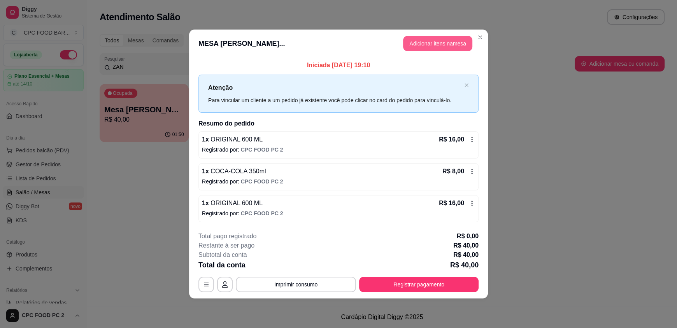
click at [449, 44] on button "Adicionar itens na mesa" at bounding box center [437, 44] width 69 height 16
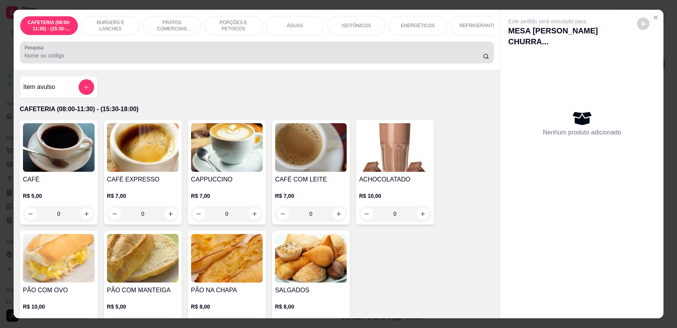
click at [268, 59] on input "Pesquisa" at bounding box center [254, 56] width 459 height 8
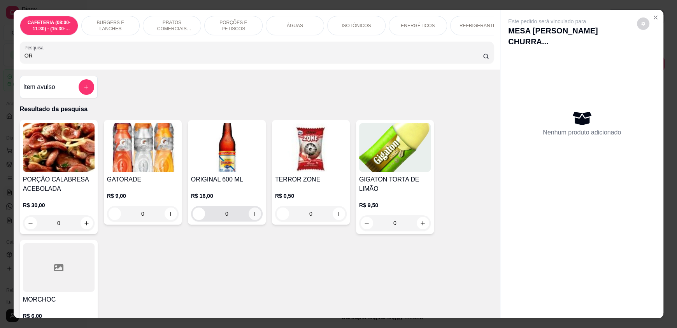
type input "OR"
click at [252, 217] on icon "increase-product-quantity" at bounding box center [255, 214] width 6 height 6
type input "1"
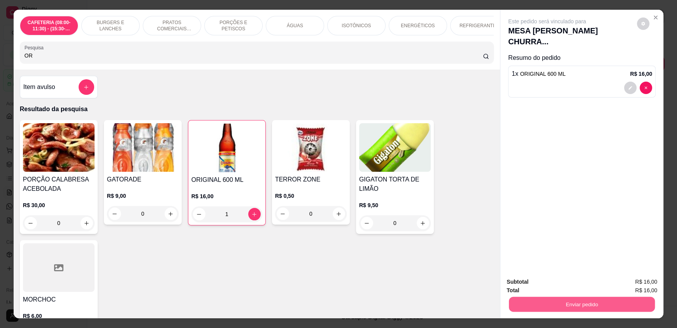
click at [556, 302] on button "Enviar pedido" at bounding box center [582, 304] width 146 height 15
click at [636, 288] on button "Enviar pedido" at bounding box center [637, 285] width 44 height 15
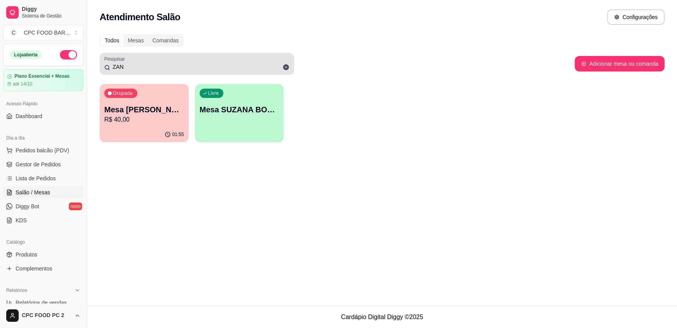
click at [221, 63] on input "ZAN" at bounding box center [199, 67] width 179 height 8
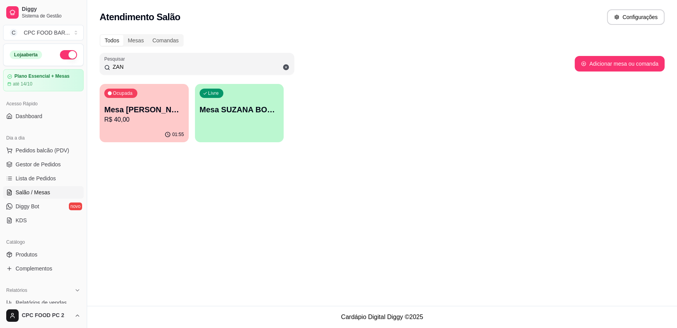
click at [221, 63] on input "ZAN" at bounding box center [199, 67] width 179 height 8
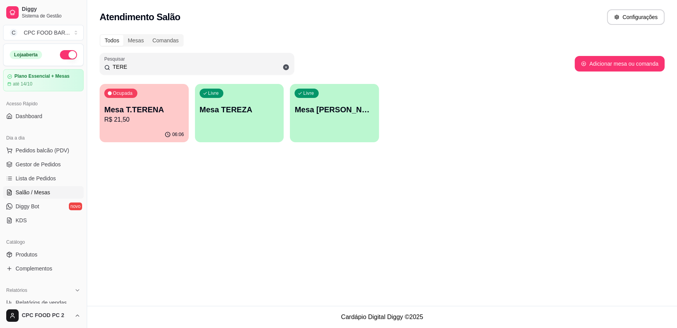
type input "TERE"
click at [160, 117] on p "R$ 21,50" at bounding box center [144, 119] width 80 height 9
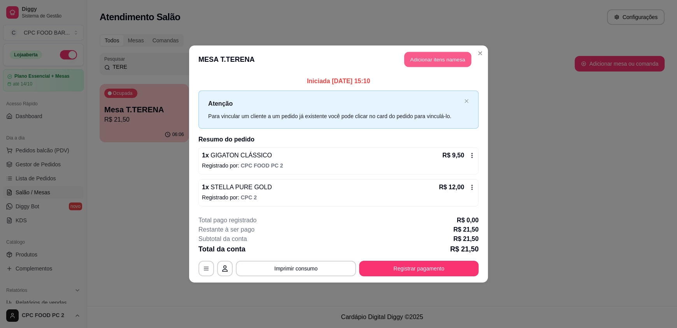
click at [415, 63] on button "Adicionar itens na mesa" at bounding box center [437, 59] width 67 height 15
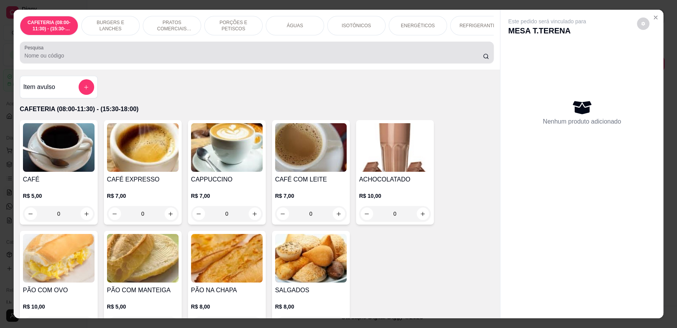
click at [217, 63] on div "Pesquisa" at bounding box center [257, 53] width 474 height 22
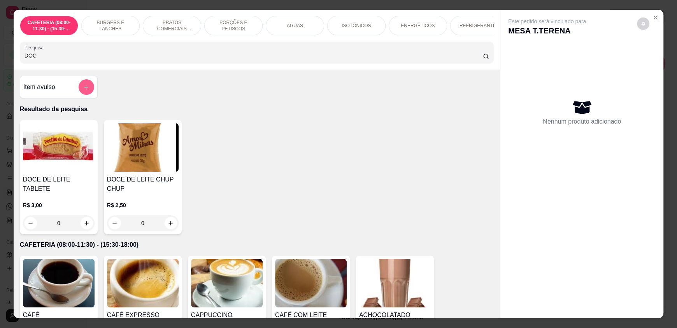
type input "DOC"
click at [87, 90] on button "add-separate-item" at bounding box center [86, 87] width 15 height 15
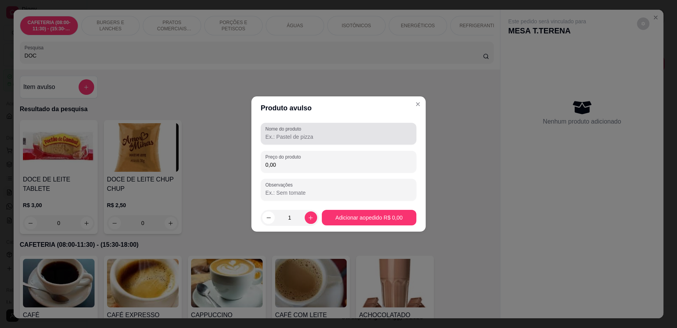
click at [295, 133] on input "Nome do produto" at bounding box center [338, 137] width 146 height 8
type input "DOCE ABOBORA"
click at [327, 164] on input "0,00" at bounding box center [338, 165] width 146 height 8
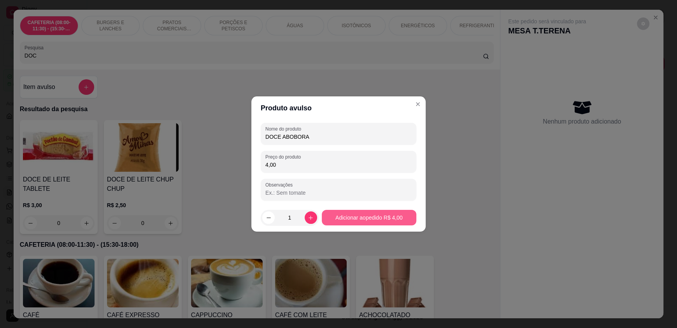
type input "4,00"
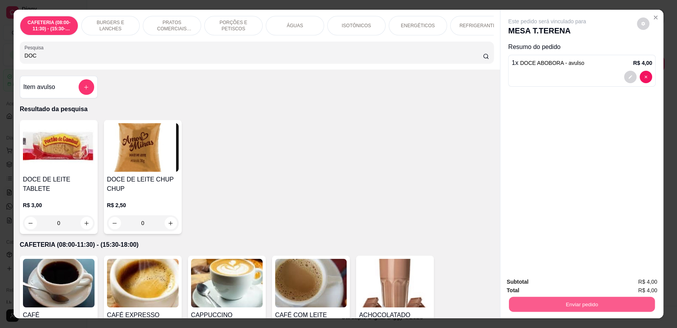
click at [535, 303] on button "Enviar pedido" at bounding box center [582, 304] width 146 height 15
click at [653, 286] on button "Enviar pedido" at bounding box center [636, 285] width 43 height 14
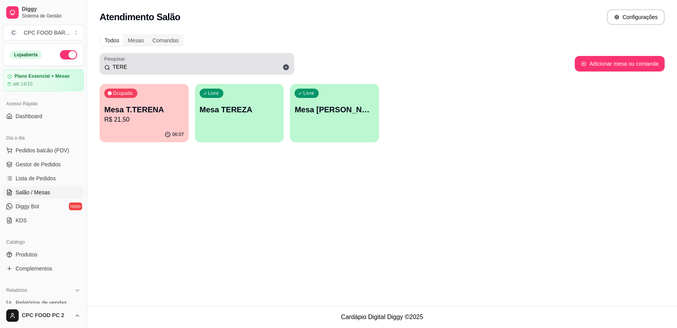
click at [196, 59] on div "TERE" at bounding box center [196, 64] width 185 height 16
click at [195, 62] on div "TERE" at bounding box center [196, 64] width 185 height 16
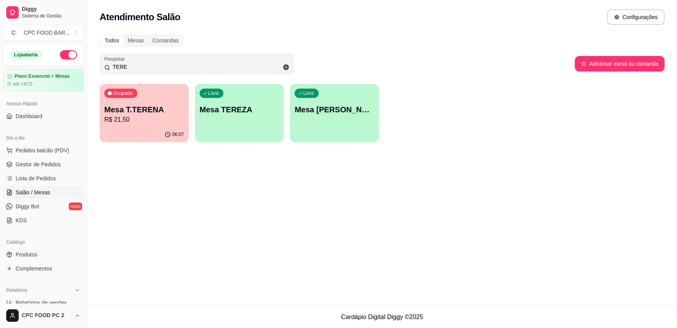
click at [194, 66] on input "TERE" at bounding box center [199, 67] width 179 height 8
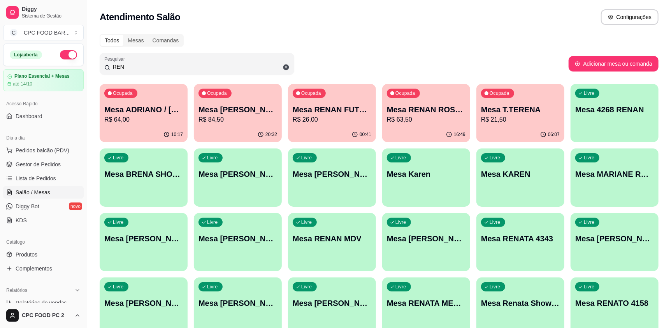
type input "REN"
click at [337, 122] on p "R$ 26,00" at bounding box center [332, 119] width 79 height 9
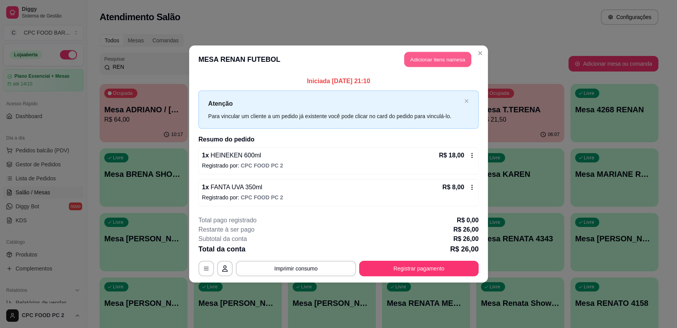
click at [426, 57] on button "Adicionar itens na mesa" at bounding box center [437, 59] width 67 height 15
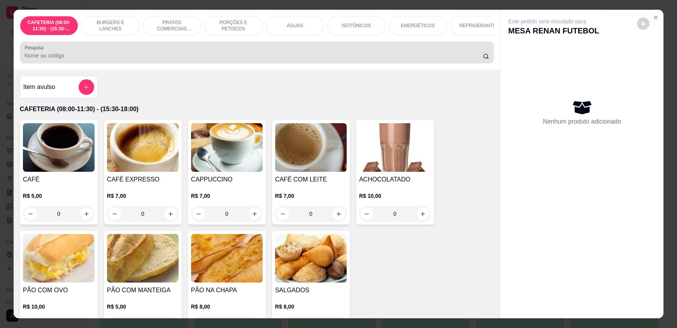
click at [254, 60] on input "Pesquisa" at bounding box center [254, 56] width 459 height 8
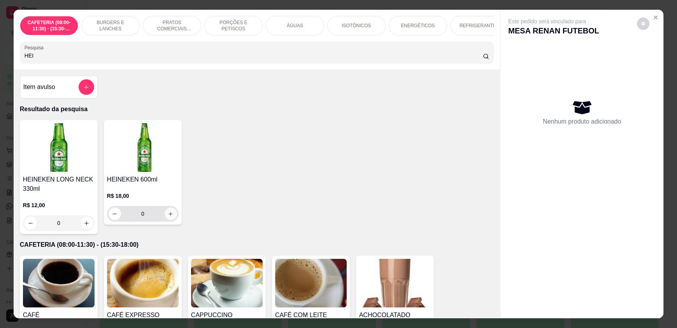
type input "HEI"
click at [168, 217] on icon "increase-product-quantity" at bounding box center [171, 214] width 6 height 6
type input "1"
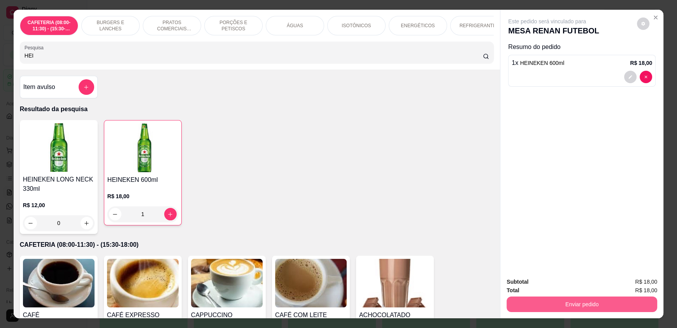
click at [546, 301] on button "Enviar pedido" at bounding box center [581, 305] width 151 height 16
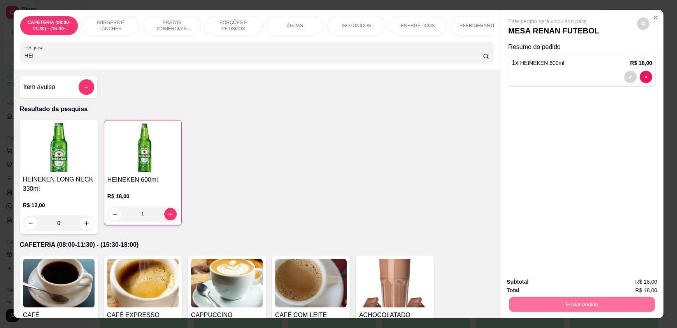
click at [636, 281] on button "Enviar pedido" at bounding box center [637, 285] width 44 height 15
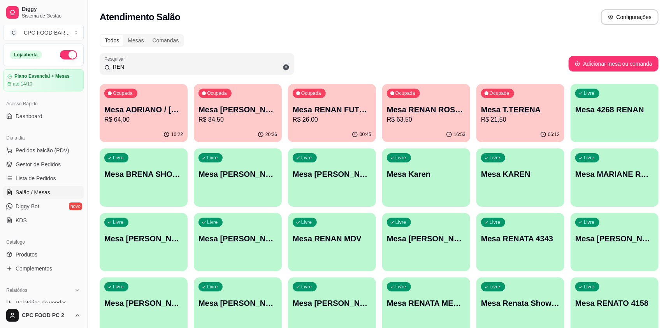
drag, startPoint x: 131, startPoint y: 65, endPoint x: 84, endPoint y: 68, distance: 47.1
click at [84, 68] on div "Diggy Sistema de Gestão C CPC FOOD BAR ... Loja aberta Plano Essencial + Mesas …" at bounding box center [335, 216] width 671 height 432
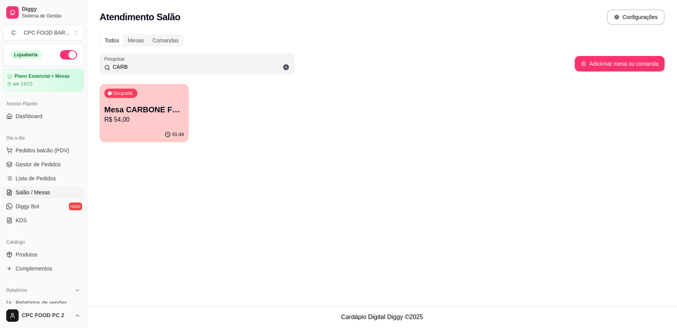
type input "CARB"
click at [142, 116] on p "R$ 54,00" at bounding box center [144, 119] width 80 height 9
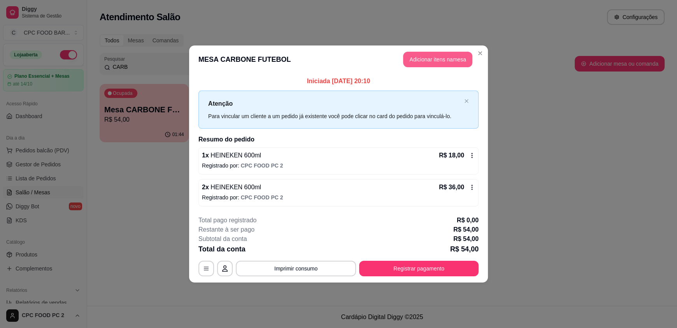
click at [440, 59] on button "Adicionar itens na mesa" at bounding box center [437, 60] width 69 height 16
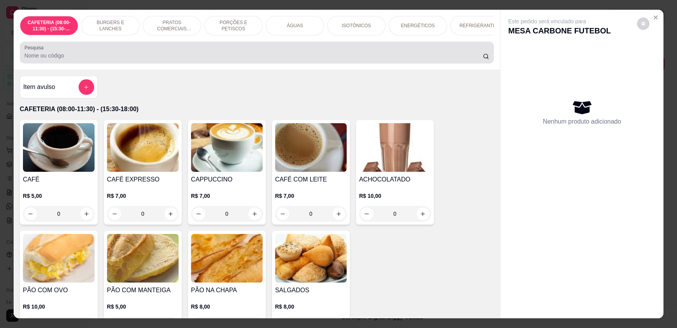
click at [233, 60] on div at bounding box center [257, 53] width 464 height 16
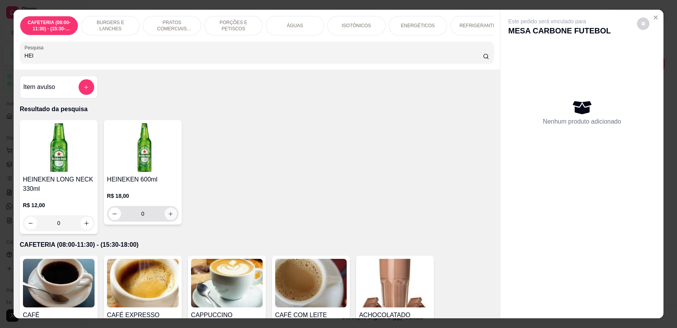
type input "HEI"
click at [167, 220] on button "increase-product-quantity" at bounding box center [171, 214] width 12 height 12
type input "1"
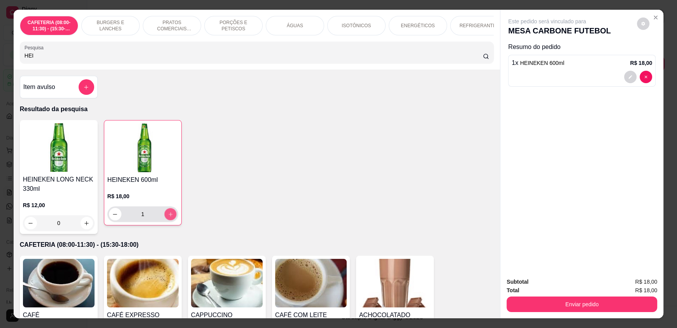
click at [168, 217] on icon "increase-product-quantity" at bounding box center [171, 215] width 6 height 6
type input "2"
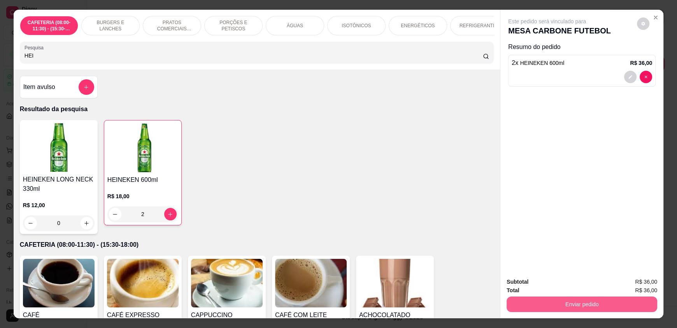
click at [561, 302] on button "Enviar pedido" at bounding box center [581, 305] width 151 height 16
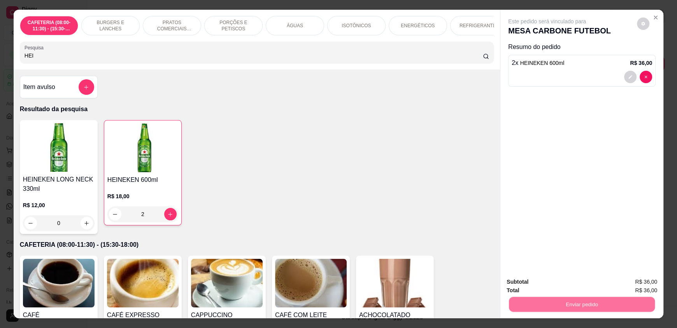
click at [624, 289] on button "Enviar pedido" at bounding box center [636, 285] width 43 height 14
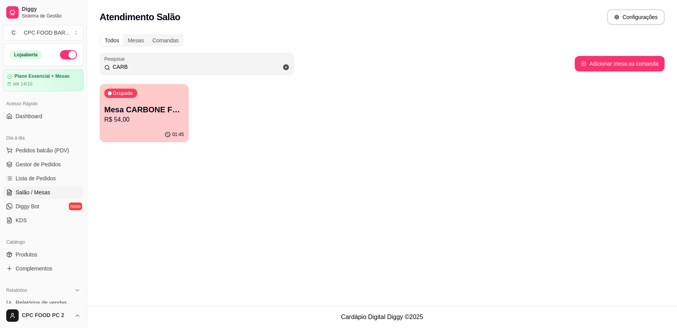
drag, startPoint x: 135, startPoint y: 68, endPoint x: 69, endPoint y: 63, distance: 65.9
click at [73, 67] on div "Diggy Sistema de Gestão C CPC FOOD BAR ... Loja aberta Plano Essencial + Mesas …" at bounding box center [338, 164] width 677 height 328
type input "ALEM"
click at [140, 123] on p "R$ 14,00" at bounding box center [143, 119] width 77 height 9
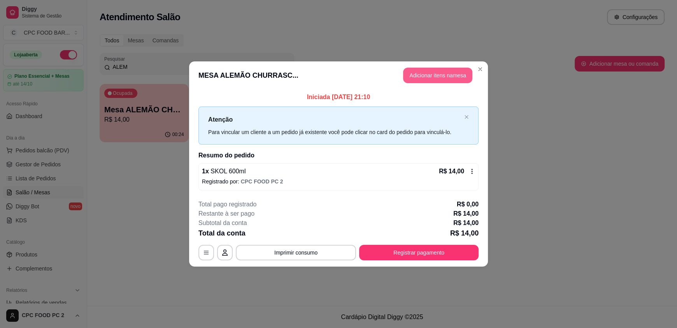
click at [456, 77] on button "Adicionar itens na mesa" at bounding box center [437, 76] width 69 height 16
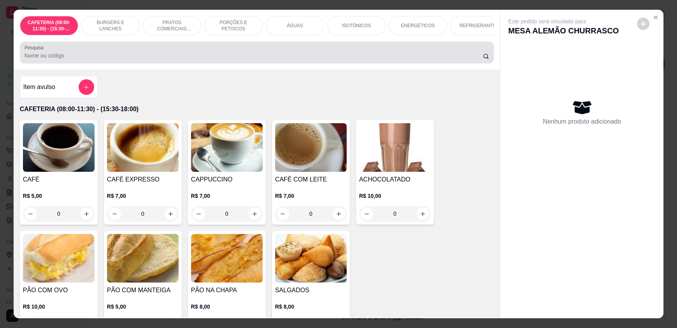
click at [179, 60] on div at bounding box center [257, 53] width 464 height 16
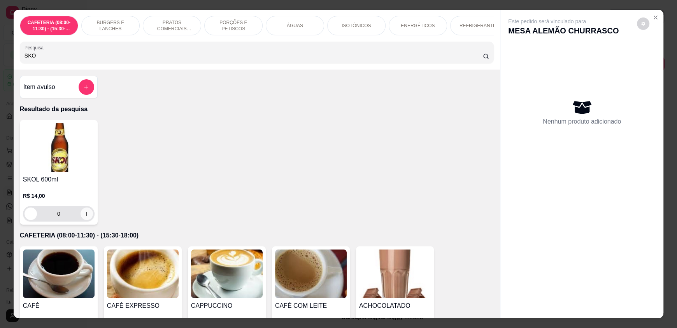
type input "SKO"
click at [83, 220] on button "increase-product-quantity" at bounding box center [87, 214] width 12 height 12
type input "1"
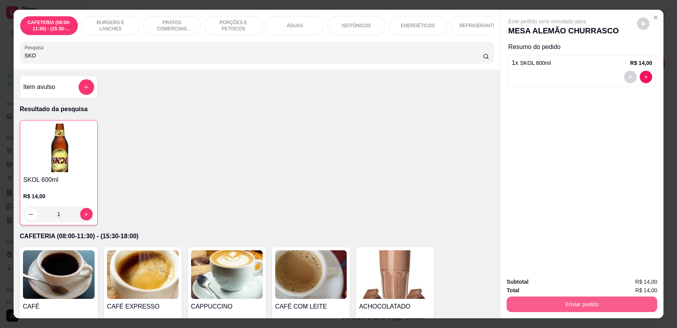
click at [577, 302] on button "Enviar pedido" at bounding box center [581, 305] width 151 height 16
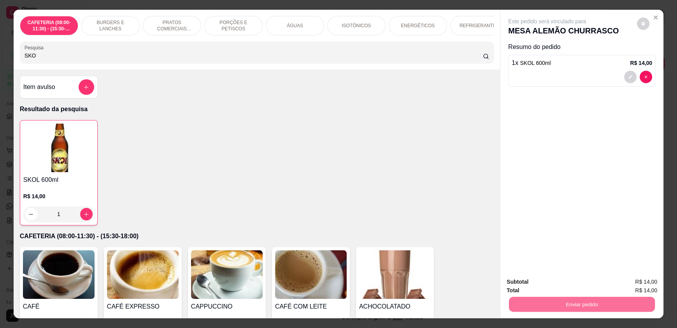
click at [627, 284] on button "Enviar pedido" at bounding box center [637, 285] width 44 height 15
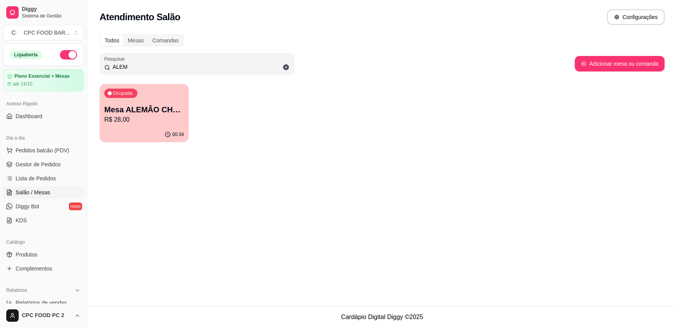
drag, startPoint x: 157, startPoint y: 68, endPoint x: 75, endPoint y: 58, distance: 83.0
click at [75, 58] on div "Diggy Sistema de Gestão C CPC FOOD BAR ... Loja aberta Plano Essencial + Mesas …" at bounding box center [338, 164] width 677 height 328
type input "LEAL"
click at [152, 107] on p "Mesa JUNIOR LEAL" at bounding box center [144, 109] width 80 height 11
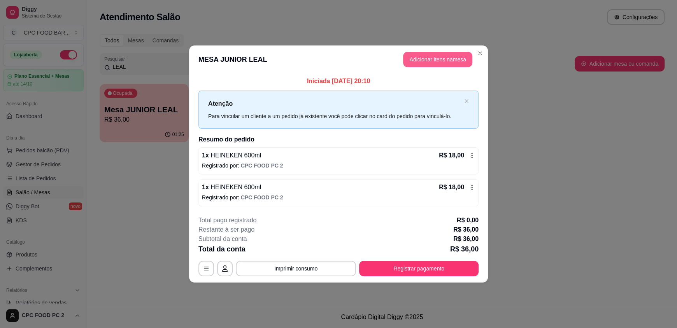
click at [429, 61] on button "Adicionar itens na mesa" at bounding box center [437, 60] width 69 height 16
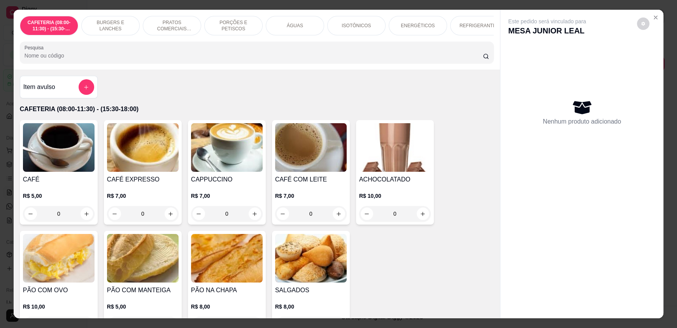
click at [202, 60] on input "Pesquisa" at bounding box center [254, 56] width 459 height 8
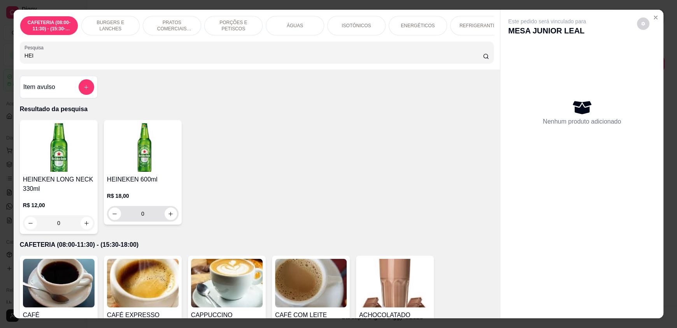
type input "HEI"
click at [168, 217] on icon "increase-product-quantity" at bounding box center [171, 214] width 6 height 6
type input "1"
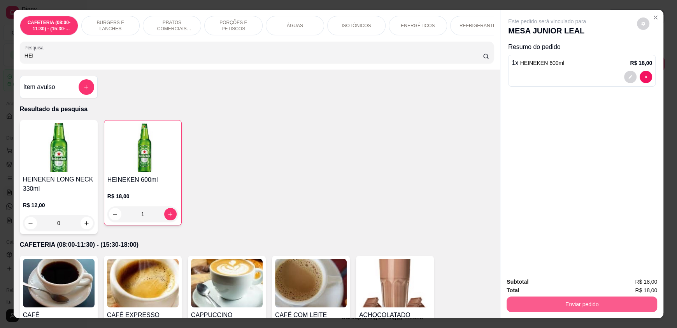
click at [577, 299] on button "Enviar pedido" at bounding box center [581, 305] width 151 height 16
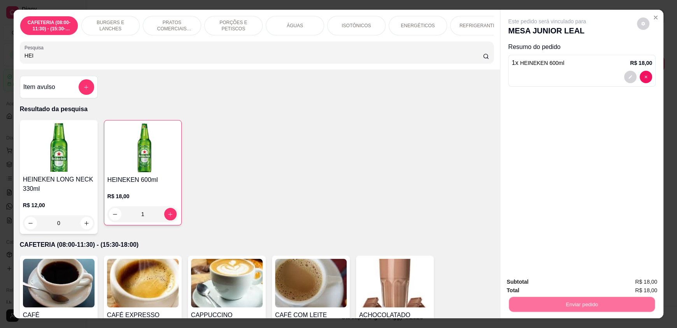
click at [639, 280] on button "Enviar pedido" at bounding box center [636, 285] width 43 height 14
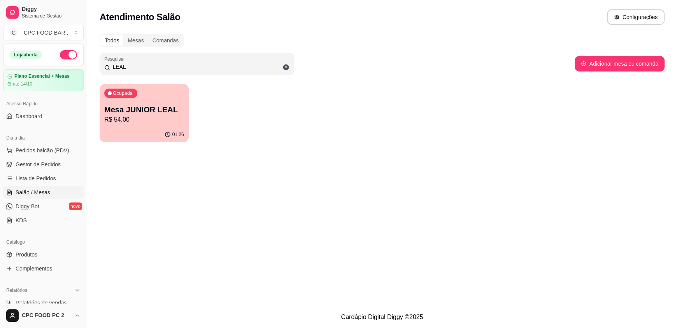
drag, startPoint x: 164, startPoint y: 63, endPoint x: 0, endPoint y: 66, distance: 163.8
click at [0, 66] on div "Diggy Sistema de Gestão C CPC FOOD BAR ... Loja aberta Plano Essencial + Mesas …" at bounding box center [338, 164] width 677 height 328
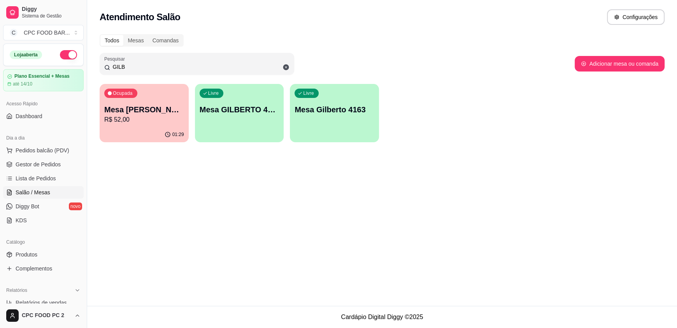
type input "GILB"
click at [124, 122] on p "R$ 52,00" at bounding box center [144, 119] width 80 height 9
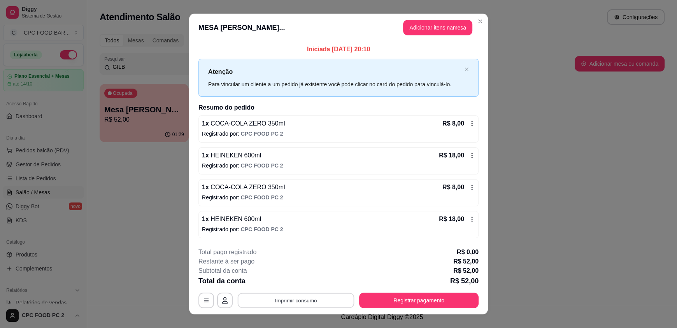
click at [287, 302] on button "Imprimir consumo" at bounding box center [296, 300] width 117 height 15
click at [287, 283] on button "IMPRESSORA" at bounding box center [295, 282] width 54 height 12
click at [388, 301] on button "Registrar pagamento" at bounding box center [418, 301] width 119 height 16
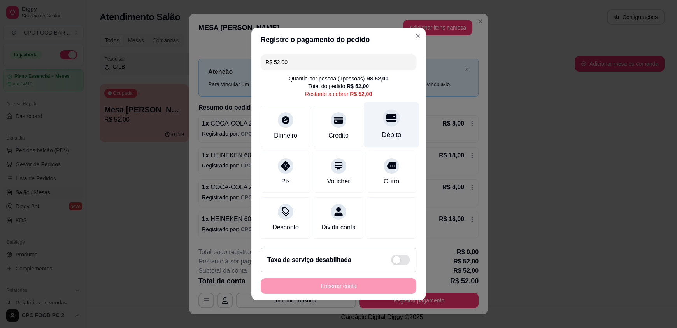
click at [390, 123] on div "Débito" at bounding box center [391, 125] width 55 height 46
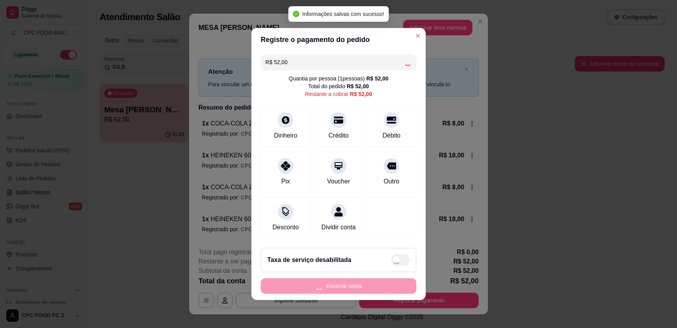
type input "R$ 0,00"
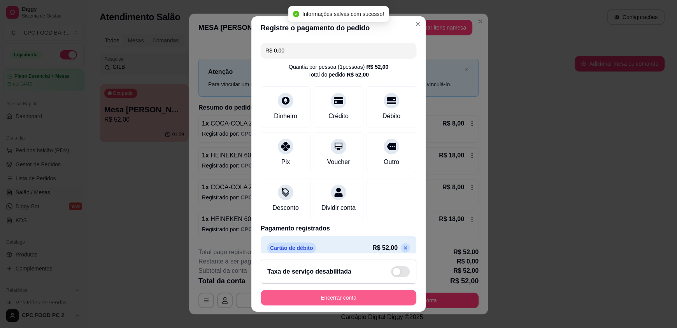
click at [343, 298] on button "Encerrar conta" at bounding box center [339, 298] width 156 height 16
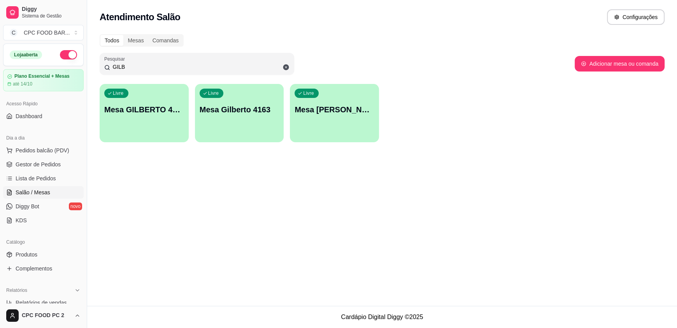
drag, startPoint x: 129, startPoint y: 69, endPoint x: 68, endPoint y: 67, distance: 61.1
click at [68, 67] on div "Diggy Sistema de Gestão C CPC FOOD BAR ... Loja aberta Plano Essencial + Mesas …" at bounding box center [338, 164] width 677 height 328
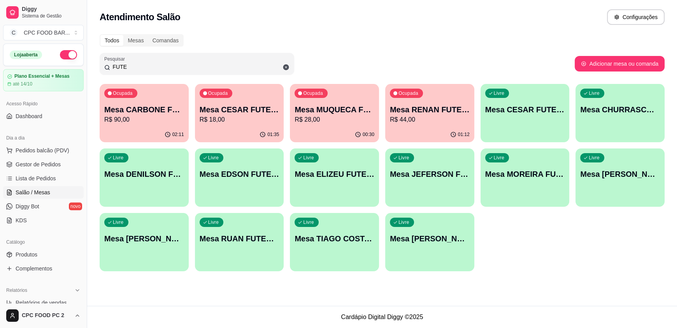
drag, startPoint x: 101, startPoint y: 68, endPoint x: 58, endPoint y: 68, distance: 43.2
click at [58, 68] on div "Diggy Sistema de Gestão C CPC FOOD BAR ... Loja aberta Plano Essencial + Mesas …" at bounding box center [338, 164] width 677 height 328
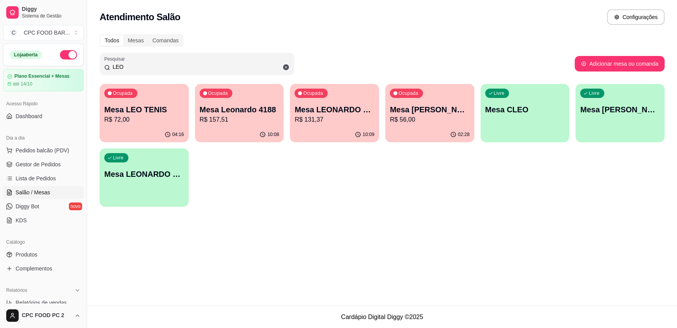
type input "LEO"
drag, startPoint x: 148, startPoint y: 70, endPoint x: 78, endPoint y: 67, distance: 70.1
click at [78, 67] on div "Diggy Sistema de Gestão C CPC FOOD BAR ... Loja aberta Plano Essencial + Mesas …" at bounding box center [338, 164] width 677 height 328
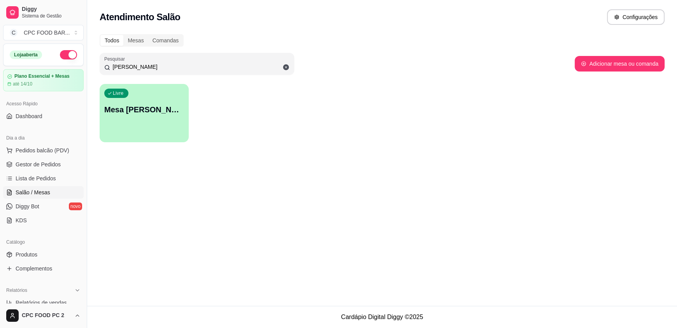
drag, startPoint x: 145, startPoint y: 69, endPoint x: 63, endPoint y: 67, distance: 82.5
click at [63, 67] on div "Diggy Sistema de Gestão C CPC FOOD BAR ... Loja aberta Plano Essencial + Mesas …" at bounding box center [338, 164] width 677 height 328
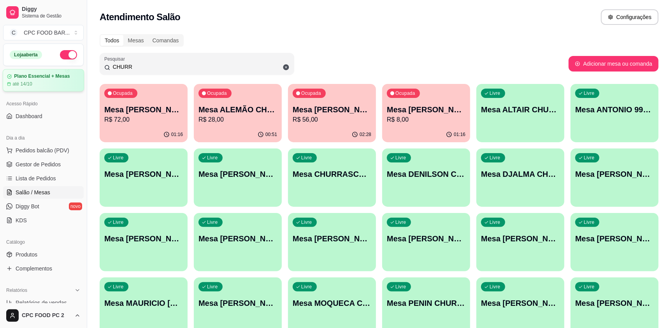
drag, startPoint x: 172, startPoint y: 68, endPoint x: 72, endPoint y: 72, distance: 100.0
click at [72, 72] on div "Diggy Sistema de Gestão C CPC FOOD BAR ... Loja aberta Plano Essencial + Mesas …" at bounding box center [335, 248] width 671 height 497
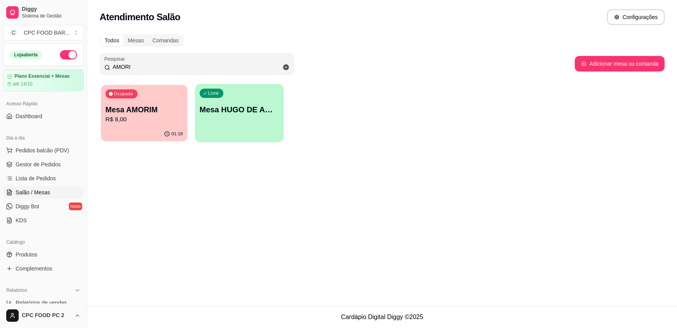
click at [155, 109] on p "Mesa AMORIM" at bounding box center [143, 110] width 77 height 11
drag, startPoint x: 137, startPoint y: 66, endPoint x: 40, endPoint y: 68, distance: 96.9
click at [40, 68] on div "Diggy Sistema de Gestão C CPC FOOD BAR ... Loja aberta Plano Essencial + Mesas …" at bounding box center [338, 164] width 677 height 328
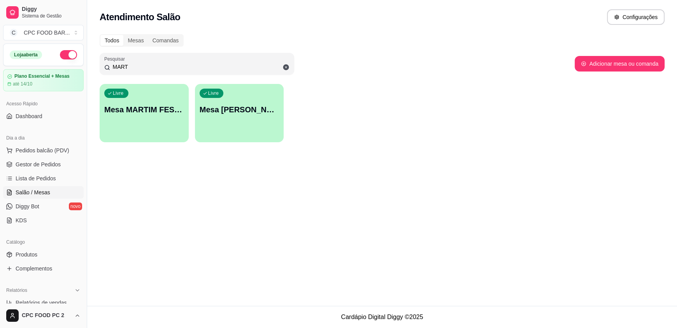
type input "MART"
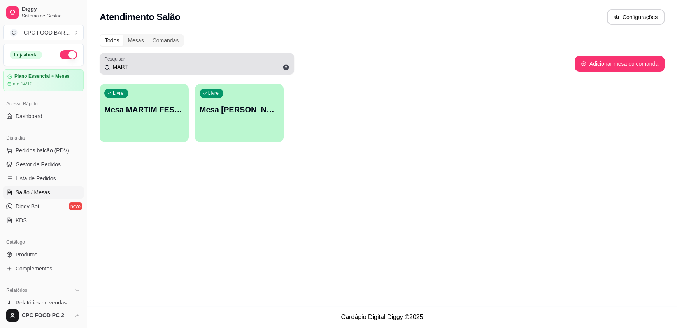
click at [283, 67] on icon at bounding box center [285, 67] width 7 height 7
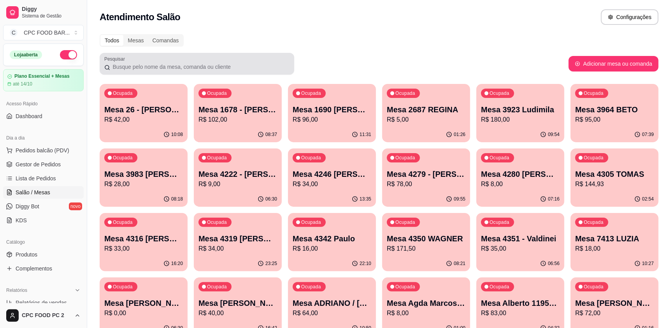
click at [208, 61] on div at bounding box center [196, 64] width 185 height 16
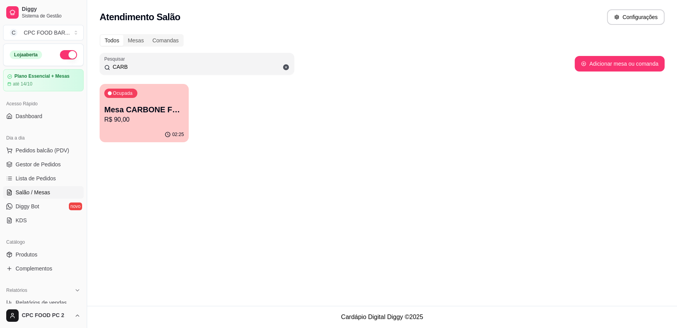
type input "CARB"
click at [138, 111] on p "Mesa CARBONE FUTEBOL" at bounding box center [144, 109] width 80 height 11
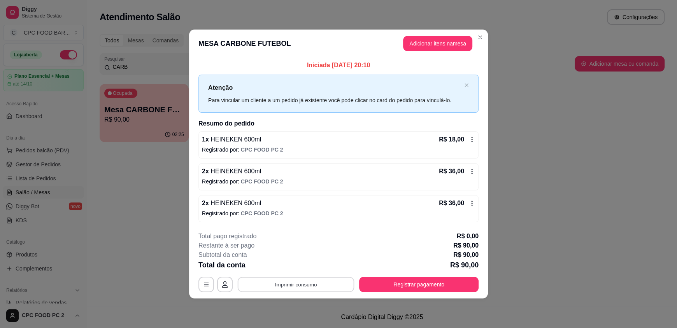
click at [280, 283] on button "Imprimir consumo" at bounding box center [296, 284] width 117 height 15
click at [303, 265] on button "IMPRESSORA" at bounding box center [298, 266] width 56 height 12
click at [389, 286] on button "Registrar pagamento" at bounding box center [418, 285] width 119 height 16
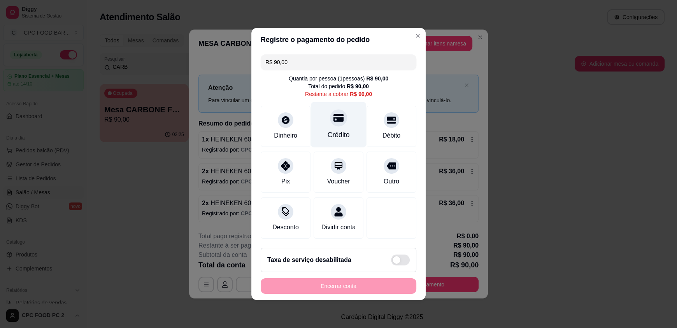
click at [331, 121] on div at bounding box center [338, 117] width 17 height 17
type input "R$ 0,00"
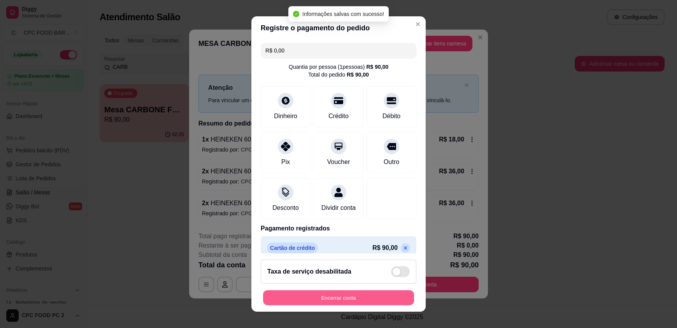
click at [313, 301] on button "Encerrar conta" at bounding box center [338, 297] width 151 height 15
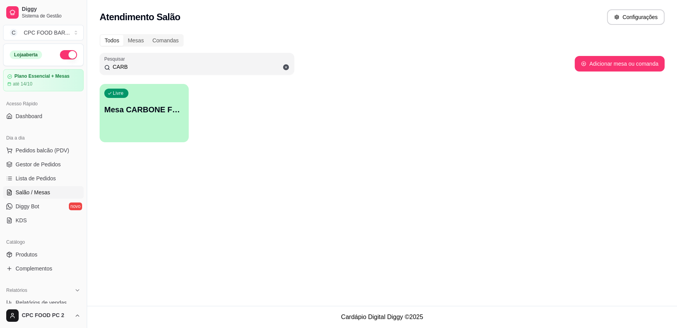
drag, startPoint x: 133, startPoint y: 68, endPoint x: 65, endPoint y: 68, distance: 67.7
click at [65, 68] on div "Diggy Sistema de Gestão C CPC FOOD BAR ... Loja aberta Plano Essencial + Mesas …" at bounding box center [338, 164] width 677 height 328
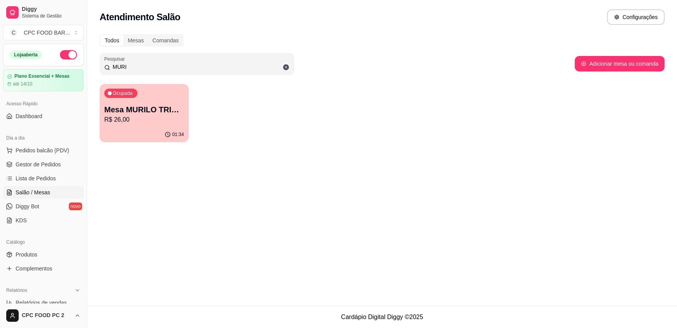
type input "MURI"
click at [142, 120] on p "R$ 26,00" at bounding box center [143, 119] width 77 height 9
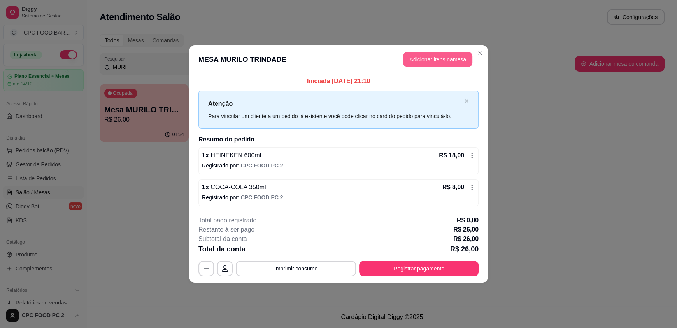
click at [440, 59] on button "Adicionar itens na mesa" at bounding box center [437, 60] width 69 height 16
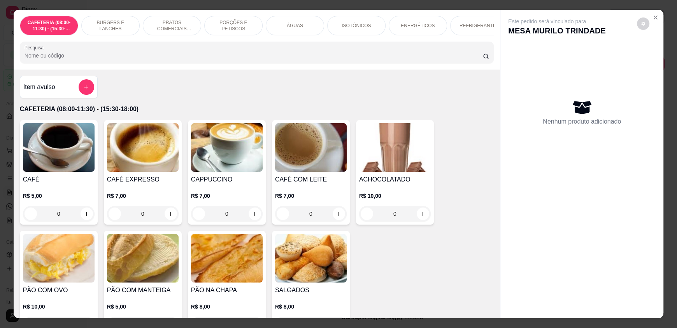
click at [281, 60] on input "Pesquisa" at bounding box center [254, 56] width 459 height 8
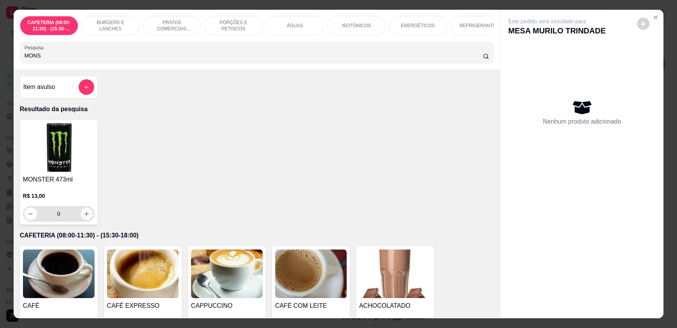
type input "MONS"
click at [85, 216] on icon "increase-product-quantity" at bounding box center [87, 214] width 4 height 4
type input "1"
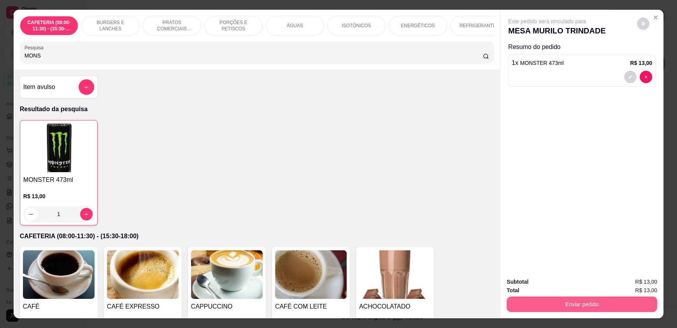
click at [540, 306] on button "Enviar pedido" at bounding box center [581, 305] width 151 height 16
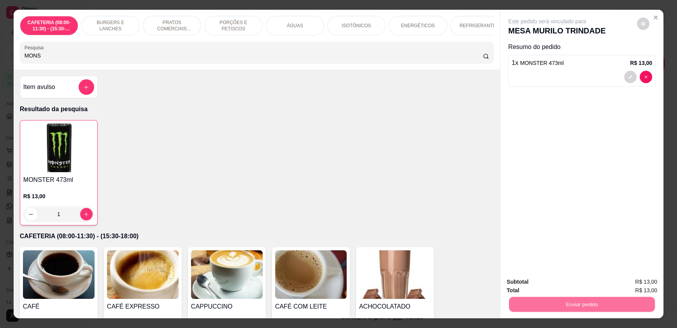
click at [643, 286] on button "Enviar pedido" at bounding box center [637, 285] width 44 height 15
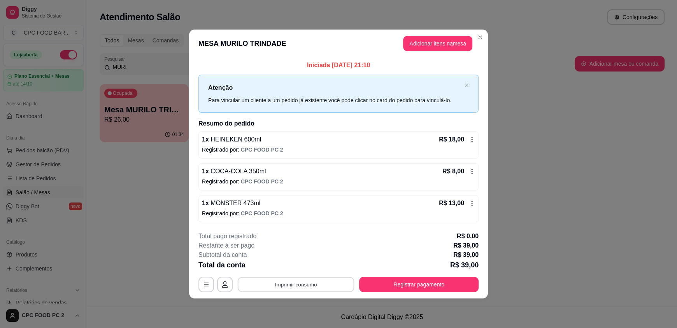
click at [286, 282] on button "Imprimir consumo" at bounding box center [296, 284] width 117 height 15
click at [301, 265] on button "IMPRESSORA" at bounding box center [298, 266] width 56 height 12
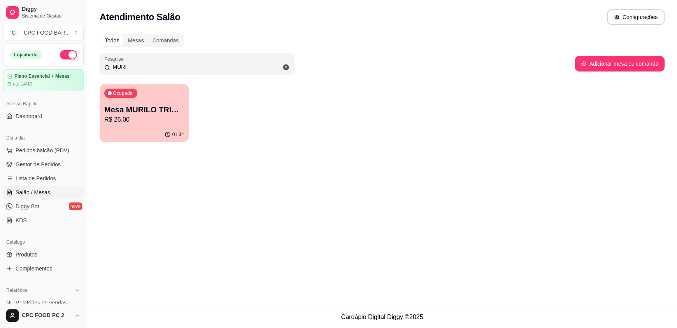
drag, startPoint x: 135, startPoint y: 67, endPoint x: 64, endPoint y: 64, distance: 71.6
click at [64, 64] on div "Diggy Sistema de Gestão C CPC FOOD BAR ... Loja aberta Plano Essencial + Mesas …" at bounding box center [338, 164] width 677 height 328
type input "ALEM"
click at [144, 105] on p "Mesa ALEMÃO CHURRASCO" at bounding box center [143, 110] width 77 height 11
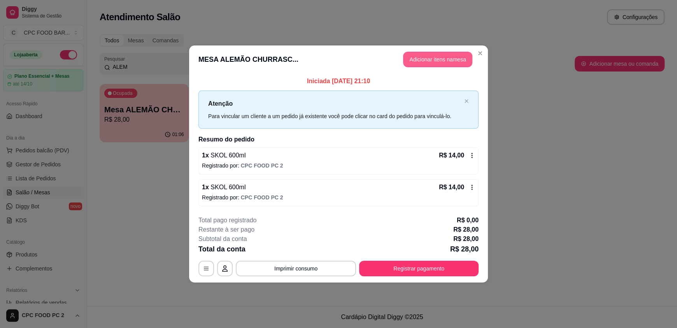
click at [422, 61] on button "Adicionar itens na mesa" at bounding box center [437, 60] width 69 height 16
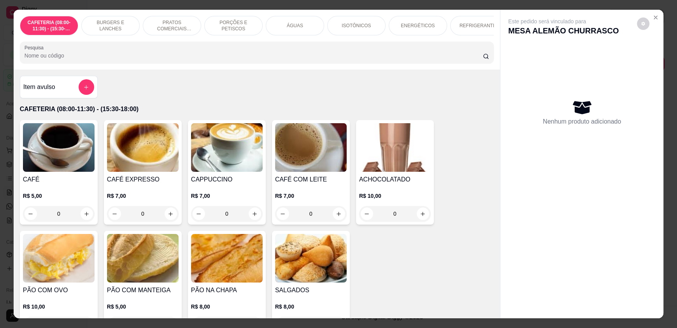
click at [257, 60] on input "Pesquisa" at bounding box center [254, 56] width 459 height 8
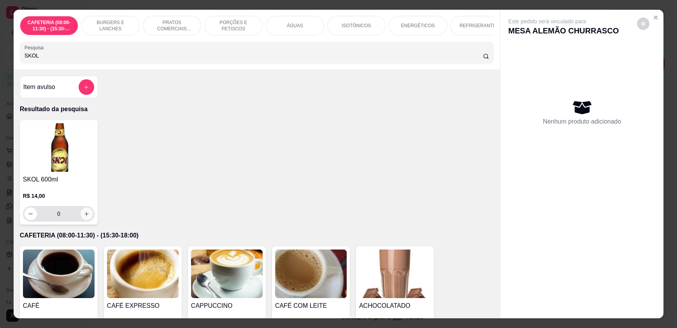
type input "SKOL"
click at [84, 217] on icon "increase-product-quantity" at bounding box center [87, 214] width 6 height 6
type input "1"
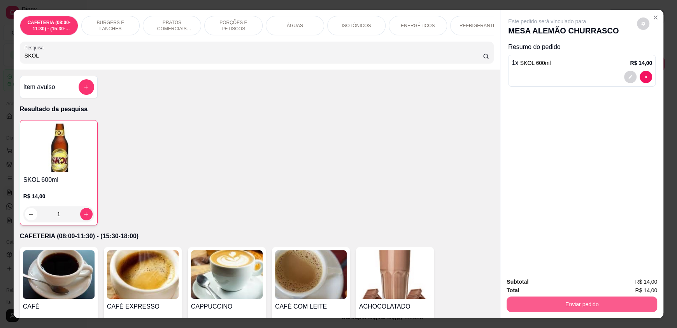
click at [537, 301] on button "Enviar pedido" at bounding box center [581, 305] width 151 height 16
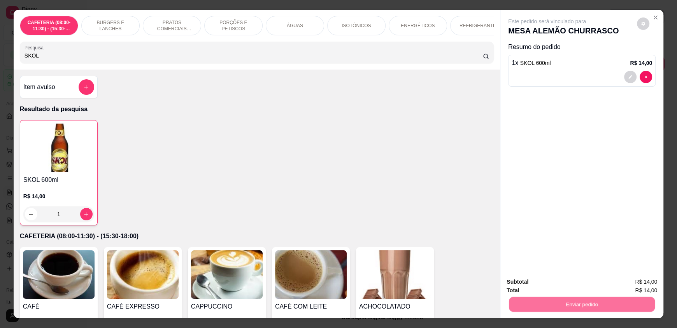
click at [638, 283] on button "Enviar pedido" at bounding box center [636, 285] width 43 height 14
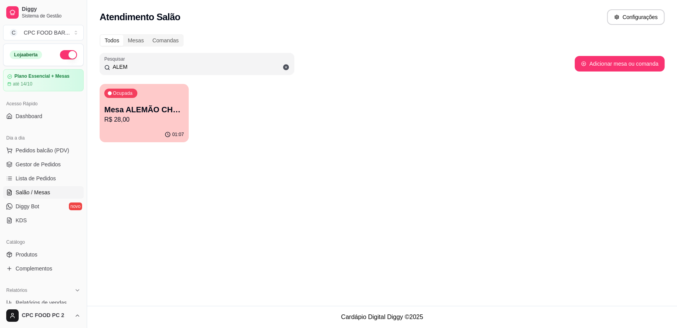
drag, startPoint x: 143, startPoint y: 67, endPoint x: 61, endPoint y: 67, distance: 81.3
click at [61, 67] on div "Diggy Sistema de Gestão C CPC FOOD BAR ... Loja aberta Plano Essencial + Mesas …" at bounding box center [338, 164] width 677 height 328
type input "MURILO"
click at [129, 117] on p "R$ 26,00" at bounding box center [144, 119] width 80 height 9
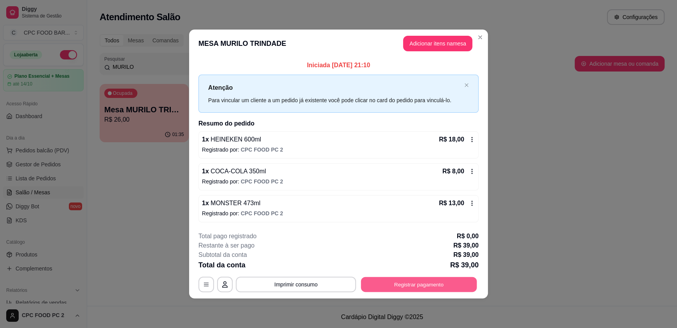
click at [391, 284] on button "Registrar pagamento" at bounding box center [419, 284] width 116 height 15
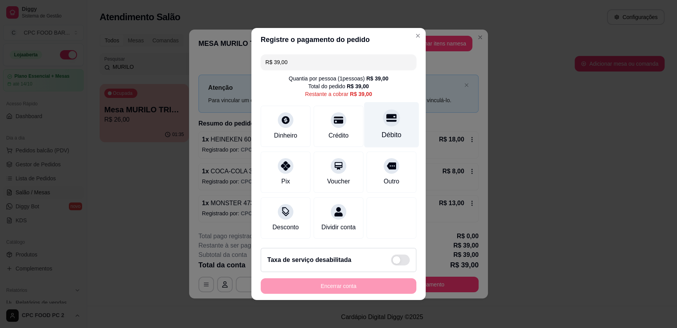
click at [384, 132] on div "Débito" at bounding box center [392, 135] width 20 height 10
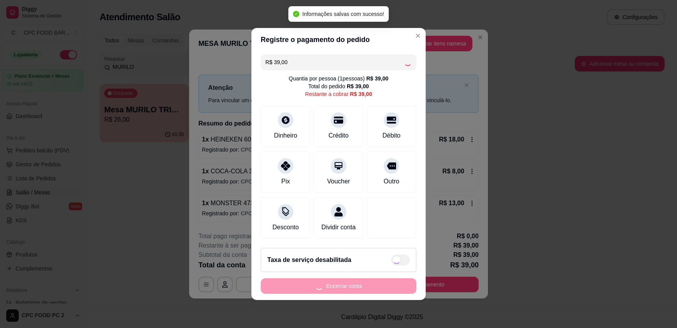
type input "R$ 0,00"
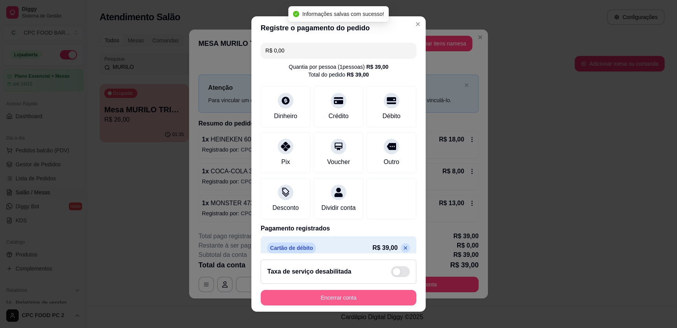
click at [327, 291] on button "Encerrar conta" at bounding box center [339, 298] width 156 height 16
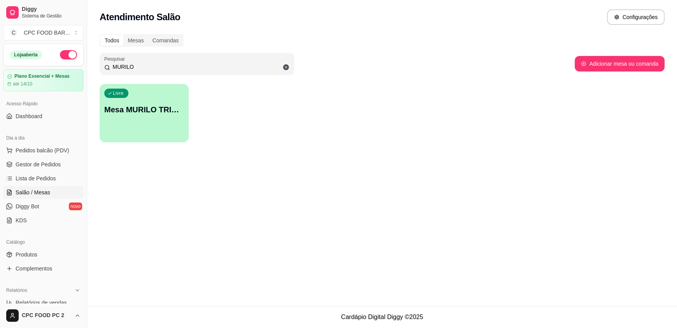
drag, startPoint x: 216, startPoint y: 70, endPoint x: 0, endPoint y: 65, distance: 216.3
click at [0, 65] on div "Diggy Sistema de Gestão C CPC FOOD BAR ... Loja aberta Plano Essencial + Mesas …" at bounding box center [338, 164] width 677 height 328
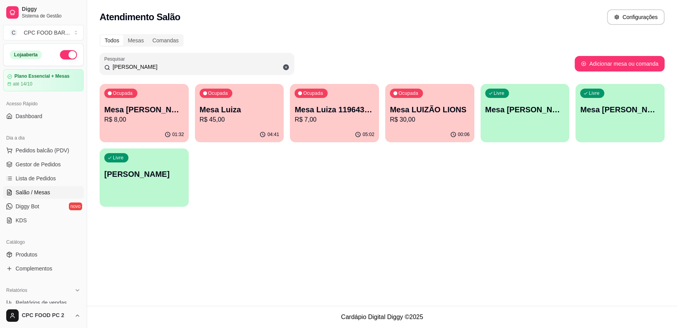
type input "[PERSON_NAME]"
click at [125, 107] on p "Mesa [PERSON_NAME]" at bounding box center [143, 110] width 77 height 11
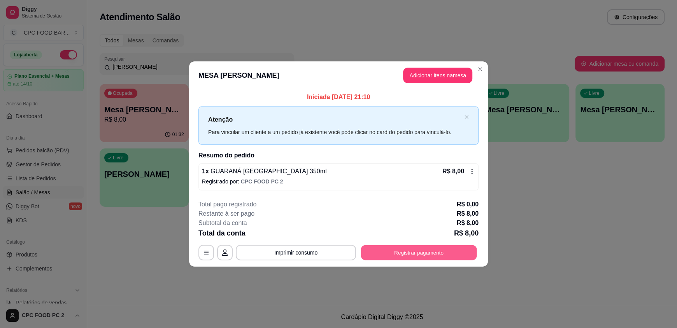
click at [425, 255] on button "Registrar pagamento" at bounding box center [419, 252] width 116 height 15
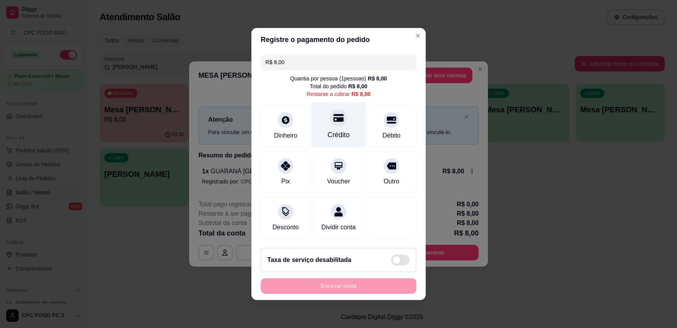
click at [336, 123] on div "Crédito" at bounding box center [338, 125] width 55 height 46
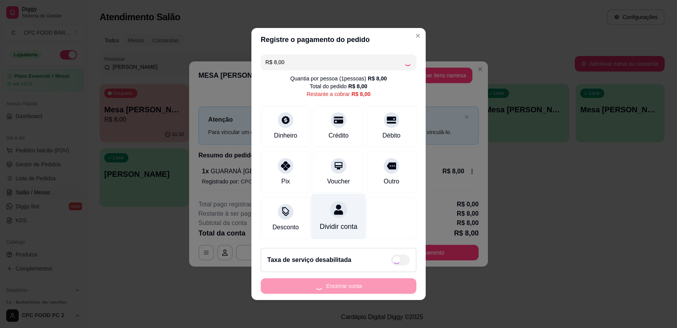
type input "R$ 0,00"
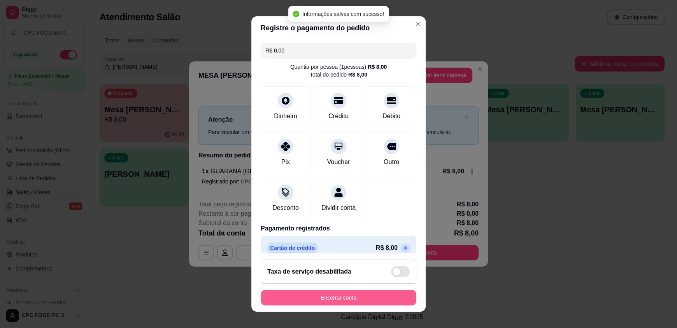
click at [345, 295] on button "Encerrar conta" at bounding box center [339, 298] width 156 height 16
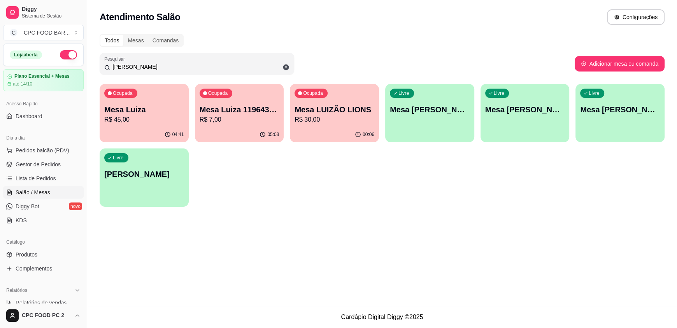
drag, startPoint x: 139, startPoint y: 69, endPoint x: 93, endPoint y: 69, distance: 45.9
click at [93, 69] on div "Todos Mesas Comandas Pesquisar LUIZ Adicionar mesa ou comanda Ocupada Mesa Luiz…" at bounding box center [382, 123] width 590 height 187
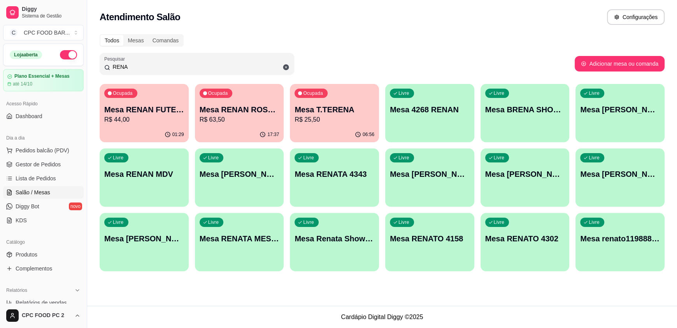
type input "RENA"
click at [148, 115] on p "R$ 44,00" at bounding box center [143, 119] width 77 height 9
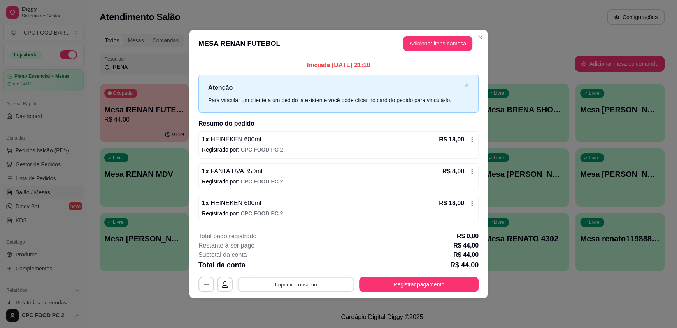
click at [306, 286] on button "Imprimir consumo" at bounding box center [296, 284] width 117 height 15
click at [308, 265] on button "IMPRESSORA" at bounding box center [298, 266] width 54 height 12
click at [406, 278] on button "Registrar pagamento" at bounding box center [419, 284] width 116 height 15
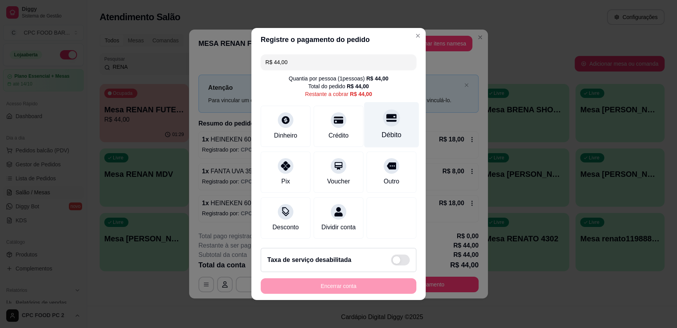
click at [392, 123] on div "Débito" at bounding box center [391, 125] width 55 height 46
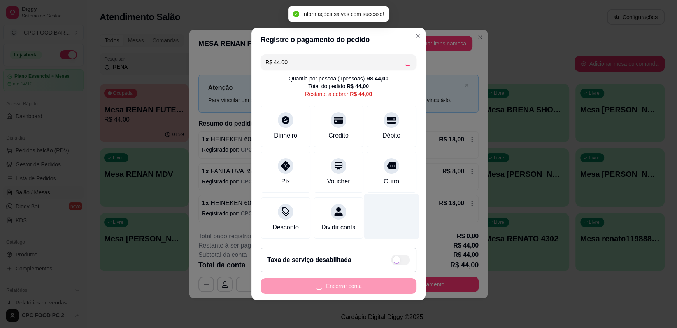
type input "R$ 0,00"
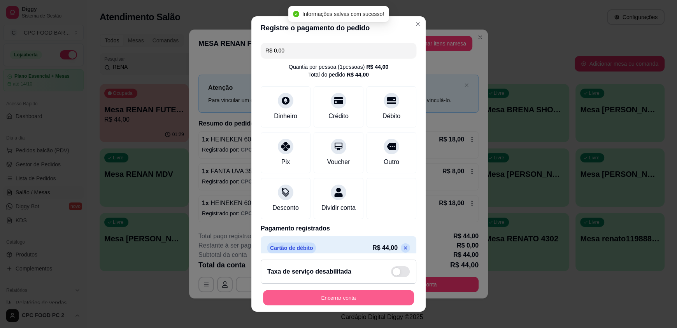
click at [329, 295] on button "Encerrar conta" at bounding box center [338, 297] width 151 height 15
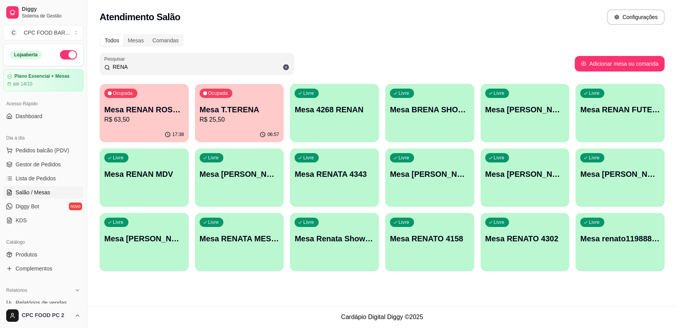
drag, startPoint x: 142, startPoint y: 69, endPoint x: 0, endPoint y: 70, distance: 141.6
click at [0, 70] on div "Diggy Sistema de Gestão C CPC FOOD BAR ... Loja aberta Plano Essencial + Mesas …" at bounding box center [338, 164] width 677 height 328
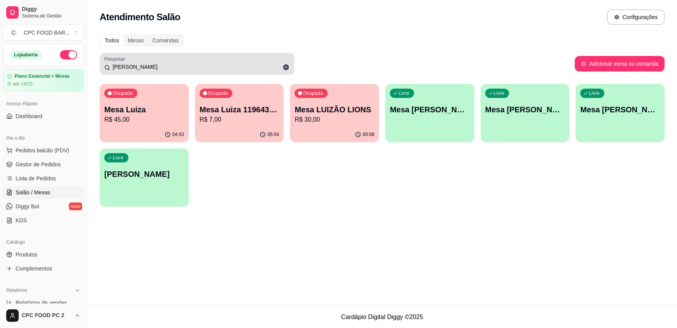
drag, startPoint x: 129, startPoint y: 71, endPoint x: 104, endPoint y: 68, distance: 25.0
click at [104, 68] on div "[PERSON_NAME]" at bounding box center [196, 64] width 185 height 16
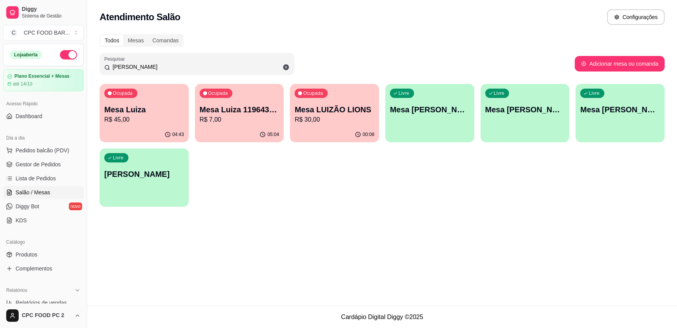
drag, startPoint x: 127, startPoint y: 67, endPoint x: 44, endPoint y: 65, distance: 82.5
click at [44, 65] on div "Diggy Sistema de Gestão C CPC FOOD BAR ... Loja aberta Plano Essencial + Mesas …" at bounding box center [338, 164] width 677 height 328
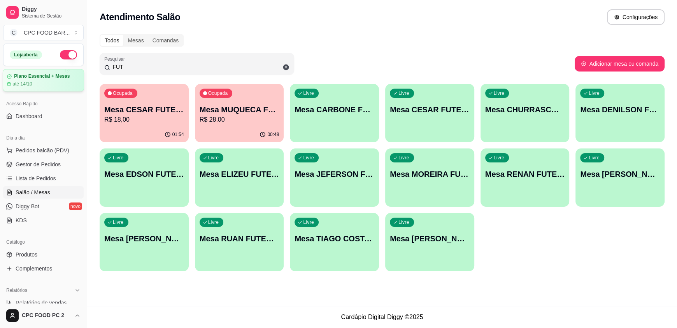
drag, startPoint x: 132, startPoint y: 69, endPoint x: 74, endPoint y: 70, distance: 58.0
click at [74, 70] on div "Diggy Sistema de Gestão C CPC FOOD BAR ... Loja aberta Plano Essencial + Mesas …" at bounding box center [338, 164] width 677 height 328
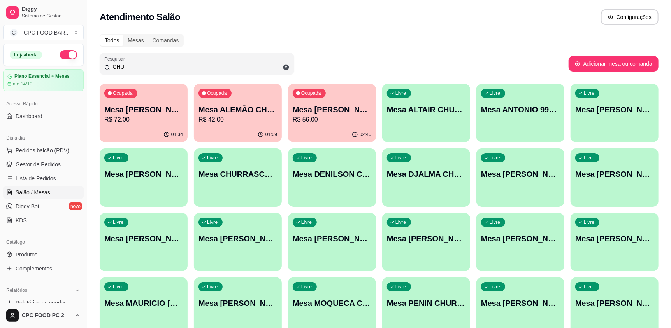
drag, startPoint x: 142, startPoint y: 68, endPoint x: 95, endPoint y: 63, distance: 47.8
click at [95, 63] on div "Todos Mesas Comandas Pesquisar CHU Adicionar mesa ou comanda Ocupada Mesa ALECR…" at bounding box center [378, 252] width 583 height 445
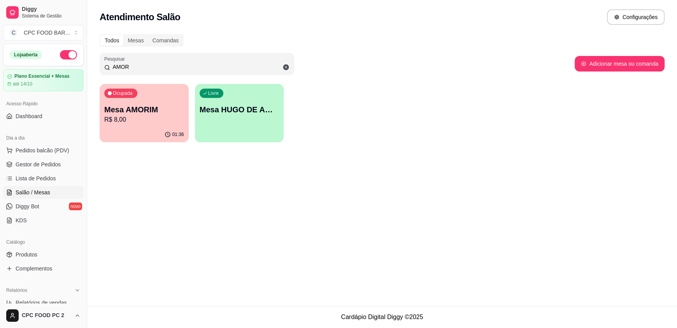
type input "AMOR"
click at [146, 118] on p "R$ 8,00" at bounding box center [144, 119] width 80 height 9
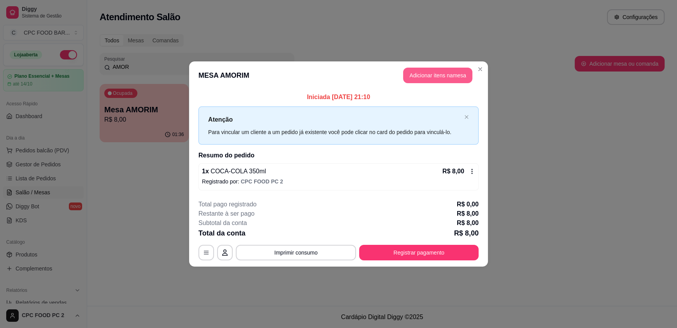
click at [416, 79] on button "Adicionar itens na mesa" at bounding box center [437, 76] width 69 height 16
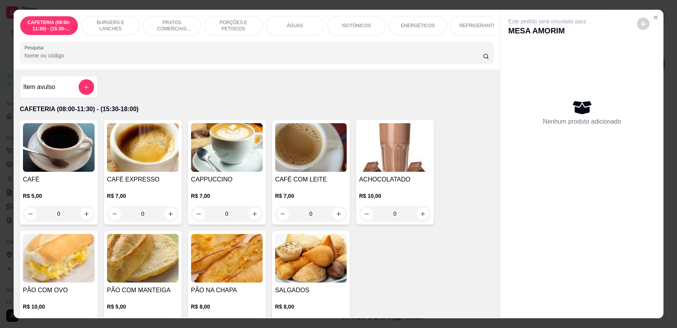
click at [226, 60] on input "Pesquisa" at bounding box center [254, 56] width 459 height 8
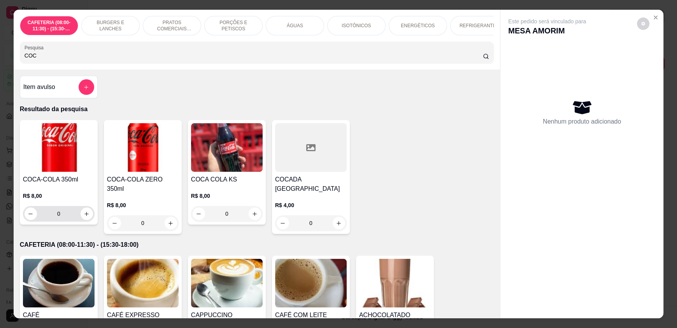
type input "COC"
click at [88, 216] on button "increase-product-quantity" at bounding box center [87, 214] width 12 height 12
type input "1"
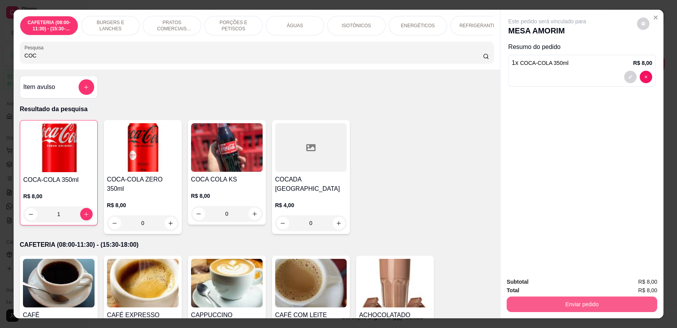
click at [599, 297] on button "Enviar pedido" at bounding box center [581, 305] width 151 height 16
click at [598, 305] on button "Enviar pedido" at bounding box center [582, 304] width 146 height 15
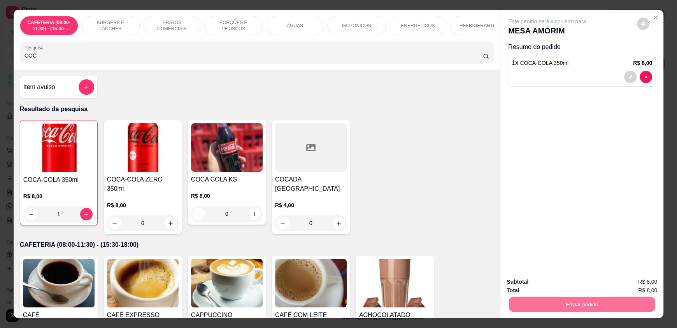
click at [627, 285] on button "Enviar pedido" at bounding box center [636, 285] width 43 height 14
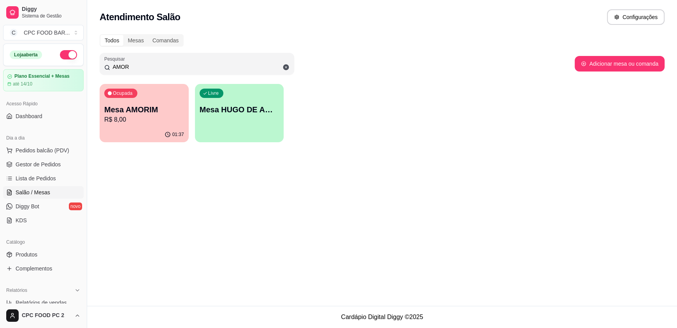
drag, startPoint x: 261, startPoint y: 66, endPoint x: 40, endPoint y: 67, distance: 221.3
click at [40, 67] on div "Diggy Sistema de Gestão C CPC FOOD BAR ... Loja aberta Plano Essencial + Mesas …" at bounding box center [338, 164] width 677 height 328
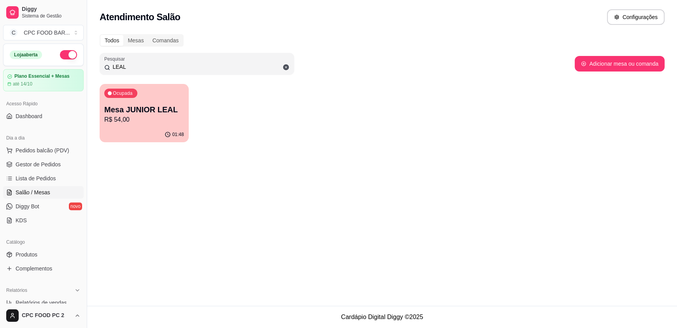
type input "LEAL"
click at [129, 100] on div "Ocupada Mesa JUNIOR LEAL R$ 54,00" at bounding box center [144, 106] width 86 height 42
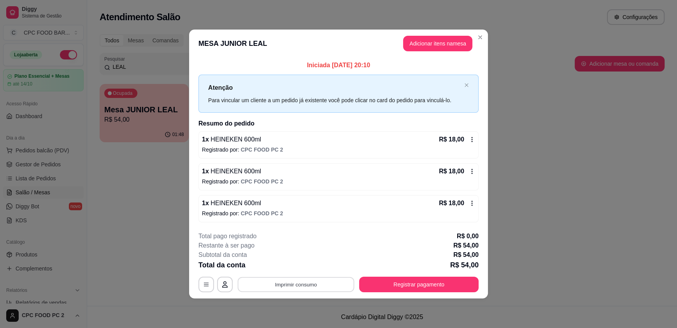
click at [300, 281] on button "Imprimir consumo" at bounding box center [296, 284] width 117 height 15
click at [309, 262] on button "IMPRESSORA" at bounding box center [298, 266] width 54 height 12
click at [437, 283] on button "Registrar pagamento" at bounding box center [418, 285] width 119 height 16
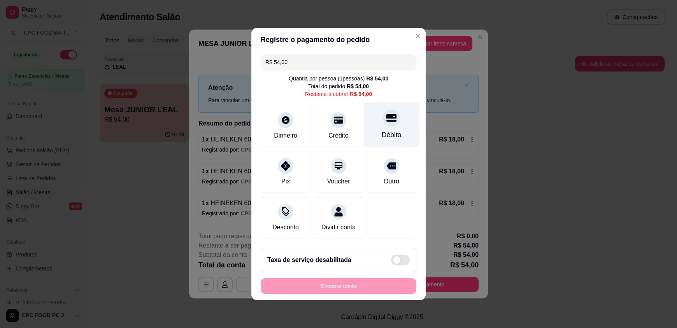
click at [383, 130] on div "Débito" at bounding box center [392, 135] width 20 height 10
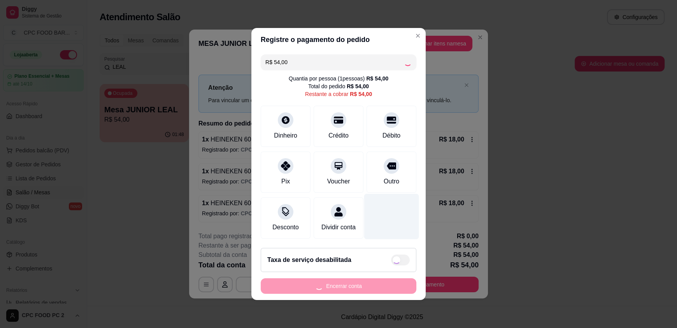
type input "R$ 0,00"
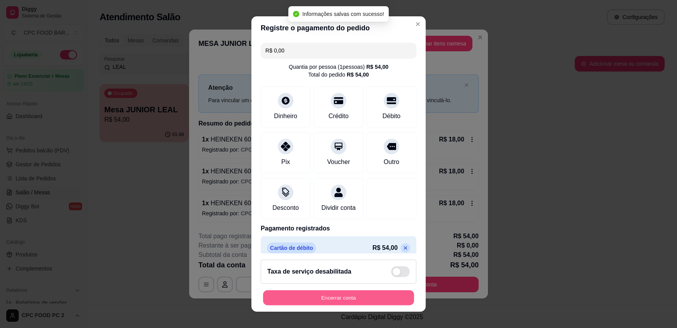
click at [332, 301] on button "Encerrar conta" at bounding box center [338, 297] width 151 height 15
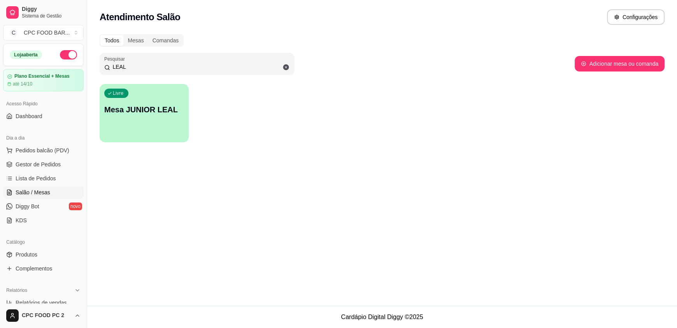
drag, startPoint x: 136, startPoint y: 67, endPoint x: 78, endPoint y: 67, distance: 58.3
click at [78, 67] on div "Diggy Sistema de Gestão C CPC FOOD BAR ... Loja aberta Plano Essencial + Mesas …" at bounding box center [338, 164] width 677 height 328
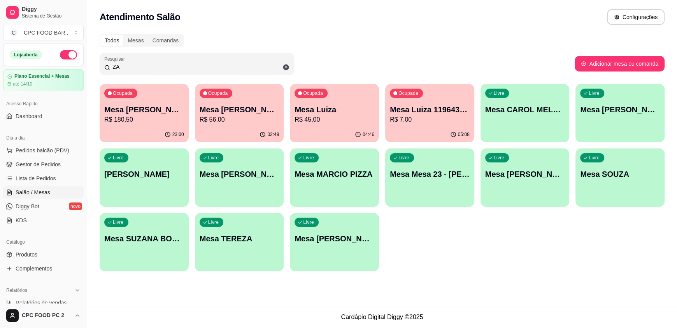
type input "ZA"
click at [263, 120] on p "R$ 56,00" at bounding box center [240, 119] width 80 height 9
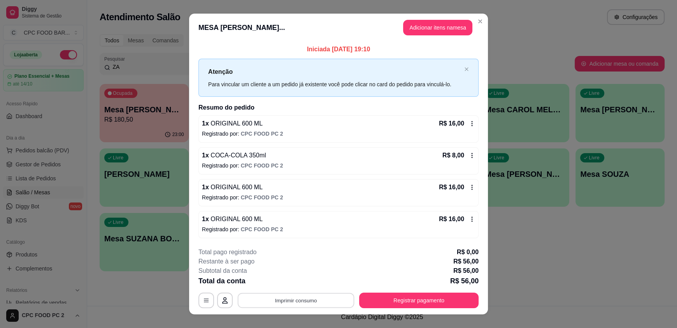
click at [280, 298] on button "Imprimir consumo" at bounding box center [296, 300] width 117 height 15
click at [291, 285] on button "IMPRESSORA" at bounding box center [295, 282] width 56 height 12
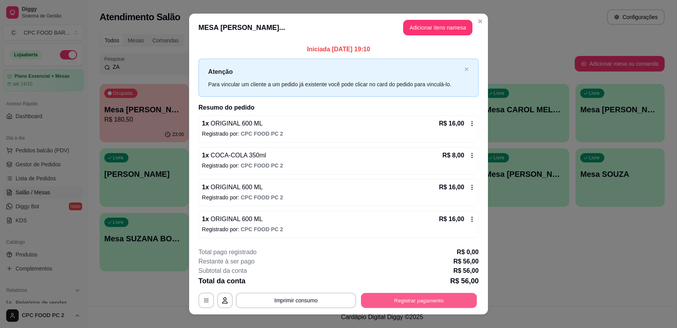
click at [417, 303] on button "Registrar pagamento" at bounding box center [419, 300] width 116 height 15
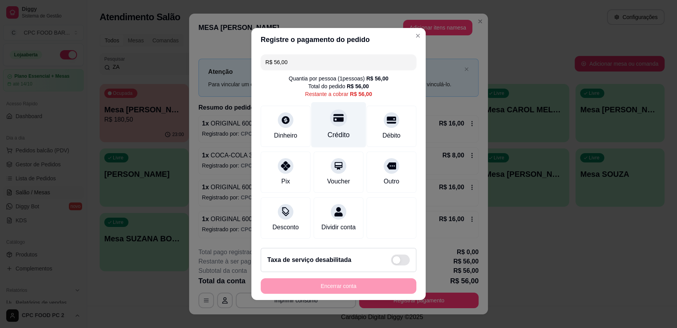
click at [329, 130] on div "Crédito" at bounding box center [339, 135] width 22 height 10
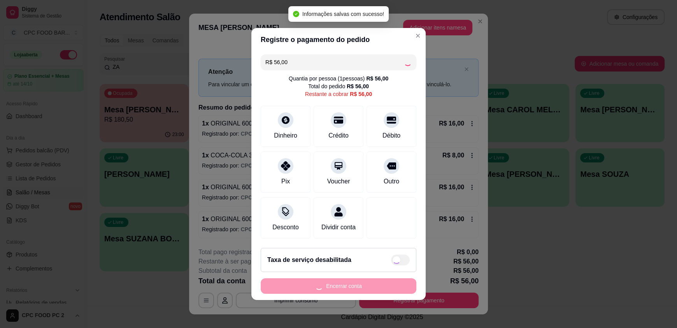
type input "R$ 0,00"
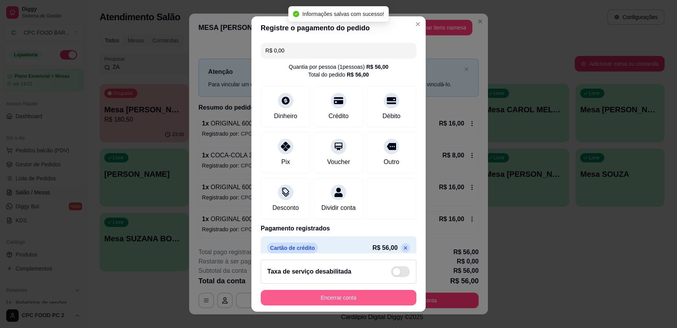
click at [336, 302] on button "Encerrar conta" at bounding box center [339, 298] width 156 height 16
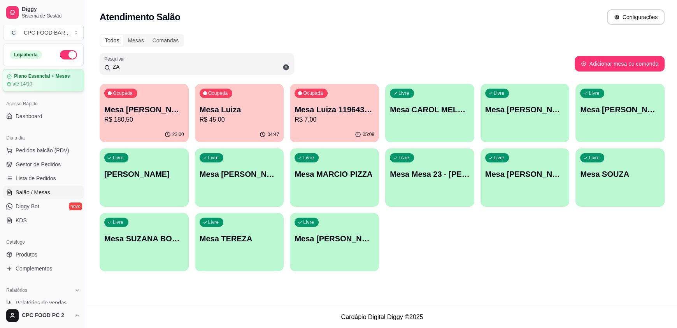
drag, startPoint x: 147, startPoint y: 63, endPoint x: 71, endPoint y: 70, distance: 76.1
click at [71, 69] on div "Diggy Sistema de Gestão C CPC FOOD BAR ... Loja aberta Plano Essencial + Mesas …" at bounding box center [338, 164] width 677 height 328
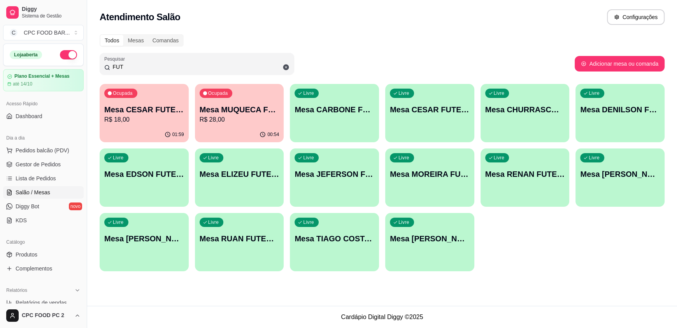
click at [167, 126] on button "Ocupada Mesa CESAR FUTEBOL R$ 18,00 01:59" at bounding box center [144, 113] width 89 height 58
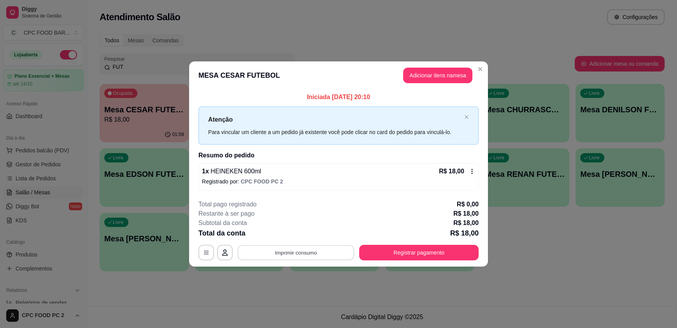
click at [299, 257] on button "Imprimir consumo" at bounding box center [296, 252] width 117 height 15
click at [298, 234] on button "IMPRESSORA" at bounding box center [298, 234] width 54 height 12
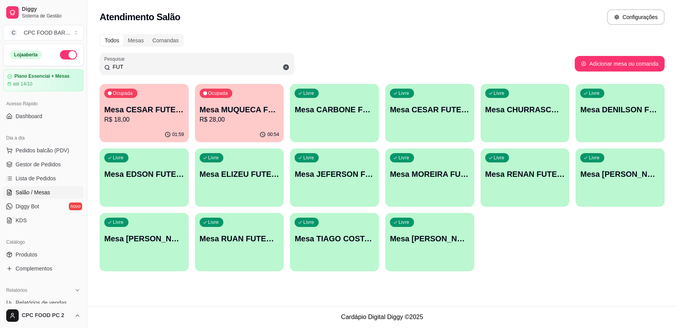
drag, startPoint x: 142, startPoint y: 68, endPoint x: 77, endPoint y: 68, distance: 65.0
click at [77, 68] on div "Diggy Sistema de Gestão C CPC FOOD BAR ... Loja aberta Plano Essencial + Mesas …" at bounding box center [338, 164] width 677 height 328
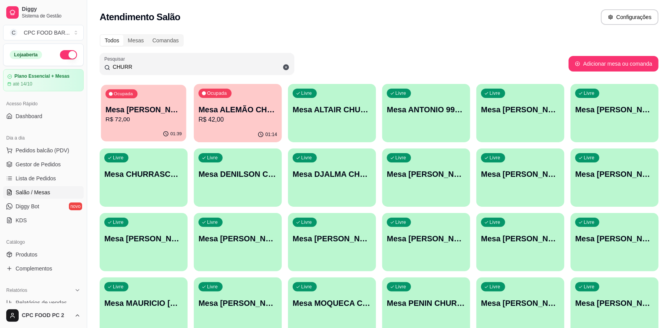
click at [133, 112] on p "Mesa [PERSON_NAME]" at bounding box center [143, 110] width 76 height 11
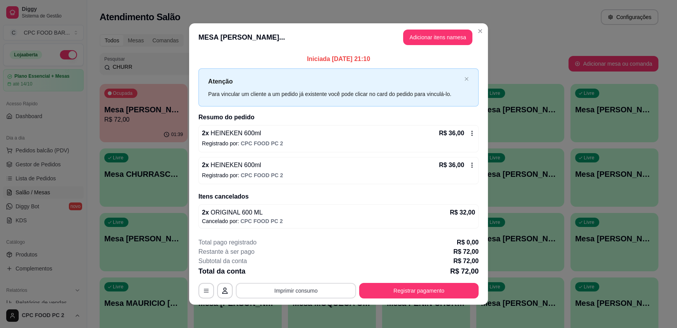
click at [286, 289] on button "Imprimir consumo" at bounding box center [296, 291] width 120 height 16
click at [291, 274] on button "IMPRESSORA" at bounding box center [295, 272] width 54 height 12
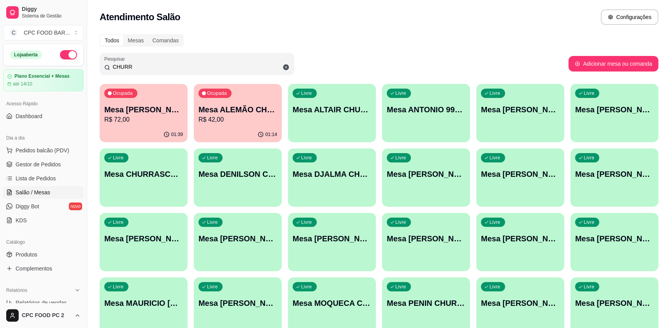
click at [241, 107] on p "Mesa ALEMÃO CHURRASCO" at bounding box center [237, 109] width 79 height 11
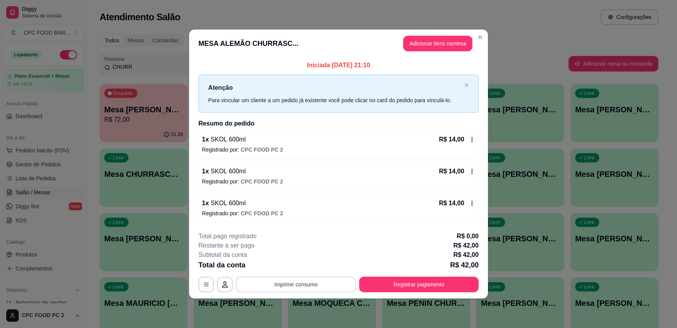
click at [272, 280] on button "Imprimir consumo" at bounding box center [296, 285] width 120 height 16
click at [301, 271] on button "IMPRESSORA" at bounding box center [298, 266] width 54 height 12
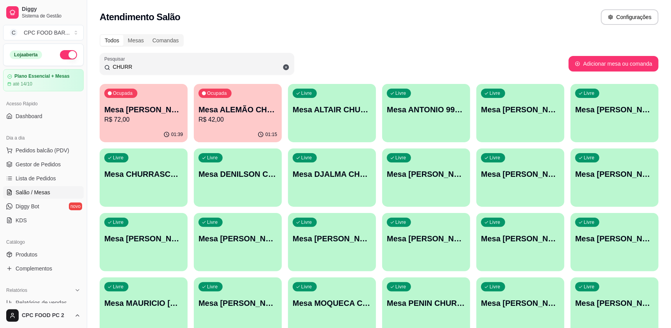
drag, startPoint x: 146, startPoint y: 65, endPoint x: 64, endPoint y: 63, distance: 82.5
click at [64, 63] on div "Diggy Sistema de Gestão C CPC FOOD BAR ... Loja aberta Plano Essencial + Mesas …" at bounding box center [335, 248] width 671 height 497
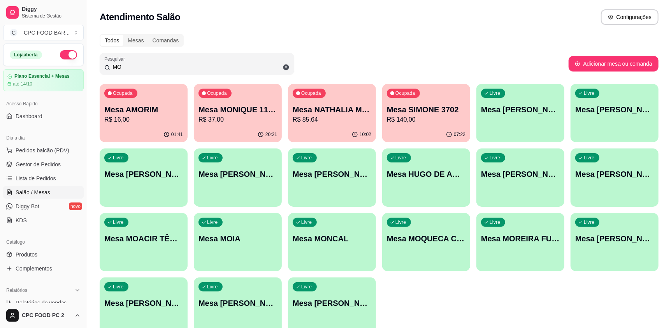
type input "MO"
click at [136, 100] on div "Ocupada Mesa AMORIM R$ 16,00" at bounding box center [144, 105] width 88 height 43
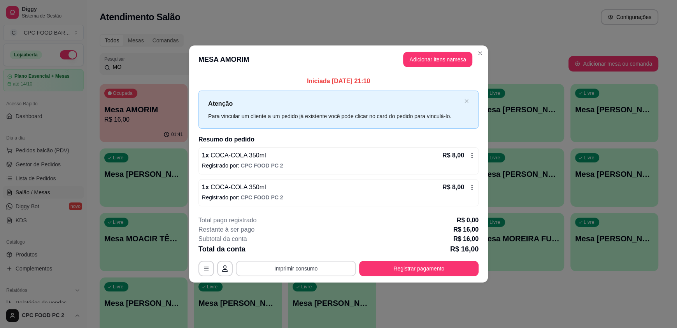
click at [275, 270] on button "Imprimir consumo" at bounding box center [296, 269] width 120 height 16
click at [298, 249] on button "IMPRESSORA" at bounding box center [298, 250] width 56 height 12
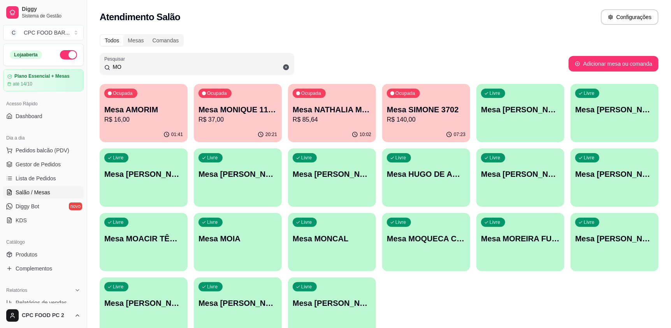
drag, startPoint x: 153, startPoint y: 64, endPoint x: 51, endPoint y: 65, distance: 101.9
click at [51, 65] on div "Diggy Sistema de Gestão C CPC FOOD BAR ... Loja aberta Plano Essencial + Mesas …" at bounding box center [335, 184] width 671 height 368
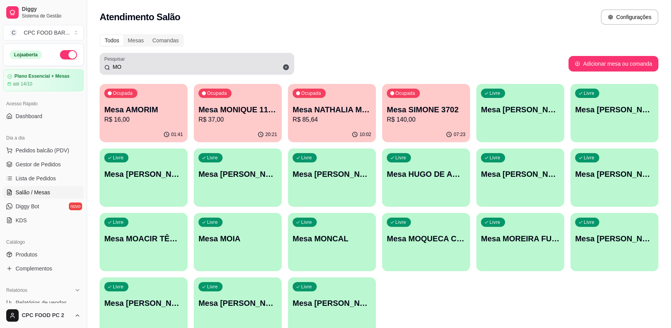
click at [283, 65] on icon at bounding box center [285, 67] width 7 height 7
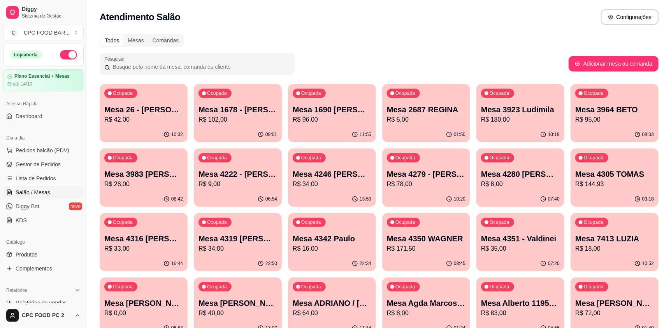
click at [179, 68] on input "Pesquisar" at bounding box center [199, 67] width 179 height 8
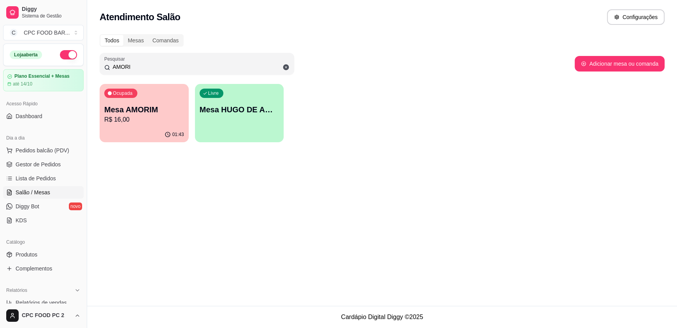
type input "AMORI"
click at [163, 127] on div "01:43" at bounding box center [144, 134] width 86 height 15
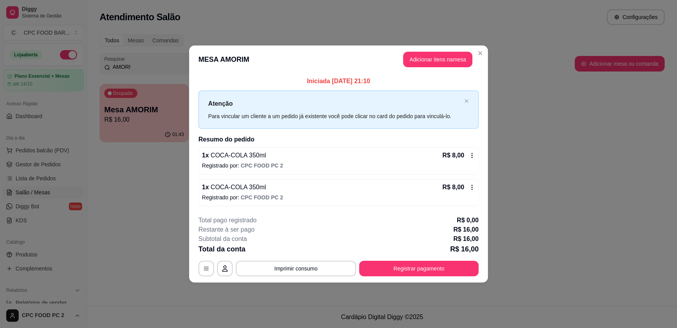
click at [419, 280] on footer "**********" at bounding box center [338, 246] width 299 height 73
click at [420, 272] on button "Registrar pagamento" at bounding box center [419, 268] width 116 height 15
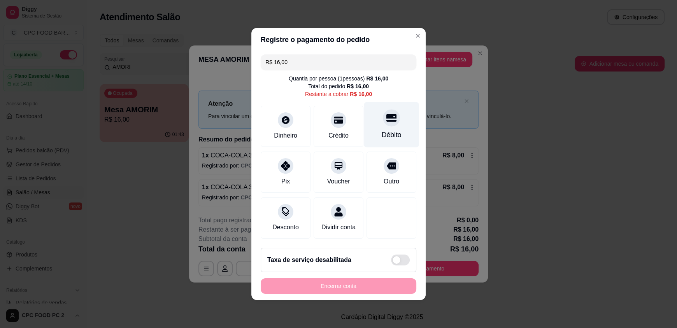
click at [383, 121] on div at bounding box center [391, 117] width 17 height 17
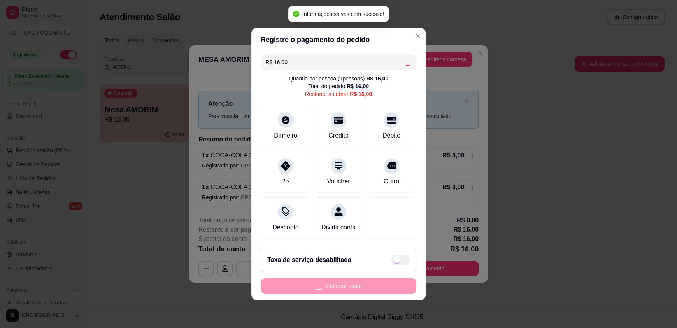
type input "R$ 0,00"
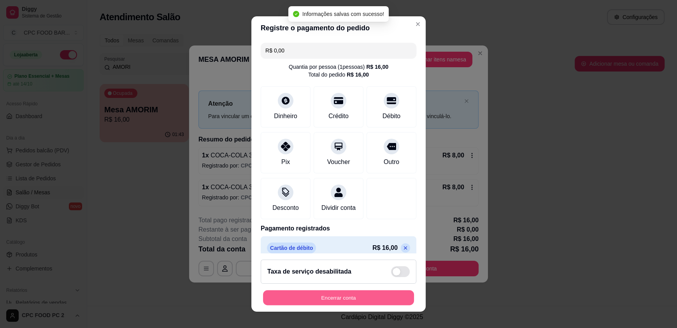
click at [324, 296] on button "Encerrar conta" at bounding box center [338, 297] width 151 height 15
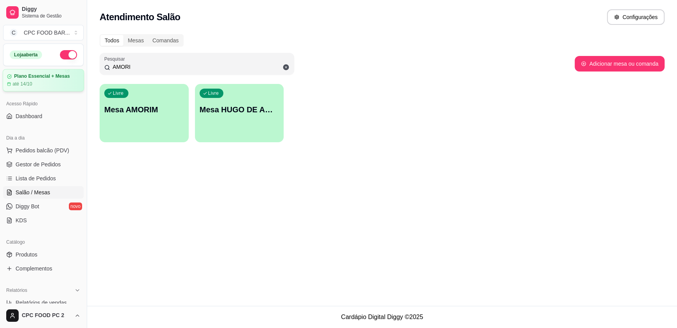
drag, startPoint x: 112, startPoint y: 70, endPoint x: 73, endPoint y: 71, distance: 38.5
click at [73, 71] on div "Diggy Sistema de Gestão C CPC FOOD BAR ... Loja aberta Plano Essencial + Mesas …" at bounding box center [338, 164] width 677 height 328
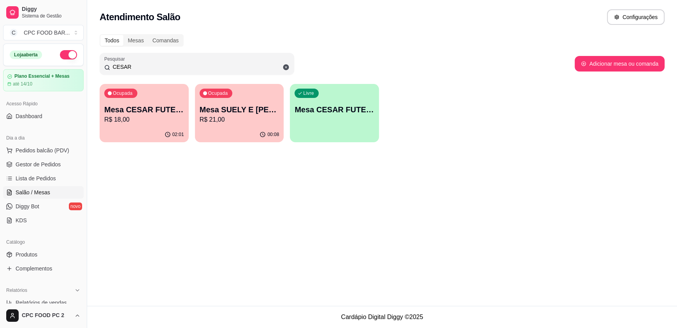
type input "CESAR"
click at [155, 106] on p "Mesa CESAR FUTEBOL" at bounding box center [144, 109] width 80 height 11
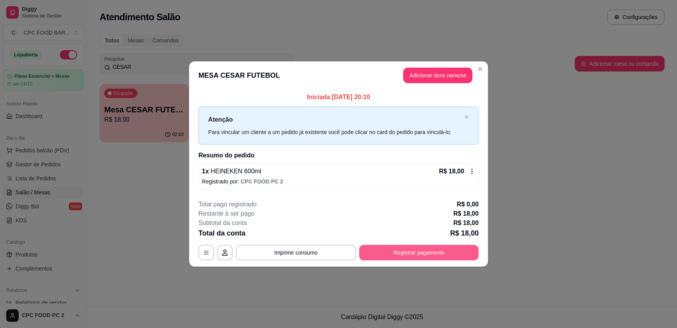
click at [429, 250] on button "Registrar pagamento" at bounding box center [418, 253] width 119 height 16
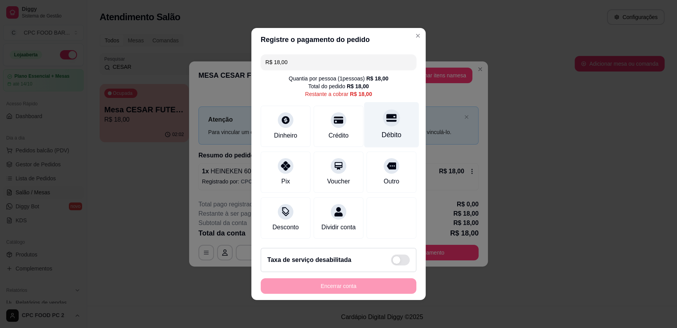
click at [380, 122] on div "Débito" at bounding box center [391, 125] width 55 height 46
type input "R$ 0,00"
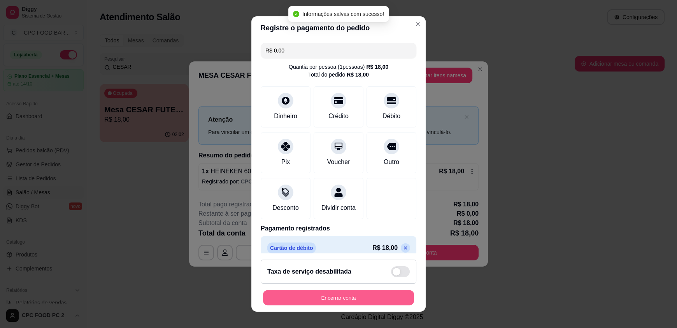
click at [338, 291] on button "Encerrar conta" at bounding box center [338, 297] width 151 height 15
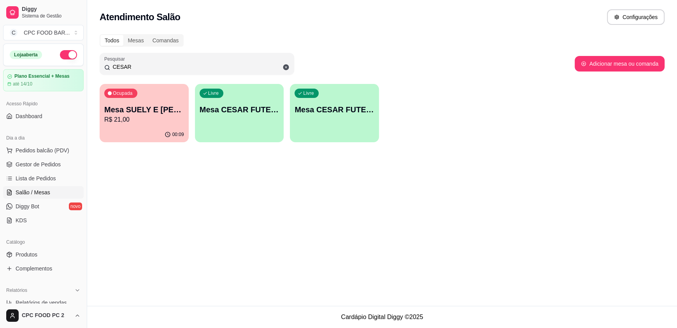
drag, startPoint x: 161, startPoint y: 63, endPoint x: 93, endPoint y: 63, distance: 68.1
click at [93, 63] on div "Todos Mesas Comandas Pesquisar CESAR Adicionar mesa ou comanda Ocupada Mesa SUE…" at bounding box center [382, 91] width 590 height 122
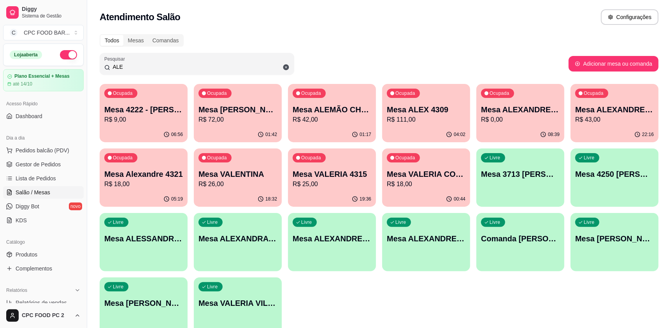
type input "ALE"
click at [262, 120] on p "R$ 72,00" at bounding box center [237, 119] width 79 height 9
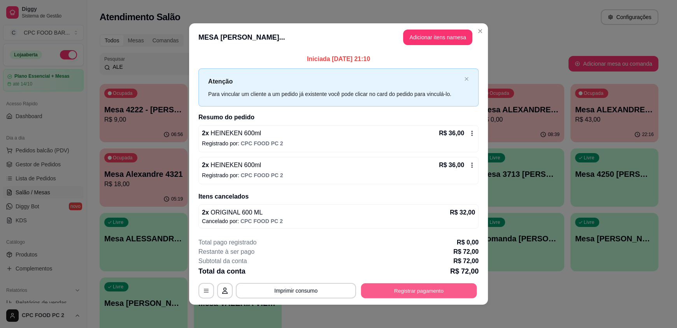
click at [398, 293] on button "Registrar pagamento" at bounding box center [419, 290] width 116 height 15
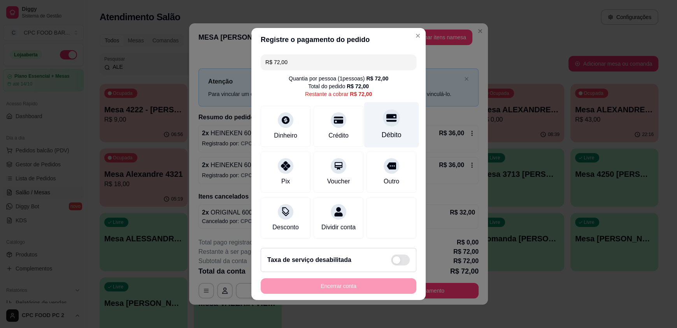
click at [391, 120] on div "Débito" at bounding box center [391, 125] width 55 height 46
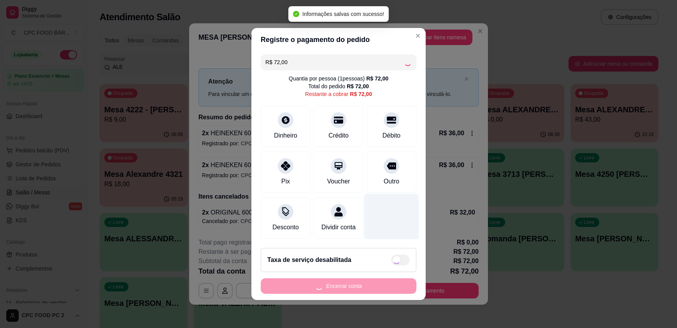
type input "R$ 0,00"
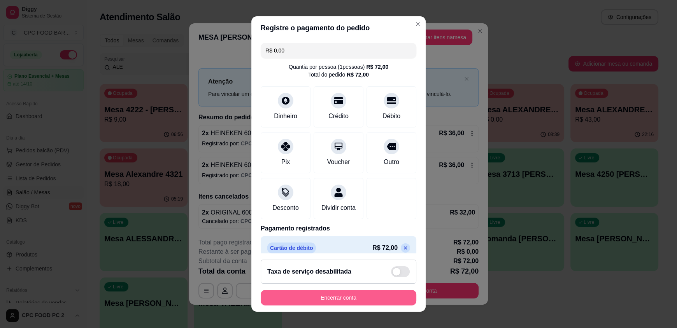
click at [315, 295] on button "Encerrar conta" at bounding box center [339, 298] width 156 height 16
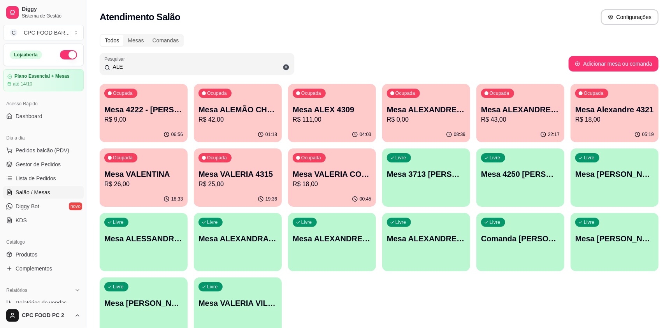
drag, startPoint x: 127, startPoint y: 64, endPoint x: 82, endPoint y: 64, distance: 45.5
click at [82, 64] on div "Diggy Sistema de Gestão C CPC FOOD BAR ... Loja aberta Plano Essencial + Mesas …" at bounding box center [335, 184] width 671 height 368
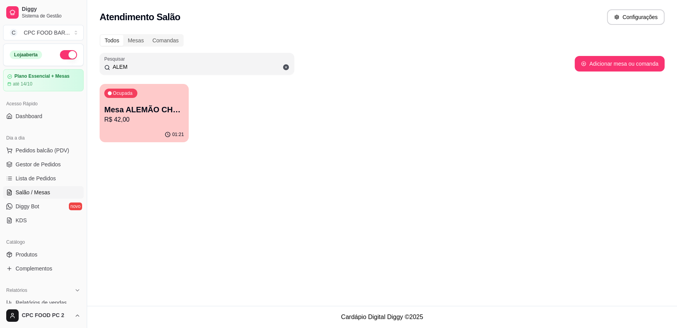
type input "ALEM"
click at [112, 117] on p "R$ 42,00" at bounding box center [144, 119] width 80 height 9
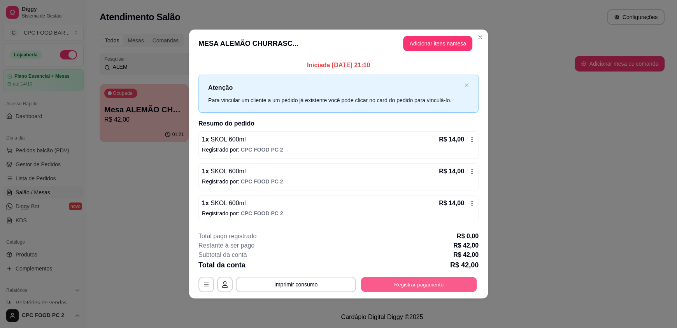
click at [415, 283] on button "Registrar pagamento" at bounding box center [419, 284] width 116 height 15
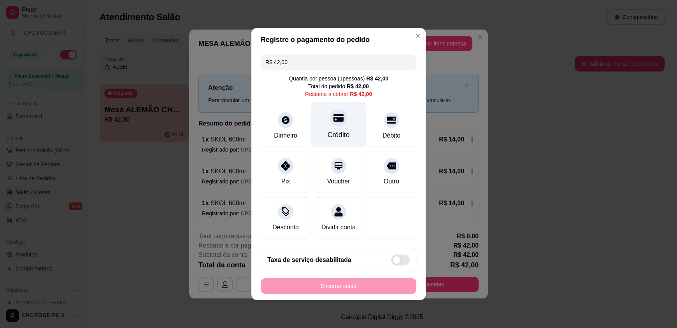
click at [340, 120] on div "Crédito" at bounding box center [338, 125] width 55 height 46
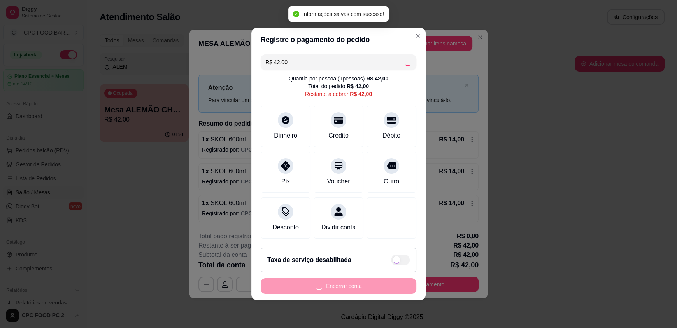
type input "R$ 0,00"
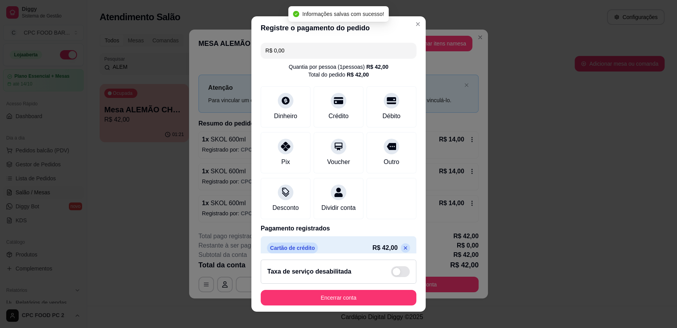
click at [329, 289] on footer "Taxa de serviço desabilitada Encerrar conta" at bounding box center [338, 283] width 174 height 58
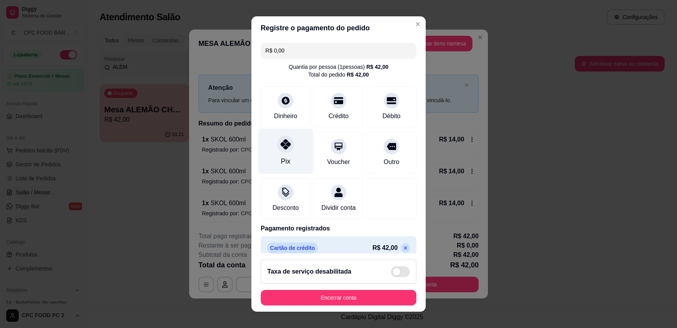
click at [270, 157] on div "Pix" at bounding box center [285, 152] width 55 height 46
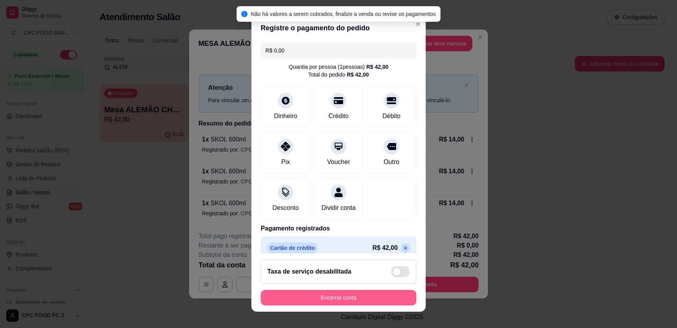
click at [329, 296] on button "Encerrar conta" at bounding box center [339, 298] width 156 height 16
